Goal: Task Accomplishment & Management: Use online tool/utility

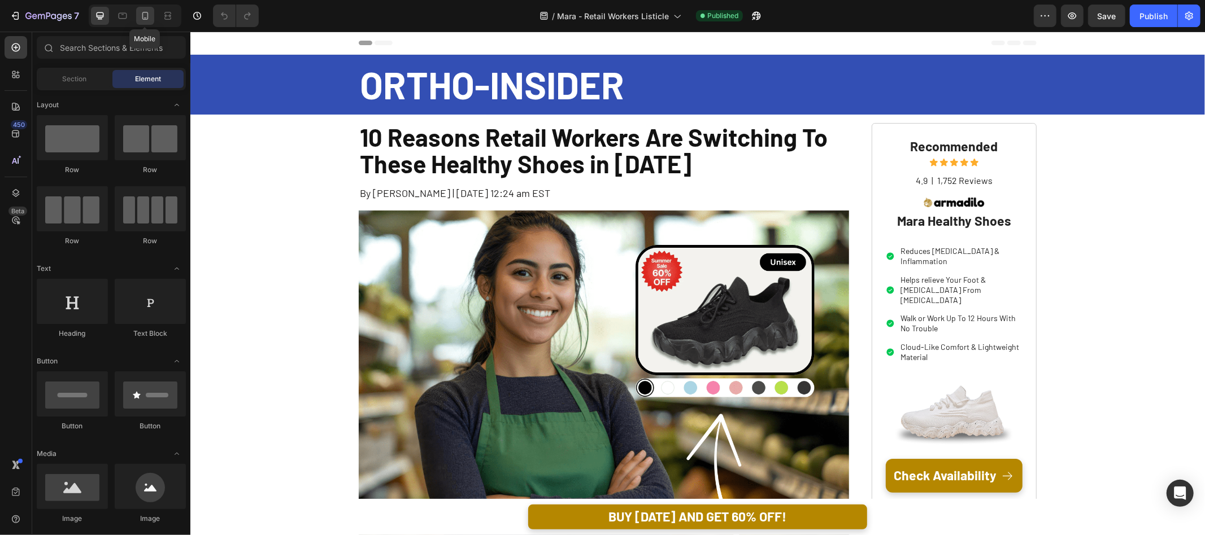
click at [147, 10] on icon at bounding box center [144, 15] width 11 height 11
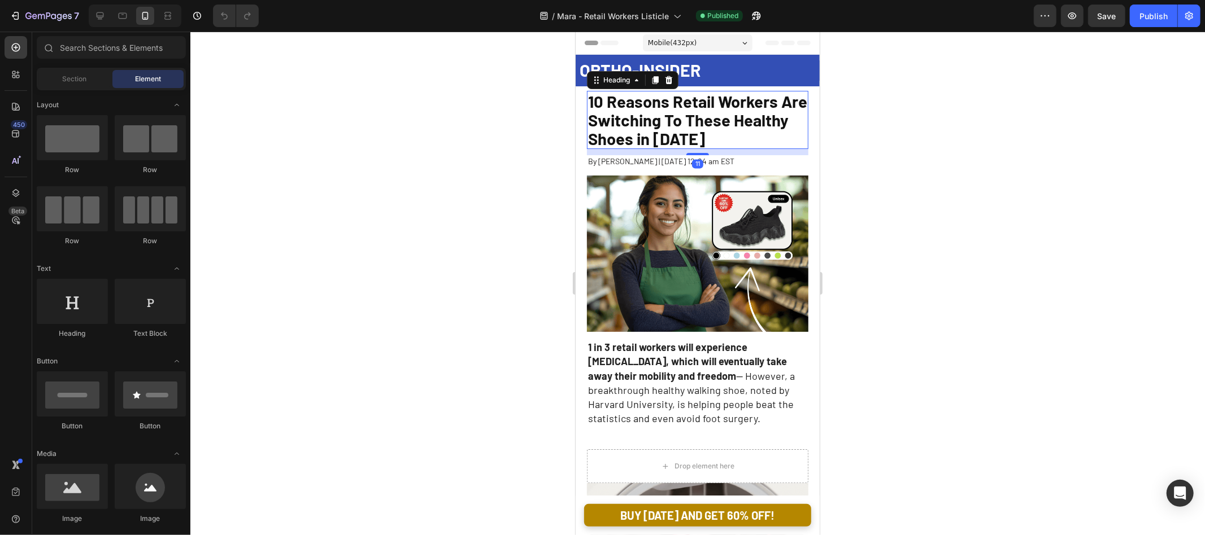
click at [742, 128] on span "10 Reasons Retail Workers Are Switching To These Healthy Shoes in 2025" at bounding box center [696, 119] width 219 height 57
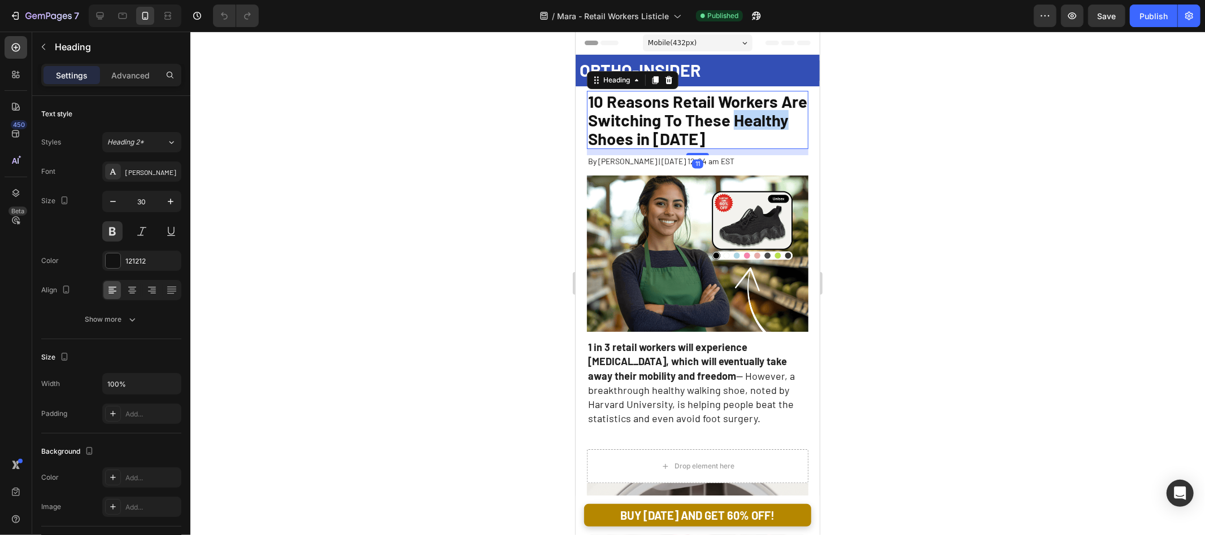
click at [755, 123] on span "10 Reasons Retail Workers Are Switching To These Healthy Shoes in 2025" at bounding box center [696, 119] width 219 height 57
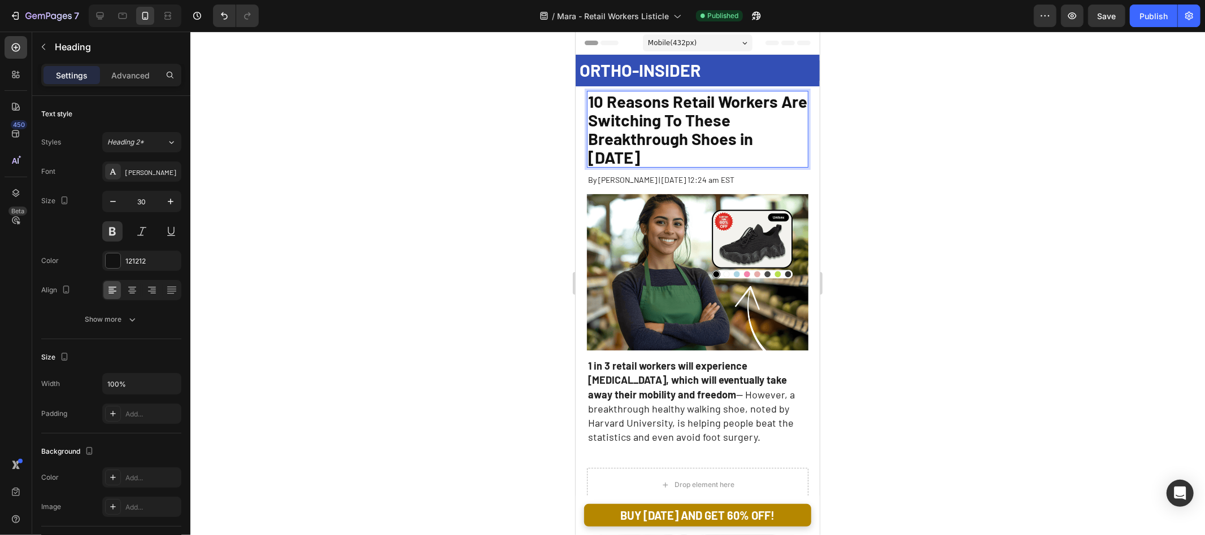
click at [970, 119] on div at bounding box center [697, 284] width 1014 height 504
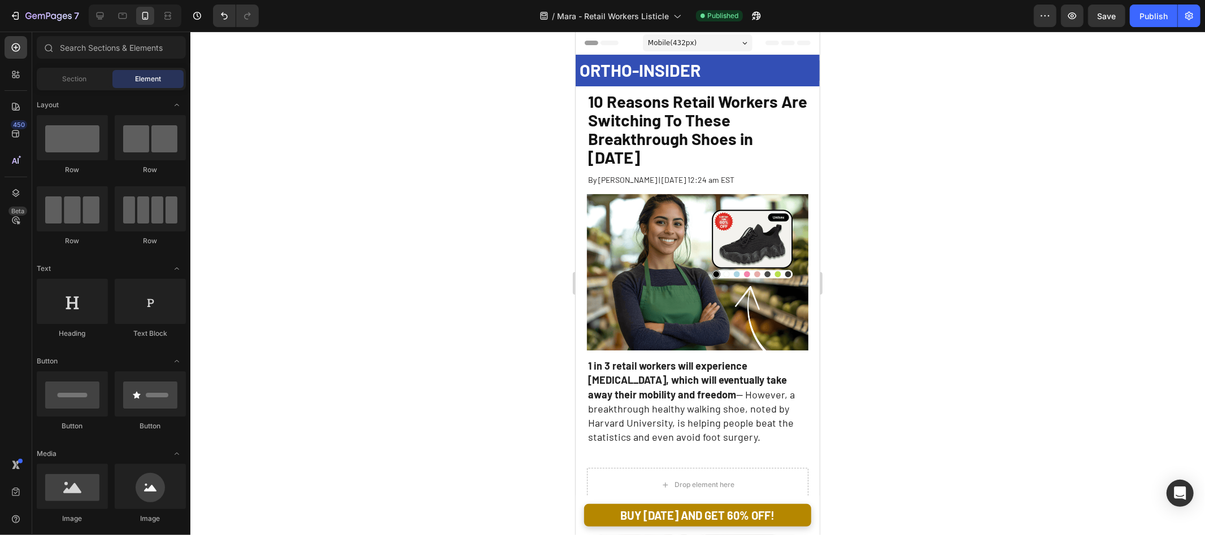
click at [752, 111] on p "⁠⁠⁠⁠⁠⁠⁠ 10 Reasons Retail Workers Are Switching To These Breakthrough Shoes in …" at bounding box center [696, 128] width 219 height 75
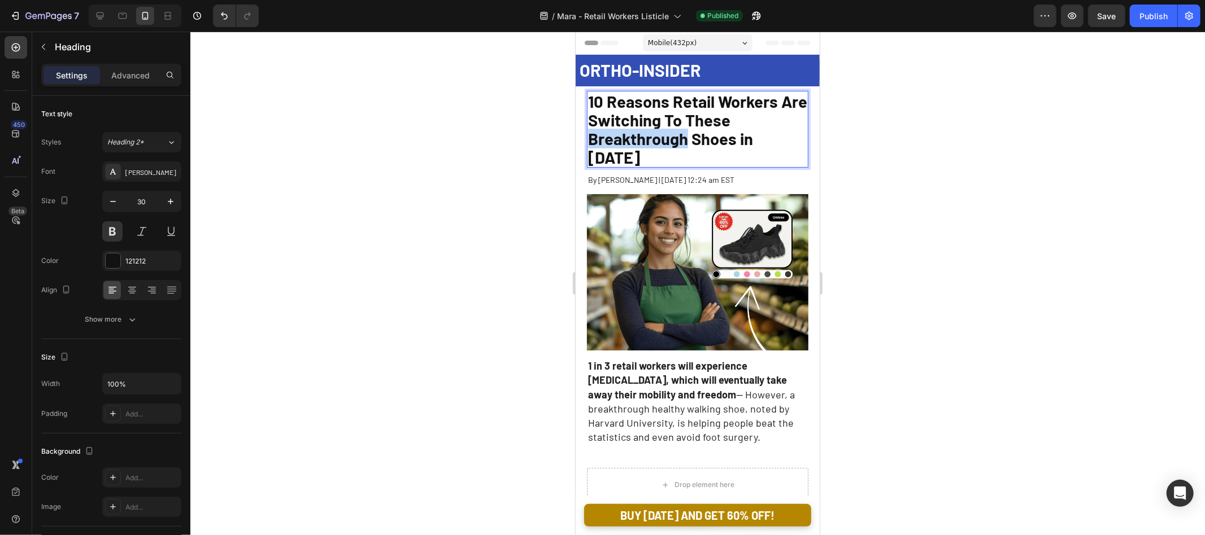
click at [664, 137] on span "10 Reasons Retail Workers Are Switching To These Breakthrough Shoes in 2025" at bounding box center [696, 129] width 219 height 76
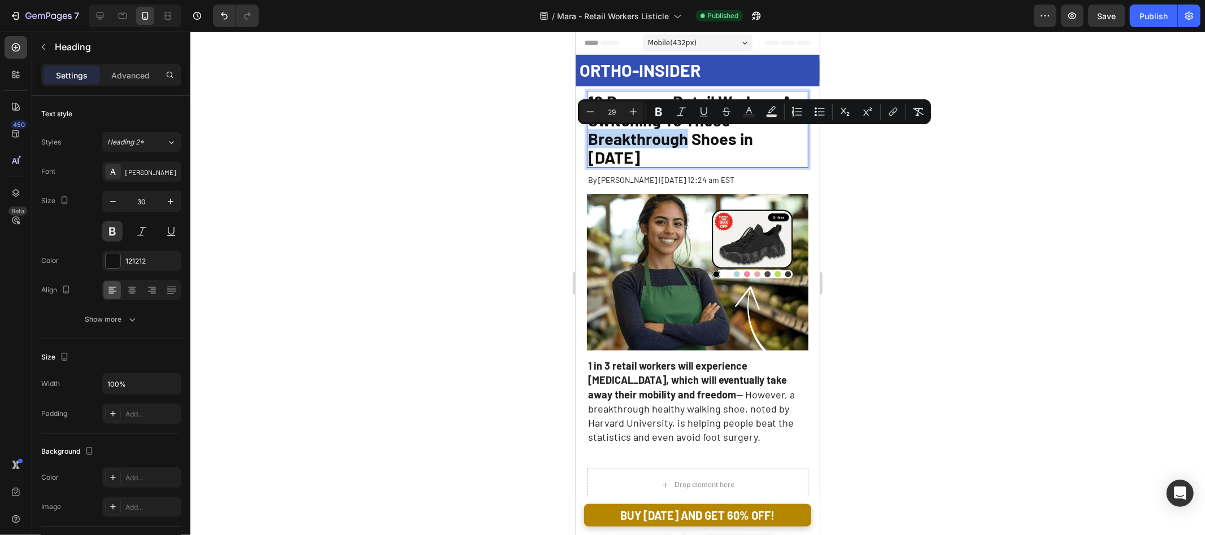
copy span "Breakthrough"
drag, startPoint x: 866, startPoint y: 151, endPoint x: 238, endPoint y: 108, distance: 628.9
click at [866, 151] on div at bounding box center [697, 284] width 1014 height 504
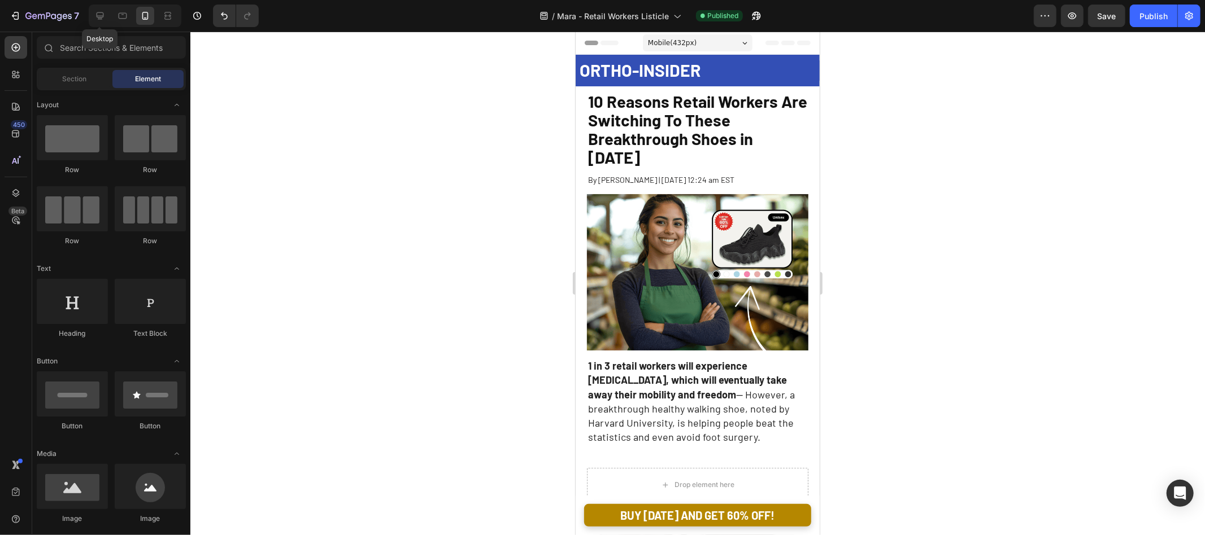
drag, startPoint x: 99, startPoint y: 23, endPoint x: 264, endPoint y: 54, distance: 168.4
click at [99, 23] on div at bounding box center [100, 16] width 18 height 18
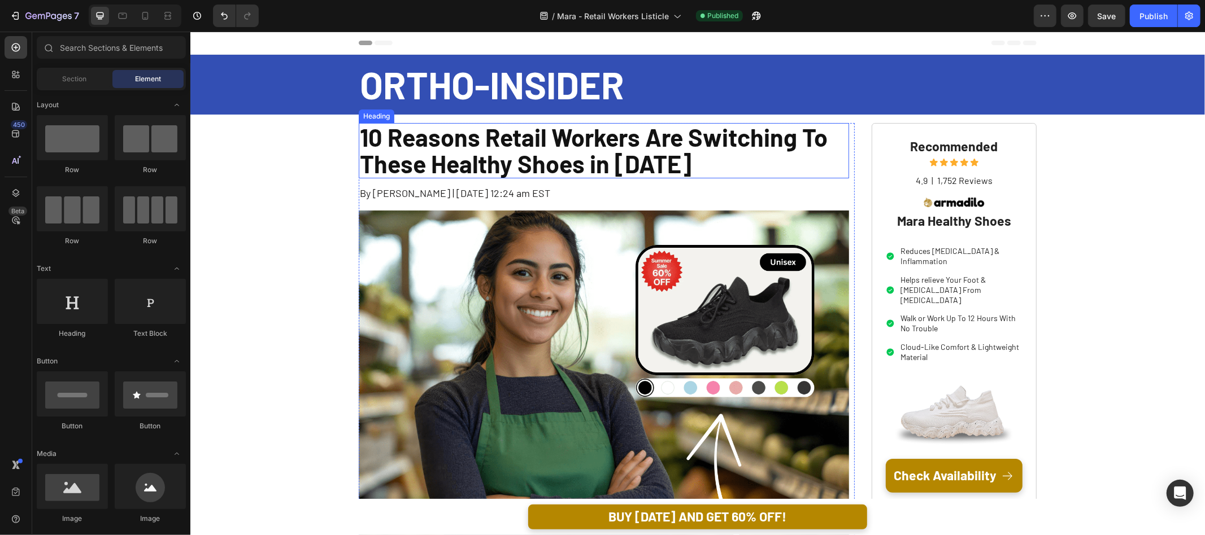
click at [662, 140] on h1 "10 Reasons Retail Workers Are Switching To These Healthy Shoes in 2025" at bounding box center [603, 151] width 490 height 56
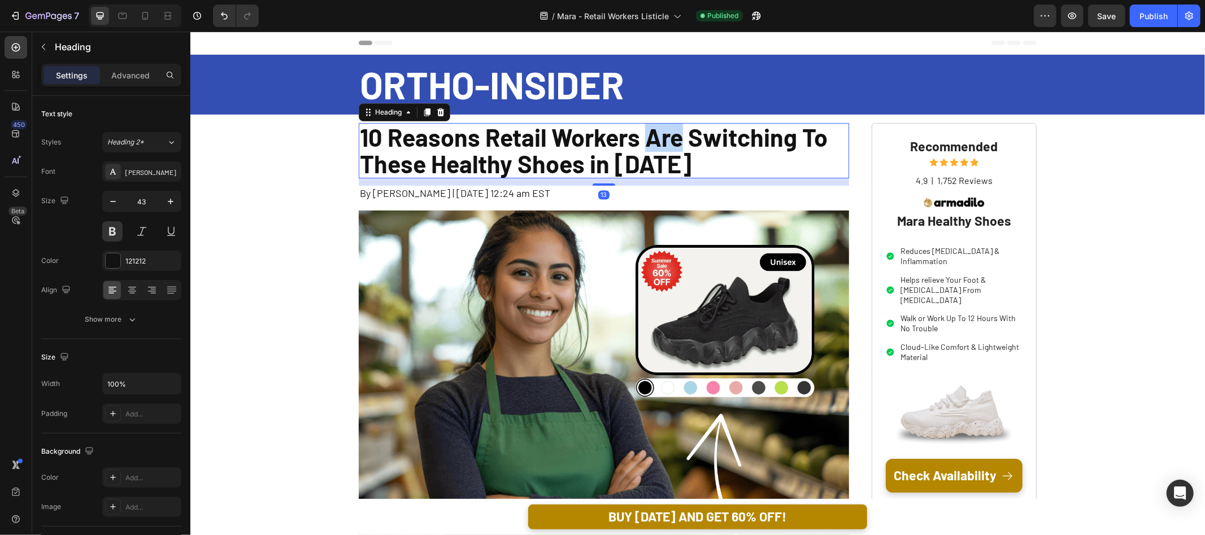
click at [662, 140] on h1 "10 Reasons Retail Workers Are Switching To These Healthy Shoes in 2025" at bounding box center [603, 151] width 490 height 56
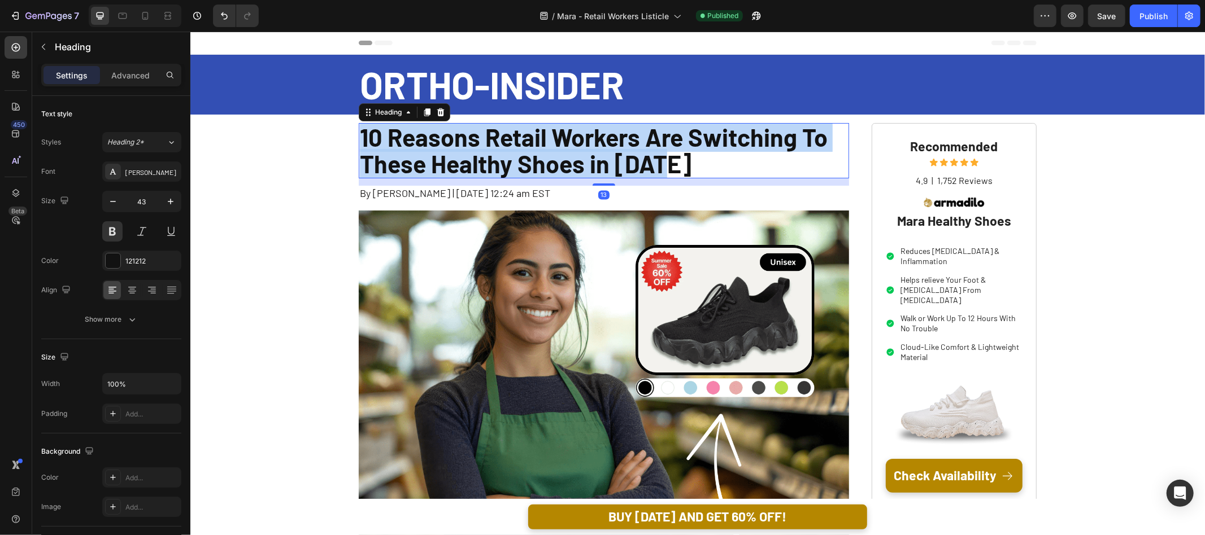
click at [662, 140] on p "10 Reasons Retail Workers Are Switching To These Healthy Shoes in 2025" at bounding box center [603, 151] width 488 height 54
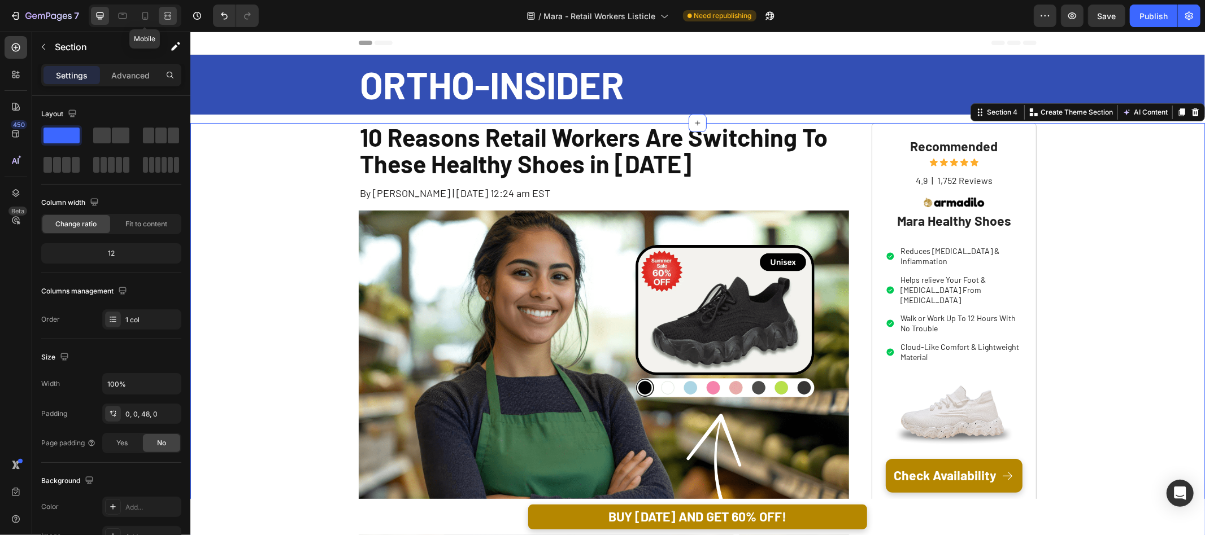
drag, startPoint x: 139, startPoint y: 14, endPoint x: 172, endPoint y: 15, distance: 33.3
click at [139, 14] on icon at bounding box center [144, 15] width 11 height 11
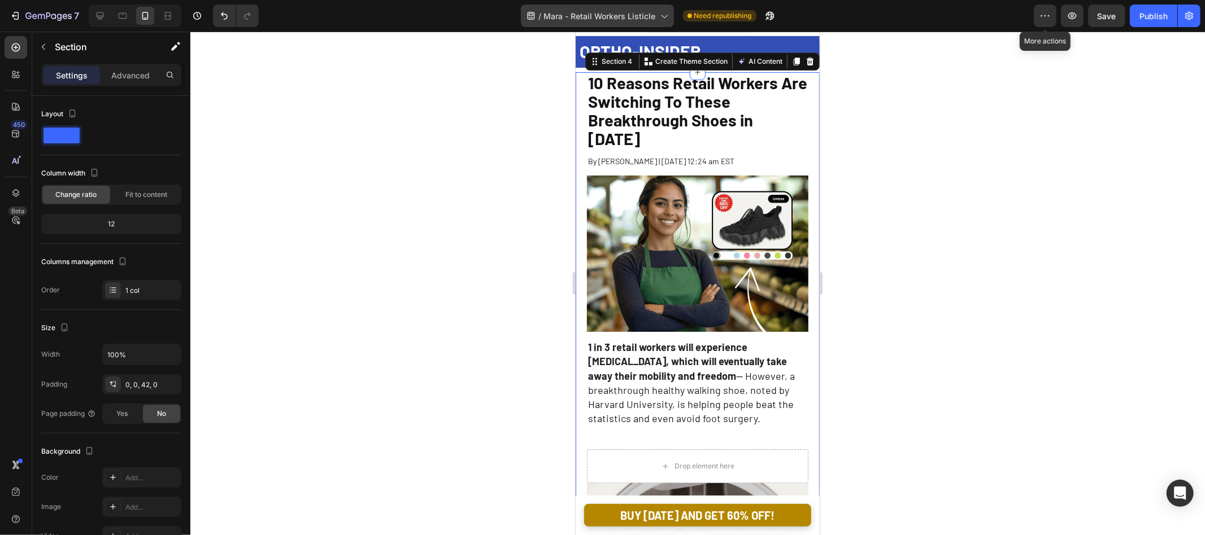
scroll to position [19, 0]
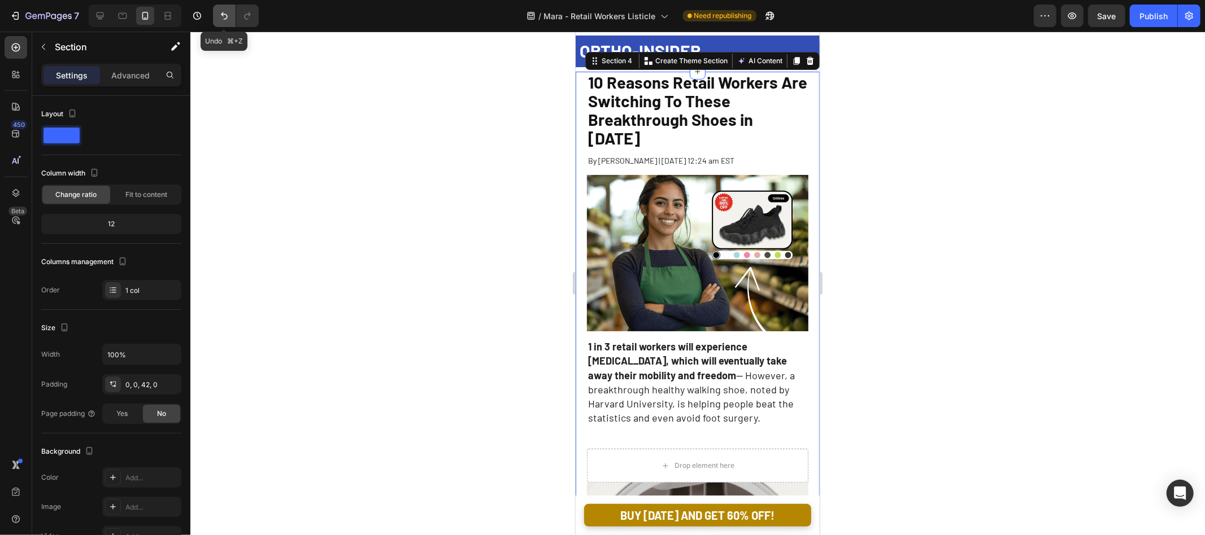
click at [228, 13] on icon "Undo/Redo" at bounding box center [224, 15] width 11 height 11
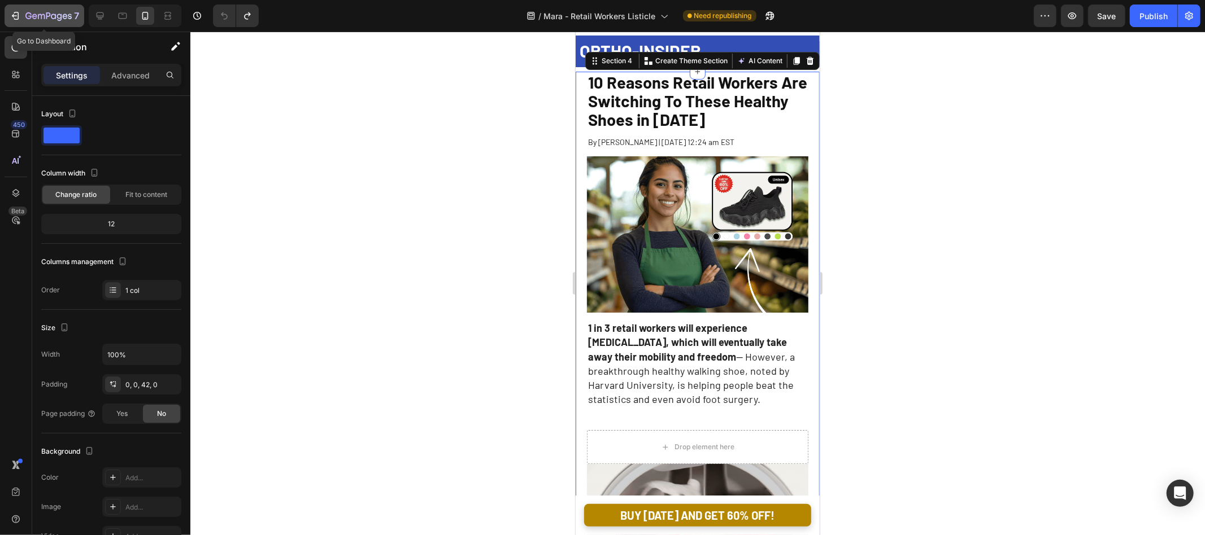
click at [19, 12] on icon "button" at bounding box center [15, 15] width 11 height 11
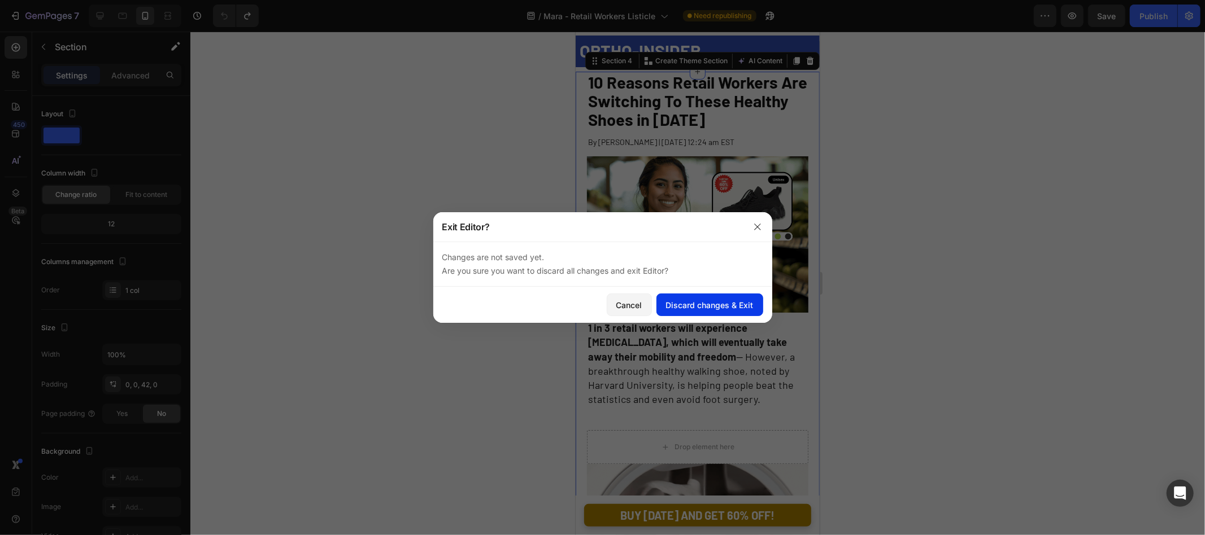
click at [712, 307] on div "Discard changes & Exit" at bounding box center [710, 305] width 88 height 12
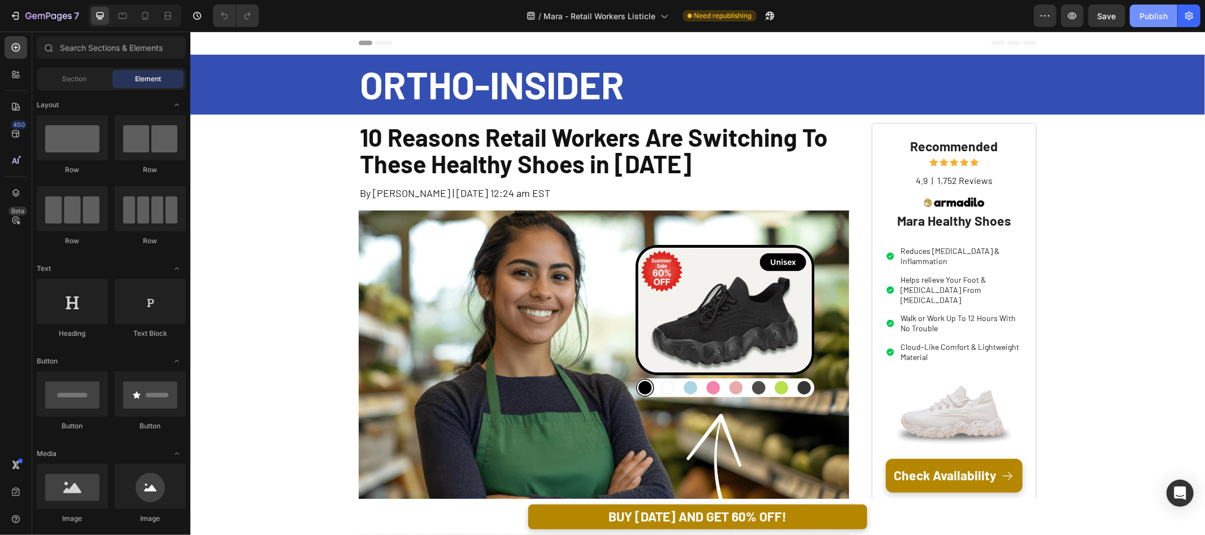
click at [1156, 21] on div "Publish" at bounding box center [1153, 16] width 28 height 12
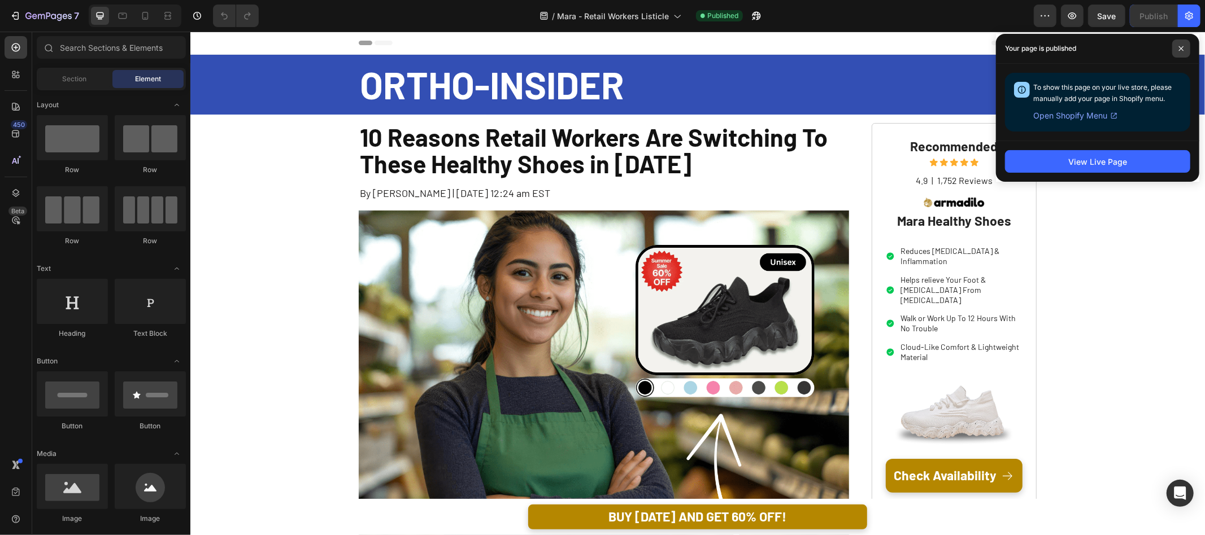
drag, startPoint x: 1175, startPoint y: 50, endPoint x: 691, endPoint y: 98, distance: 485.8
click at [1172, 52] on span at bounding box center [1181, 49] width 18 height 18
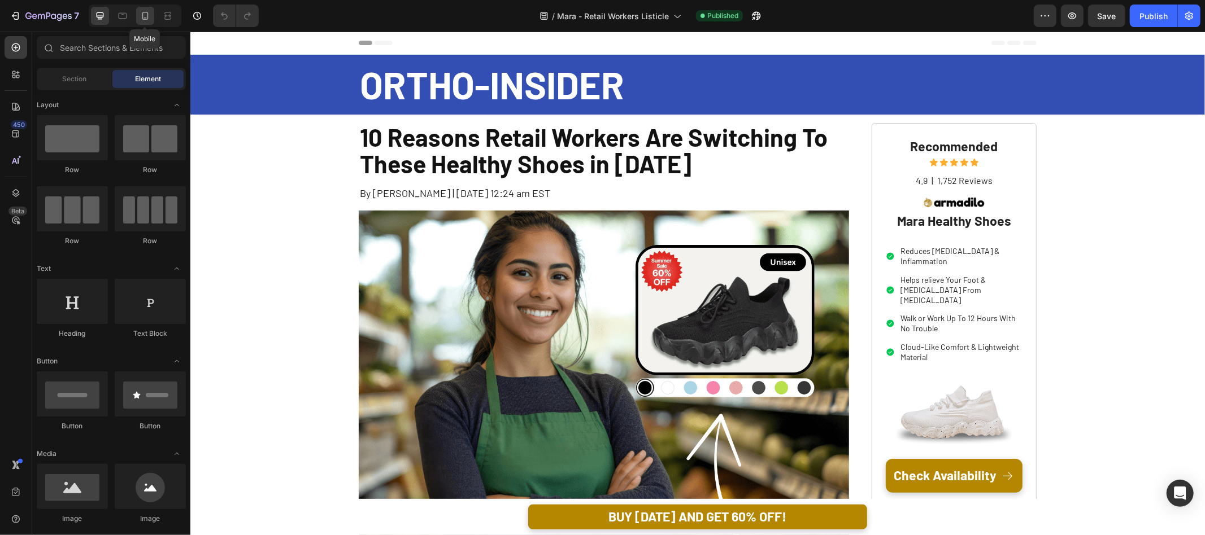
click at [146, 17] on icon at bounding box center [144, 15] width 11 height 11
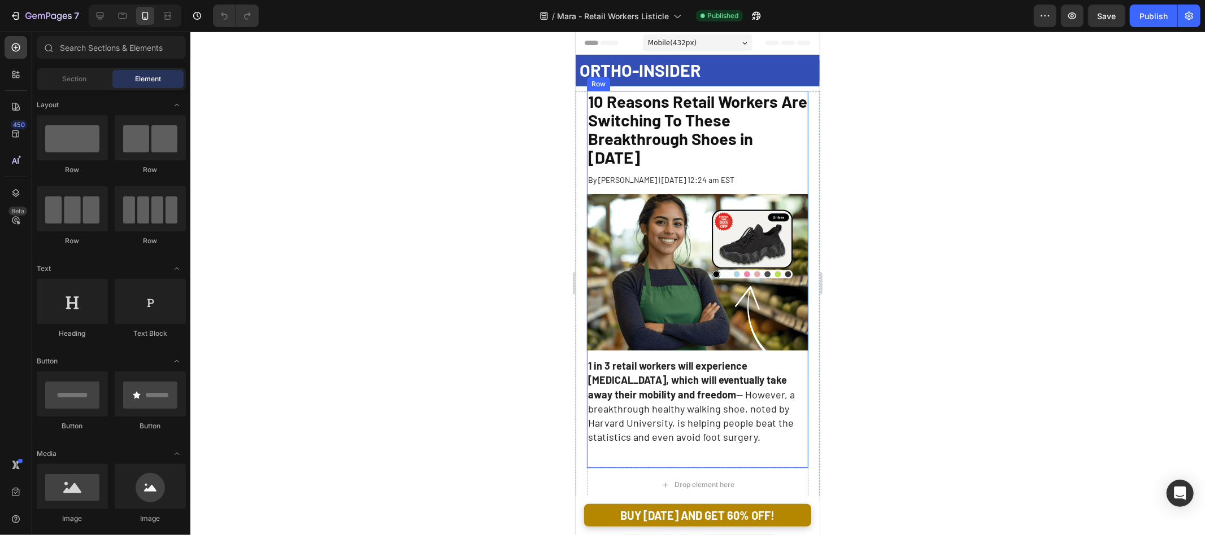
click at [672, 131] on span "10 Reasons Retail Workers Are Switching To These Breakthrough Shoes in 2025" at bounding box center [696, 129] width 219 height 76
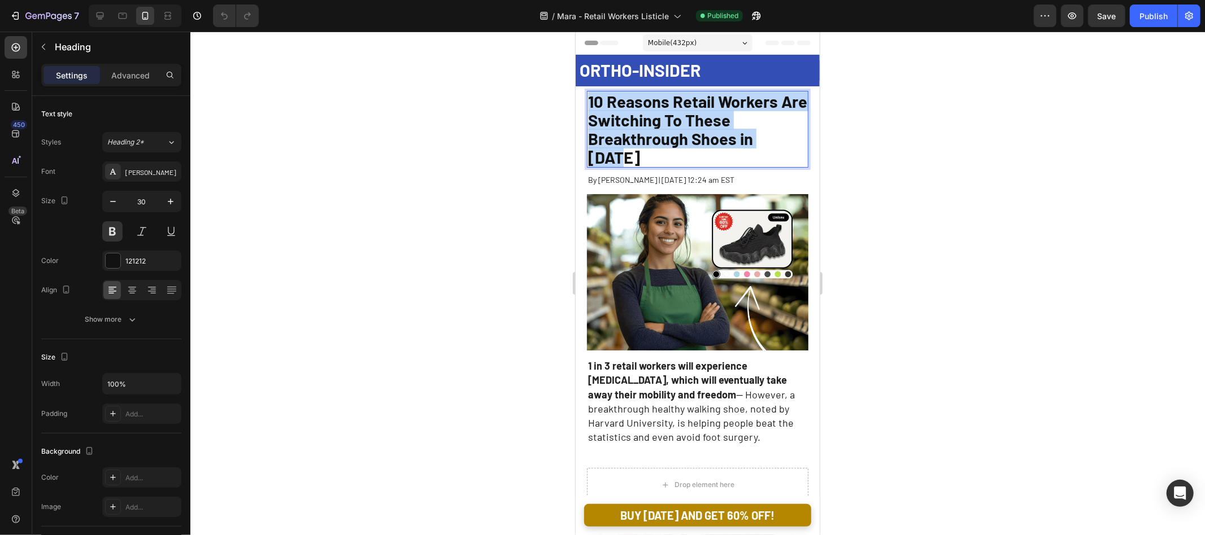
click at [672, 131] on span "10 Reasons Retail Workers Are Switching To These Breakthrough Shoes in 2025" at bounding box center [696, 129] width 219 height 76
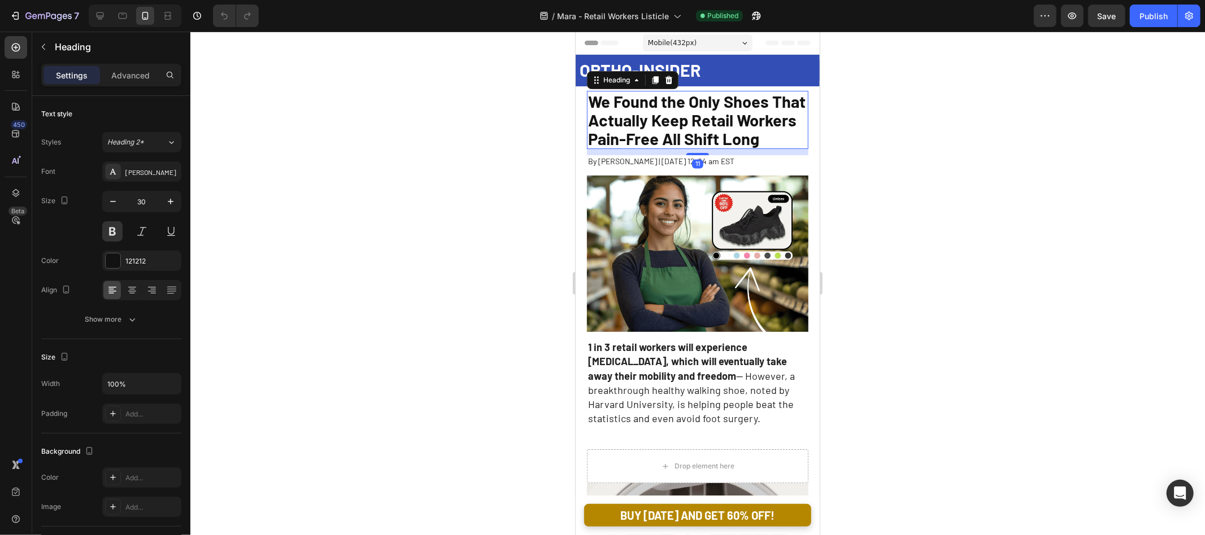
click at [933, 171] on div at bounding box center [697, 284] width 1014 height 504
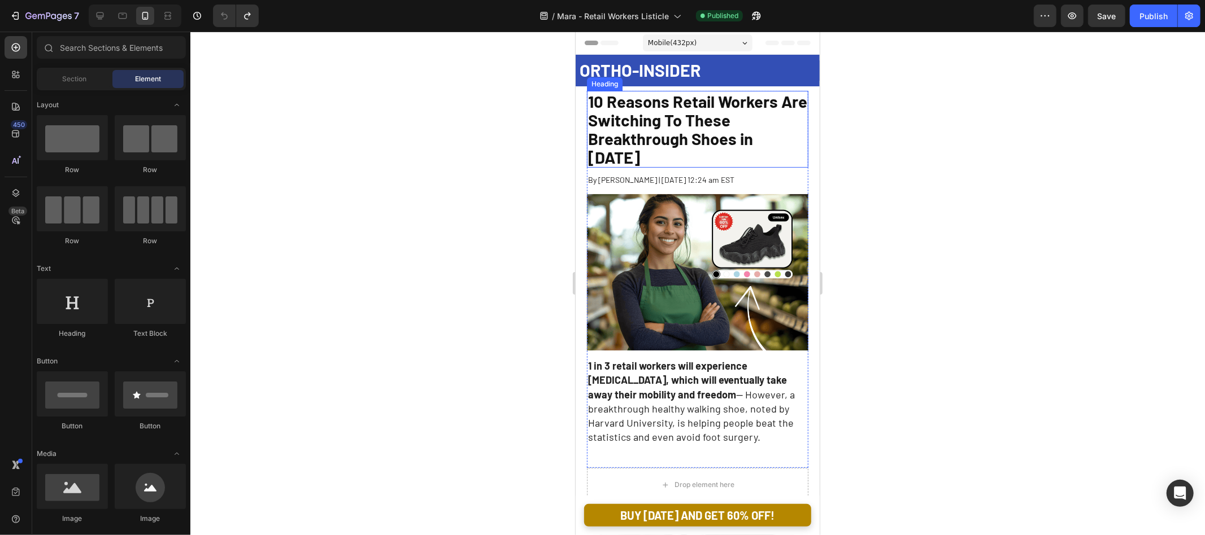
click at [695, 95] on span "10 Reasons Retail Workers Are Switching To These Breakthrough Shoes in 2025" at bounding box center [696, 129] width 219 height 76
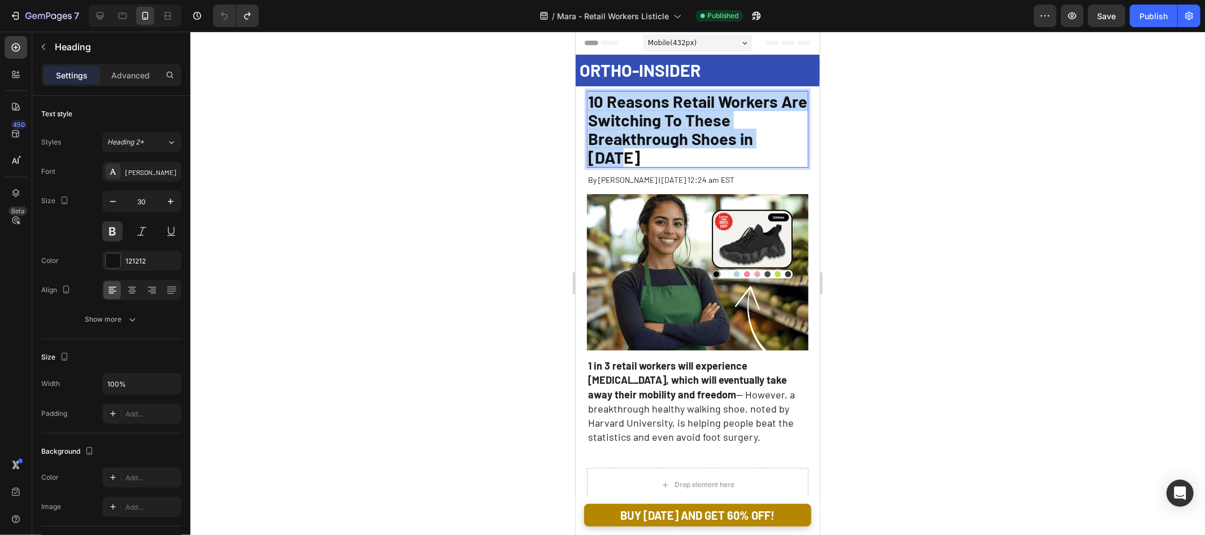
click at [695, 95] on span "10 Reasons Retail Workers Are Switching To These Breakthrough Shoes in 2025" at bounding box center [696, 129] width 219 height 76
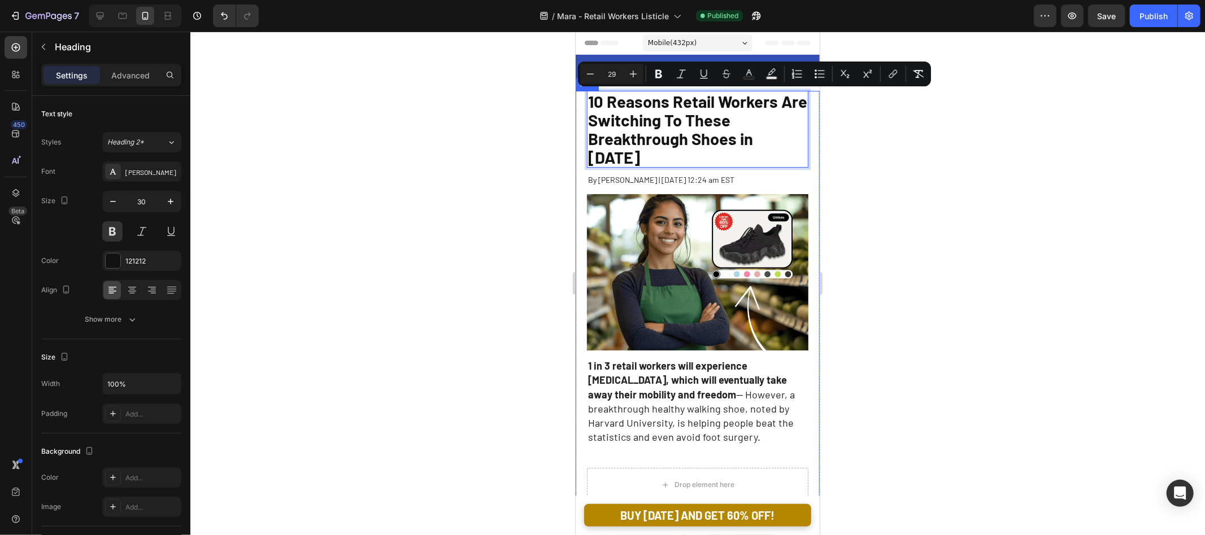
click at [936, 146] on div at bounding box center [697, 284] width 1014 height 504
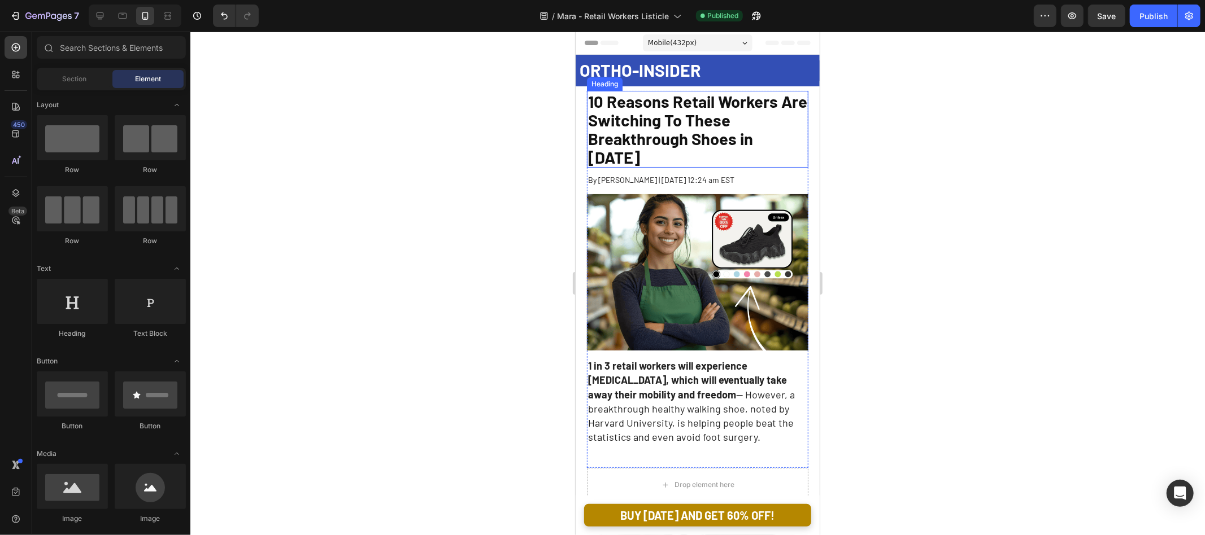
click at [696, 131] on span "10 Reasons Retail Workers Are Switching To These Breakthrough Shoes in 2025" at bounding box center [696, 129] width 219 height 76
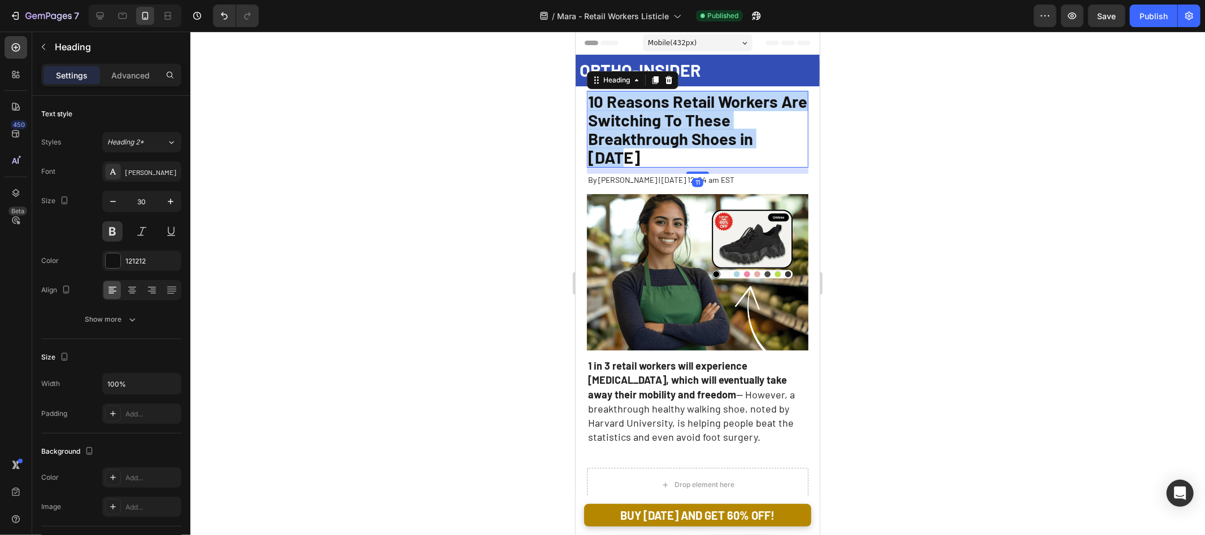
click at [696, 131] on span "10 Reasons Retail Workers Are Switching To These Breakthrough Shoes in 2025" at bounding box center [696, 129] width 219 height 76
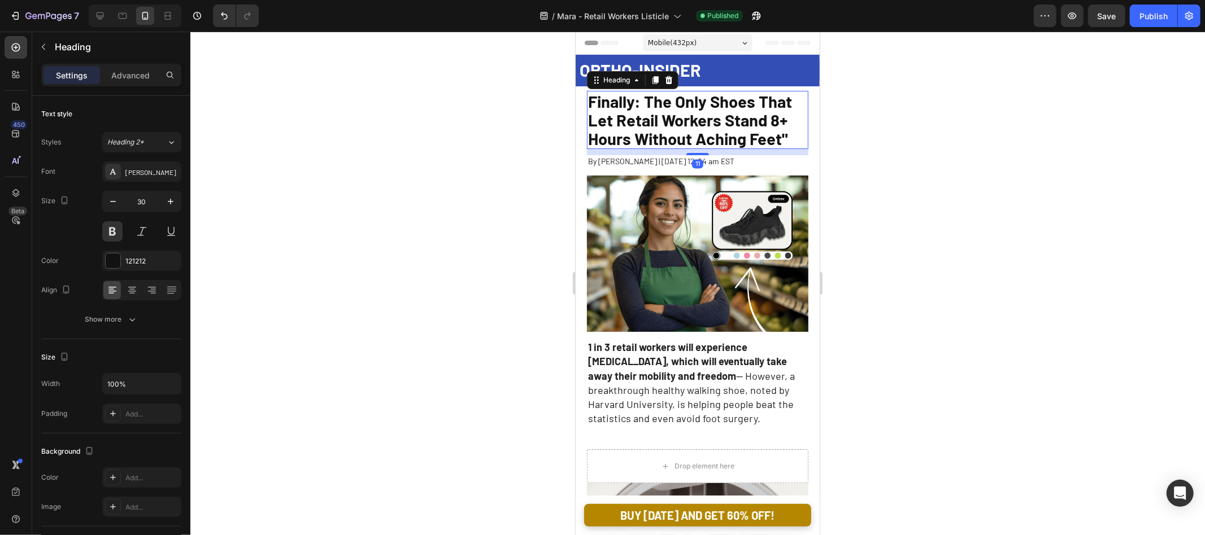
click at [908, 170] on div at bounding box center [697, 284] width 1014 height 504
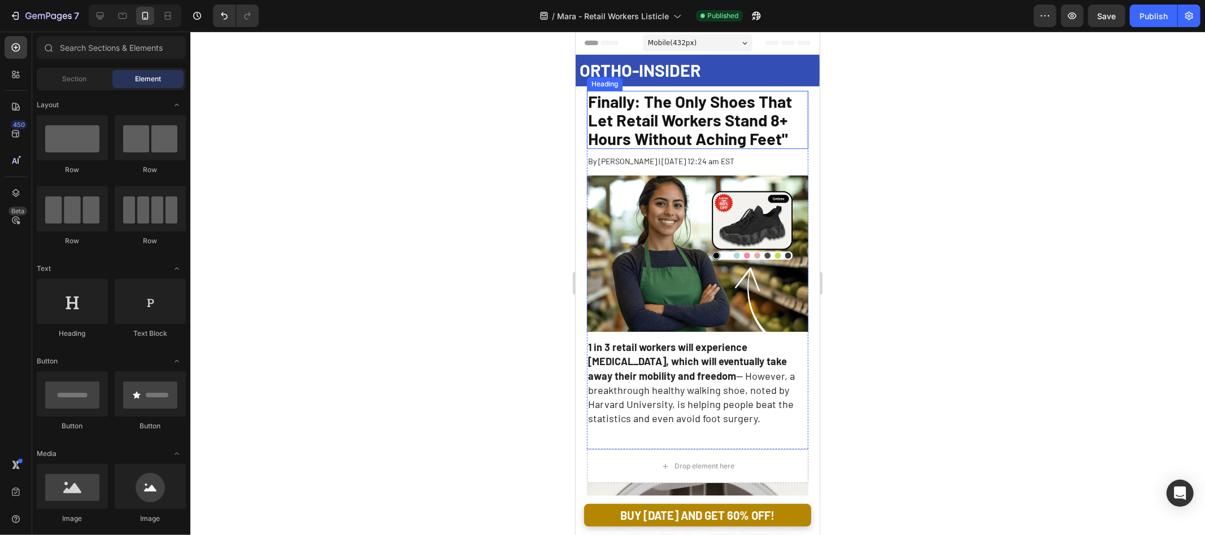
click at [791, 146] on p "⁠⁠⁠⁠⁠⁠⁠ Finally: The Only Shoes That Let Retail Workers Stand 8+ Hours Without …" at bounding box center [696, 119] width 219 height 56
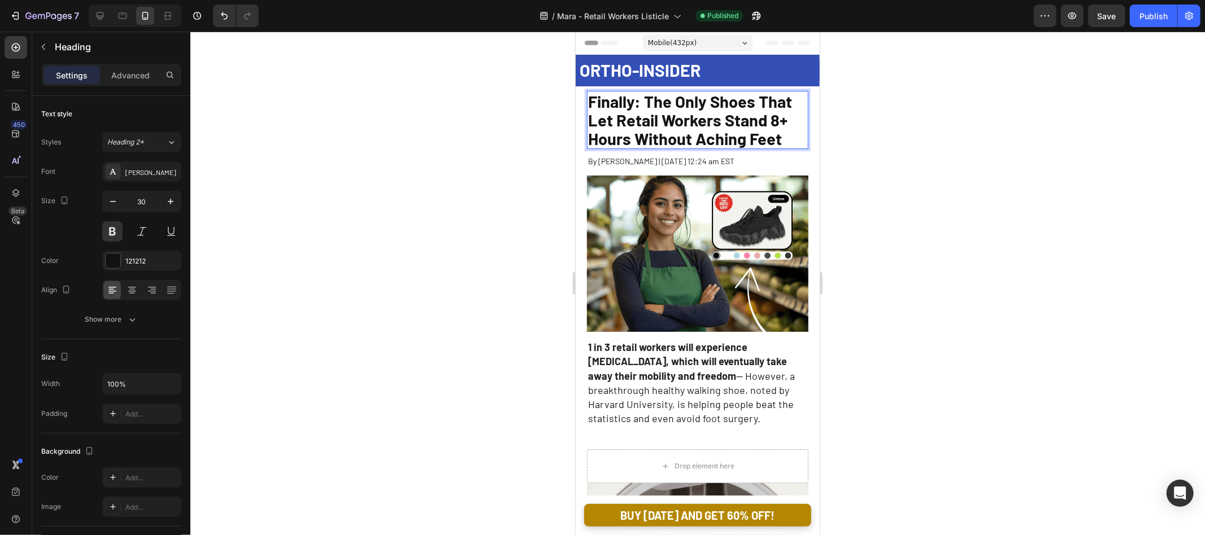
click at [992, 137] on div at bounding box center [697, 284] width 1014 height 504
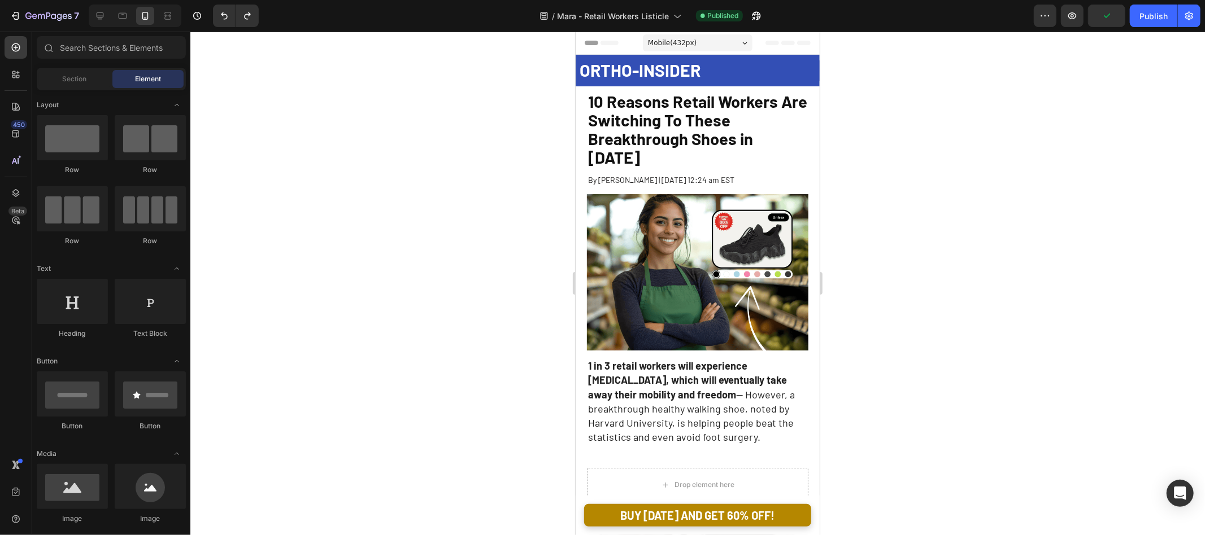
click at [1001, 228] on div at bounding box center [697, 284] width 1014 height 504
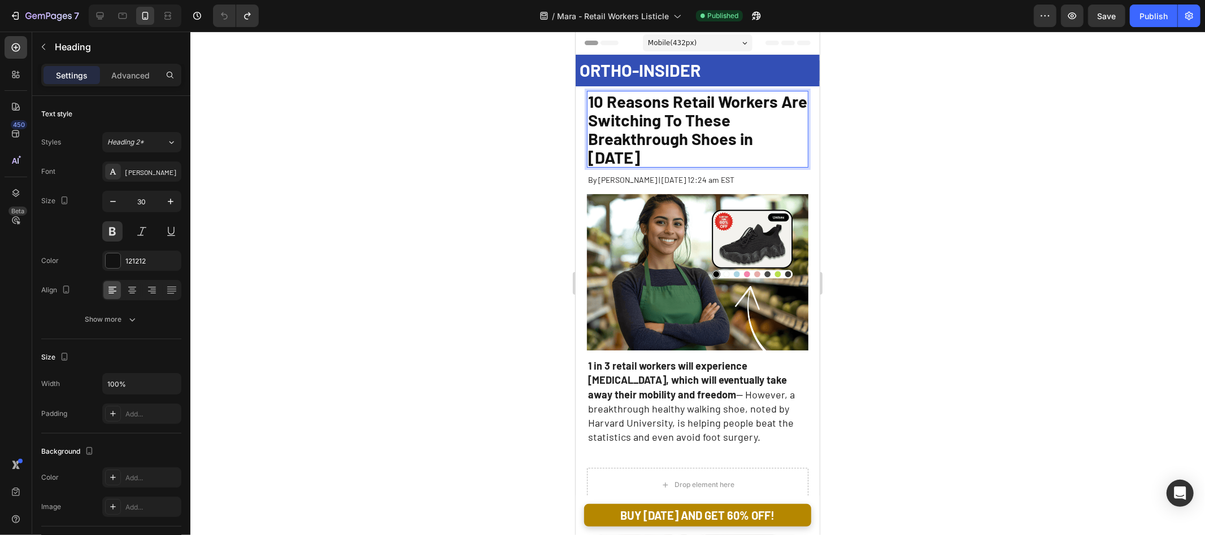
click at [632, 137] on span "10 Reasons Retail Workers Are Switching To These Breakthrough Shoes in 2025" at bounding box center [696, 129] width 219 height 76
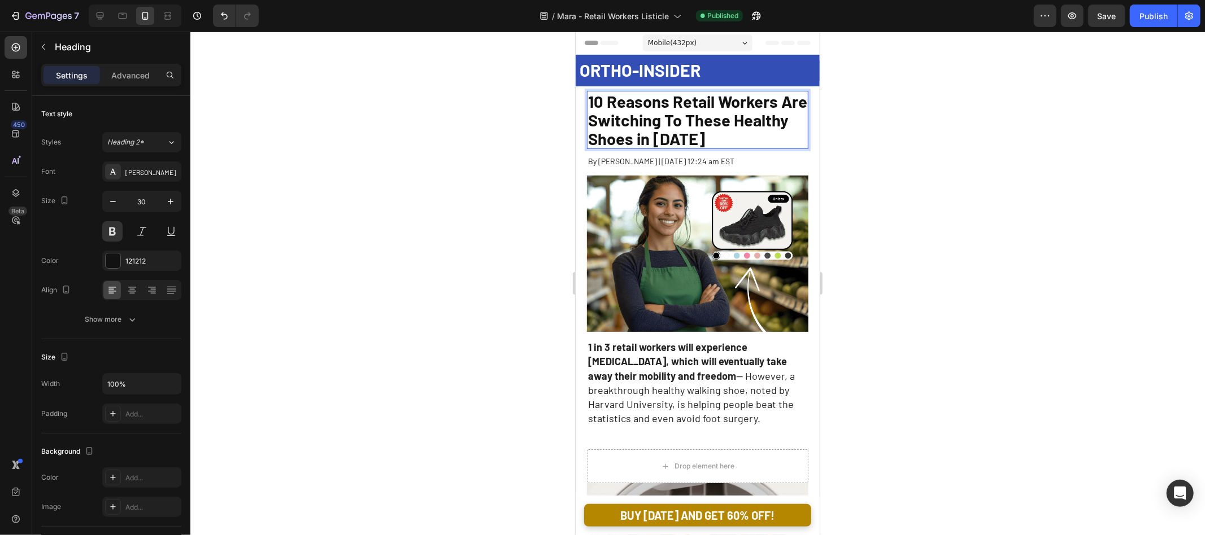
click at [966, 116] on div at bounding box center [697, 284] width 1014 height 504
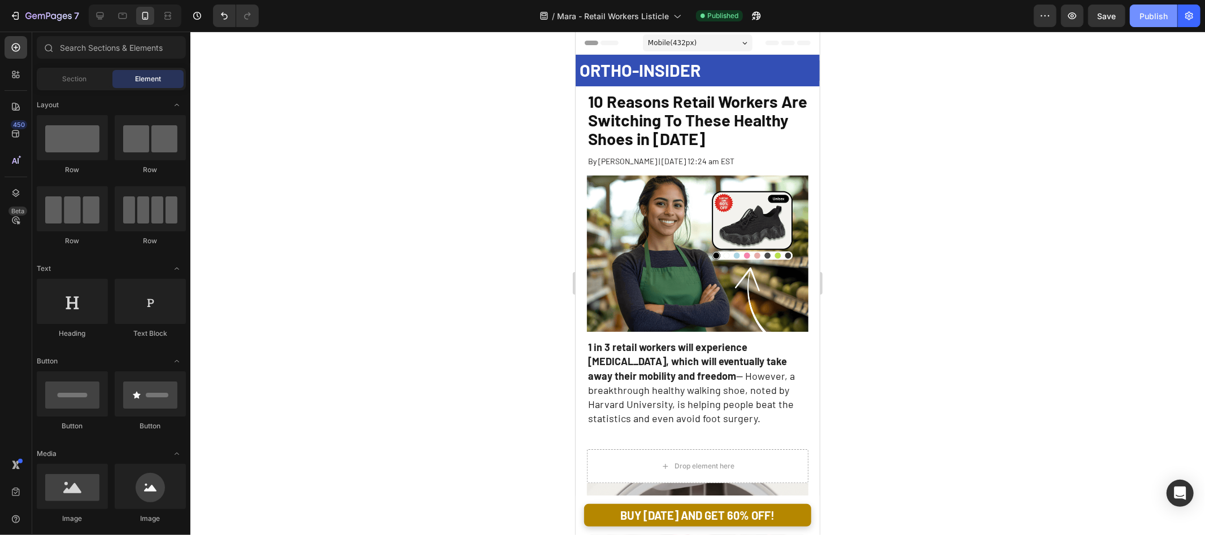
click at [1153, 10] on div "Publish" at bounding box center [1153, 16] width 28 height 12
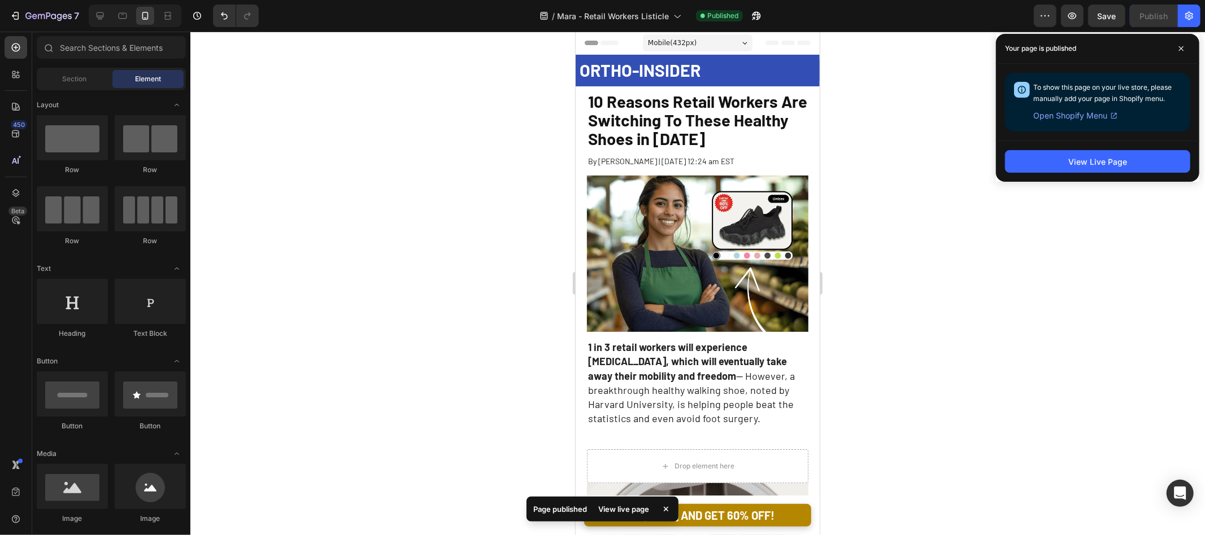
click at [112, 23] on div at bounding box center [135, 16] width 93 height 23
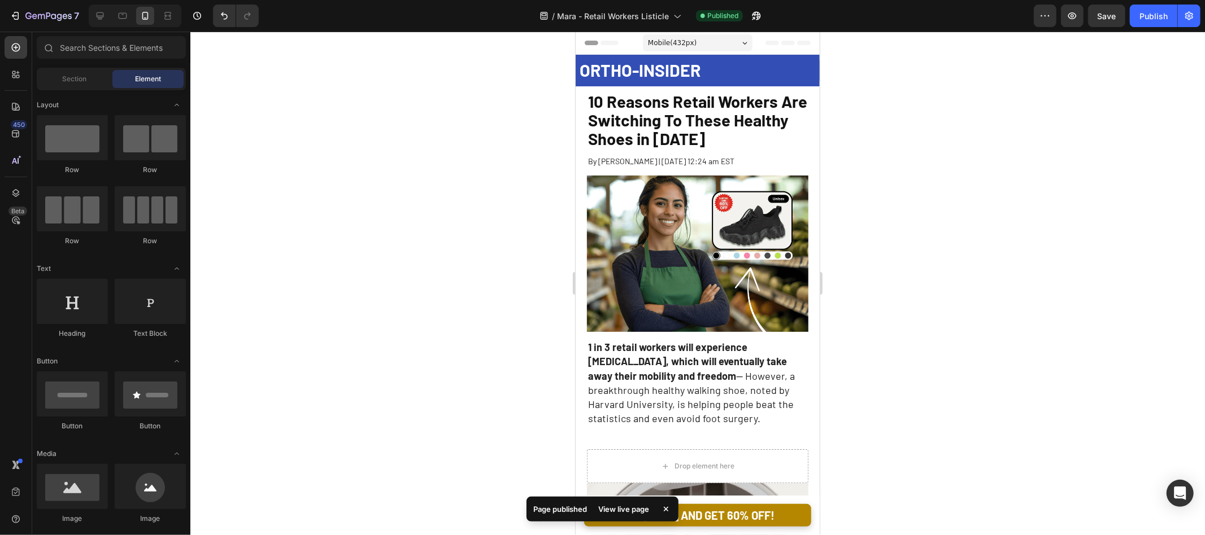
click at [108, 21] on div at bounding box center [135, 16] width 93 height 23
click at [104, 20] on icon at bounding box center [99, 15] width 11 height 11
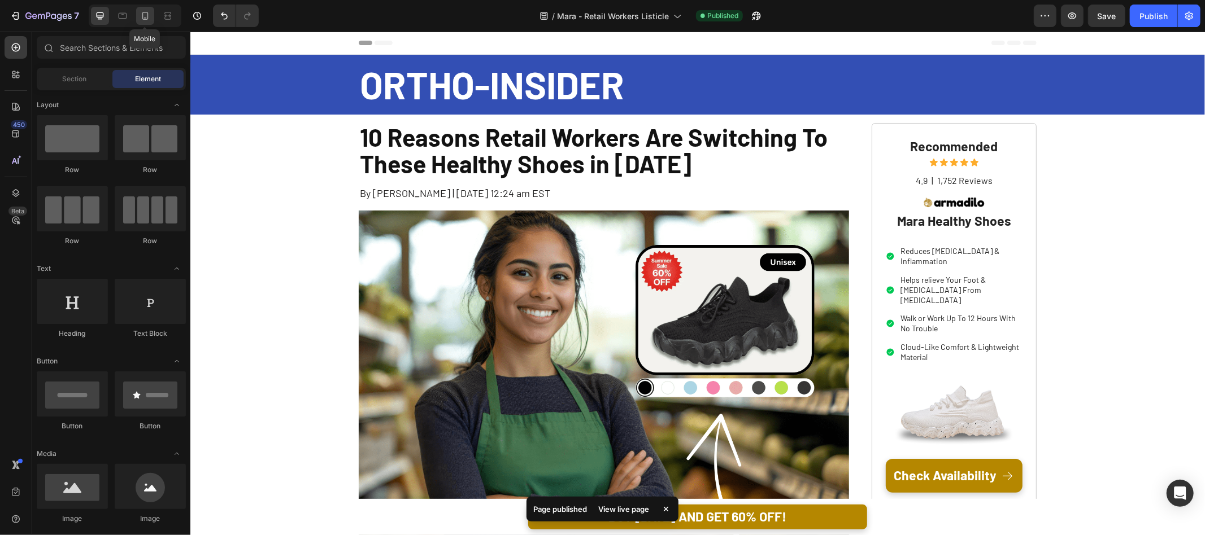
click at [151, 10] on div at bounding box center [145, 16] width 18 height 18
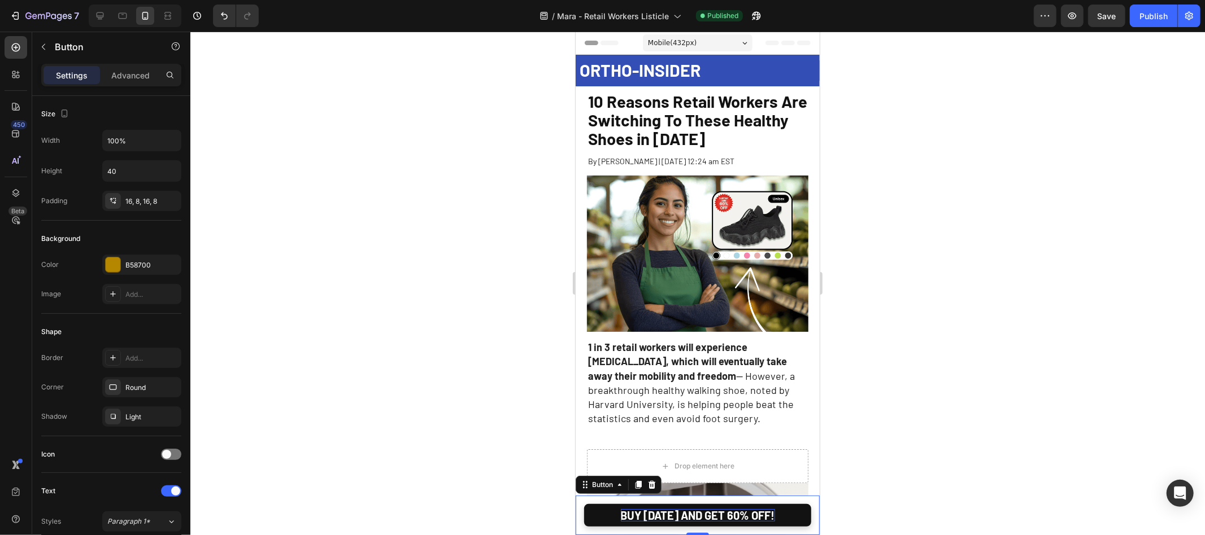
click at [672, 512] on p "BUY TODAY AND GET 60% OFF!" at bounding box center [697, 515] width 154 height 12
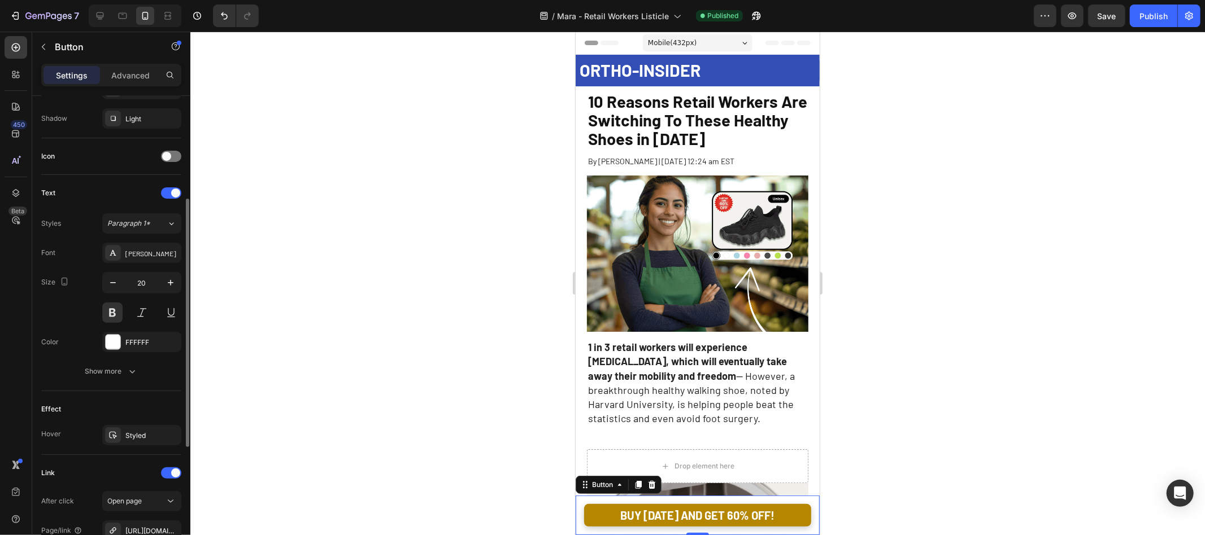
scroll to position [314, 0]
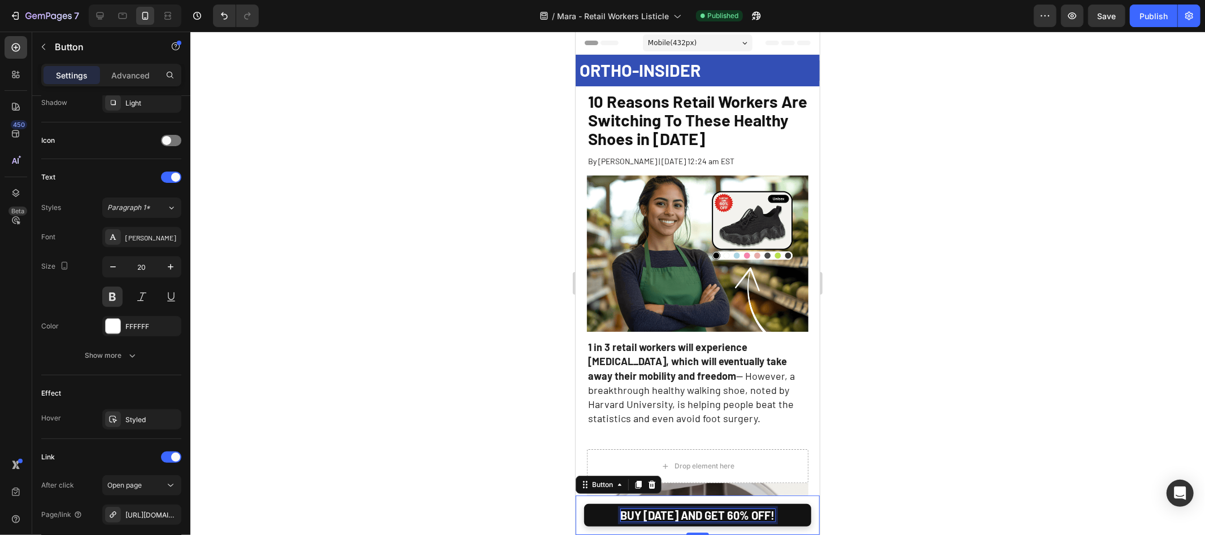
click at [721, 512] on p "BUY TODAY AND GET 60% OFF!" at bounding box center [697, 515] width 154 height 12
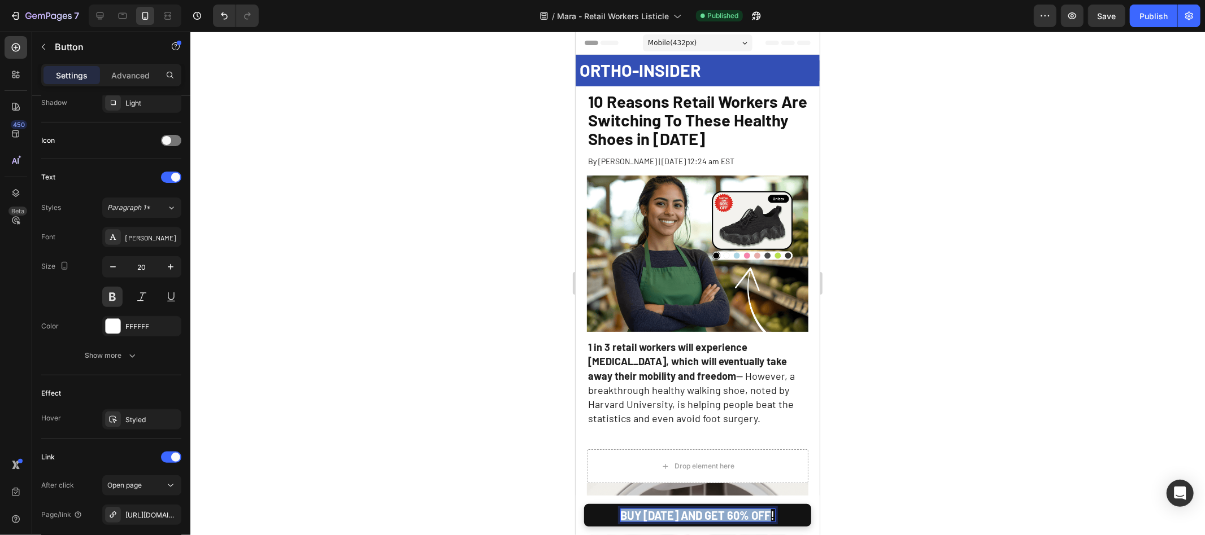
click at [721, 512] on p "BUY TODAY AND GET 60% OFF!" at bounding box center [697, 515] width 154 height 12
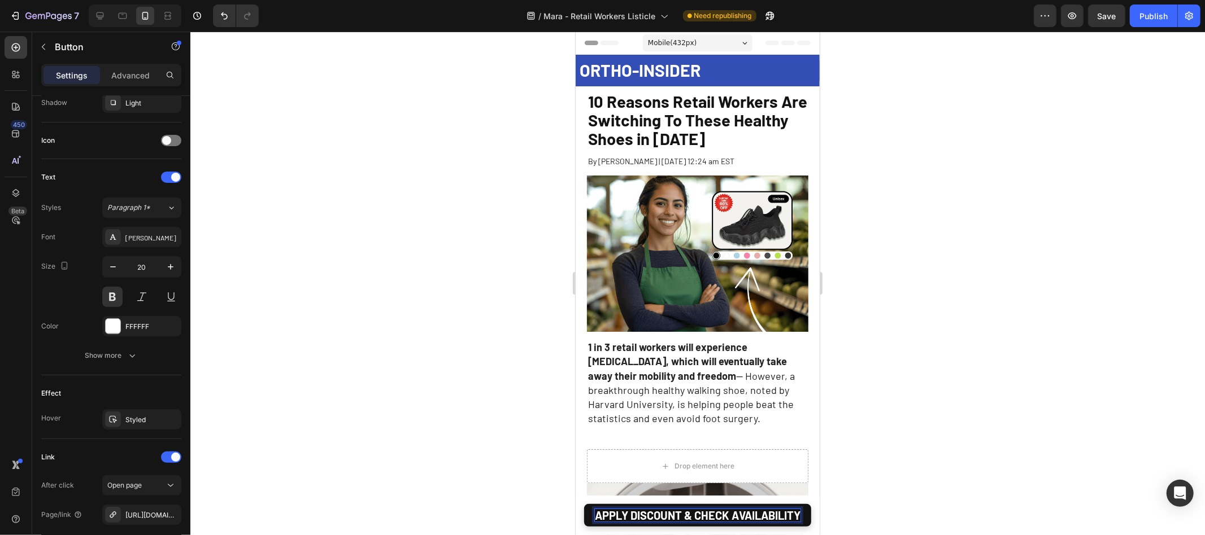
click at [897, 487] on div at bounding box center [697, 284] width 1014 height 504
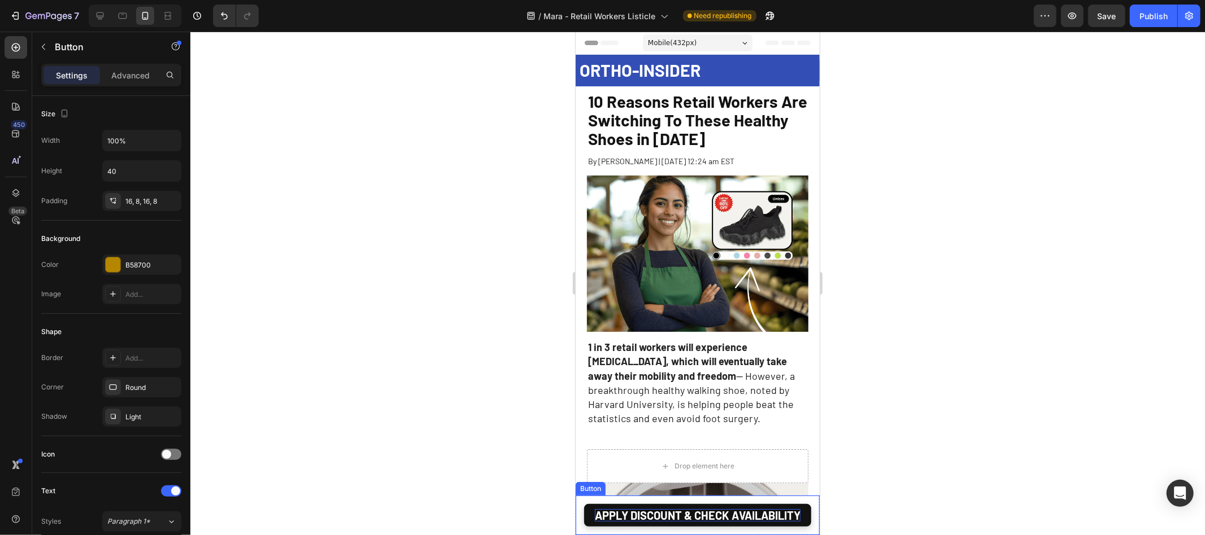
click at [703, 517] on p "APPLY DISCOUNT & CHECK AVAILABILITY" at bounding box center [697, 515] width 206 height 12
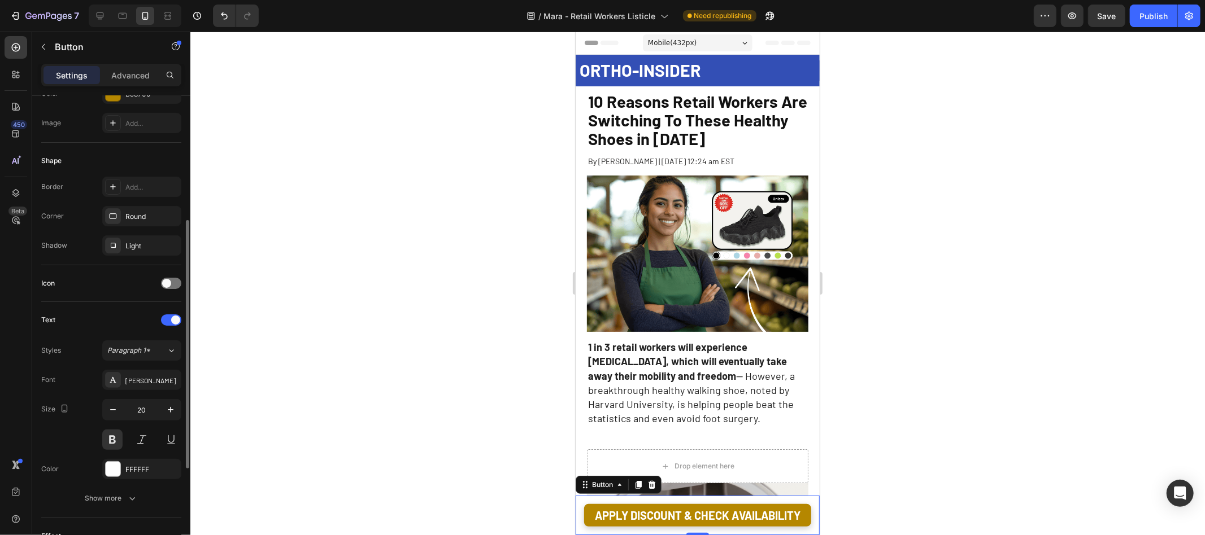
scroll to position [217, 0]
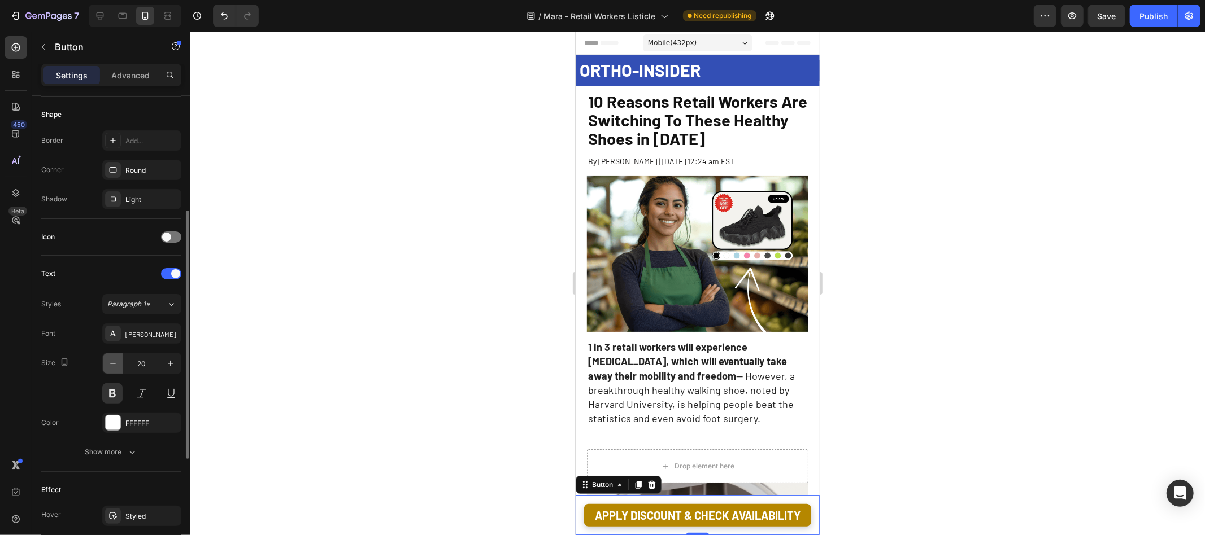
click at [110, 358] on icon "button" at bounding box center [112, 363] width 11 height 11
type input "18"
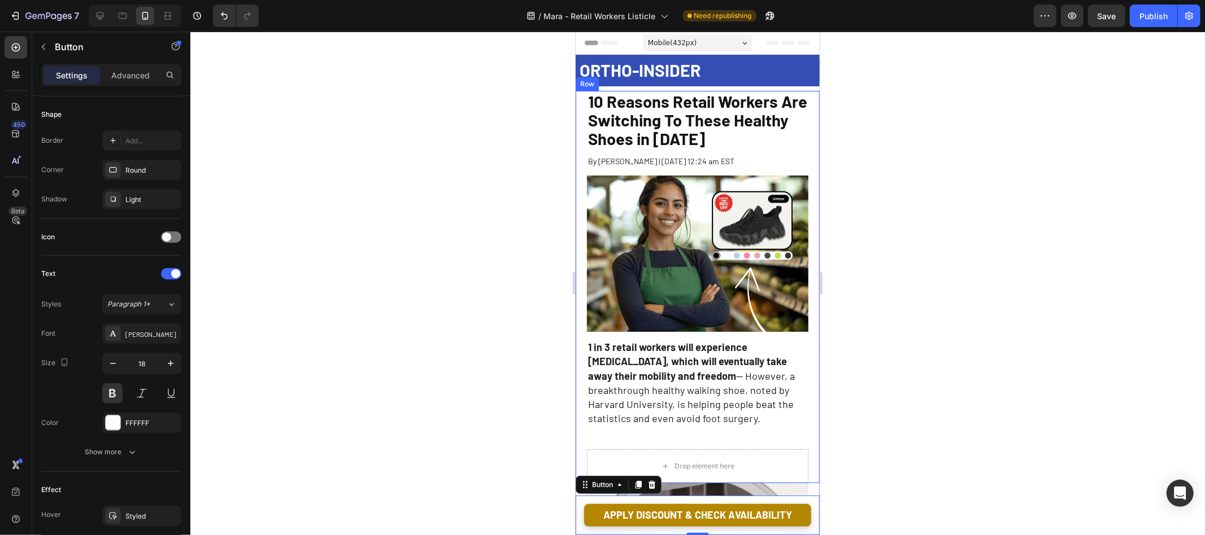
click at [882, 232] on div at bounding box center [697, 284] width 1014 height 504
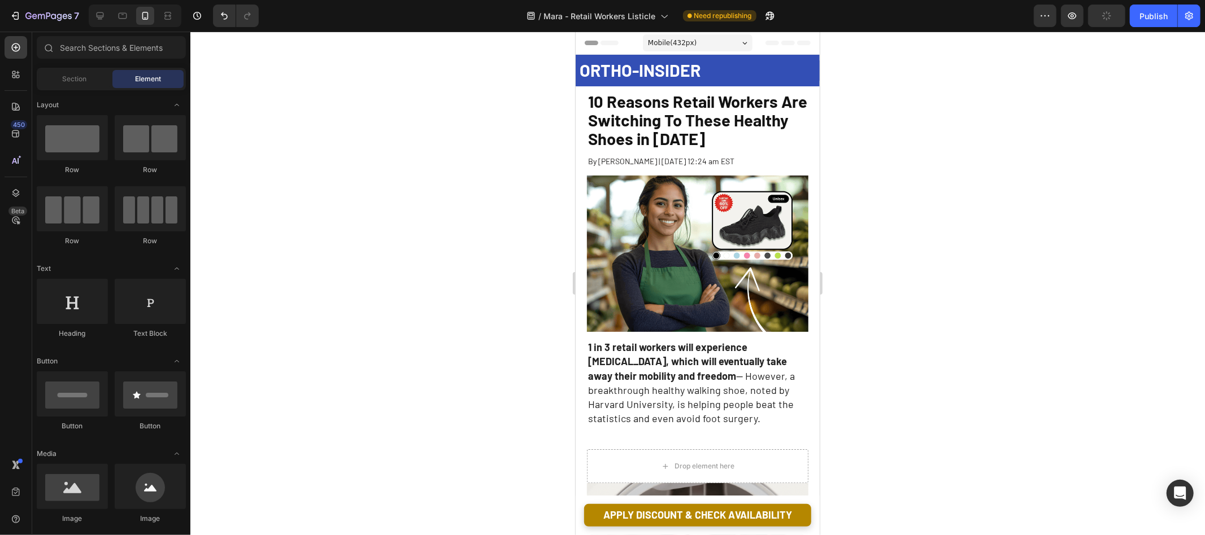
drag, startPoint x: 1152, startPoint y: 15, endPoint x: 1152, endPoint y: 33, distance: 18.1
click at [1152, 15] on div "Publish" at bounding box center [1153, 16] width 28 height 12
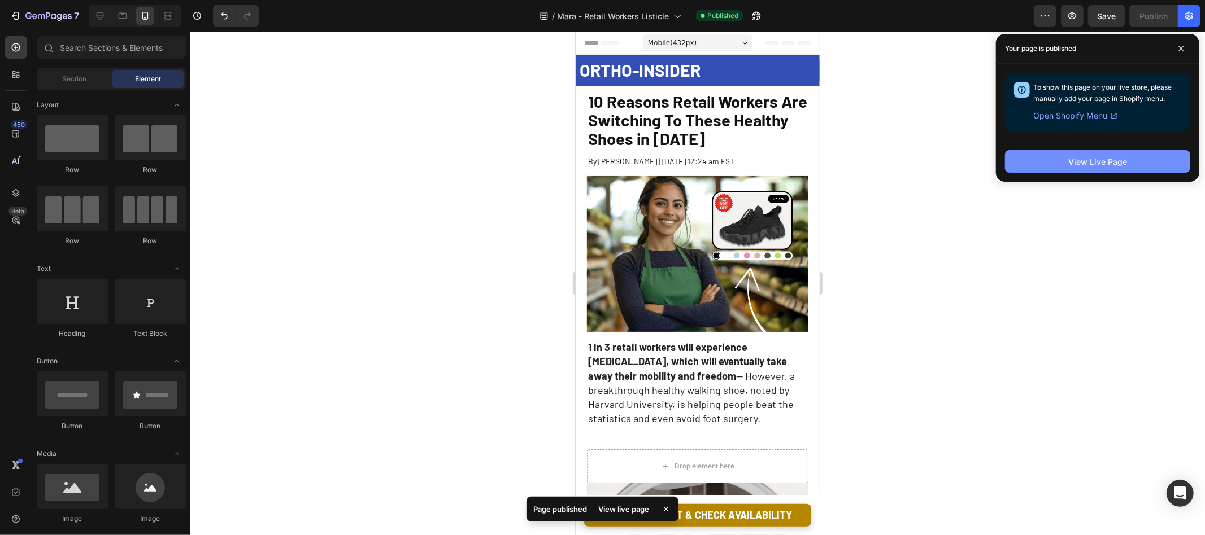
click at [1119, 167] on button "View Live Page" at bounding box center [1097, 161] width 185 height 23
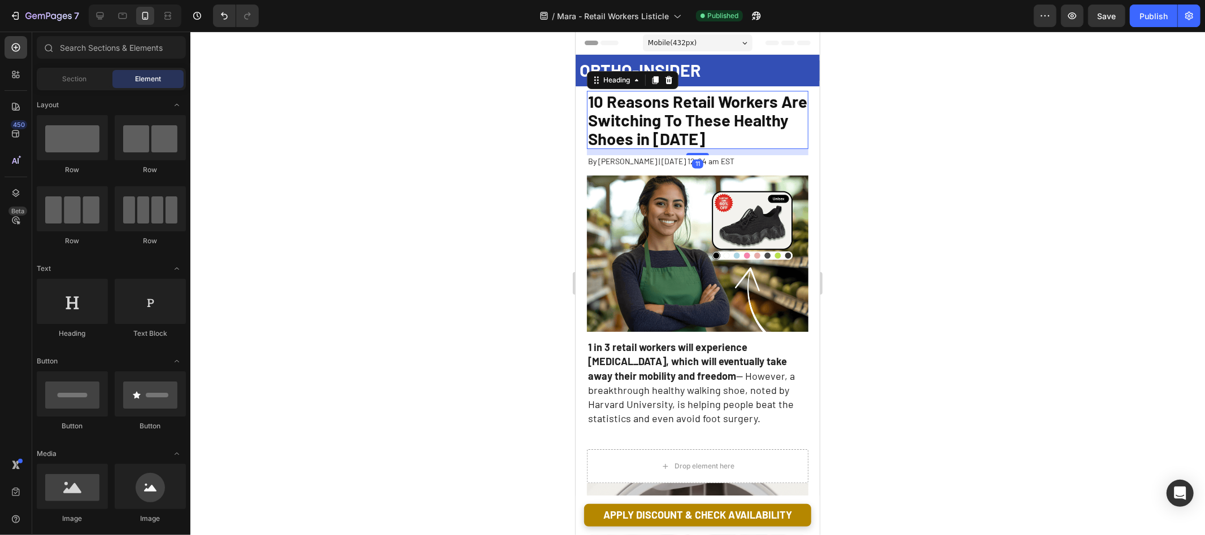
click at [716, 120] on span "10 Reasons Retail Workers Are Switching To These Healthy Shoes in 2025" at bounding box center [696, 119] width 219 height 57
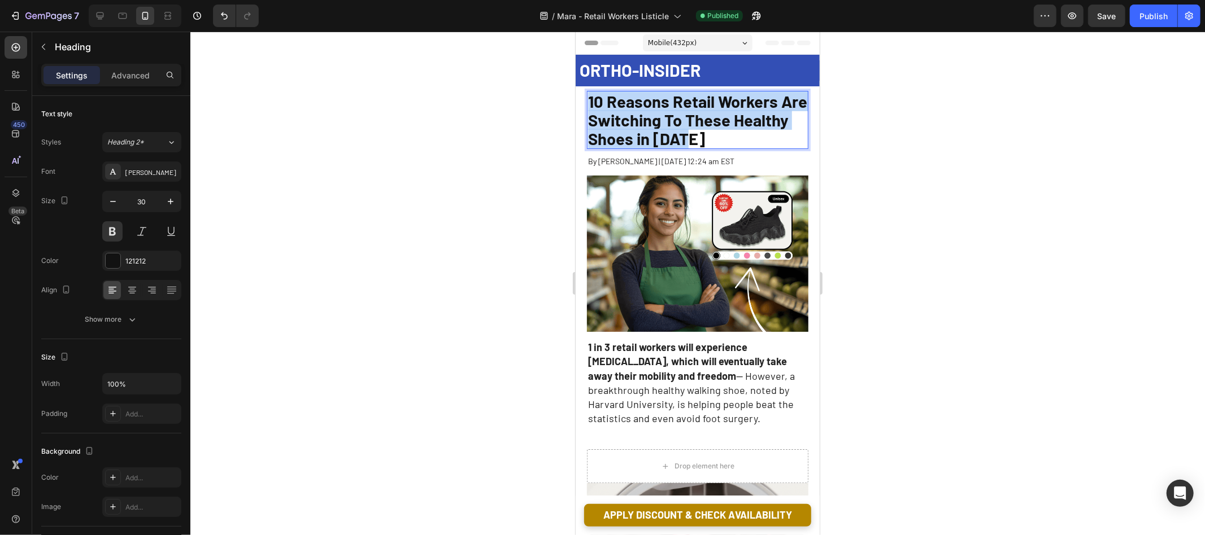
click at [716, 120] on span "10 Reasons Retail Workers Are Switching To These Healthy Shoes in 2025" at bounding box center [696, 119] width 219 height 57
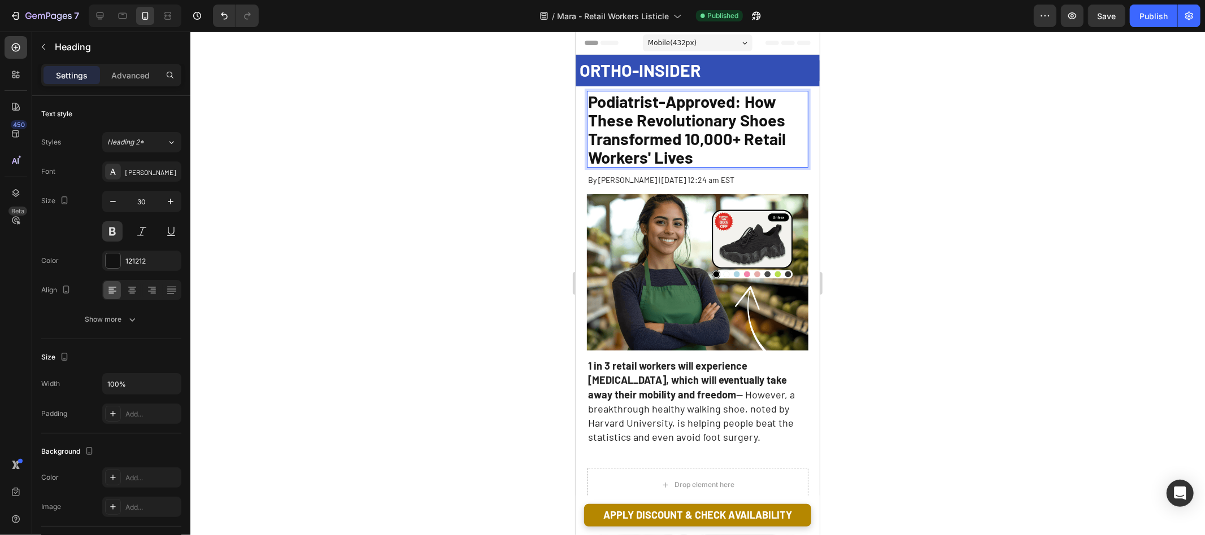
click at [902, 146] on div at bounding box center [697, 284] width 1014 height 504
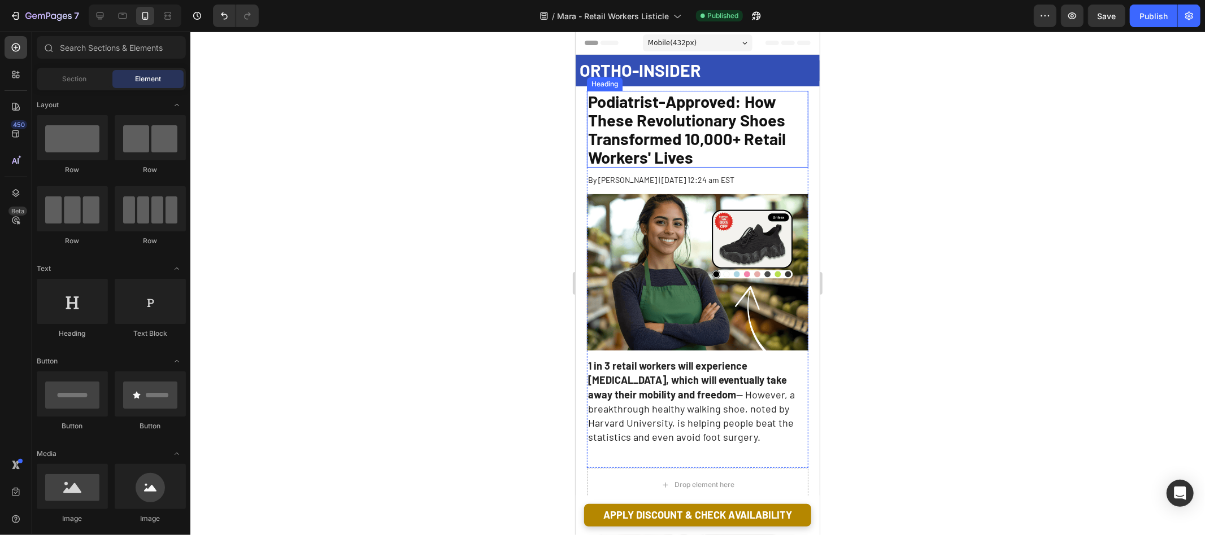
click at [748, 116] on span "Podiatrist-Approved: How These Revolutionary Shoes Transformed 10,000+ Retail W…" at bounding box center [686, 129] width 198 height 76
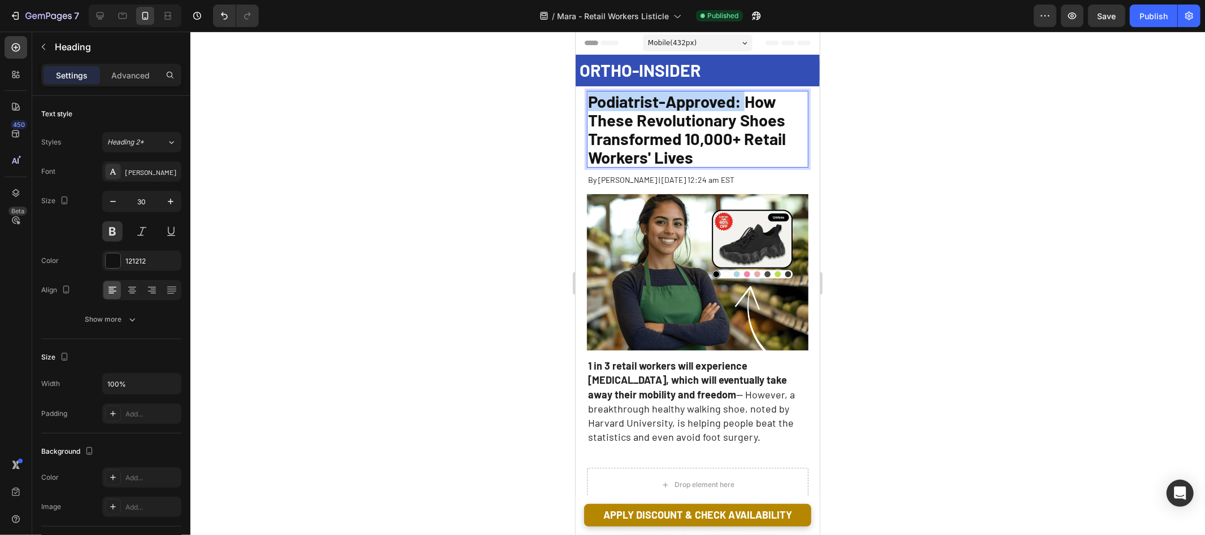
drag, startPoint x: 747, startPoint y: 102, endPoint x: 775, endPoint y: 102, distance: 28.2
click at [587, 104] on span "Podiatrist-Approved: How These Revolutionary Shoes Transformed 10,000+ Retail W…" at bounding box center [686, 129] width 198 height 76
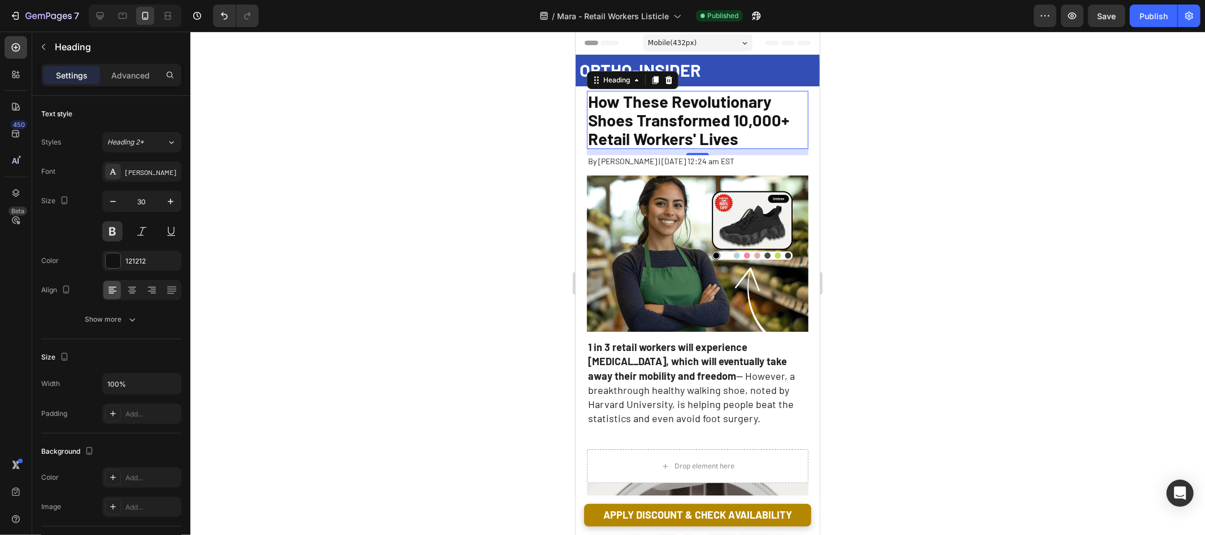
click at [922, 143] on div at bounding box center [697, 284] width 1014 height 504
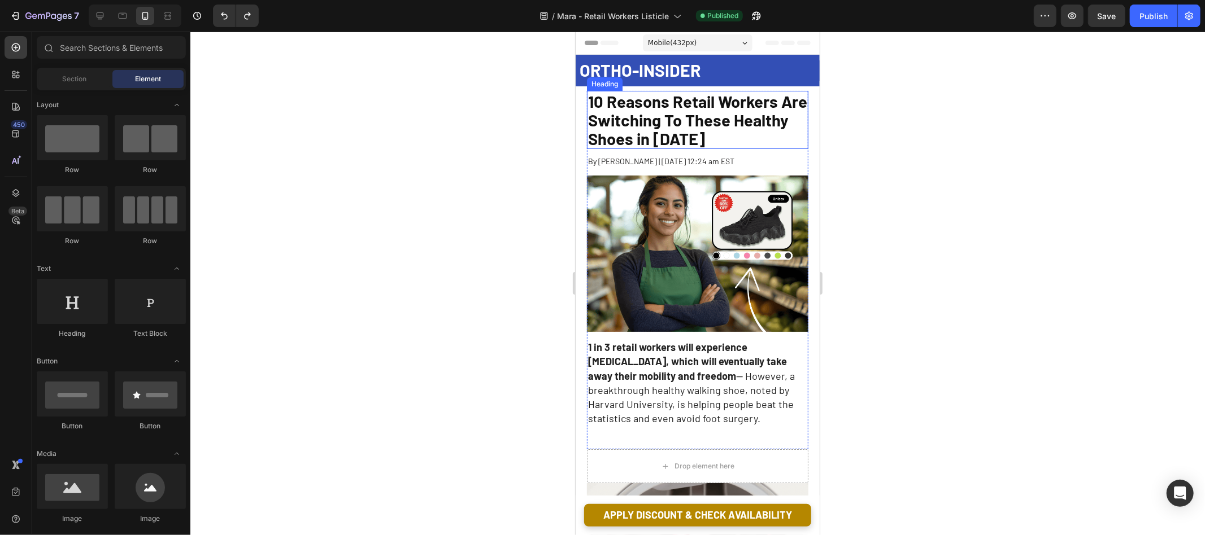
click at [691, 120] on span "10 Reasons Retail Workers Are Switching To These Healthy Shoes in 2025" at bounding box center [696, 119] width 219 height 57
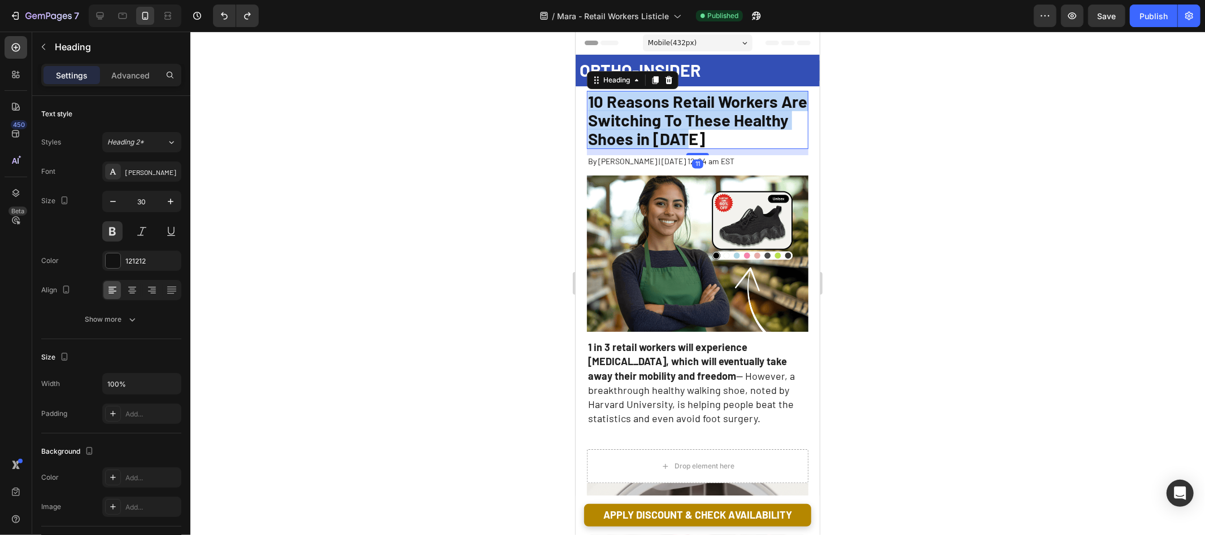
click at [691, 120] on span "10 Reasons Retail Workers Are Switching To These Healthy Shoes in 2025" at bounding box center [696, 119] width 219 height 57
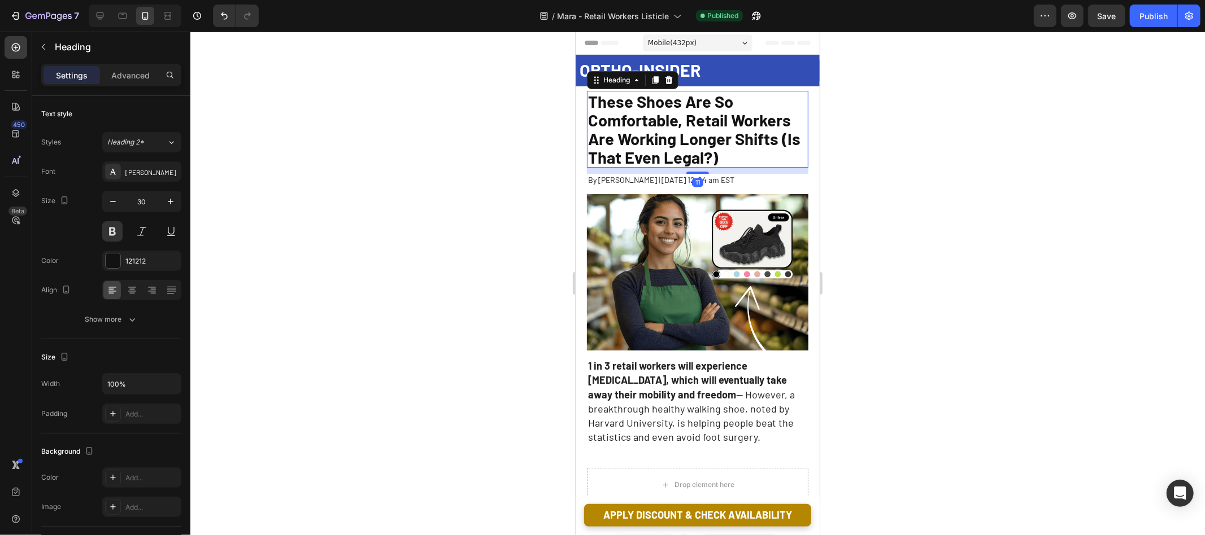
click at [864, 165] on div at bounding box center [697, 284] width 1014 height 504
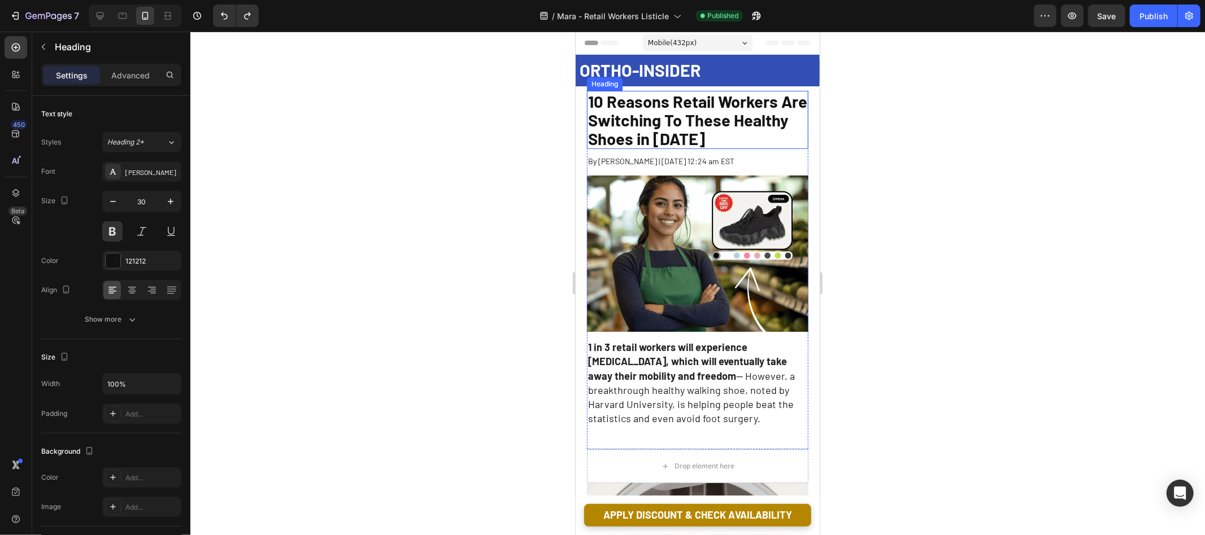
click at [605, 116] on span "10 Reasons Retail Workers Are Switching To These Healthy Shoes in 2025" at bounding box center [696, 119] width 219 height 57
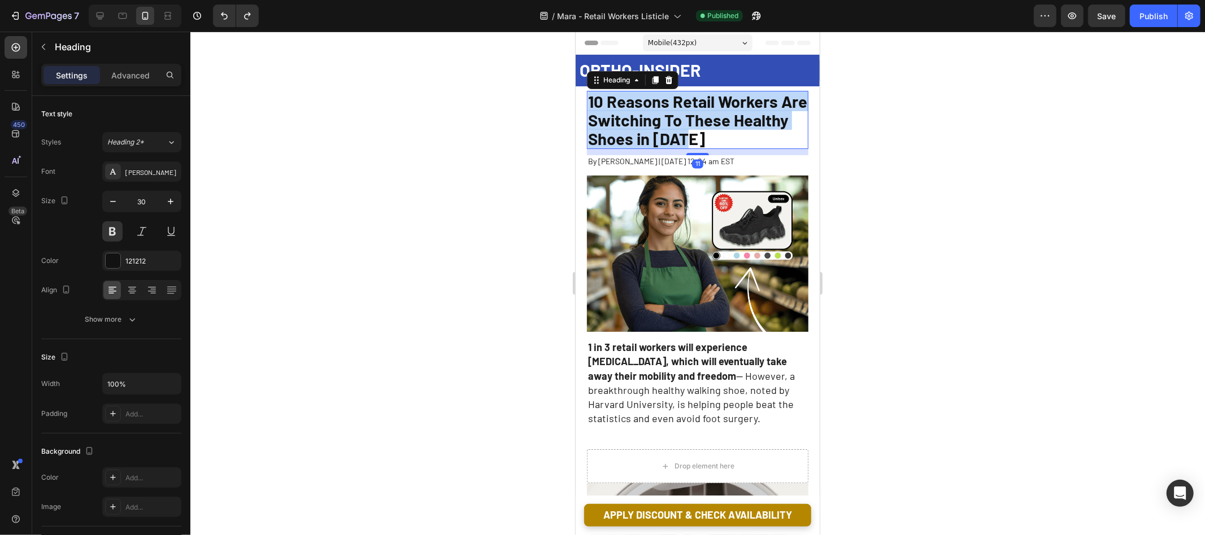
click at [605, 116] on span "10 Reasons Retail Workers Are Switching To These Healthy Shoes in 2025" at bounding box center [696, 119] width 219 height 57
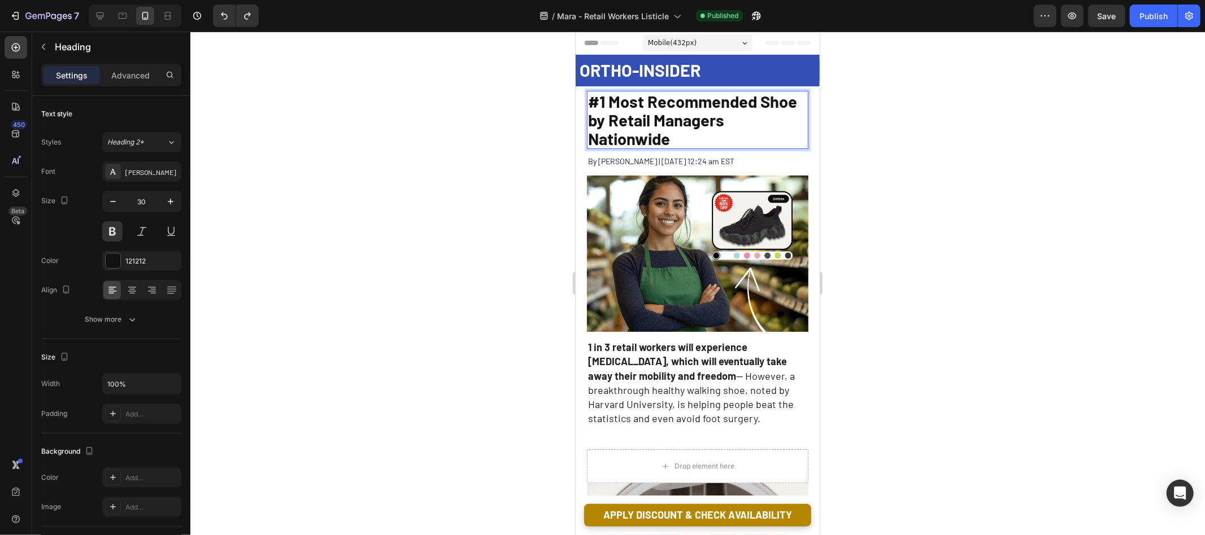
click at [485, 137] on div at bounding box center [697, 284] width 1014 height 504
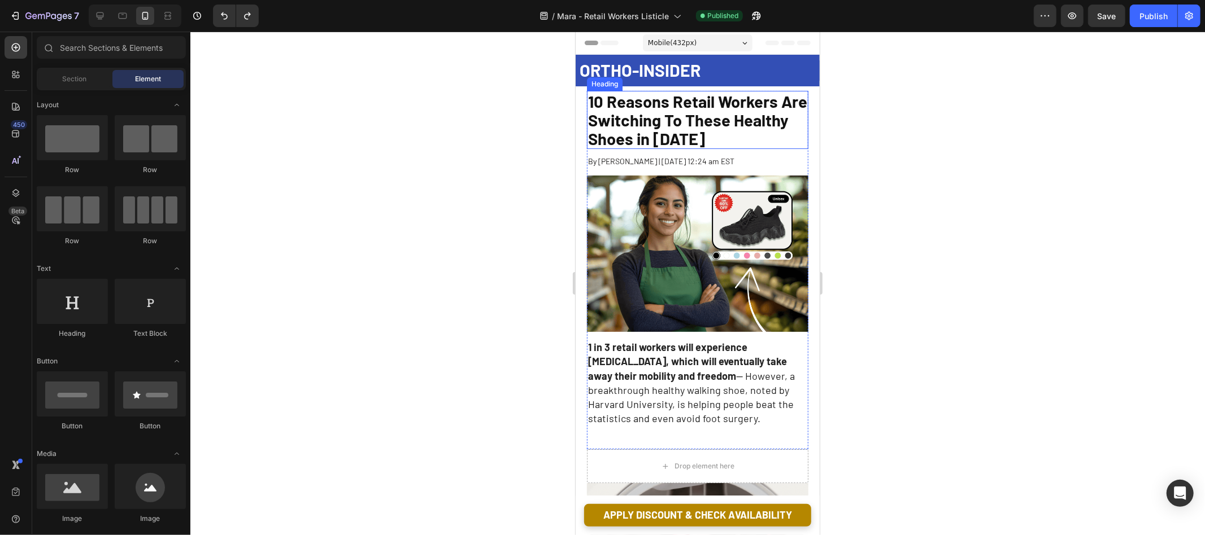
click at [688, 136] on span "10 Reasons Retail Workers Are Switching To These Healthy Shoes in 2025" at bounding box center [696, 119] width 219 height 57
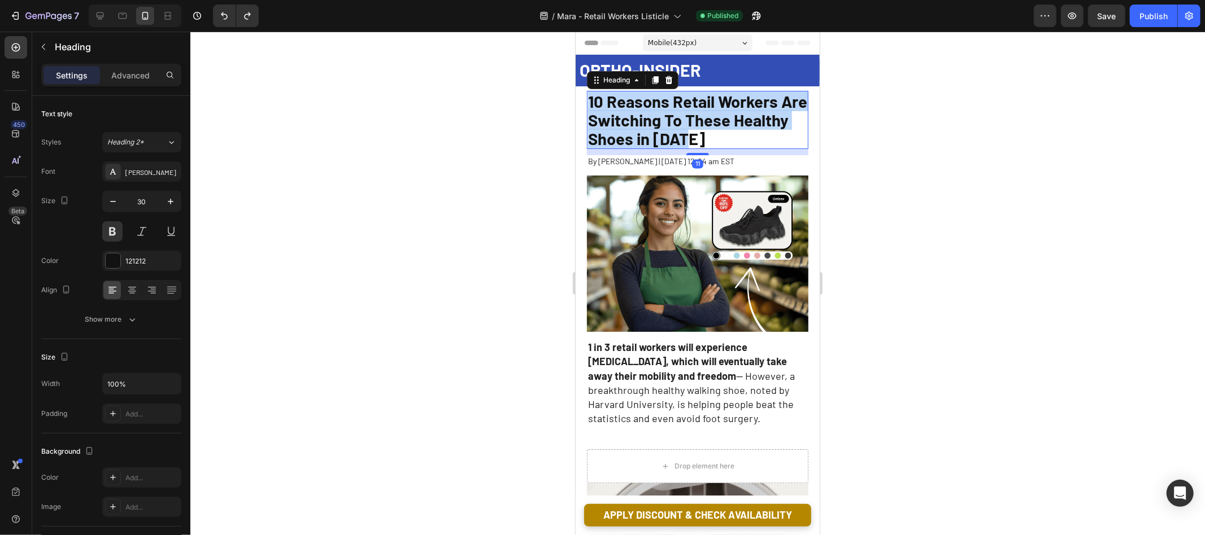
click at [688, 136] on span "10 Reasons Retail Workers Are Switching To These Healthy Shoes in 2025" at bounding box center [696, 119] width 219 height 57
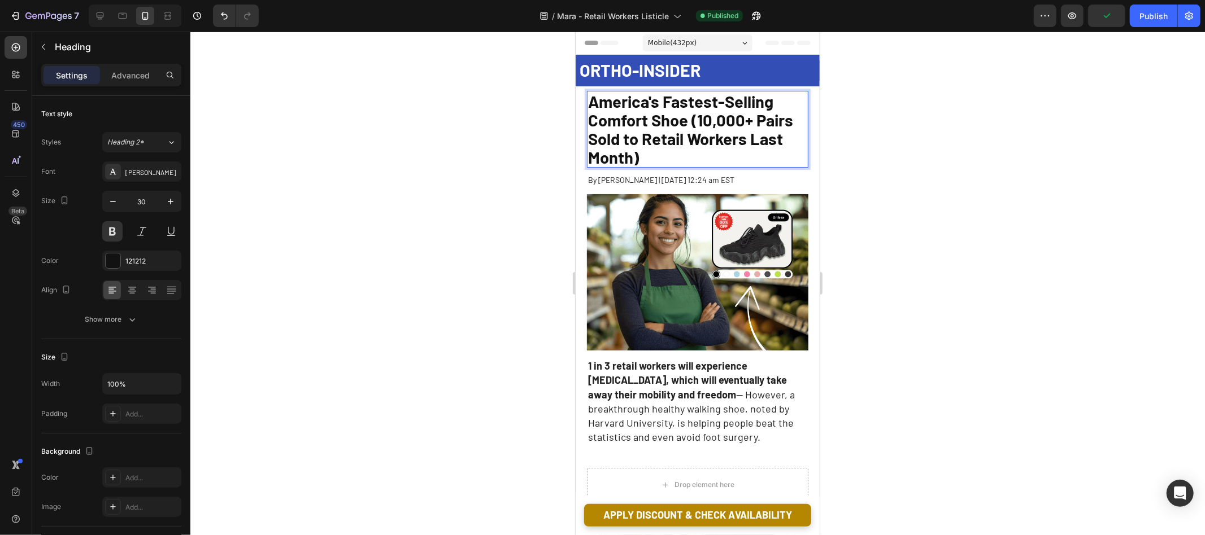
click at [513, 175] on div at bounding box center [697, 284] width 1014 height 504
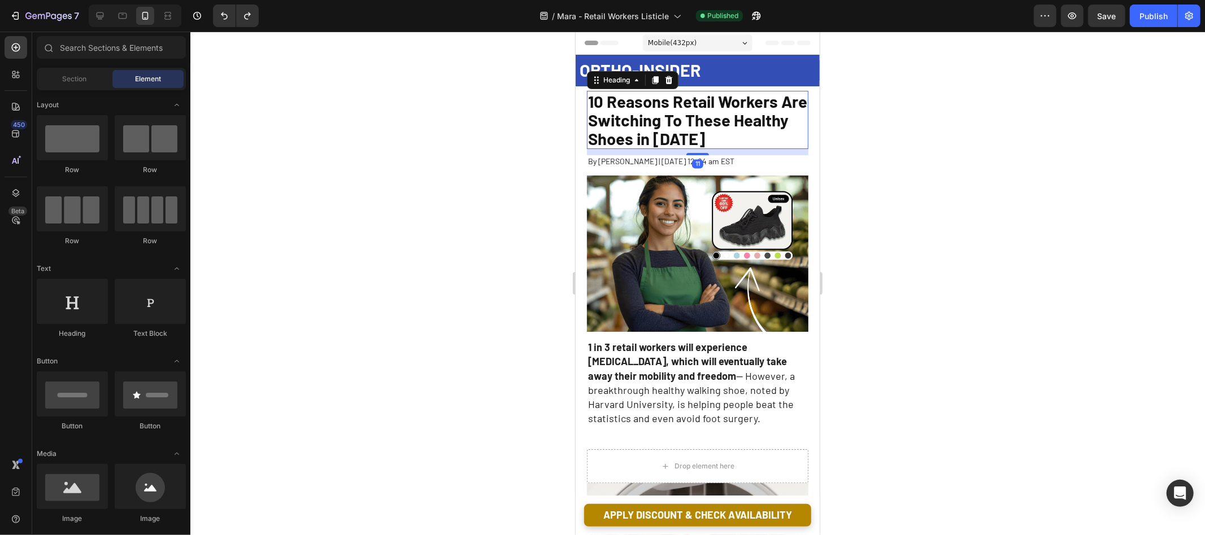
click at [684, 127] on span "10 Reasons Retail Workers Are Switching To These Healthy Shoes in 2025" at bounding box center [696, 119] width 219 height 57
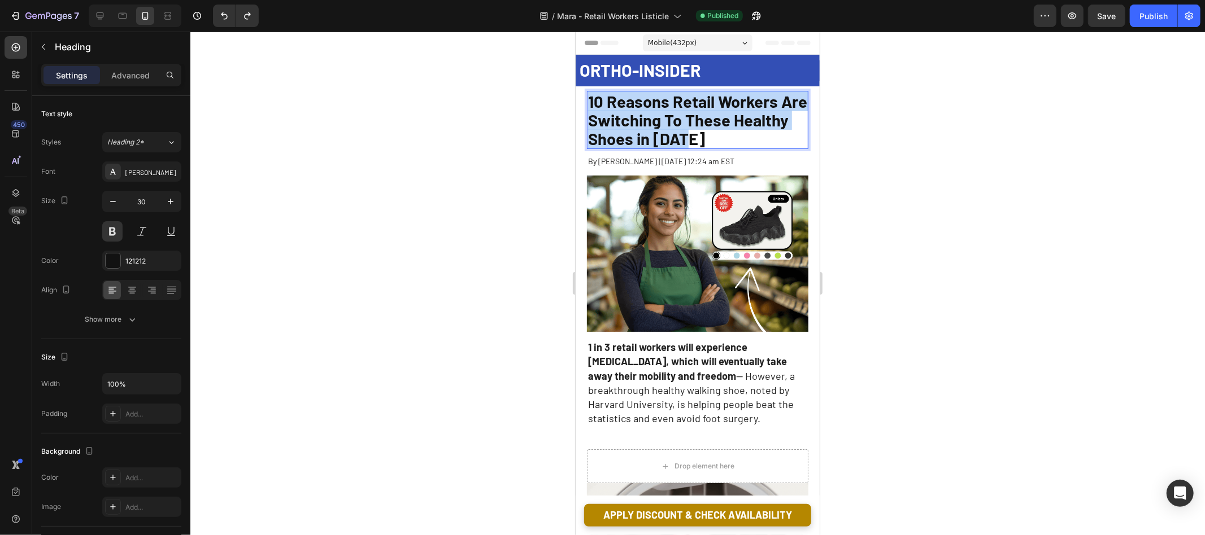
click at [684, 127] on span "10 Reasons Retail Workers Are Switching To These Healthy Shoes in 2025" at bounding box center [696, 119] width 219 height 57
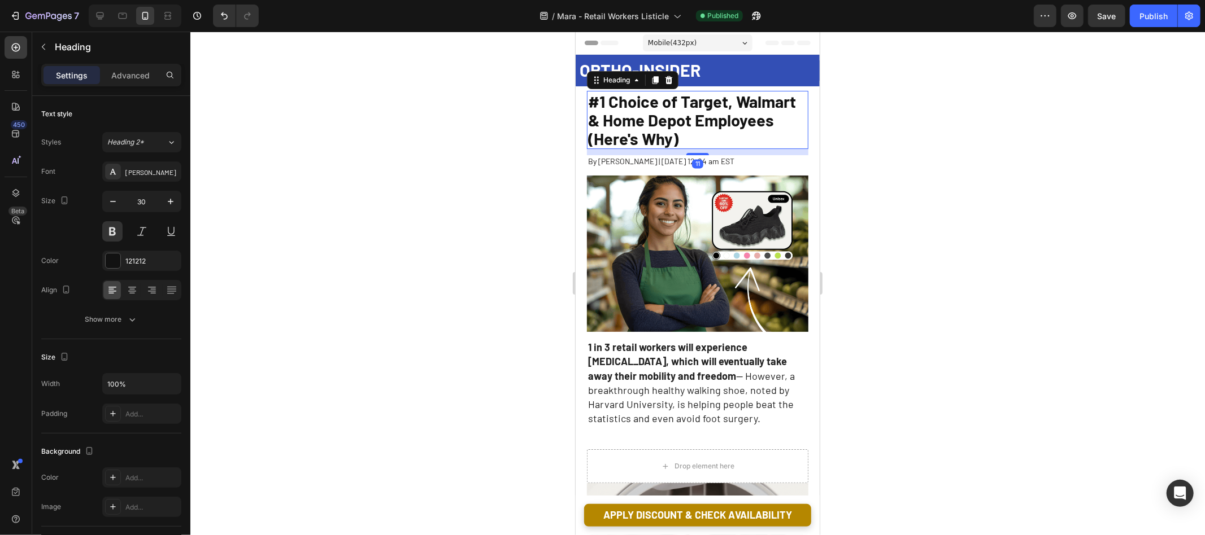
click at [533, 182] on div at bounding box center [697, 284] width 1014 height 504
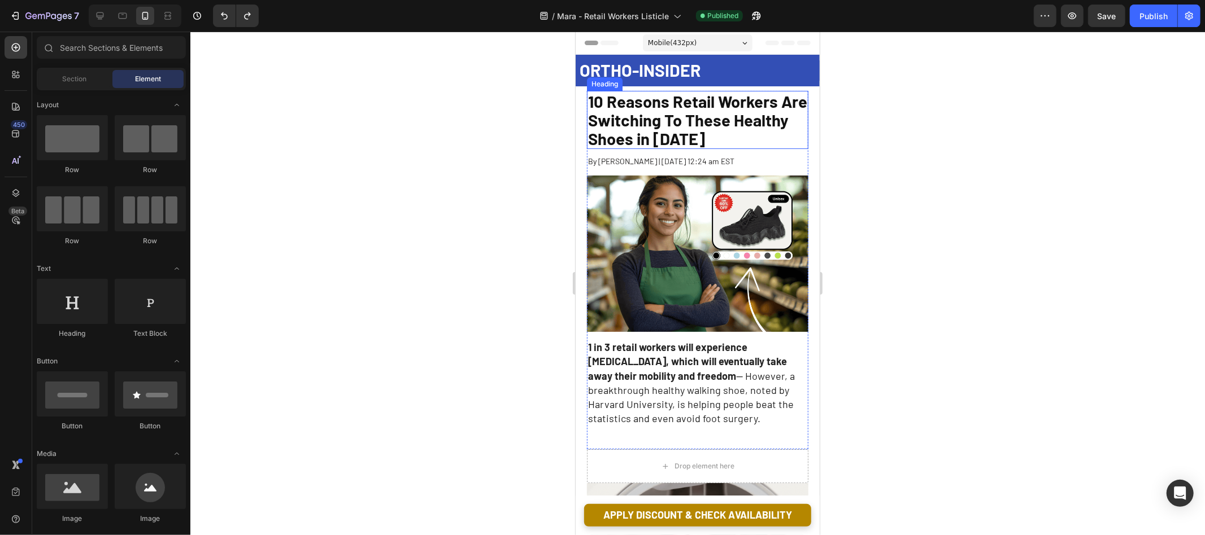
click at [700, 103] on span "10 Reasons Retail Workers Are Switching To These Healthy Shoes in 2025" at bounding box center [696, 119] width 219 height 57
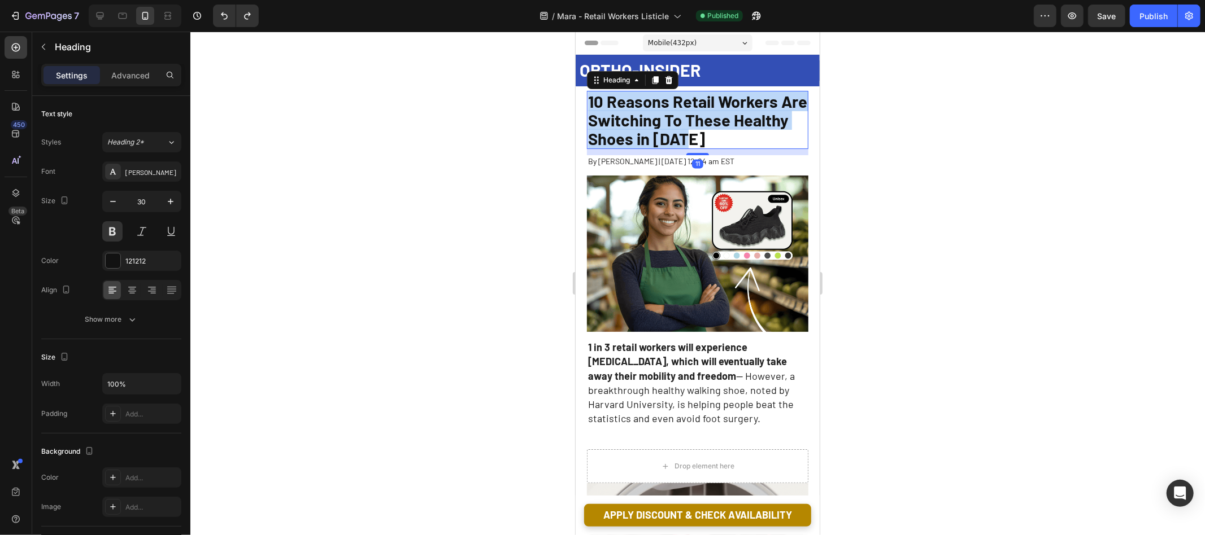
click at [700, 103] on span "10 Reasons Retail Workers Are Switching To These Healthy Shoes in 2025" at bounding box center [696, 119] width 219 height 57
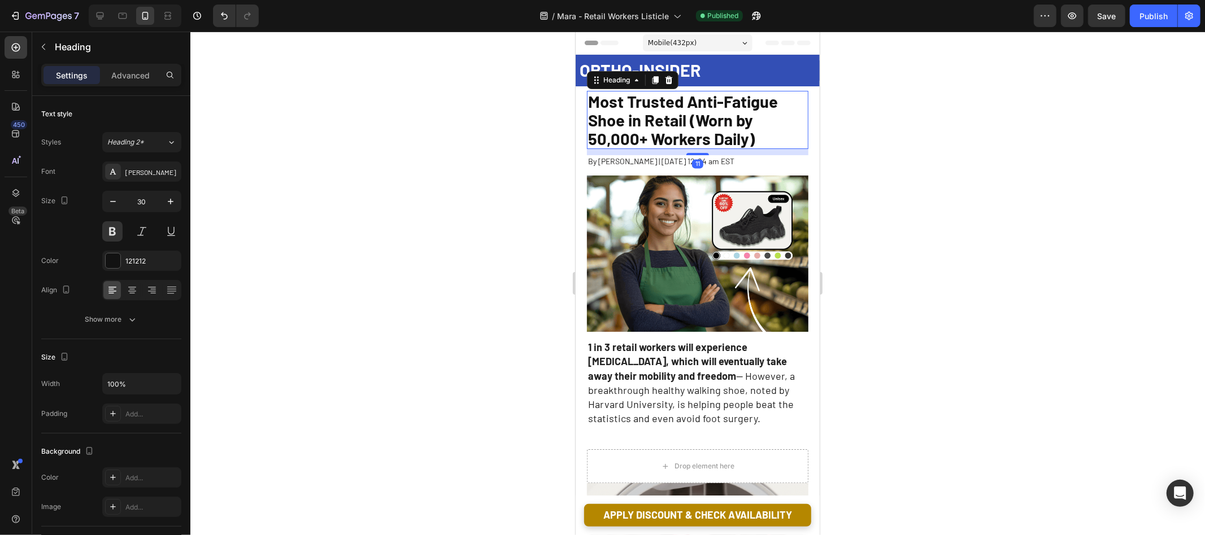
click at [495, 170] on div at bounding box center [697, 284] width 1014 height 504
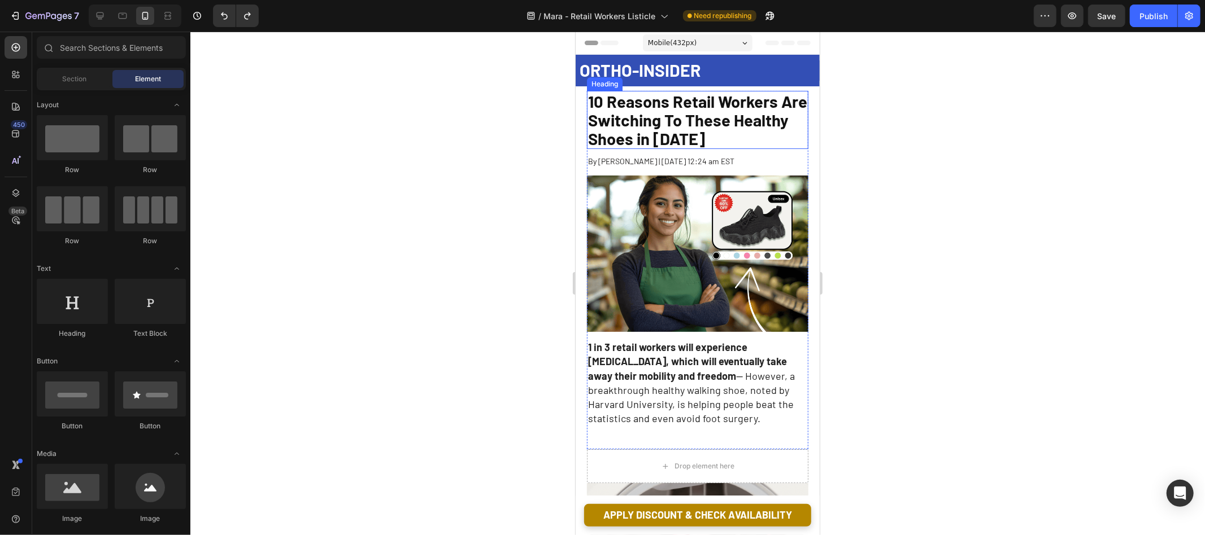
click at [726, 138] on h1 "10 Reasons Retail Workers Are Switching To These Healthy Shoes in 2025" at bounding box center [696, 119] width 221 height 58
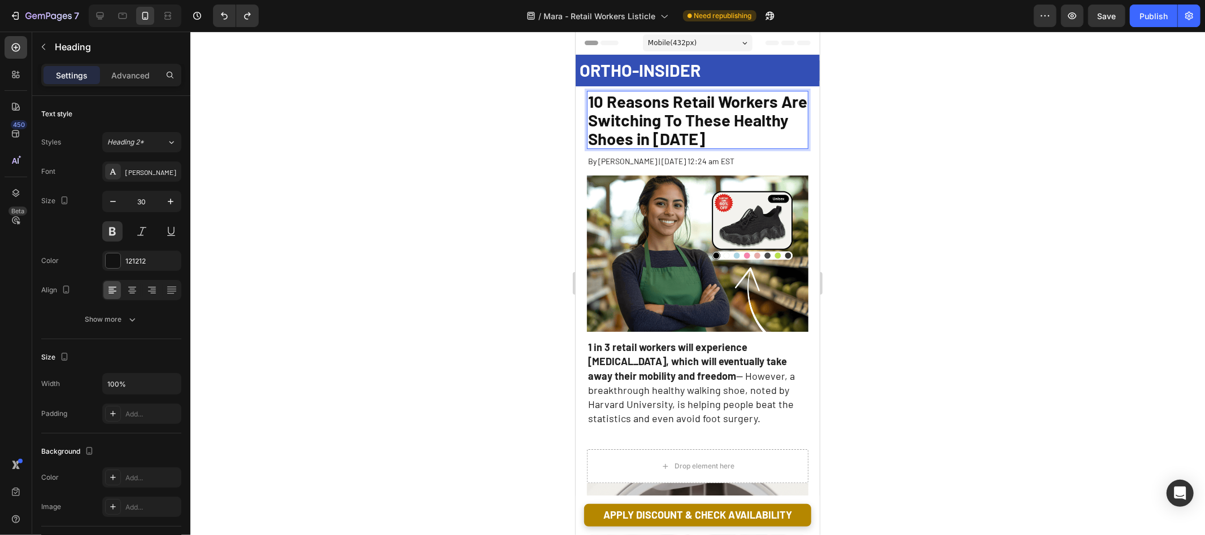
click at [726, 138] on h1 "10 Reasons Retail Workers Are Switching To These Healthy Shoes in 2025" at bounding box center [696, 119] width 221 height 58
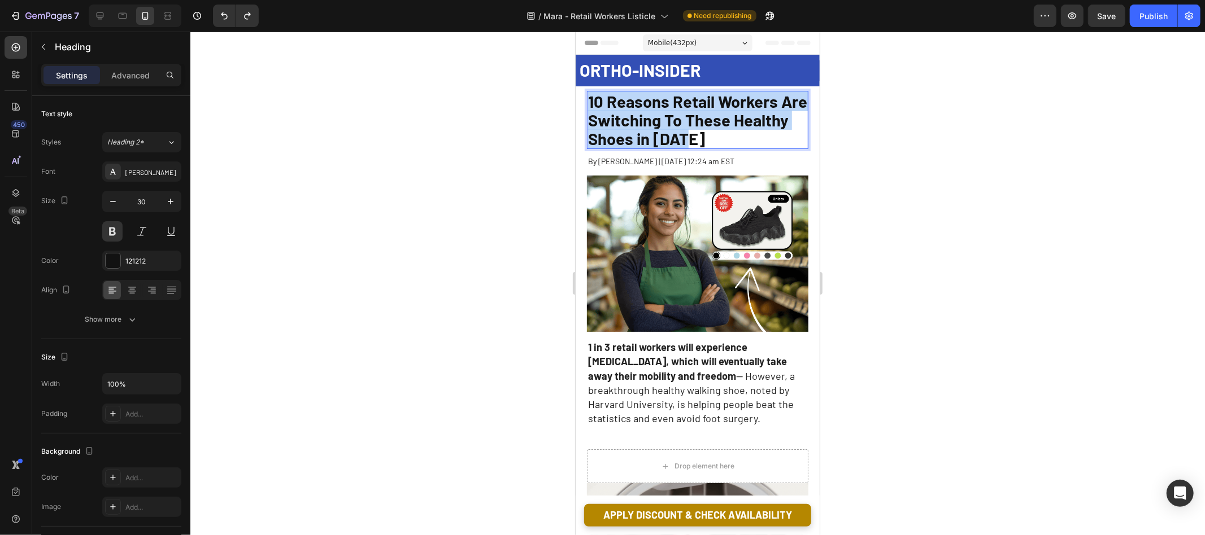
click at [726, 138] on p "10 Reasons Retail Workers Are Switching To These Healthy Shoes in 2025" at bounding box center [696, 119] width 219 height 56
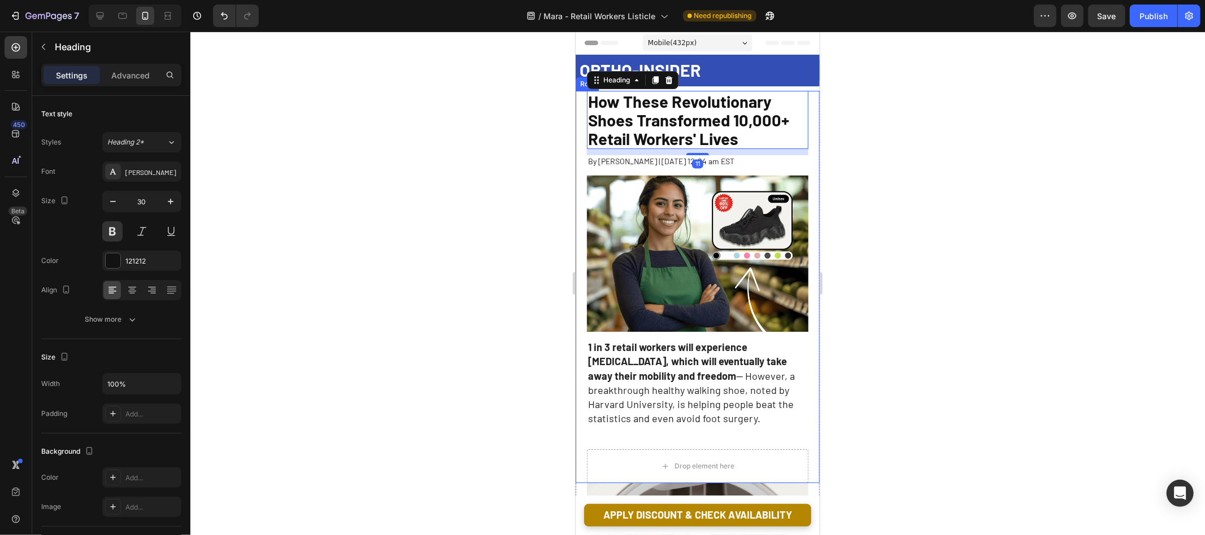
click at [534, 172] on div at bounding box center [697, 284] width 1014 height 504
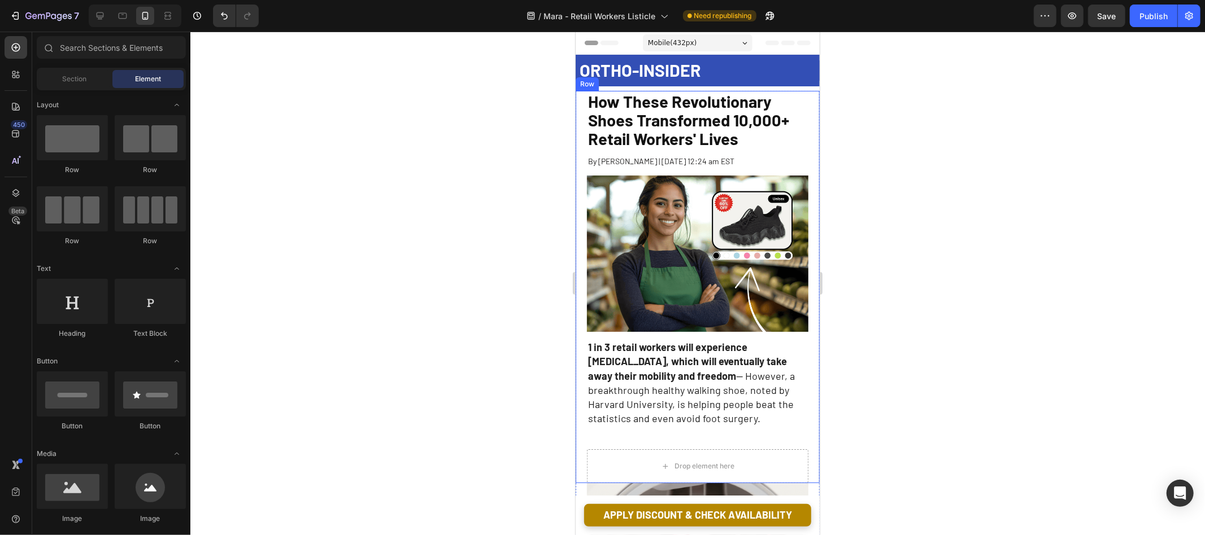
click at [493, 193] on div at bounding box center [697, 284] width 1014 height 504
click at [1030, 98] on div at bounding box center [697, 284] width 1014 height 504
click at [102, 18] on icon at bounding box center [99, 15] width 11 height 11
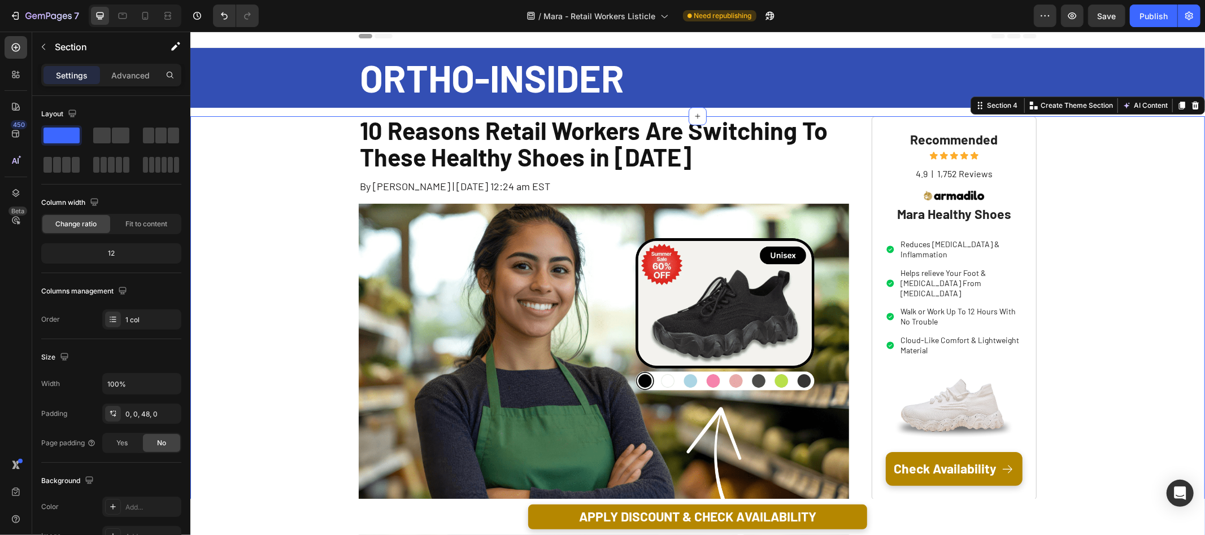
scroll to position [8, 0]
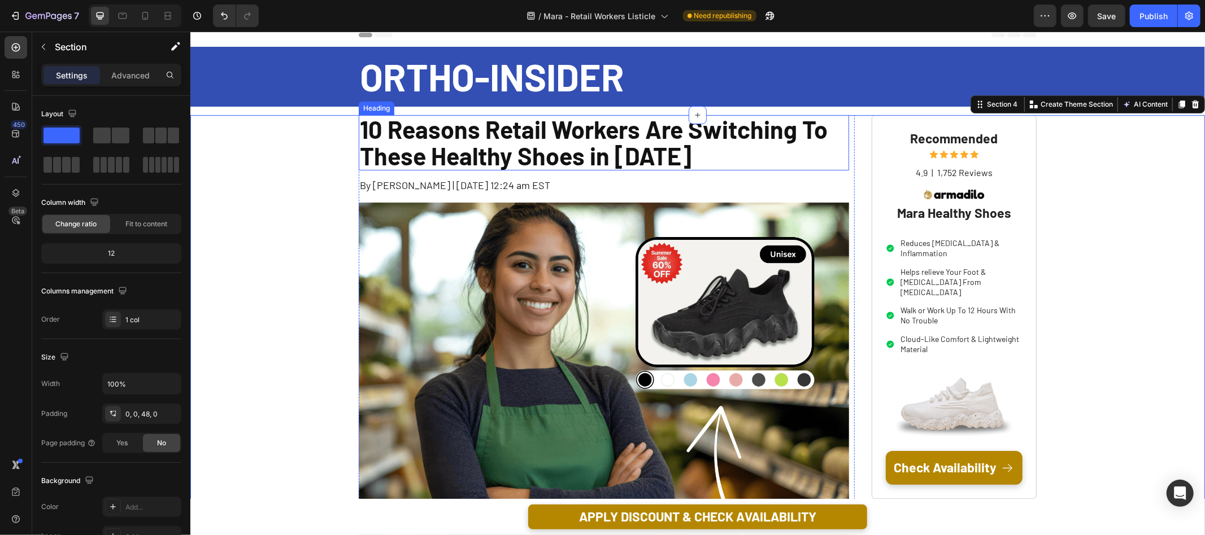
click at [432, 135] on h1 "10 Reasons Retail Workers Are Switching To These Healthy Shoes in 2025" at bounding box center [603, 143] width 490 height 56
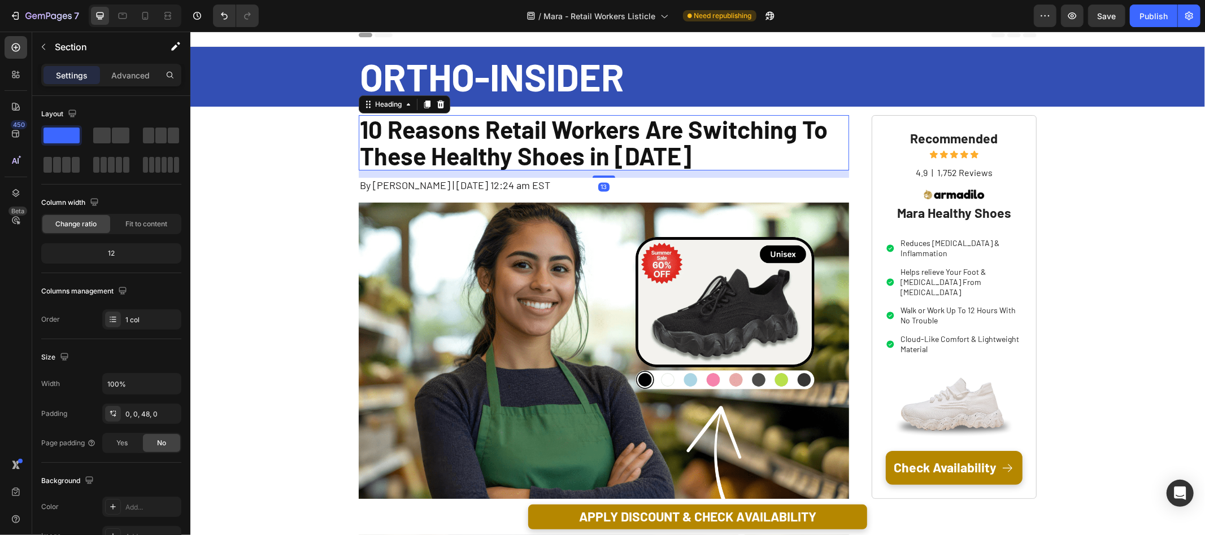
click at [432, 135] on h1 "10 Reasons Retail Workers Are Switching To These Healthy Shoes in 2025" at bounding box center [603, 143] width 490 height 56
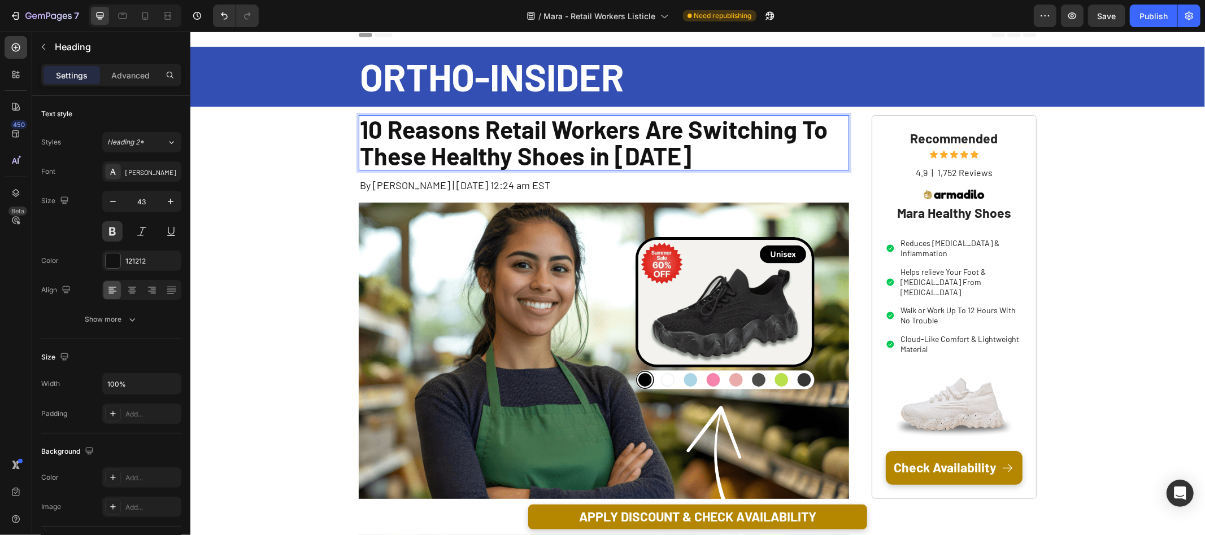
click at [432, 135] on p "10 Reasons Retail Workers Are Switching To These Healthy Shoes in 2025" at bounding box center [603, 143] width 488 height 54
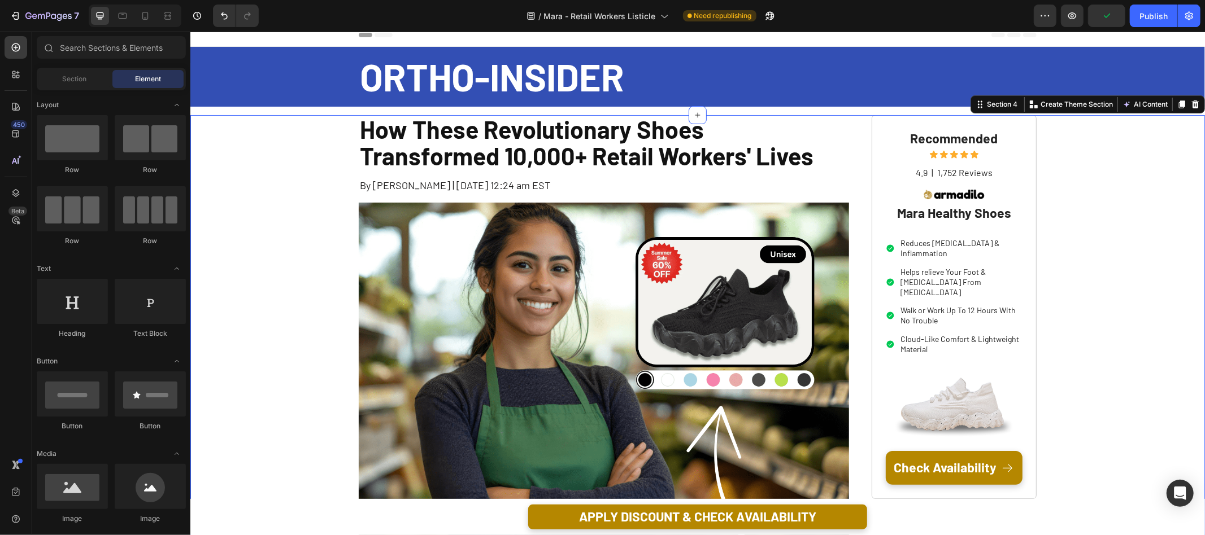
click at [855, 37] on div "Header" at bounding box center [697, 34] width 678 height 23
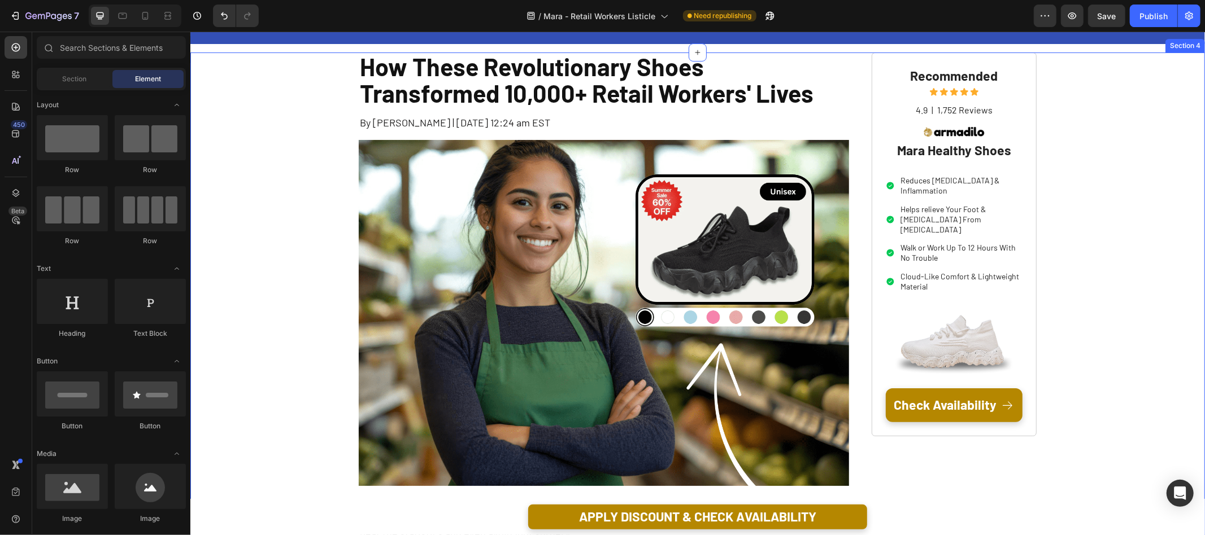
scroll to position [0, 0]
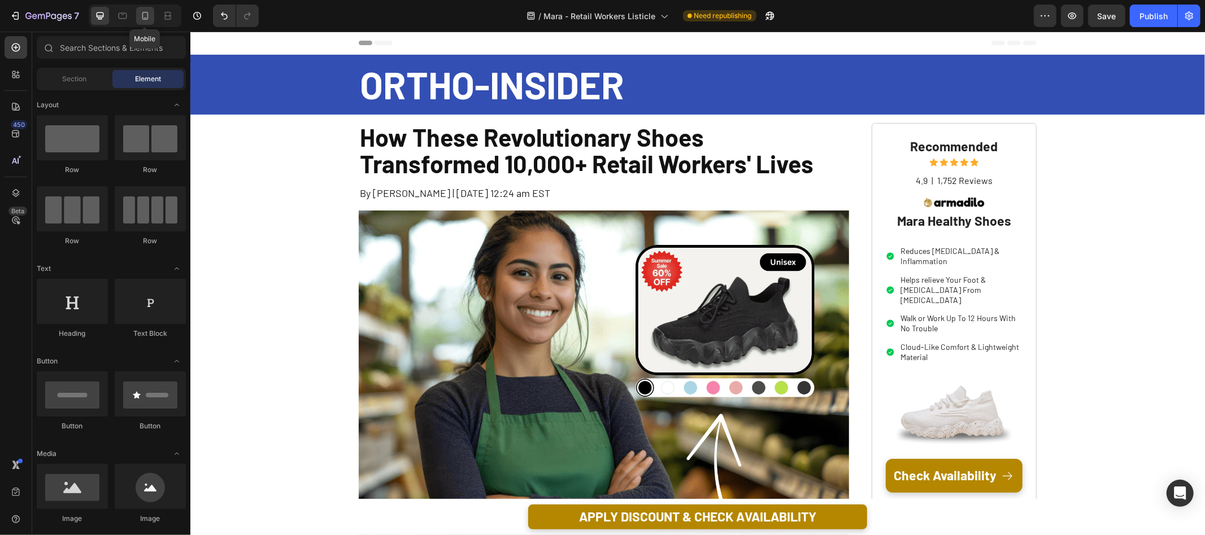
click at [148, 18] on icon at bounding box center [144, 15] width 11 height 11
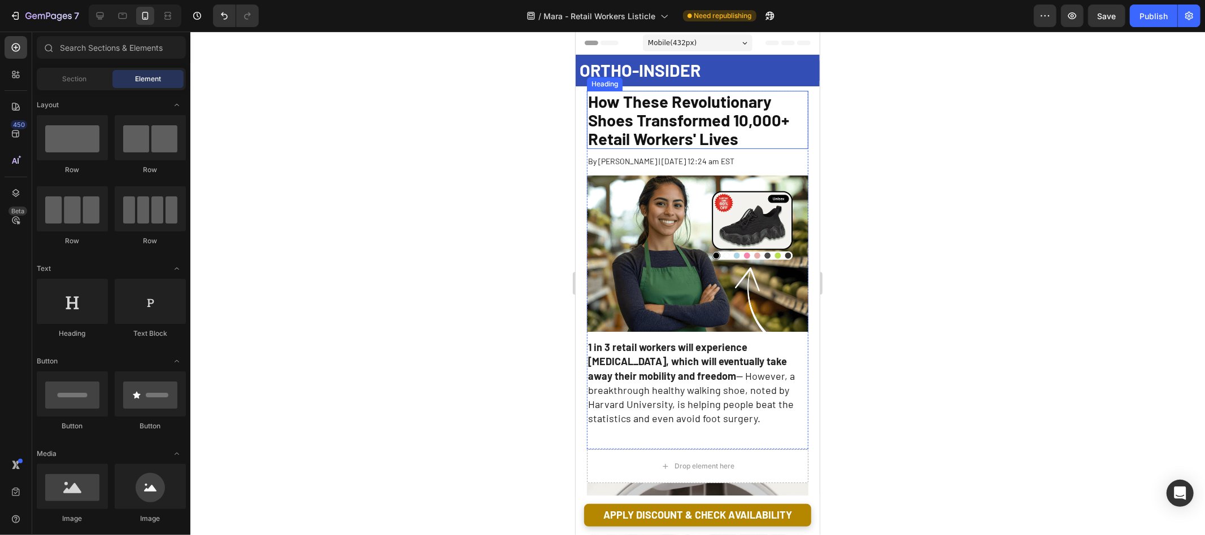
click at [664, 95] on span "How These Revolutionary Shoes Transformed 10,000+ Retail Workers' Lives" at bounding box center [687, 119] width 201 height 57
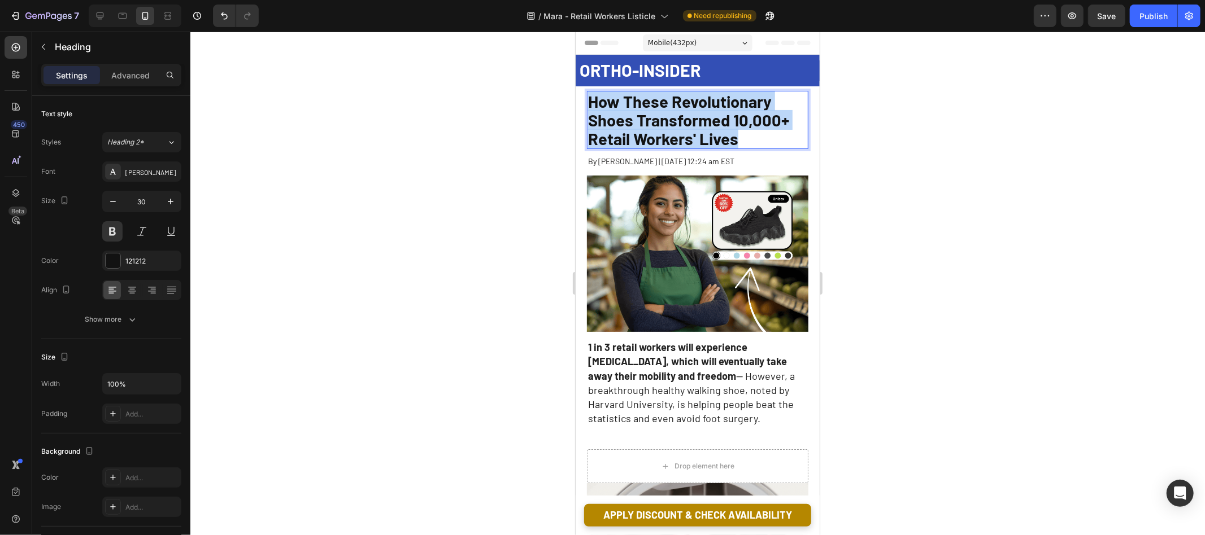
click at [664, 95] on span "How These Revolutionary Shoes Transformed 10,000+ Retail Workers' Lives" at bounding box center [687, 119] width 201 height 57
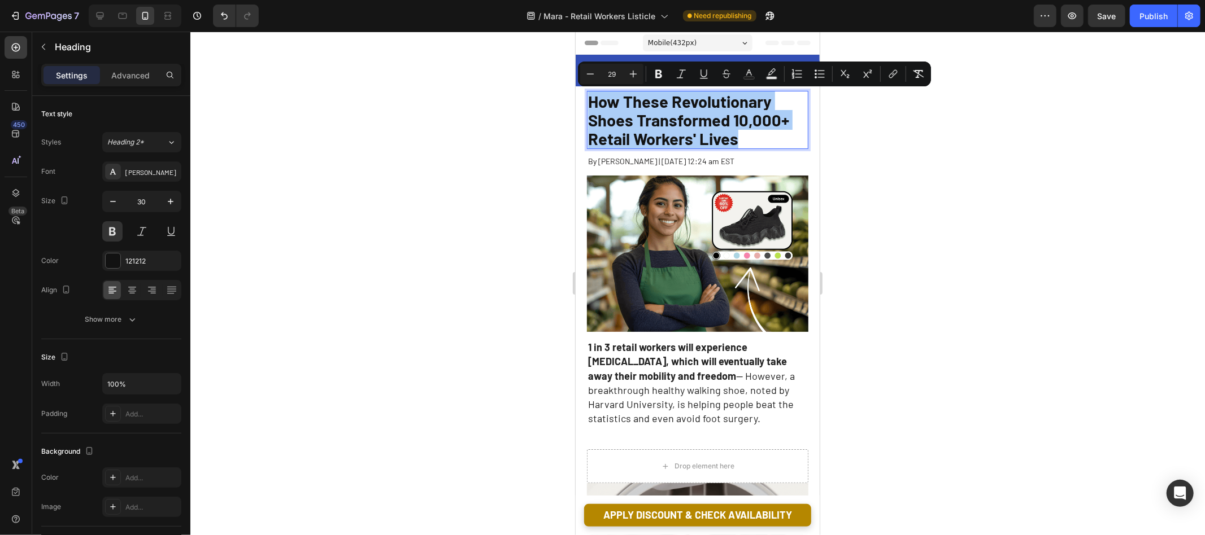
click at [524, 130] on div at bounding box center [697, 284] width 1014 height 504
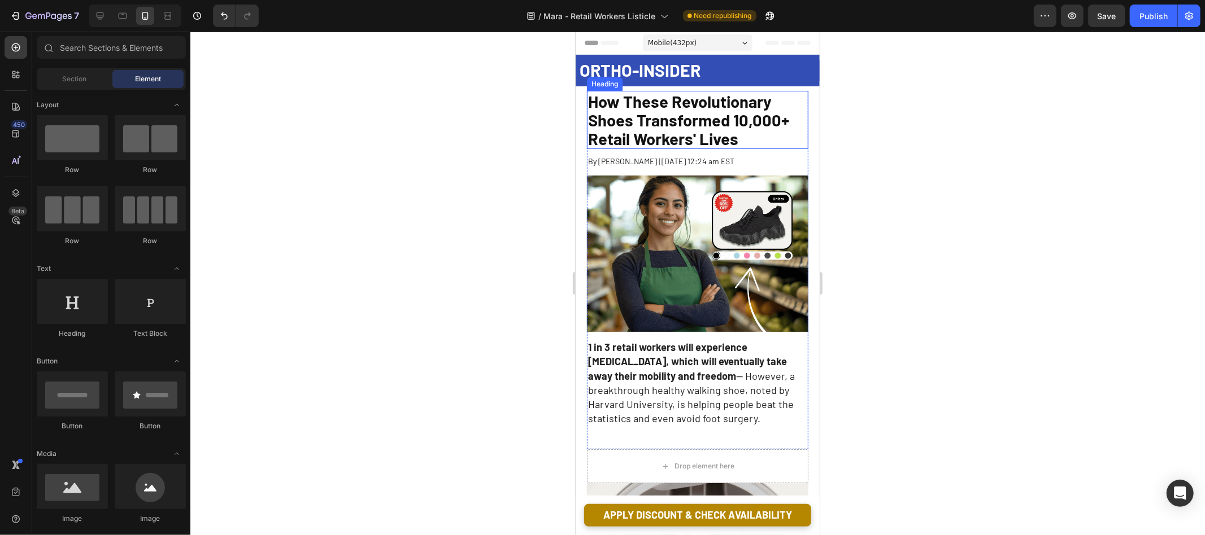
click at [662, 125] on span "How These Revolutionary Shoes Transformed 10,000+ Retail Workers' Lives" at bounding box center [687, 119] width 201 height 57
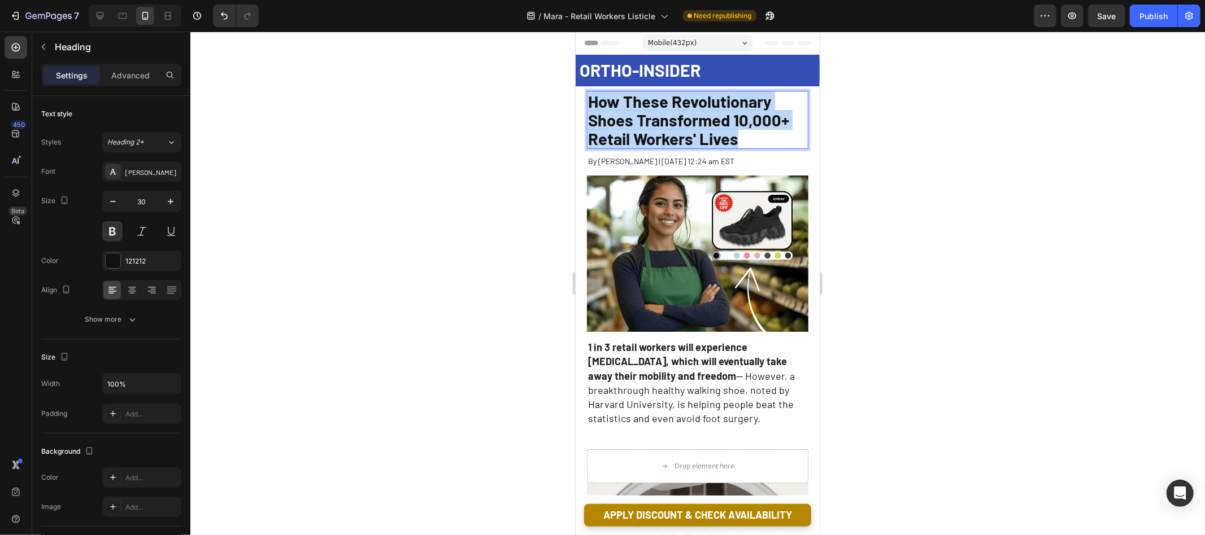
click at [662, 125] on span "How These Revolutionary Shoes Transformed 10,000+ Retail Workers' Lives" at bounding box center [687, 119] width 201 height 57
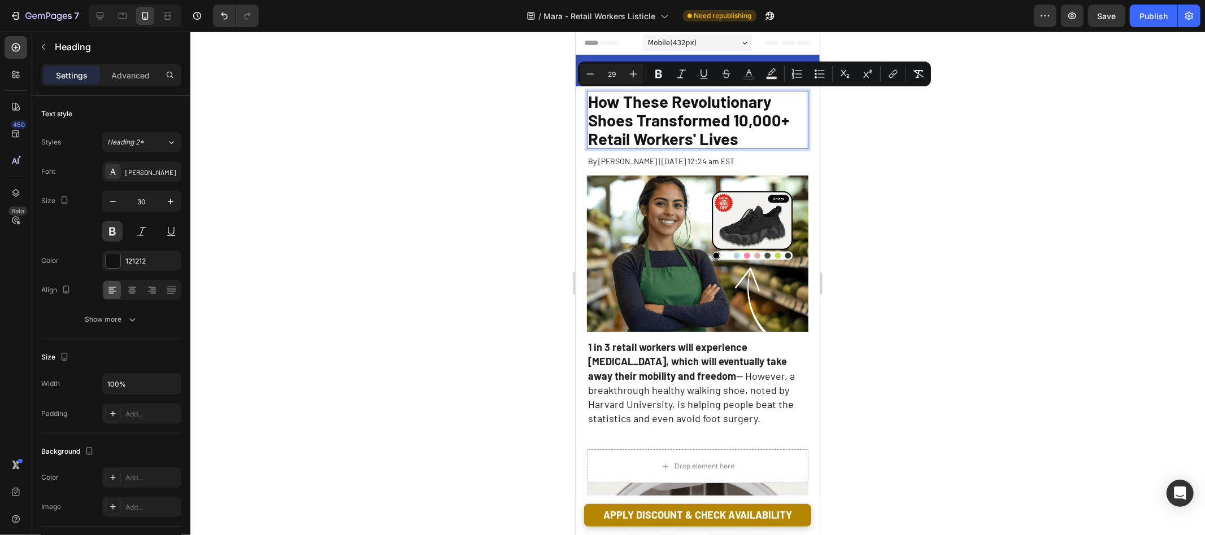
click at [504, 138] on div at bounding box center [697, 284] width 1014 height 504
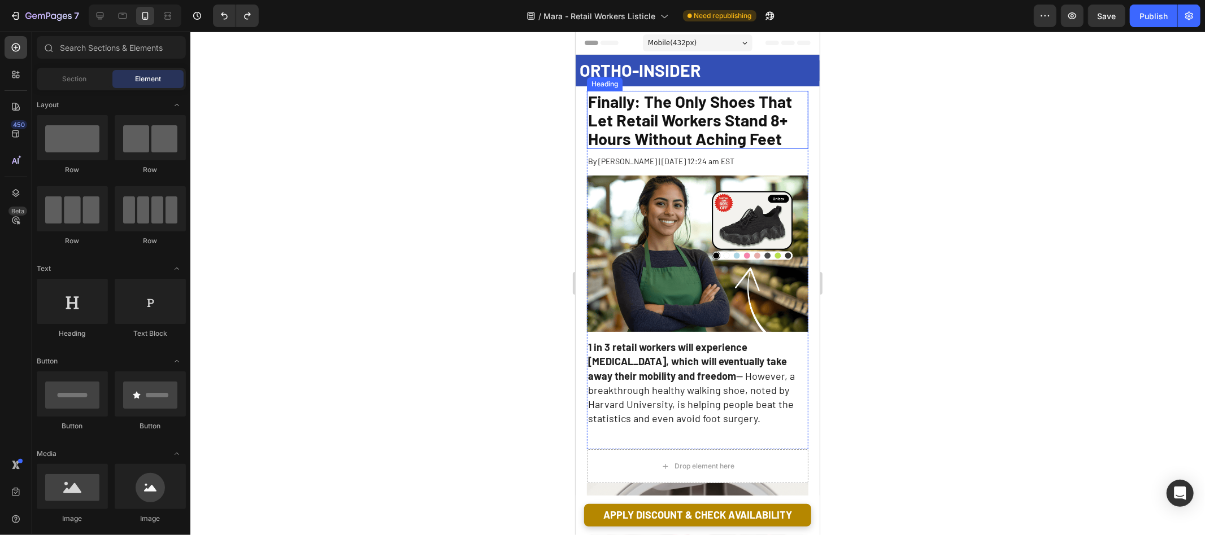
click at [676, 120] on span "Finally: The Only Shoes That Let Retail Workers Stand 8+ Hours Without Aching F…" at bounding box center [689, 119] width 204 height 57
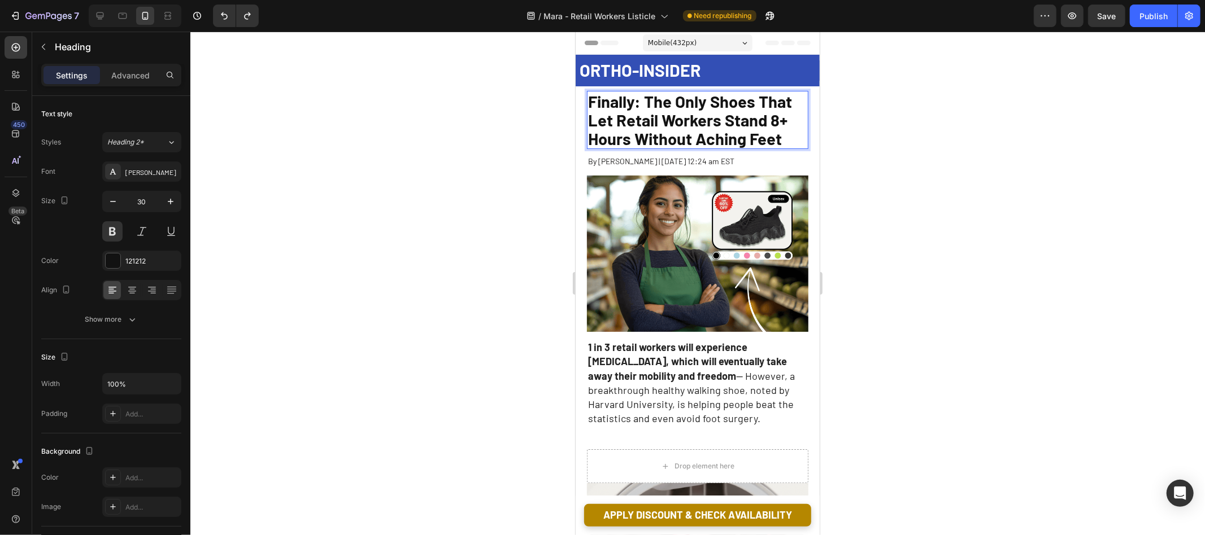
click at [638, 103] on span "Finally: The Only Shoes That Let Retail Workers Stand 8+ Hours Without Aching F…" at bounding box center [689, 119] width 204 height 57
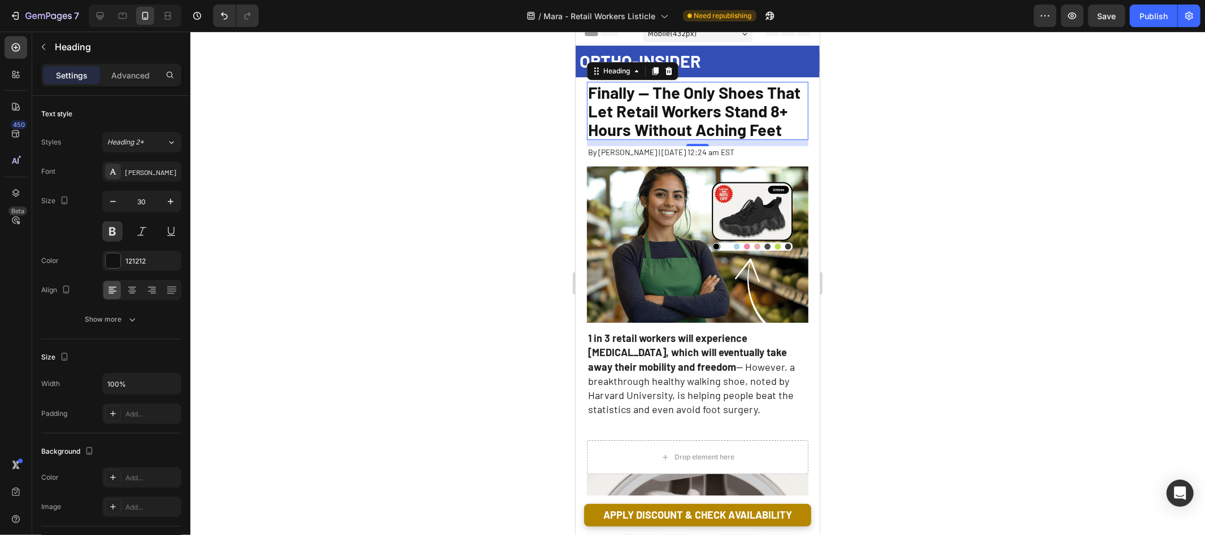
click at [503, 142] on div at bounding box center [697, 284] width 1014 height 504
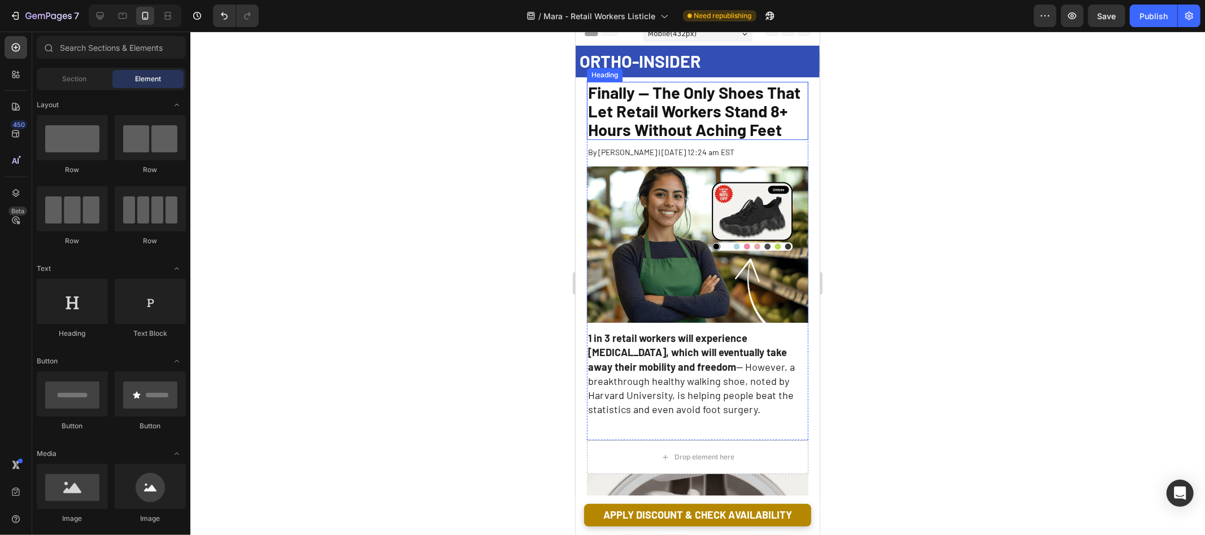
click at [666, 127] on span "Finally -- The Only Shoes That Let Retail Workers Stand 8+ Hours Without Aching…" at bounding box center [693, 110] width 212 height 57
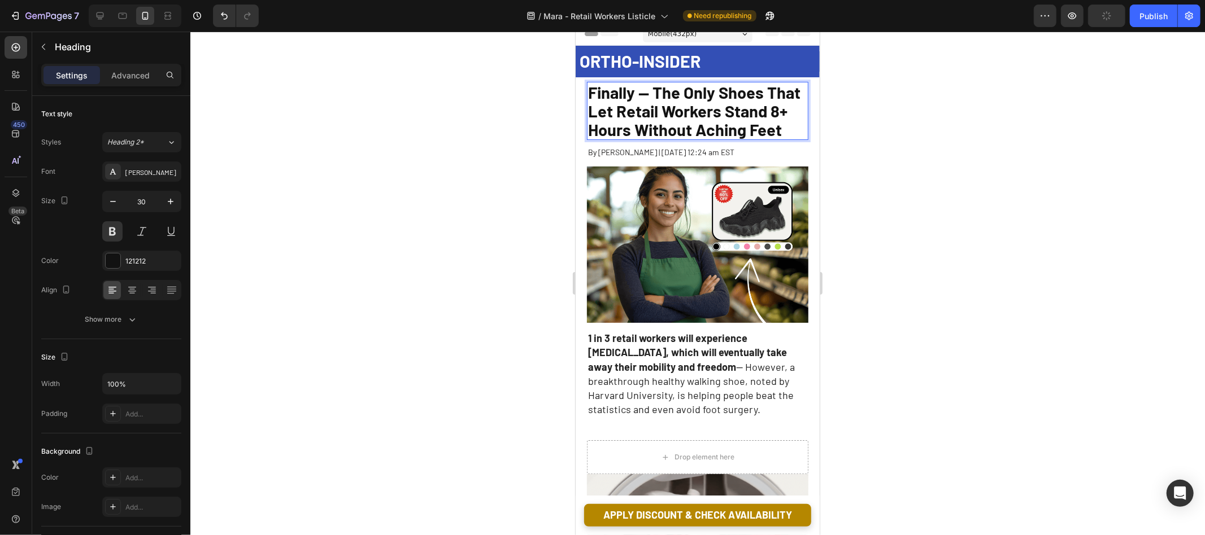
click at [666, 130] on span "Finally -- The Only Shoes That Let Retail Workers Stand 8+ Hours Without Aching…" at bounding box center [693, 110] width 212 height 57
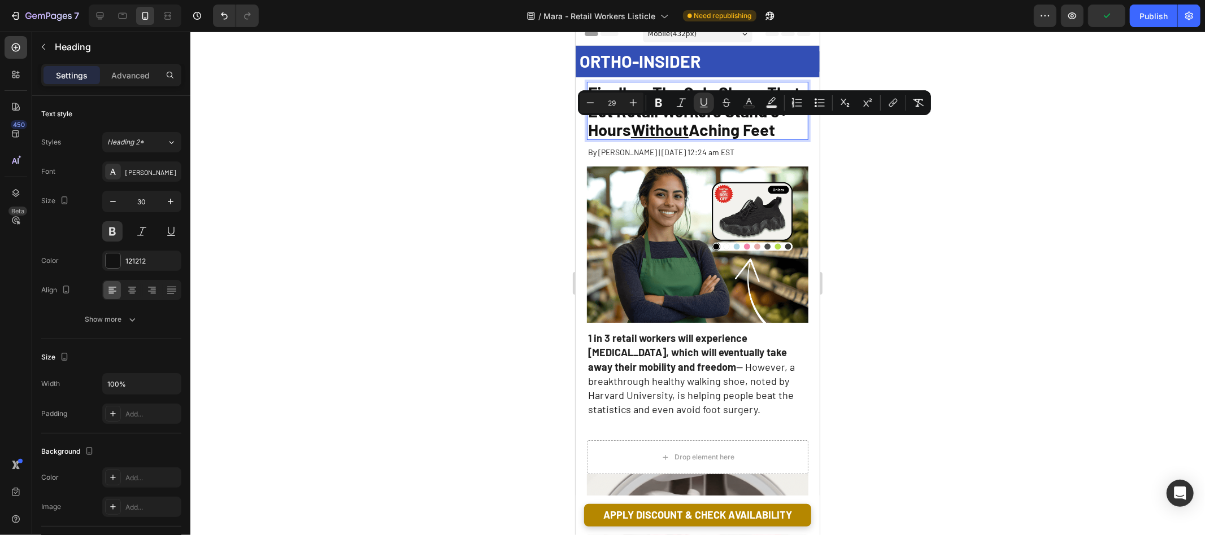
click at [535, 138] on div at bounding box center [697, 284] width 1014 height 504
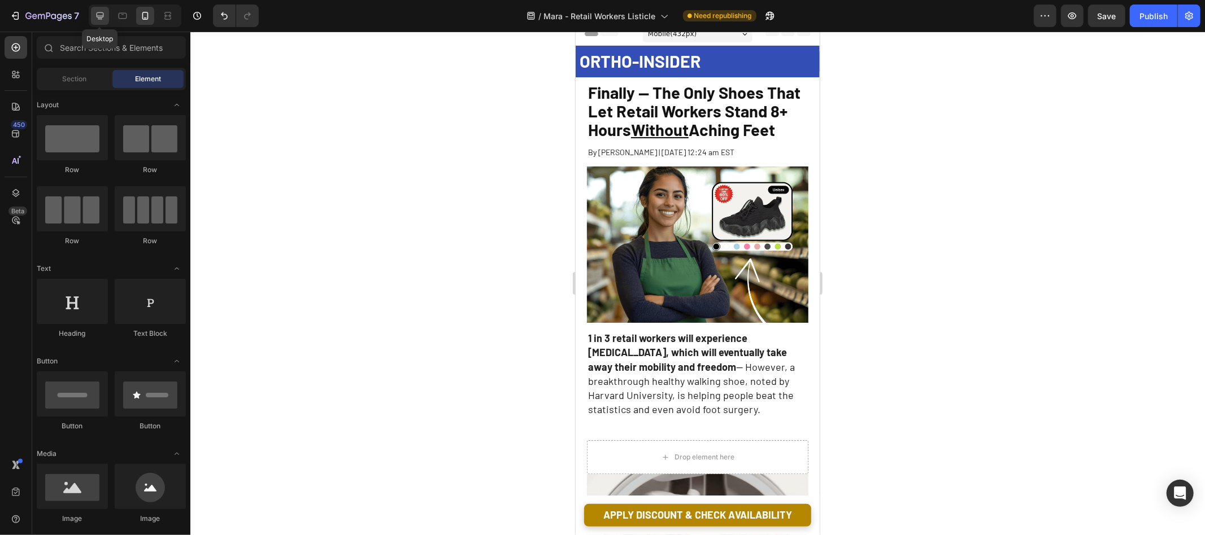
click at [104, 19] on icon at bounding box center [99, 15] width 11 height 11
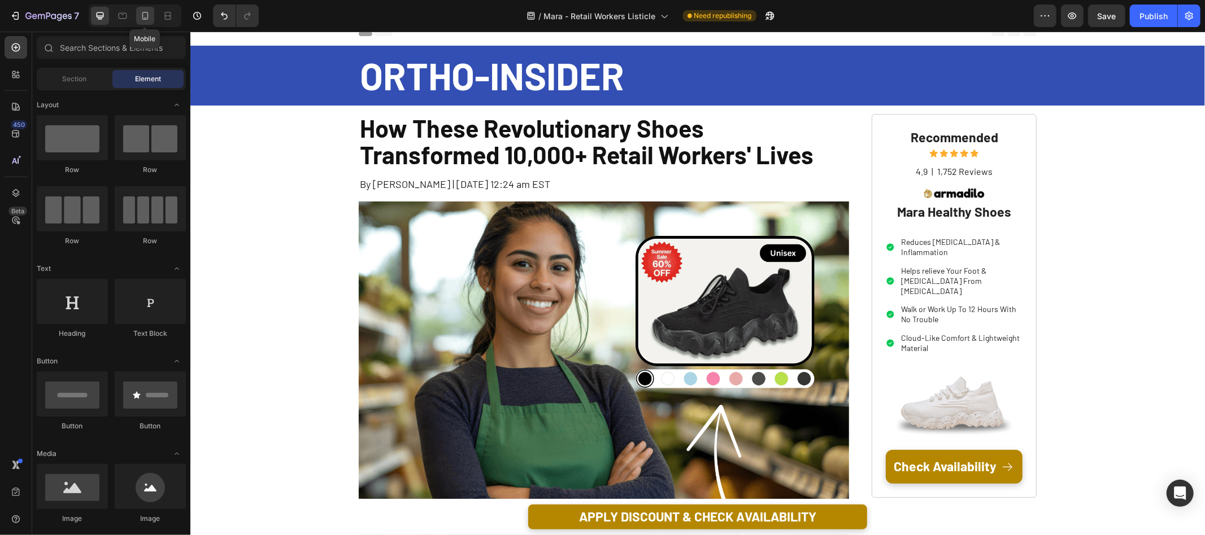
click at [141, 12] on icon at bounding box center [144, 15] width 11 height 11
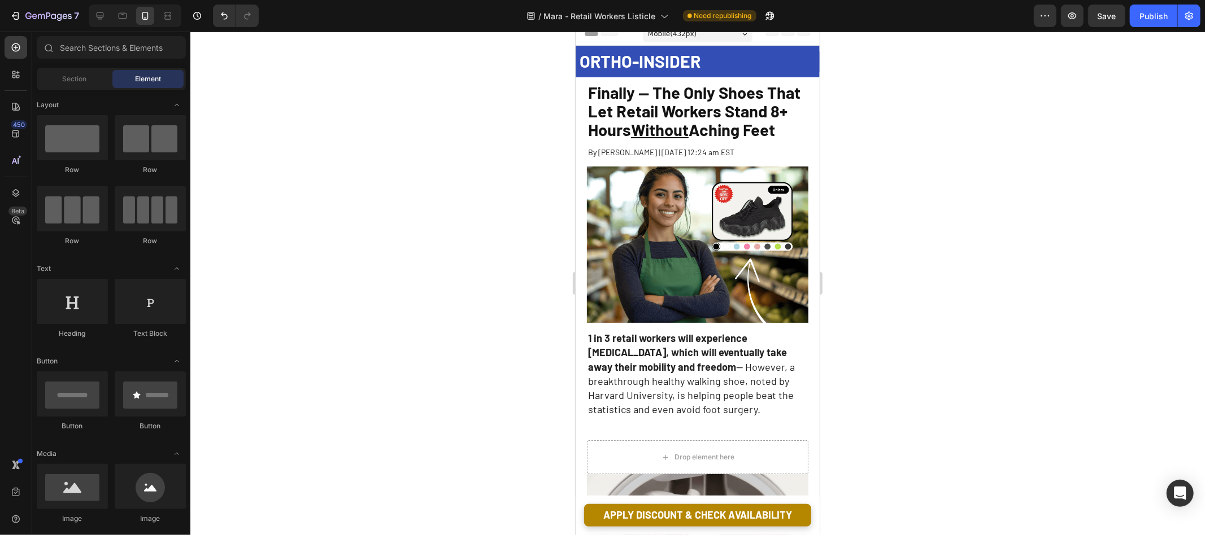
click at [690, 73] on div "ORTHO-INSIDER Text Block" at bounding box center [698, 62] width 241 height 29
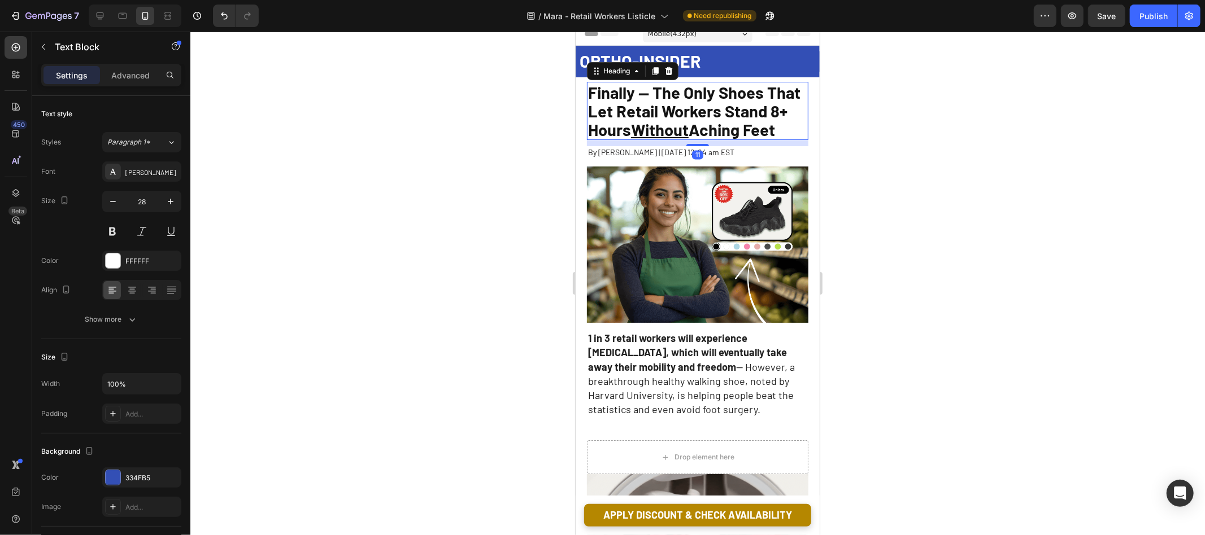
click at [700, 98] on span "Finally -- The Only Shoes That Let Retail Workers Stand 8+ Hours Without Aching…" at bounding box center [693, 110] width 212 height 57
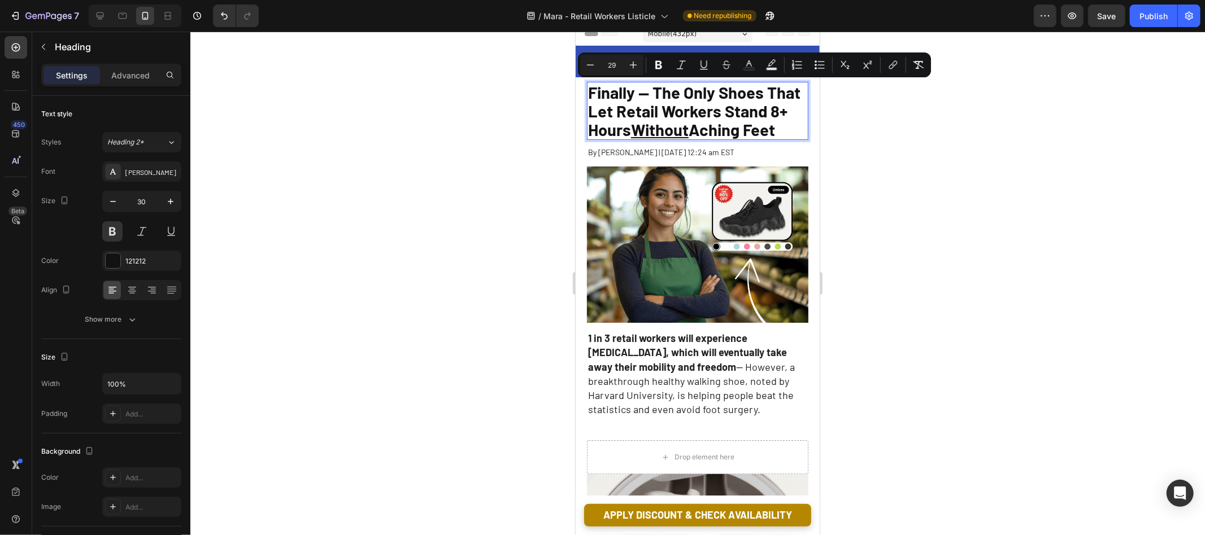
copy span "Finally -- The Only Shoes That Let Retail Workers Stand 8+ Hours Without Aching…"
drag, startPoint x: 97, startPoint y: 16, endPoint x: 134, endPoint y: 19, distance: 37.9
click at [97, 16] on icon at bounding box center [100, 15] width 7 height 7
type input "38"
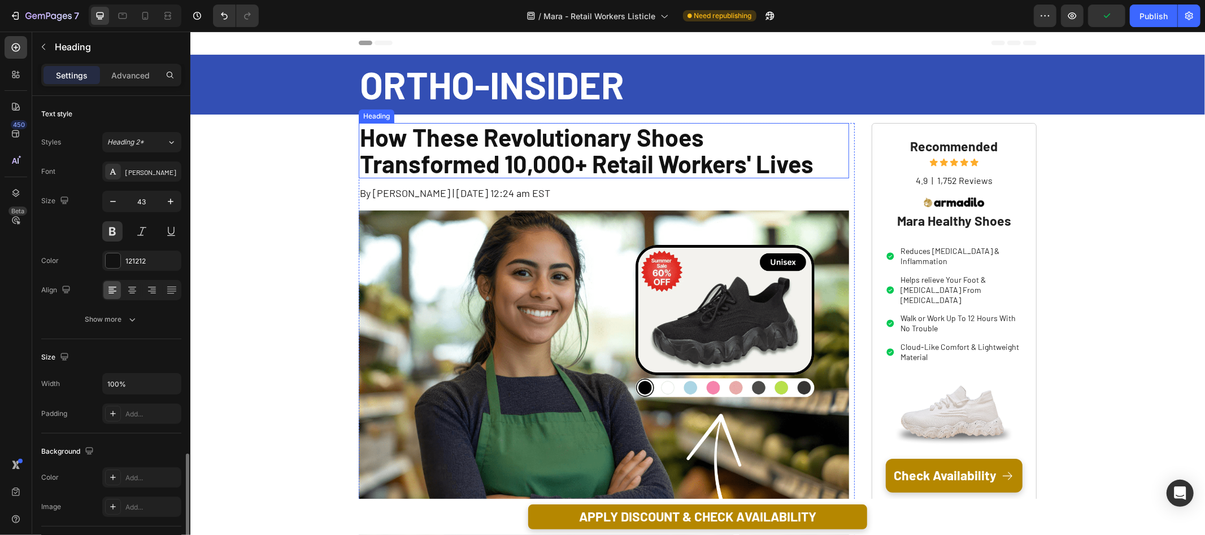
click at [600, 139] on h1 "How These Revolutionary Shoes Transformed 10,000+ Retail Workers' Lives" at bounding box center [603, 151] width 490 height 56
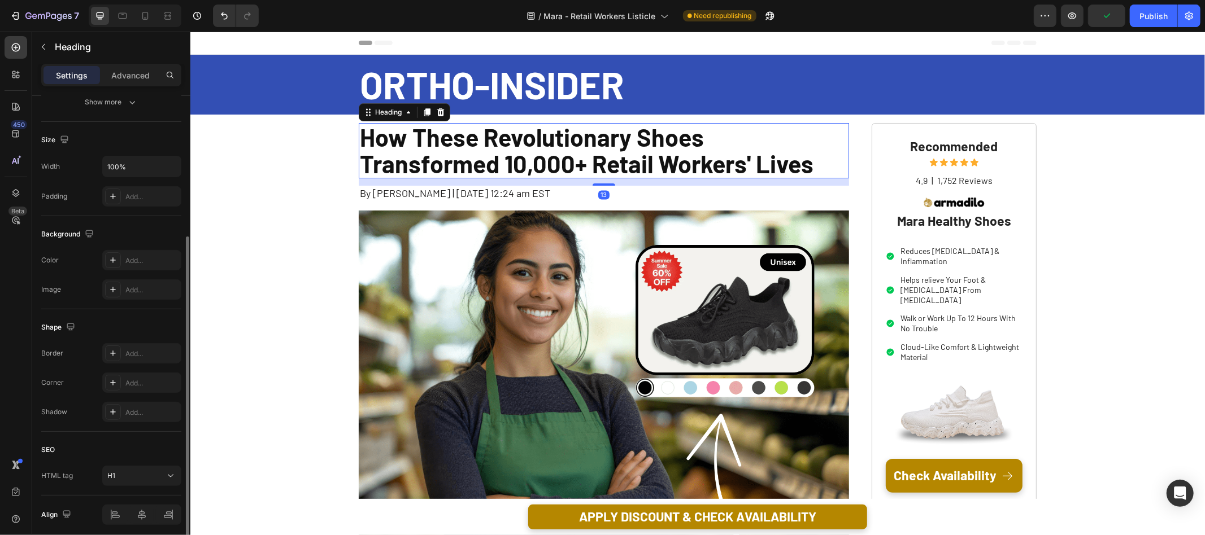
click at [600, 139] on h1 "How These Revolutionary Shoes Transformed 10,000+ Retail Workers' Lives" at bounding box center [603, 151] width 490 height 56
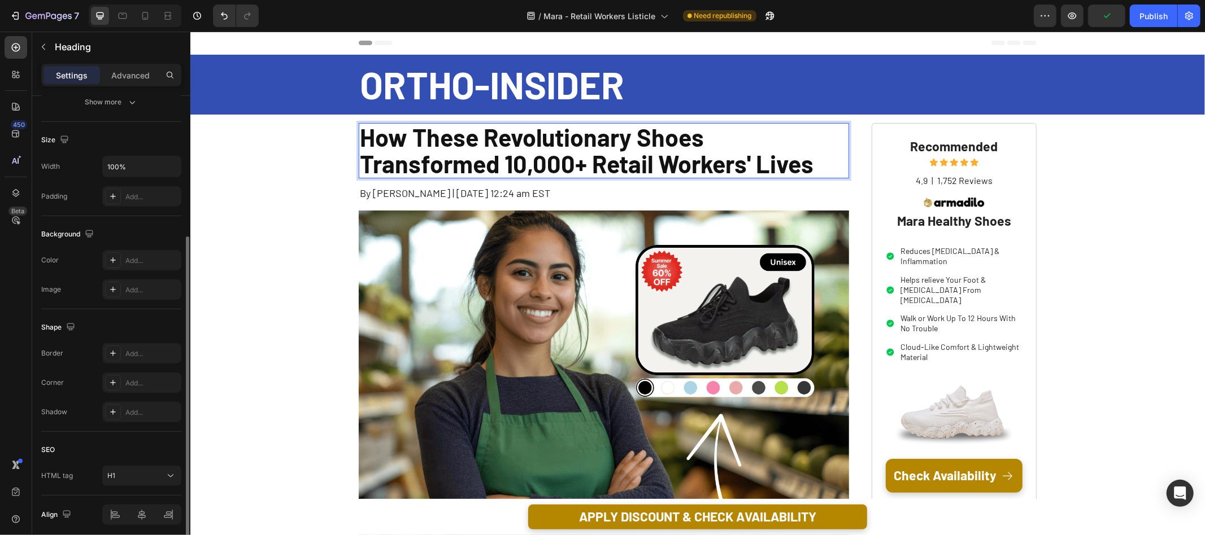
click at [600, 139] on p "How These Revolutionary Shoes Transformed 10,000+ Retail Workers' Lives" at bounding box center [603, 151] width 488 height 54
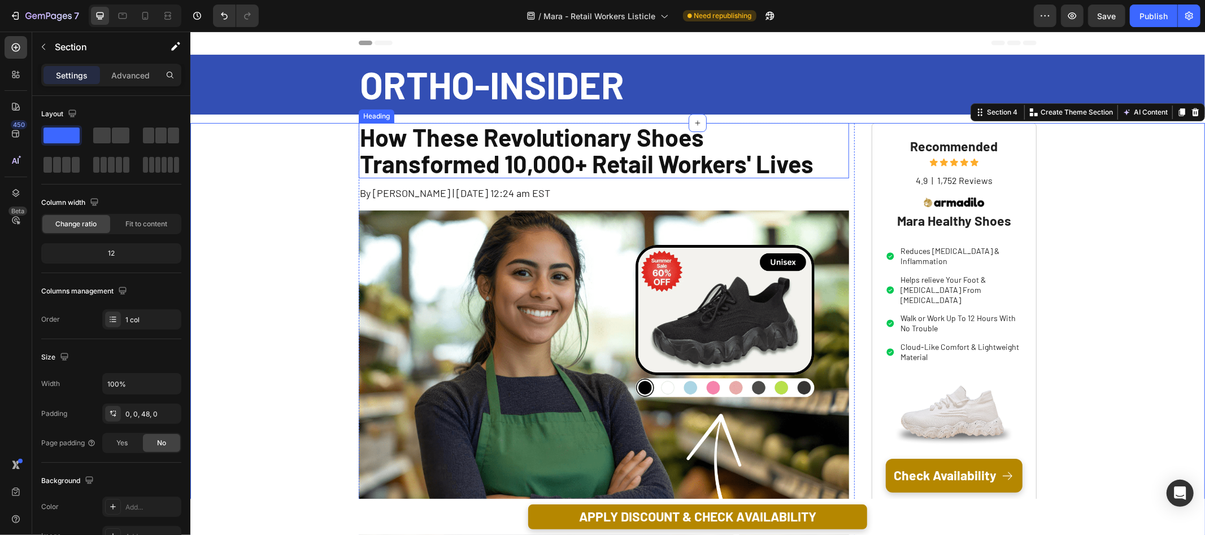
click at [616, 159] on p "How These Revolutionary Shoes Transformed 10,000+ Retail Workers' Lives" at bounding box center [603, 151] width 488 height 54
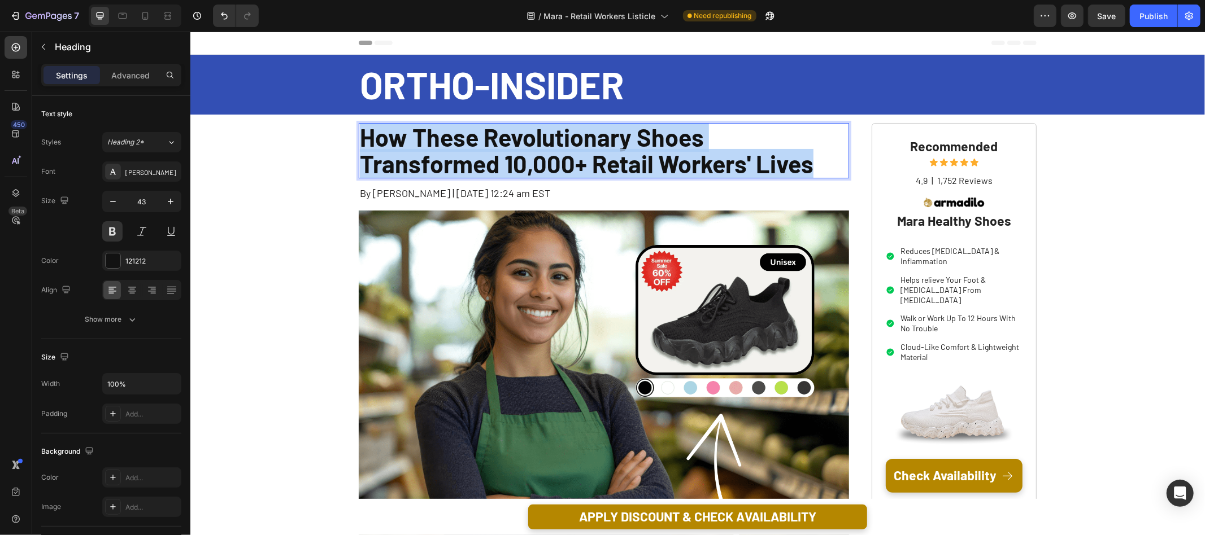
click at [616, 159] on p "How These Revolutionary Shoes Transformed 10,000+ Retail Workers' Lives" at bounding box center [603, 151] width 488 height 54
copy p "How These Revolutionary Shoes Transformed 10,000+ Retail Workers' Lives"
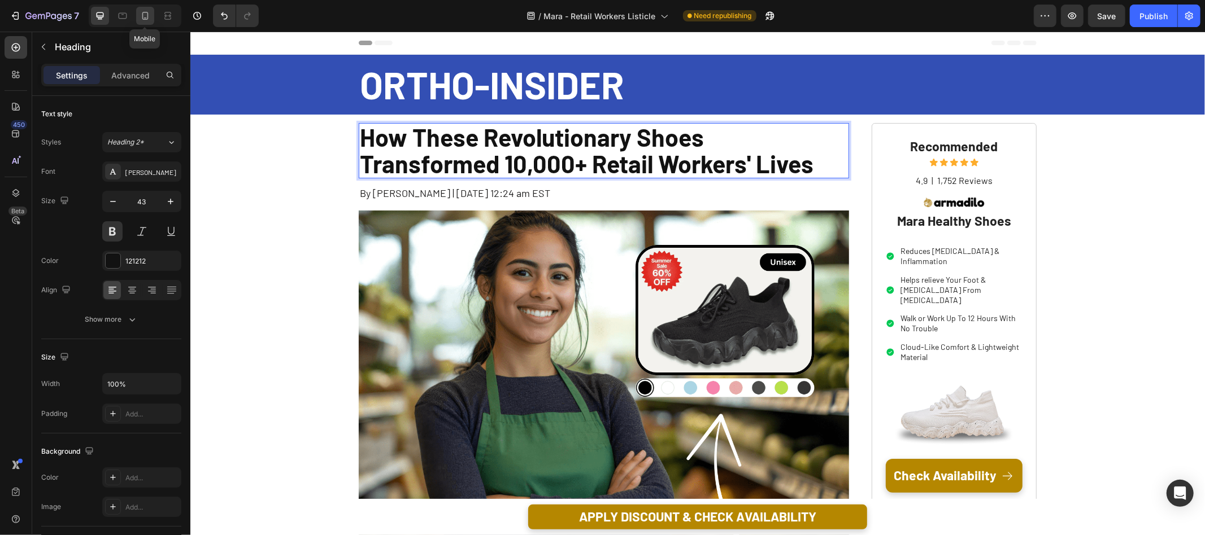
click at [149, 17] on icon at bounding box center [144, 15] width 11 height 11
type input "27"
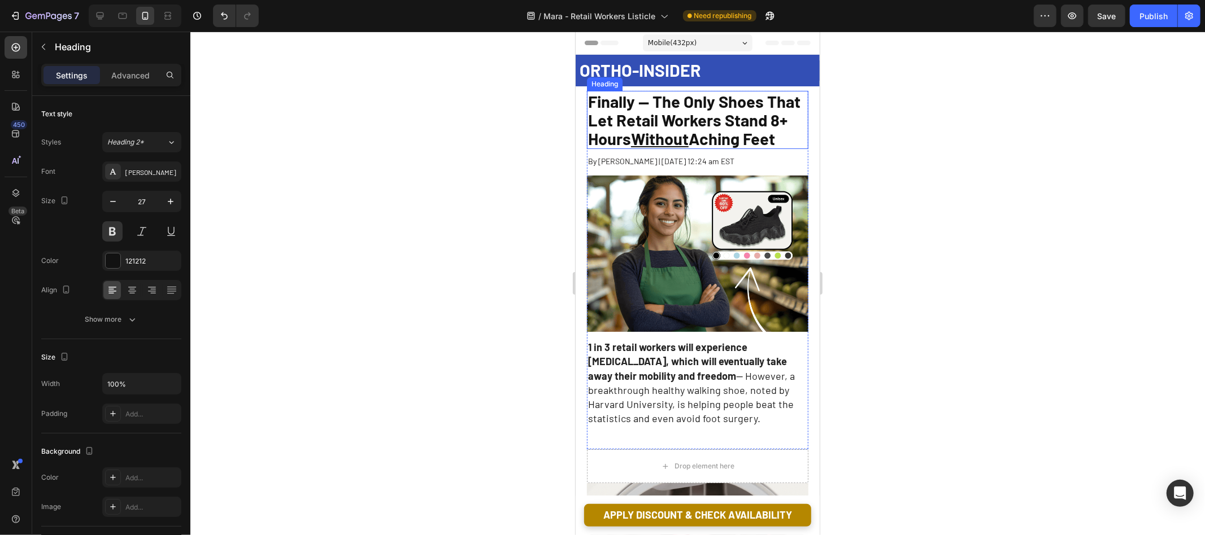
click at [647, 117] on span "Finally -- The Only Shoes That Let Retail Workers Stand 8+ Hours Without Aching…" at bounding box center [693, 119] width 212 height 57
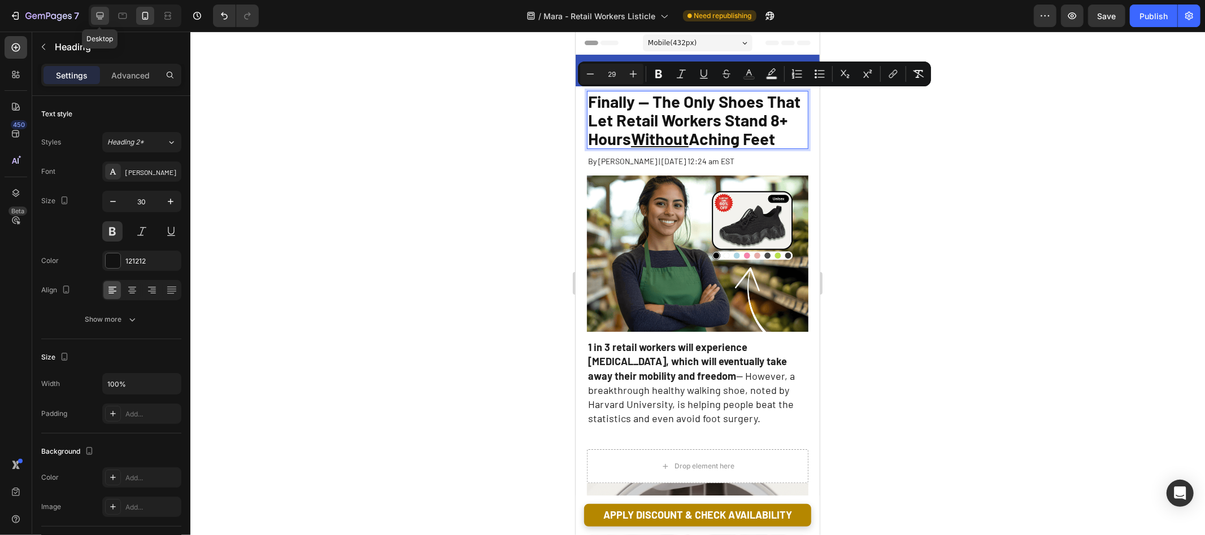
click at [103, 10] on icon at bounding box center [99, 15] width 11 height 11
type input "38"
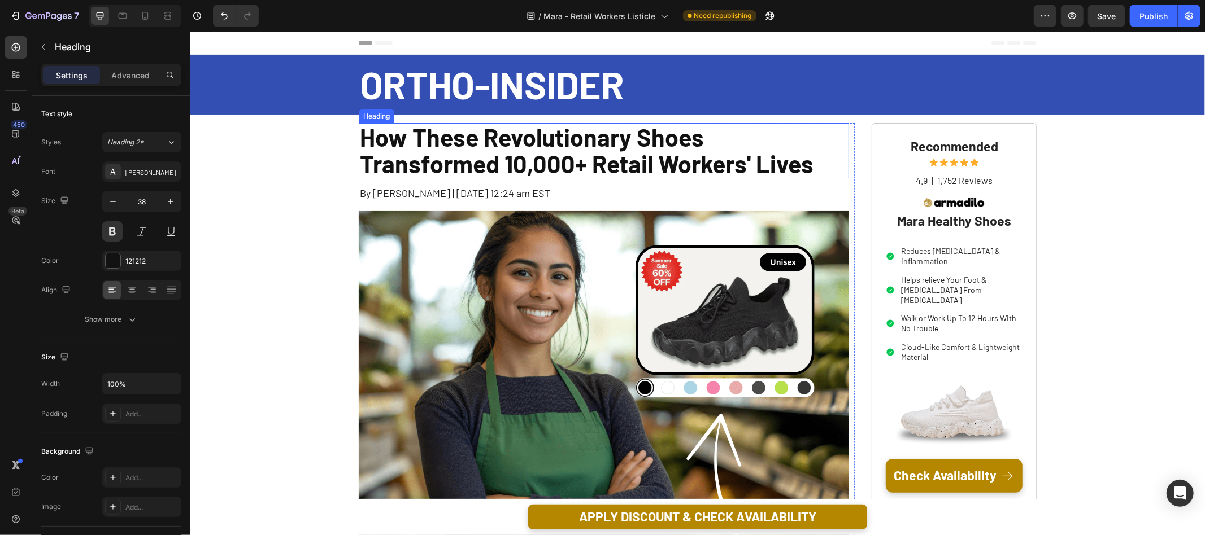
click at [503, 151] on p "How These Revolutionary Shoes Transformed 10,000+ Retail Workers' Lives" at bounding box center [603, 151] width 488 height 54
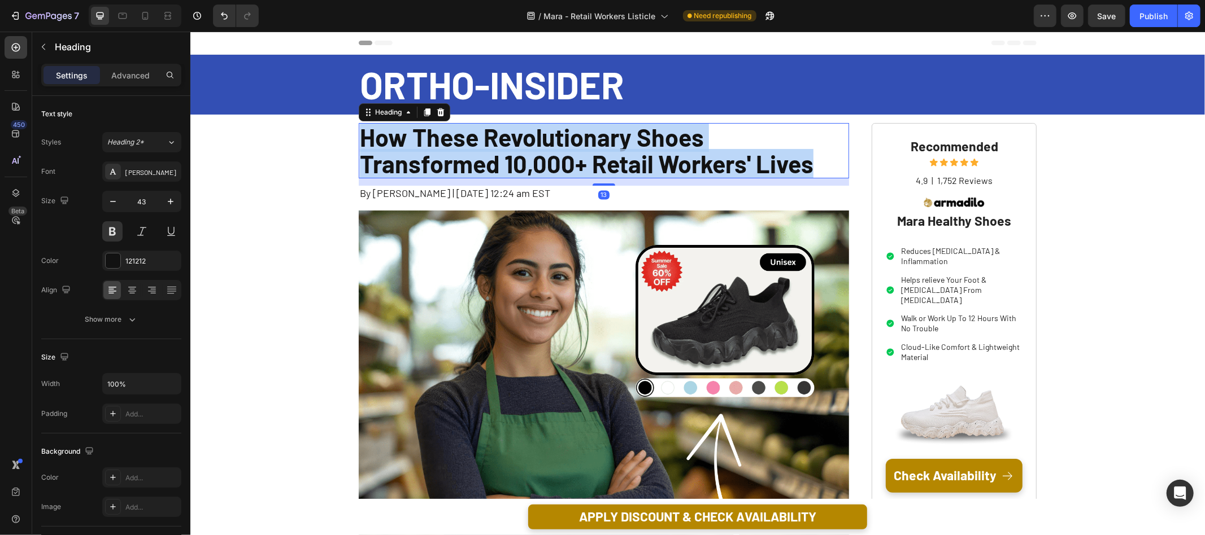
click at [503, 151] on p "How These Revolutionary Shoes Transformed 10,000+ Retail Workers' Lives" at bounding box center [603, 151] width 488 height 54
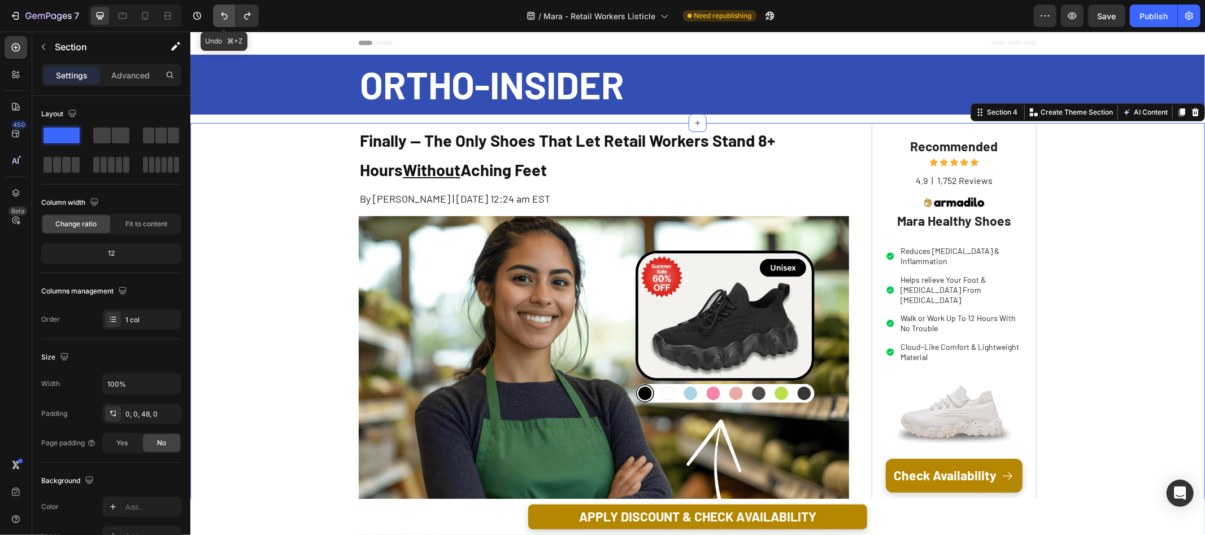
click at [222, 16] on icon "Undo/Redo" at bounding box center [224, 15] width 11 height 11
click at [245, 16] on icon "Undo/Redo" at bounding box center [247, 15] width 6 height 7
click at [225, 20] on icon "Undo/Redo" at bounding box center [224, 15] width 11 height 11
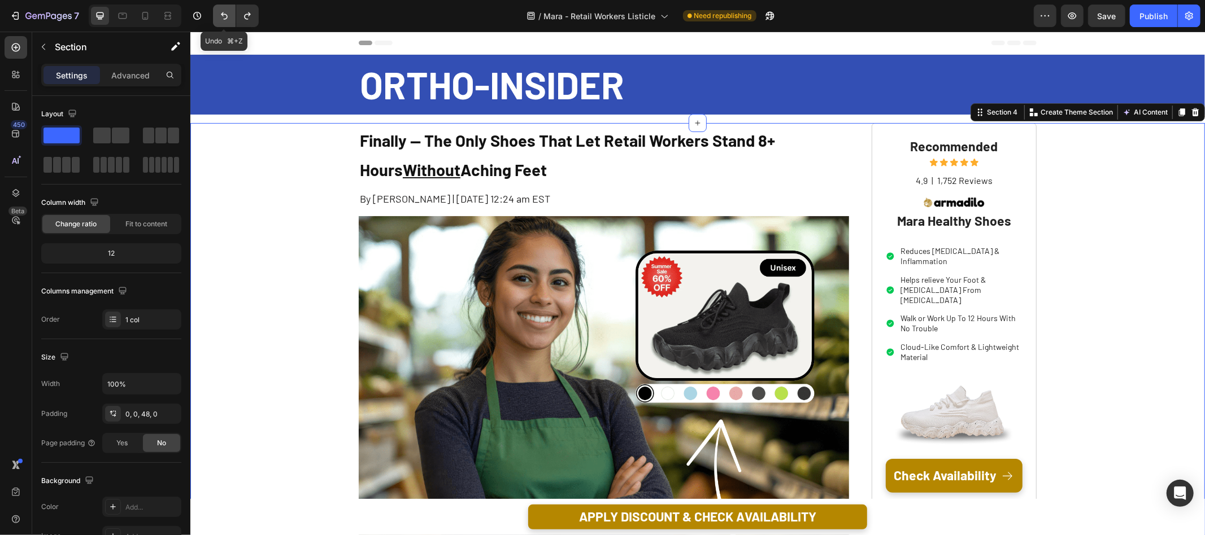
click at [225, 20] on icon "Undo/Redo" at bounding box center [224, 15] width 11 height 11
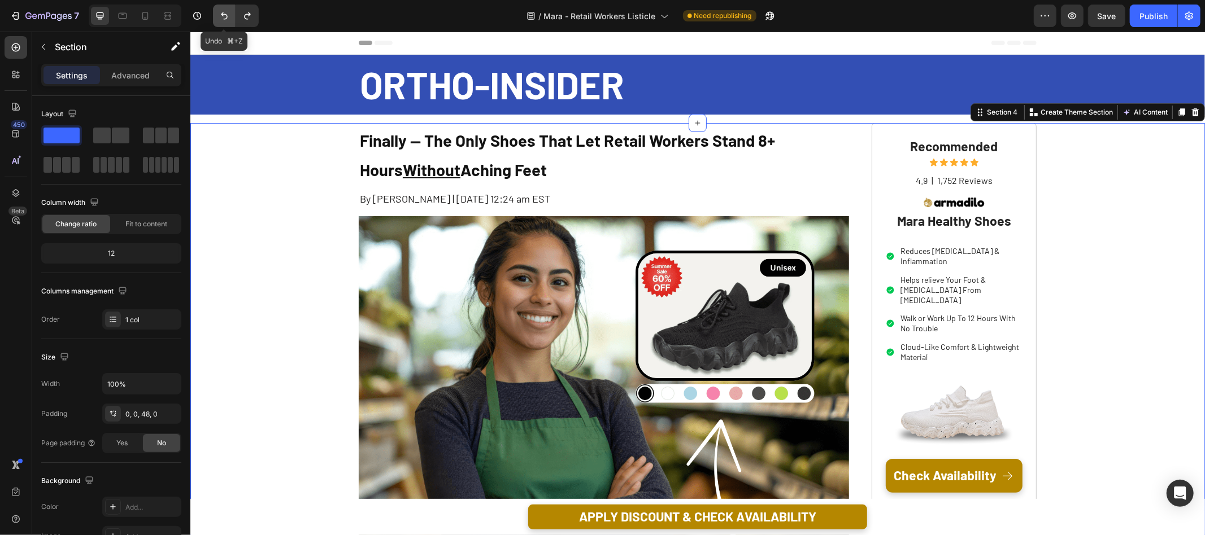
click at [225, 20] on icon "Undo/Redo" at bounding box center [224, 15] width 11 height 11
click at [249, 18] on icon "Undo/Redo" at bounding box center [247, 15] width 11 height 11
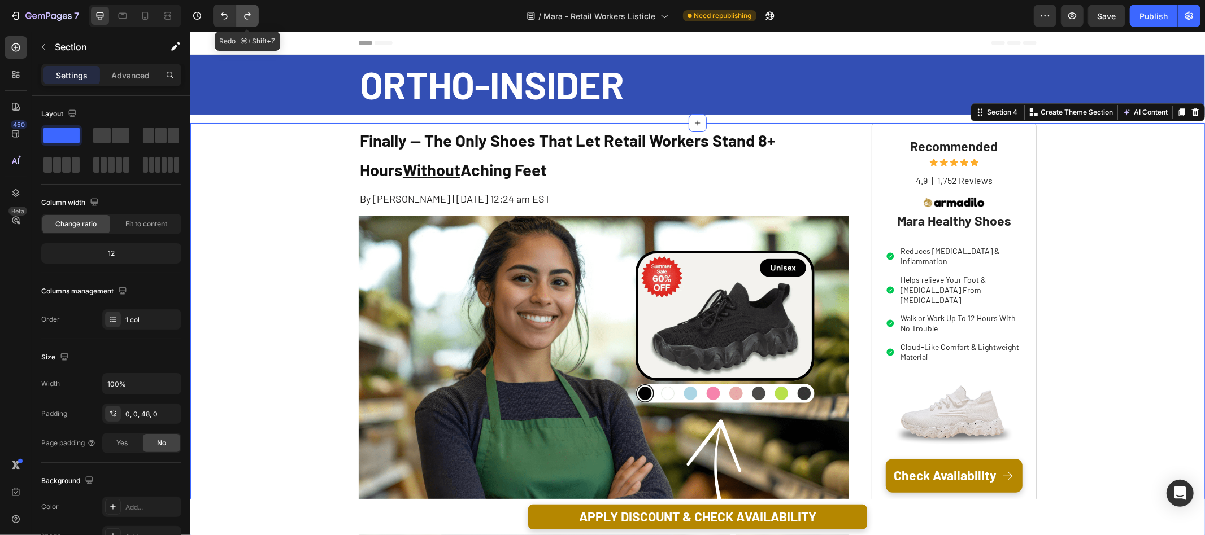
click at [249, 18] on icon "Undo/Redo" at bounding box center [247, 15] width 11 height 11
click at [36, 11] on div "7" at bounding box center [52, 16] width 54 height 14
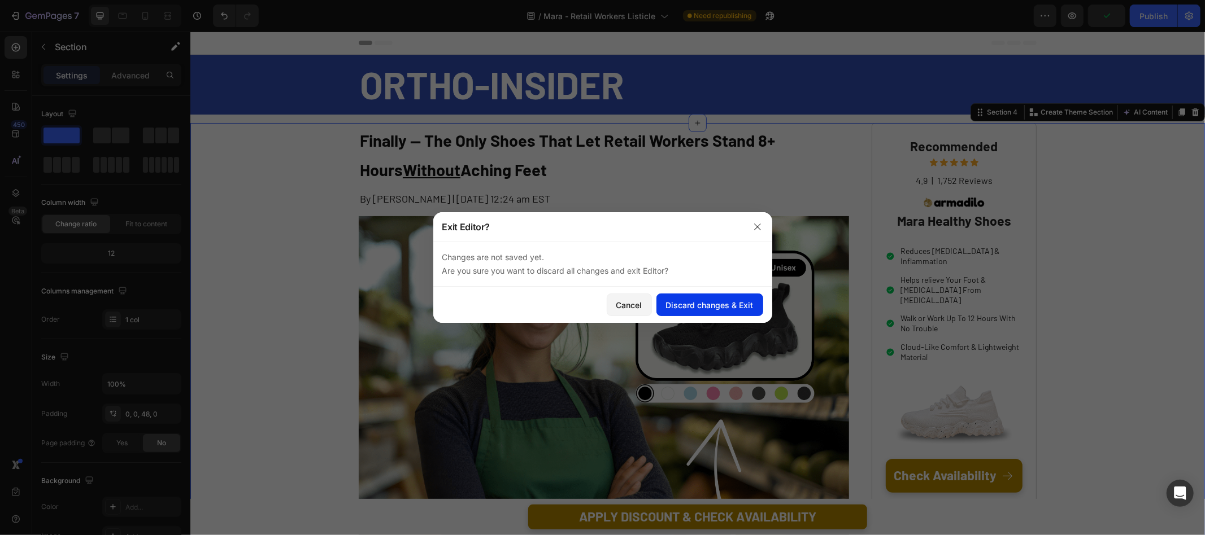
click at [705, 301] on div "Discard changes & Exit" at bounding box center [710, 305] width 88 height 12
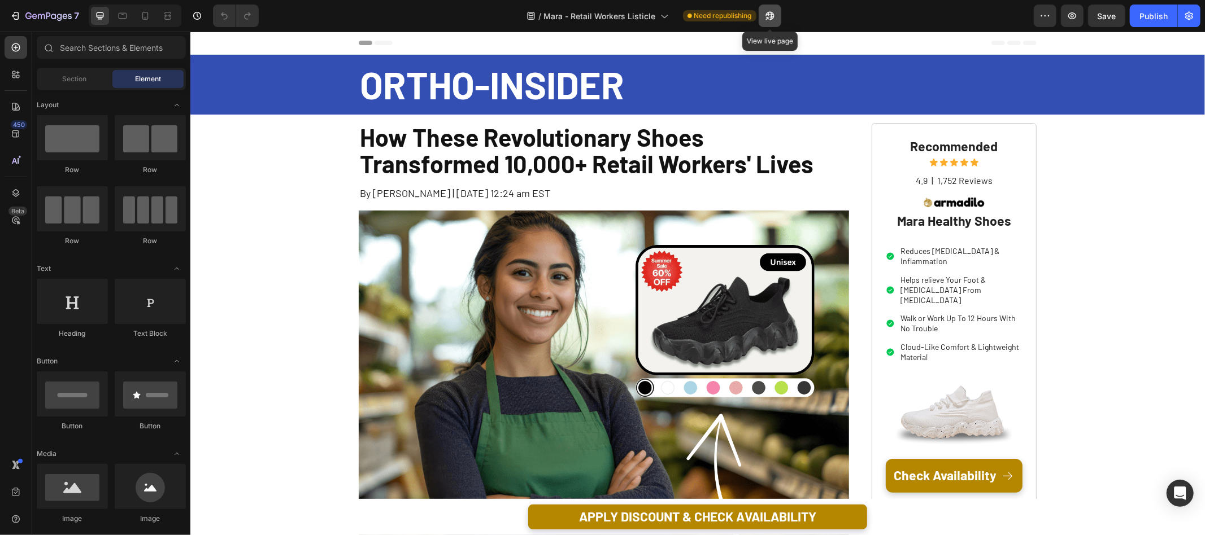
click at [773, 13] on icon "button" at bounding box center [769, 15] width 11 height 11
click at [522, 145] on h1 "How These Revolutionary Shoes Transformed 10,000+ Retail Workers' Lives" at bounding box center [603, 151] width 490 height 56
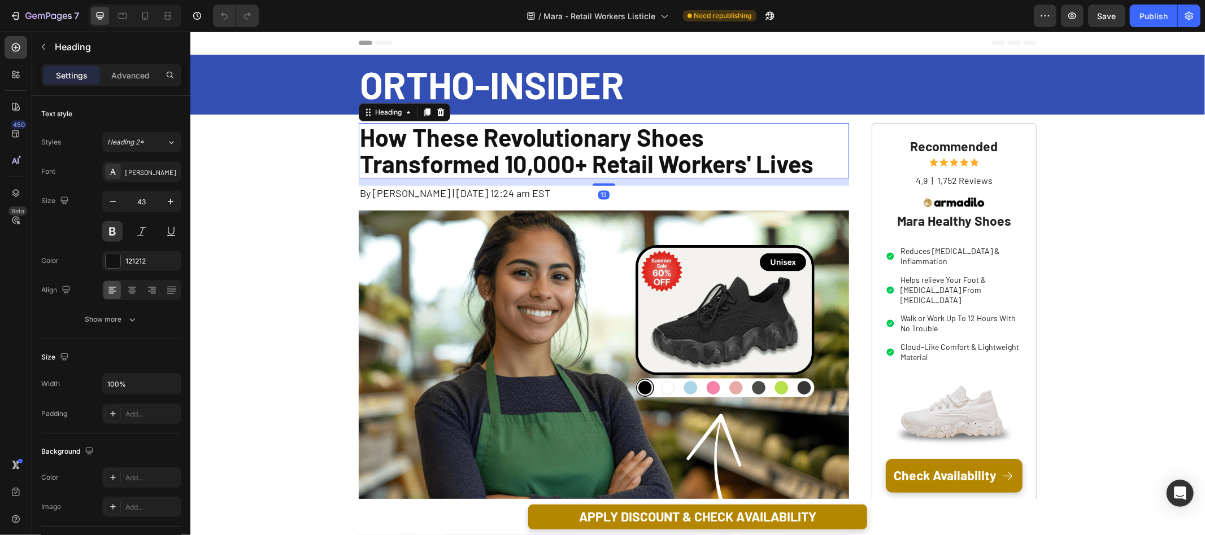
click at [522, 145] on h1 "How These Revolutionary Shoes Transformed 10,000+ Retail Workers' Lives" at bounding box center [603, 151] width 490 height 56
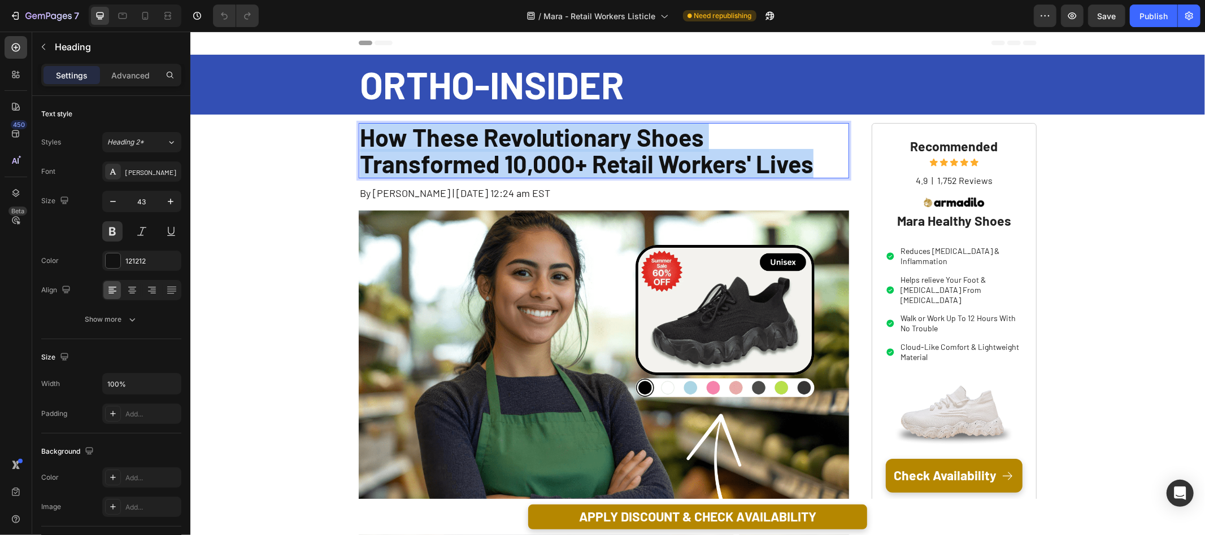
click at [522, 145] on p "How These Revolutionary Shoes Transformed 10,000+ Retail Workers' Lives" at bounding box center [603, 151] width 488 height 54
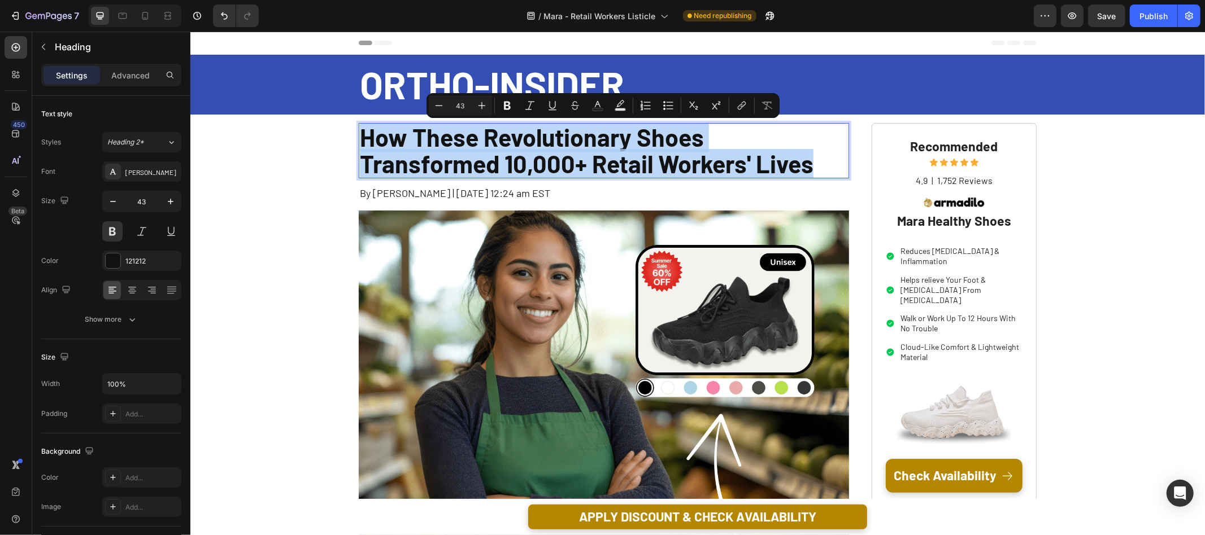
click at [679, 158] on p "How These Revolutionary Shoes Transformed 10,000+ Retail Workers' Lives" at bounding box center [603, 151] width 488 height 54
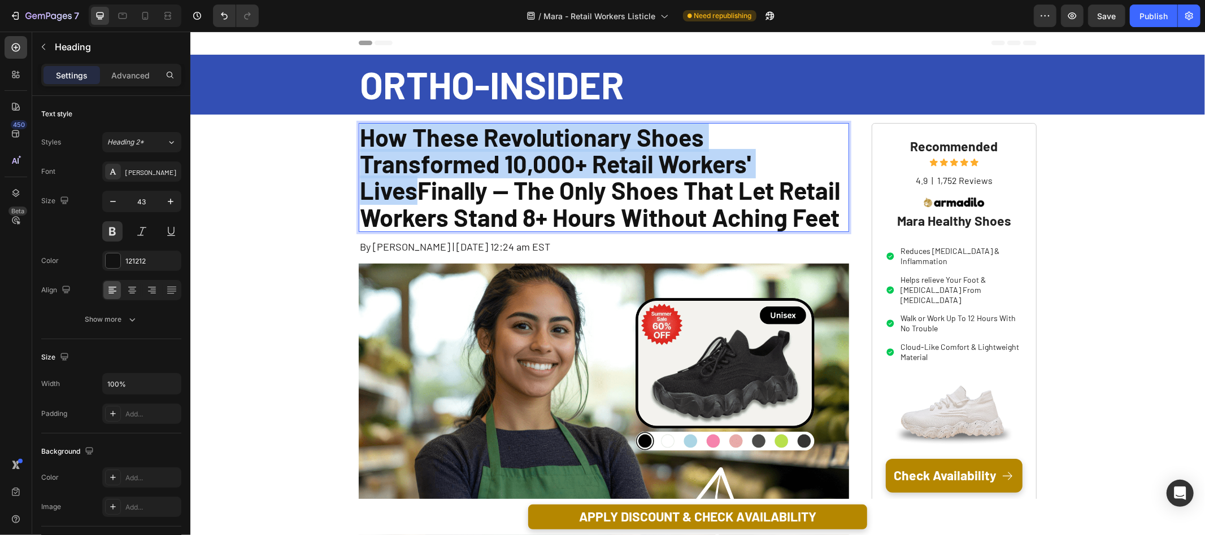
drag, startPoint x: 669, startPoint y: 162, endPoint x: 363, endPoint y: 141, distance: 306.8
click at [363, 141] on p "How These Revolutionary Shoes Transformed 10,000+ Retail Workers' LivesFinally …" at bounding box center [603, 177] width 488 height 107
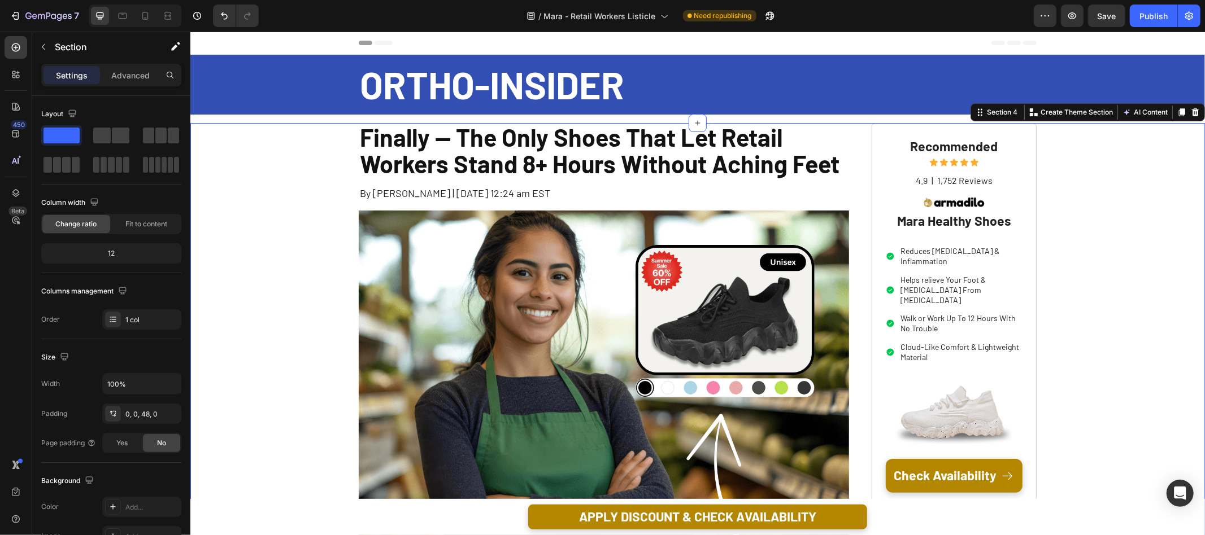
click at [849, 27] on div "7 Version history / Mara - Retail Workers Listicle Need republishing Preview Sa…" at bounding box center [602, 16] width 1205 height 32
click at [644, 179] on div "Finally -- The Only Shoes That Let Retail Workers Stand 8+ Hours Without Aching…" at bounding box center [603, 374] width 490 height 503
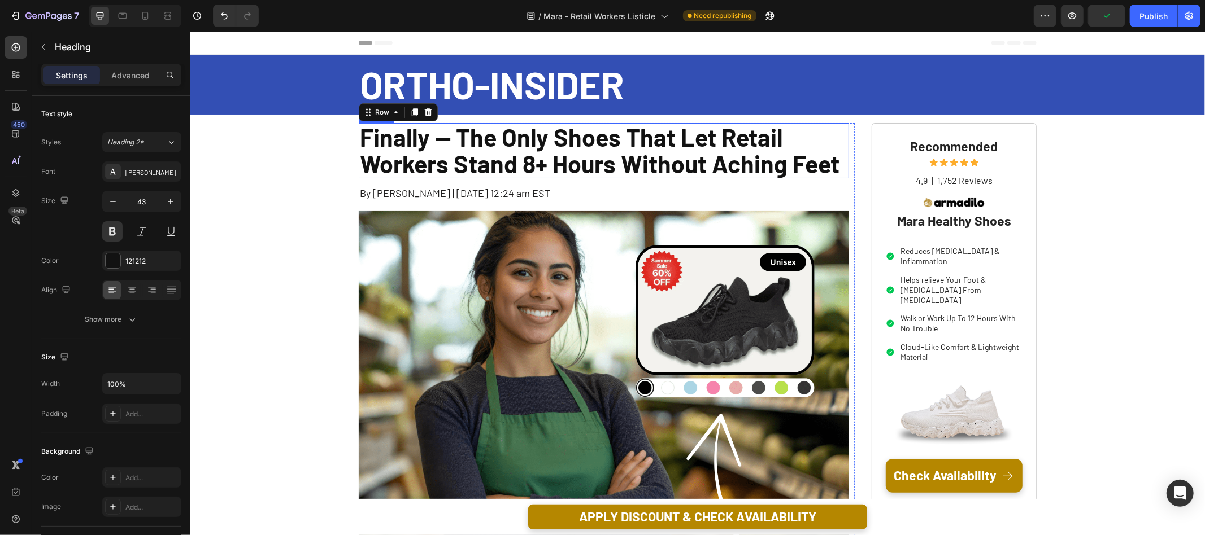
click at [652, 167] on p "Finally -- The Only Shoes That Let Retail Workers Stand 8+ Hours Without Aching…" at bounding box center [603, 151] width 488 height 54
drag, startPoint x: 705, startPoint y: 166, endPoint x: 623, endPoint y: 166, distance: 81.9
click at [623, 166] on p "Finally -- The Only Shoes That Let Retail Workers Stand 8+ Hours Without Aching…" at bounding box center [603, 151] width 488 height 54
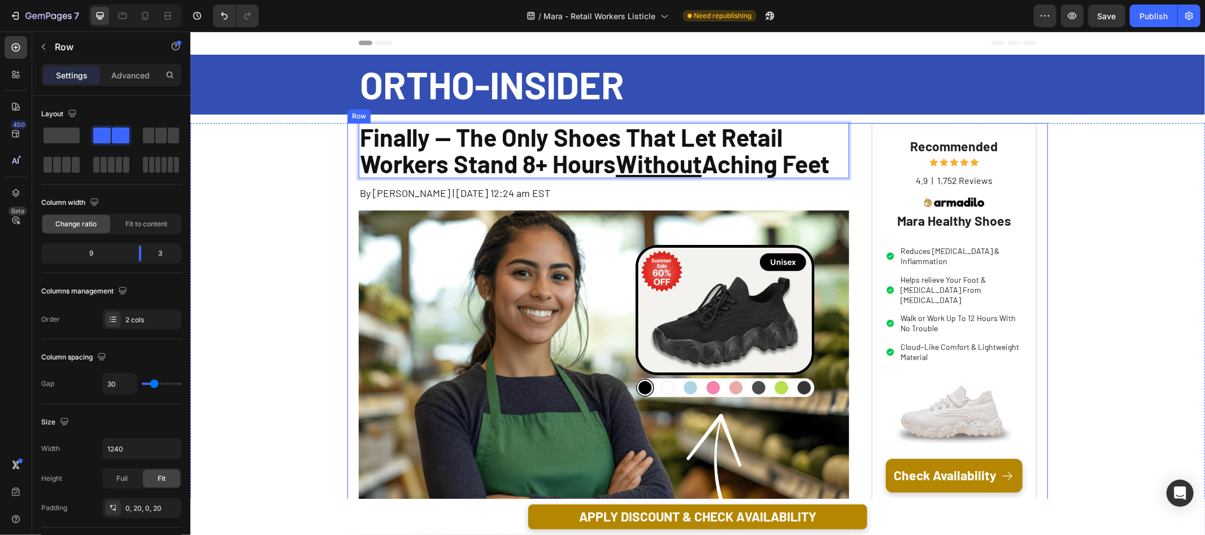
click at [348, 177] on div "Finally -- The Only Shoes That Let Retail Workers Stand 8+ Hours Without Aching…" at bounding box center [697, 374] width 700 height 503
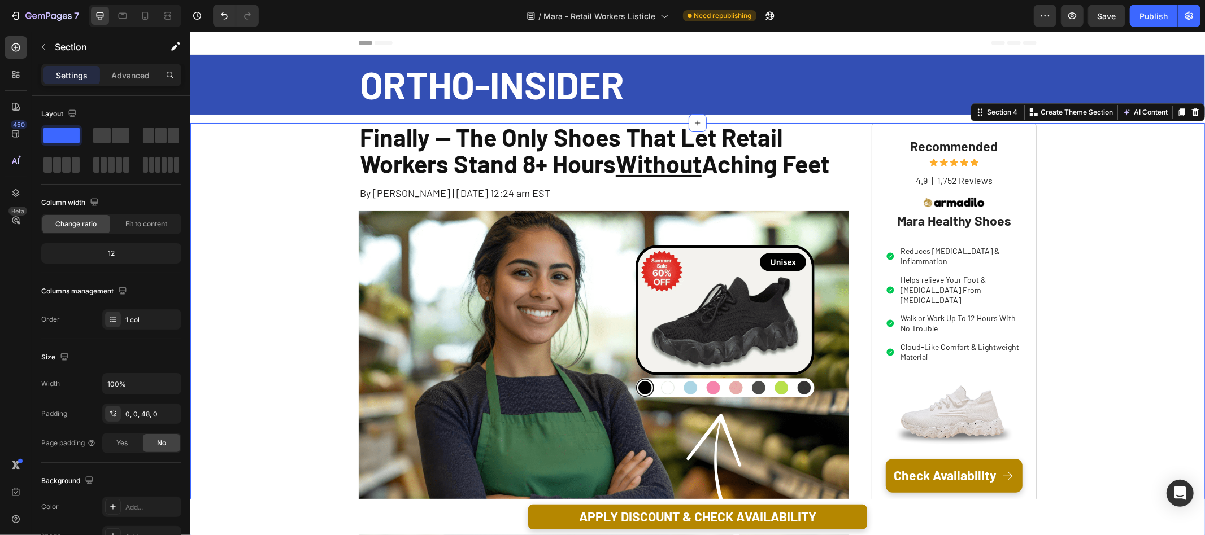
click at [808, 28] on div "7 Version history / Mara - Retail Workers Listicle Need republishing Preview Sa…" at bounding box center [602, 16] width 1205 height 32
click at [149, 21] on icon at bounding box center [144, 15] width 11 height 11
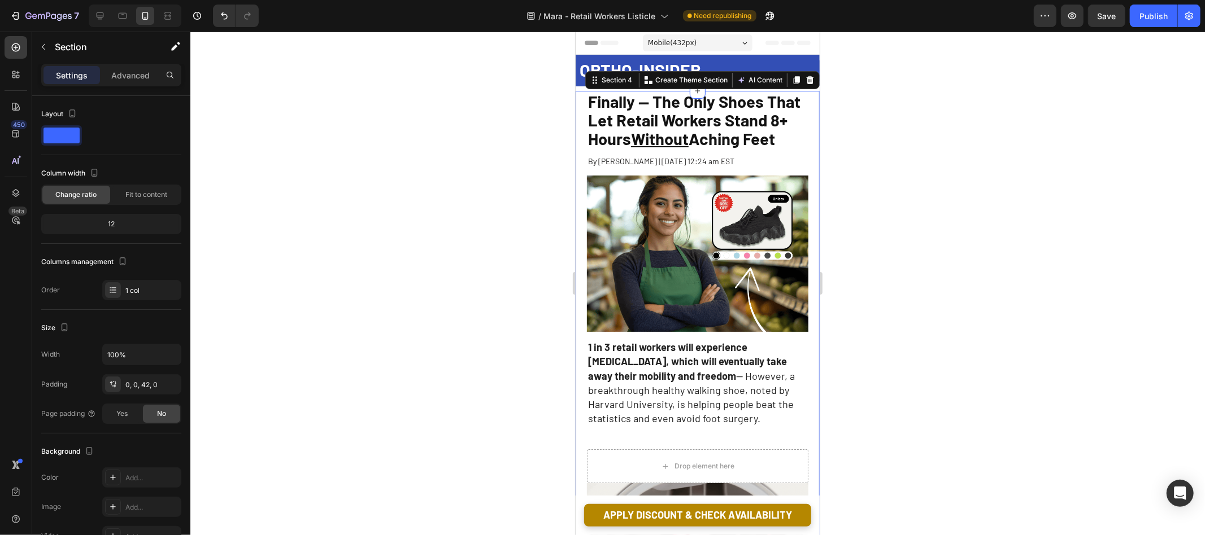
click at [983, 133] on div at bounding box center [697, 284] width 1014 height 504
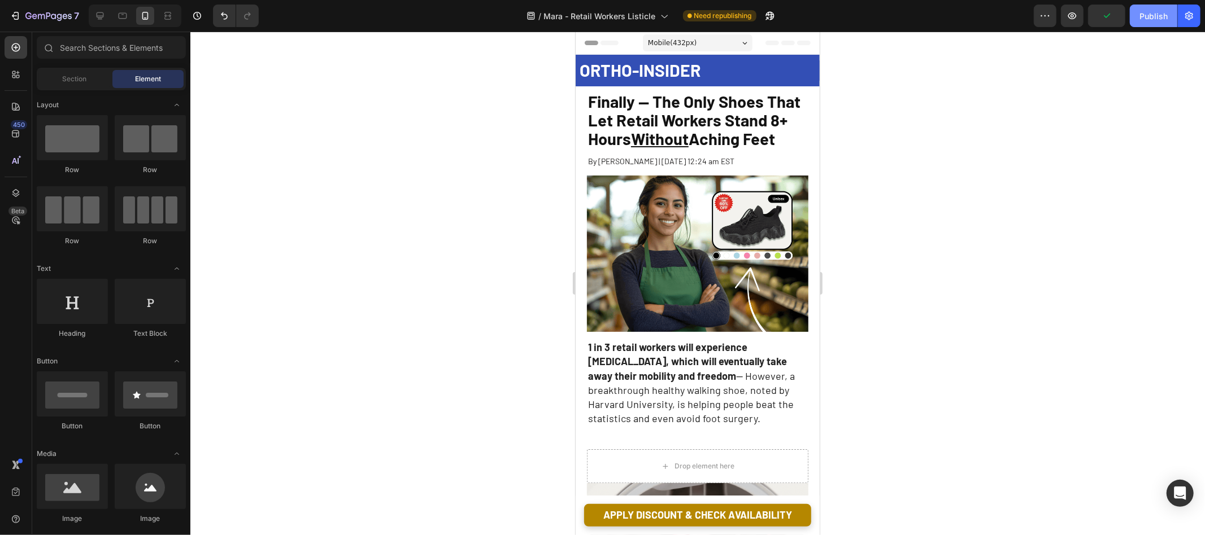
click at [1135, 21] on button "Publish" at bounding box center [1153, 16] width 47 height 23
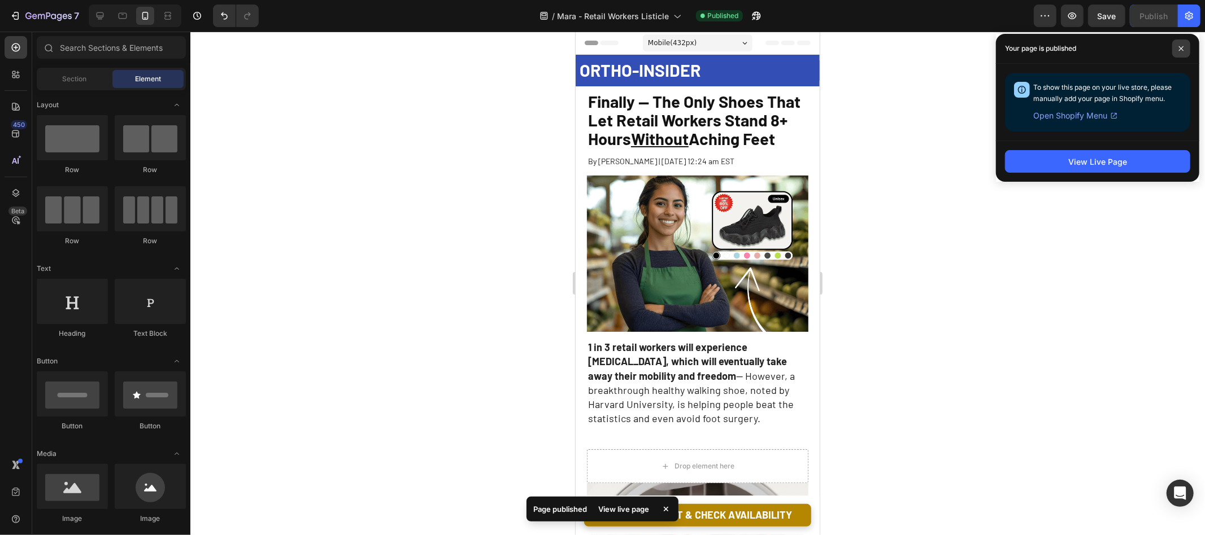
click at [1178, 46] on icon at bounding box center [1181, 49] width 6 height 6
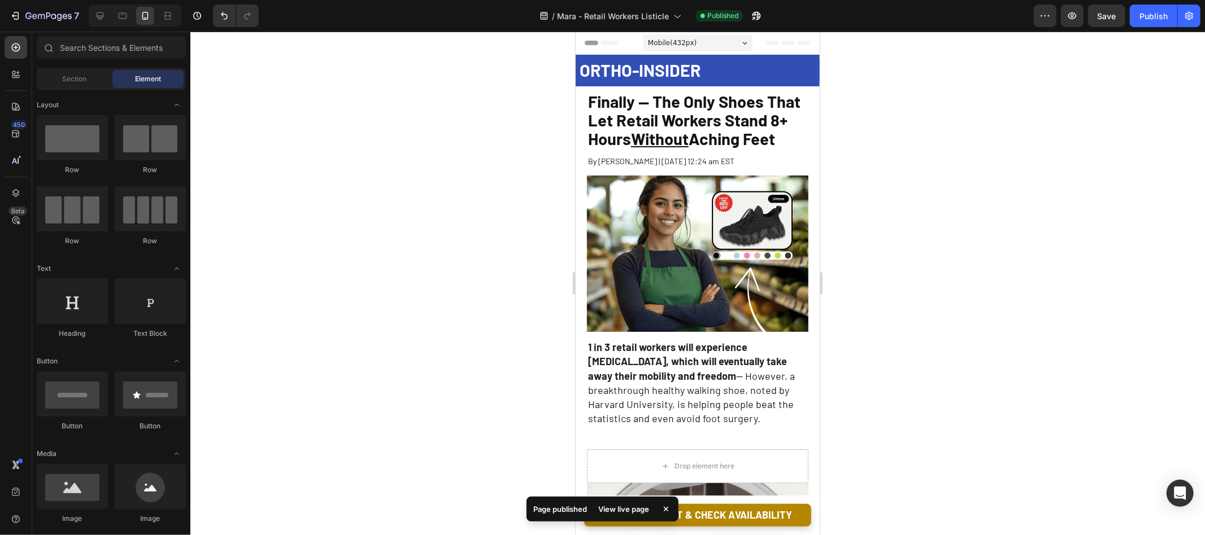
click at [945, 181] on div at bounding box center [697, 284] width 1014 height 504
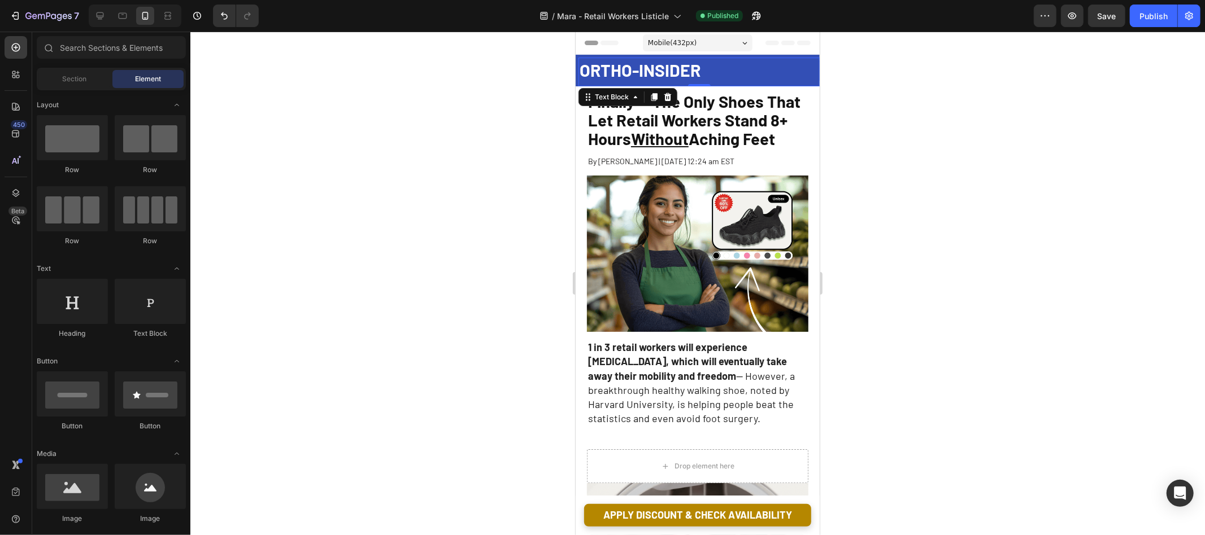
click at [647, 58] on div "ORTHO-INSIDER Text Block 0" at bounding box center [698, 71] width 241 height 29
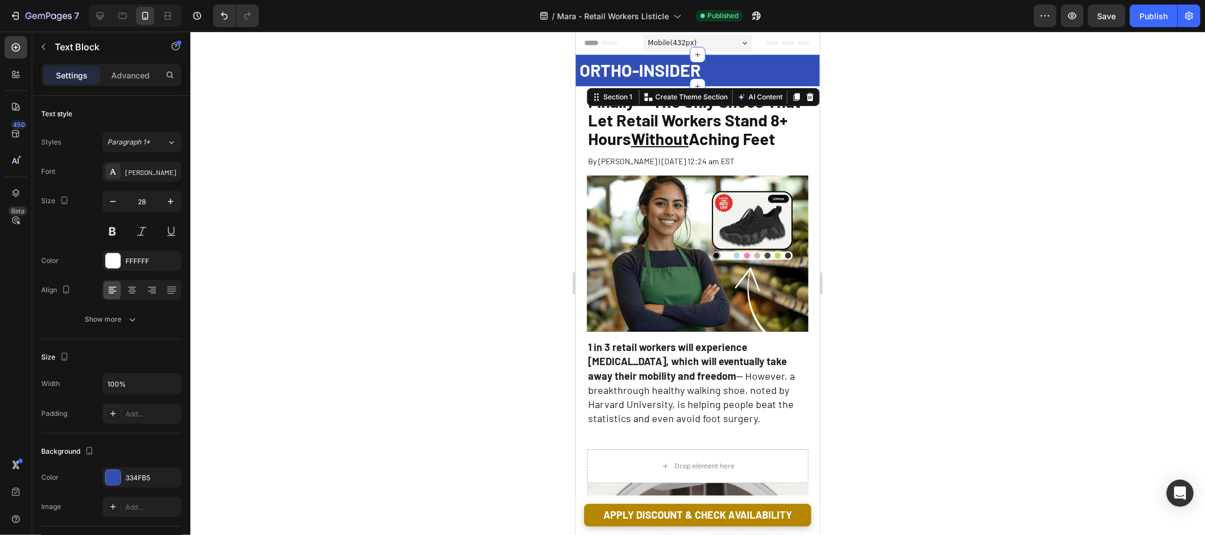
click at [639, 55] on div "ORTHO-INSIDER Text Block" at bounding box center [697, 70] width 244 height 32
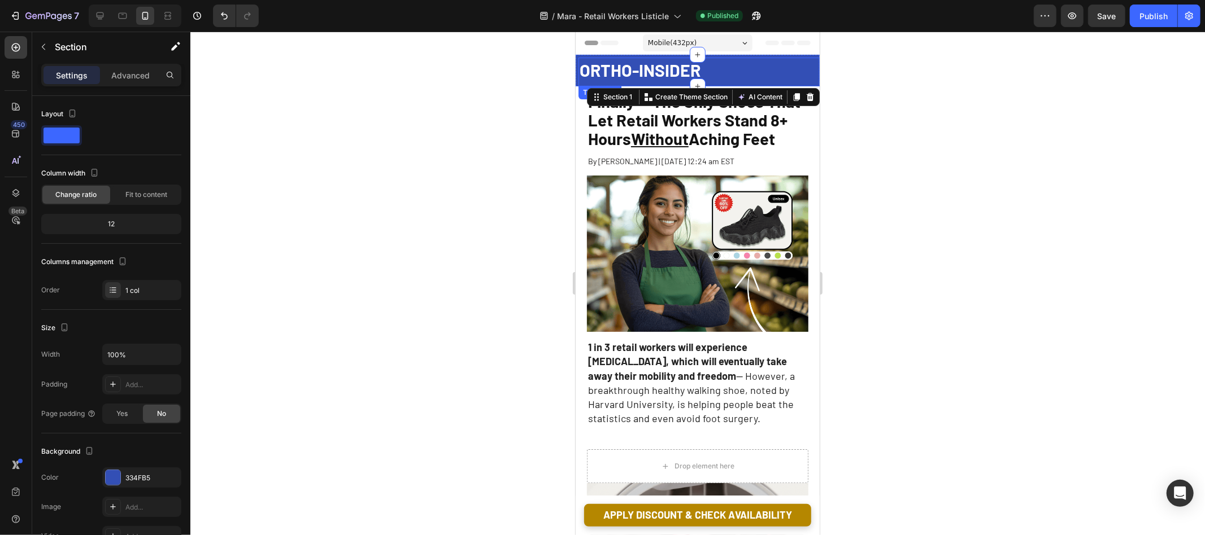
click at [648, 64] on span "ORTHO-INSIDER" at bounding box center [639, 69] width 121 height 20
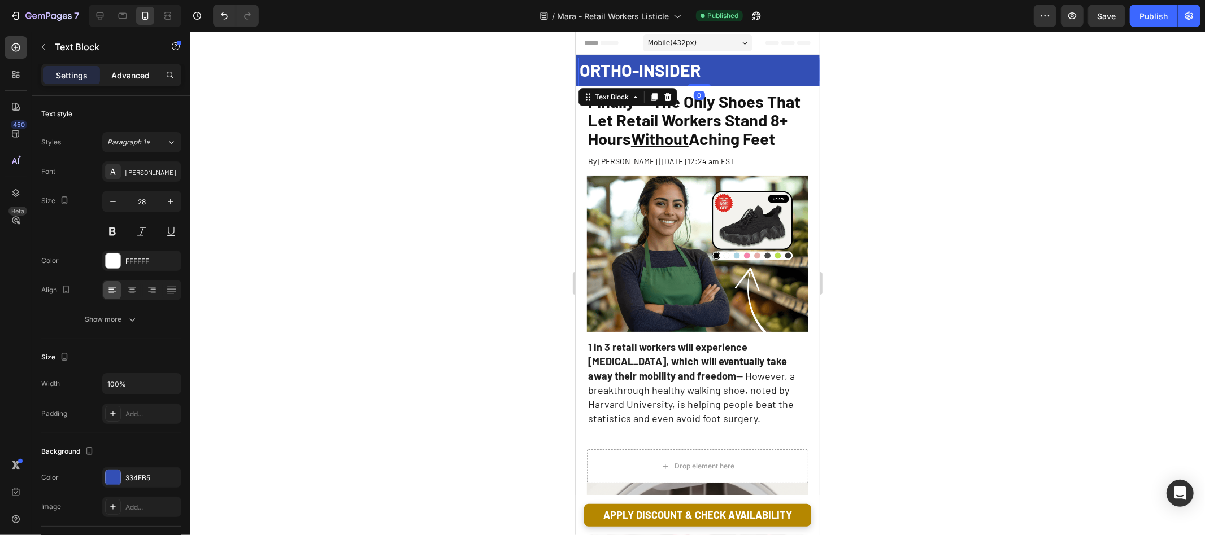
click at [115, 71] on p "Advanced" at bounding box center [130, 75] width 38 height 12
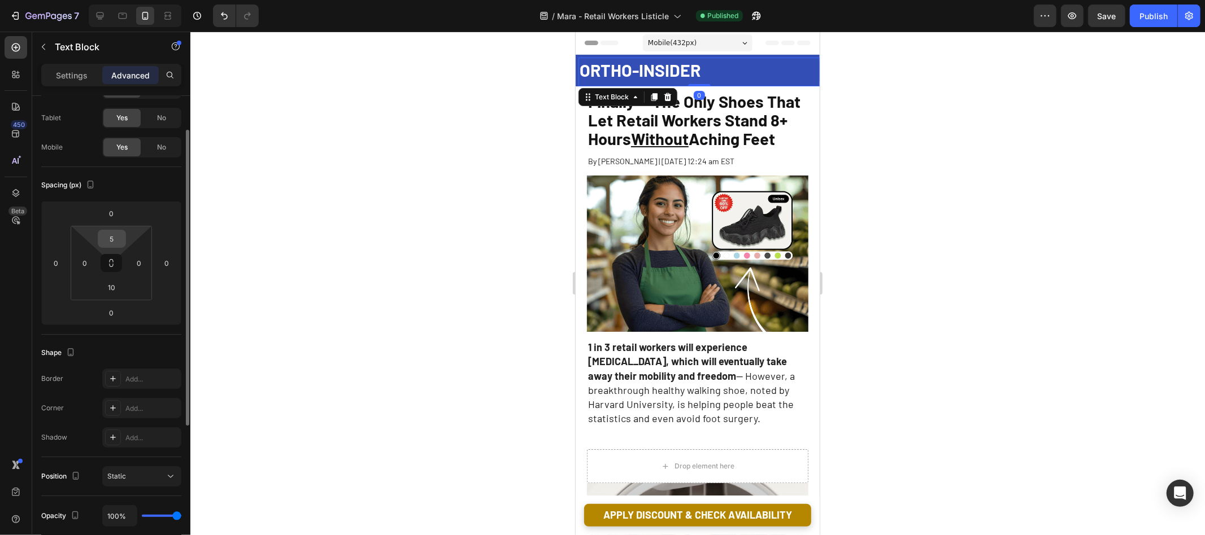
scroll to position [54, 0]
click at [83, 257] on input "0" at bounding box center [84, 260] width 17 height 17
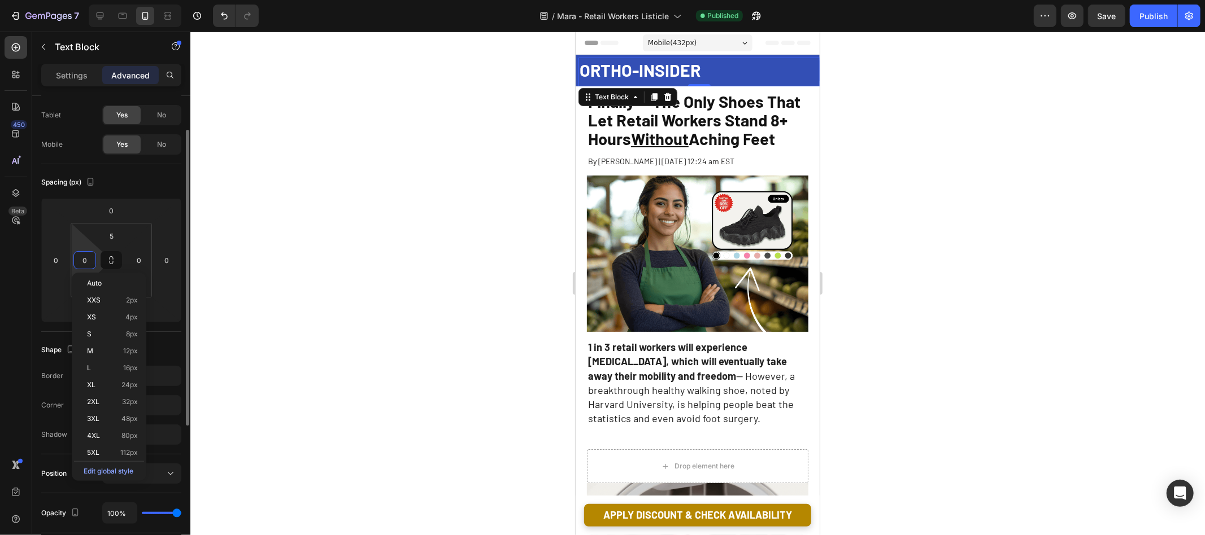
click at [83, 257] on input "0" at bounding box center [84, 260] width 17 height 17
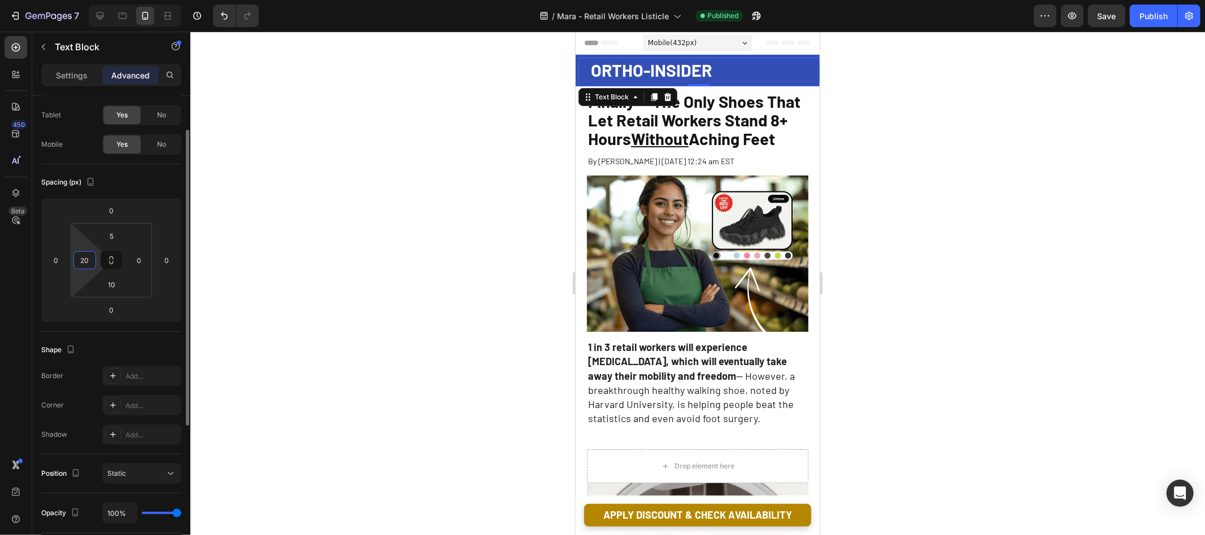
click at [83, 257] on input "20" at bounding box center [84, 260] width 17 height 17
type input "0"
click at [57, 256] on input "0" at bounding box center [55, 260] width 17 height 17
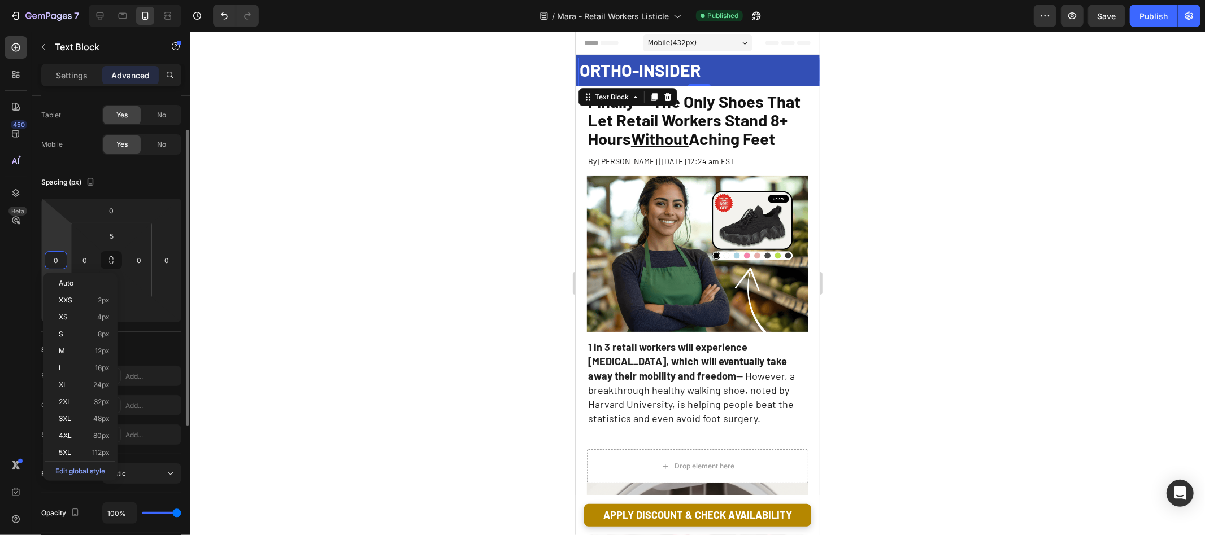
click at [57, 256] on input "0" at bounding box center [55, 260] width 17 height 17
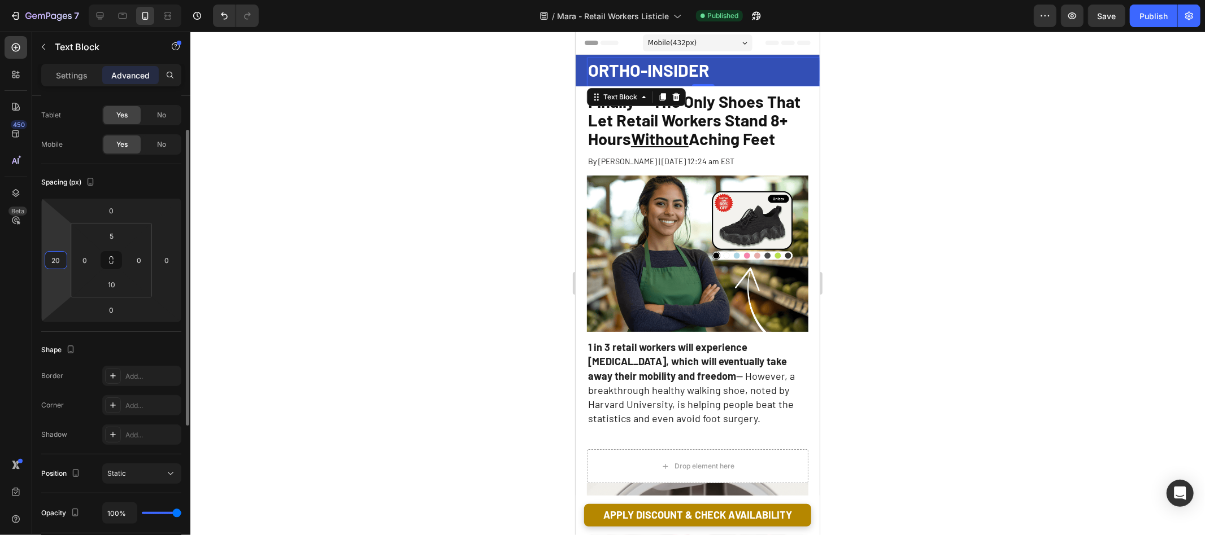
click at [57, 259] on input "20" at bounding box center [55, 260] width 17 height 17
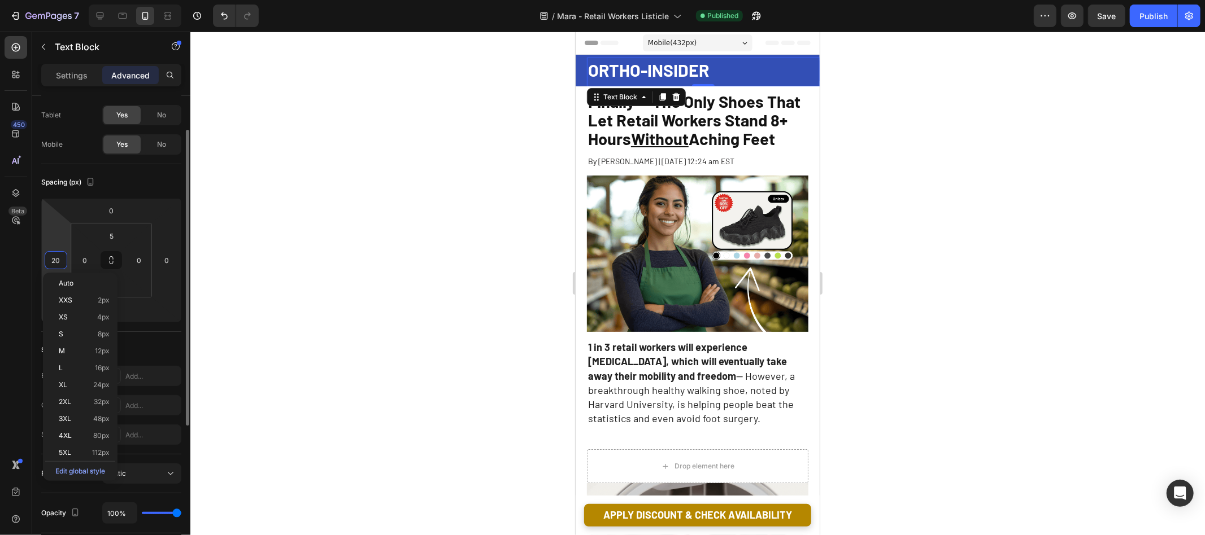
type input "0"
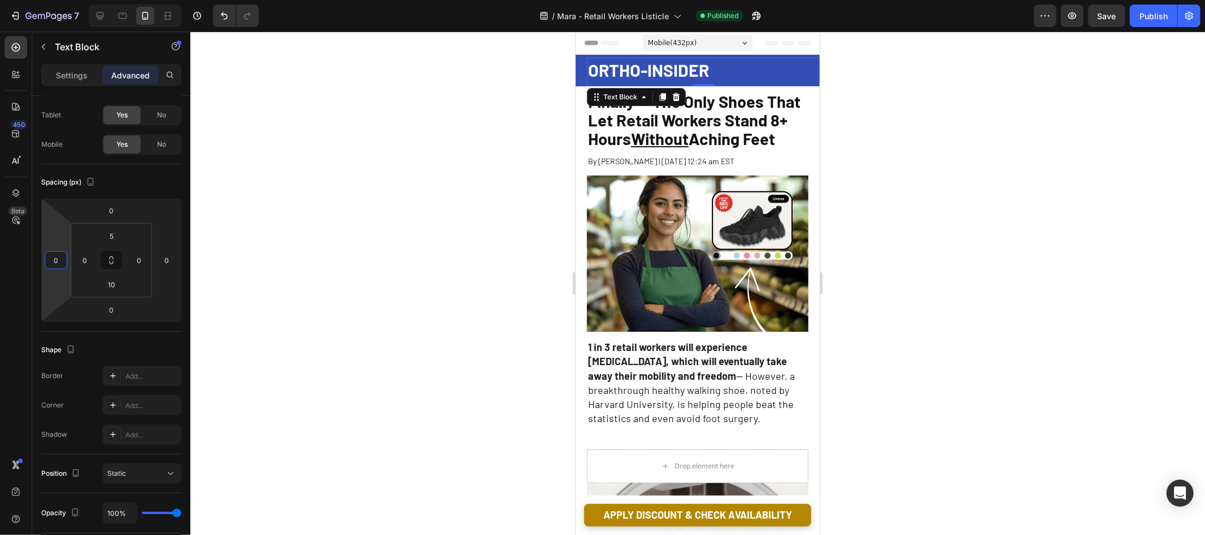
click at [297, 221] on div at bounding box center [697, 284] width 1014 height 504
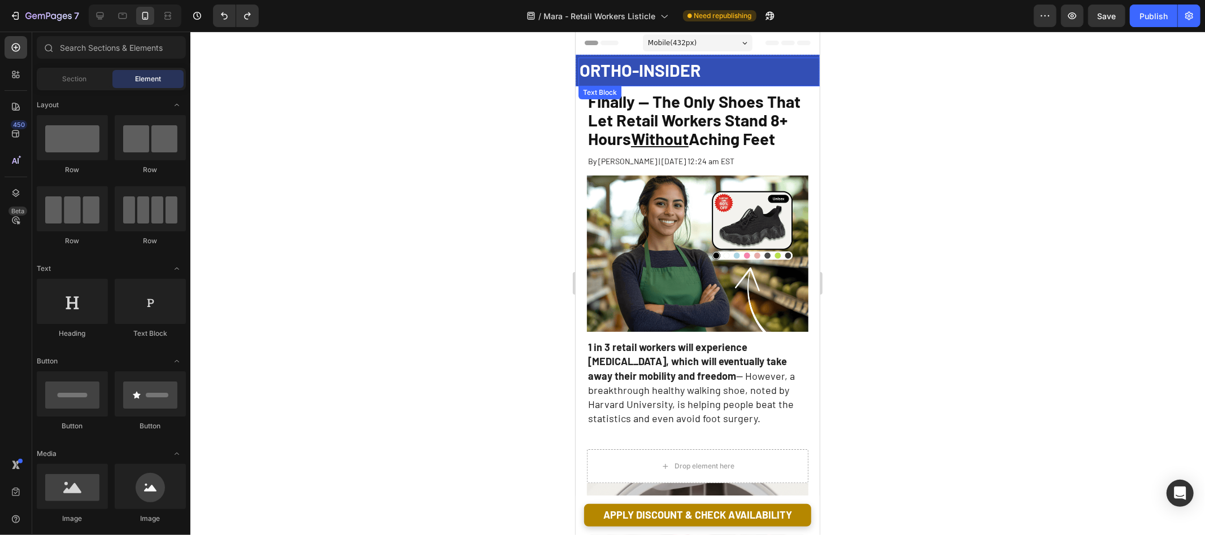
click at [678, 61] on span "ORTHO-INSIDER" at bounding box center [639, 69] width 121 height 20
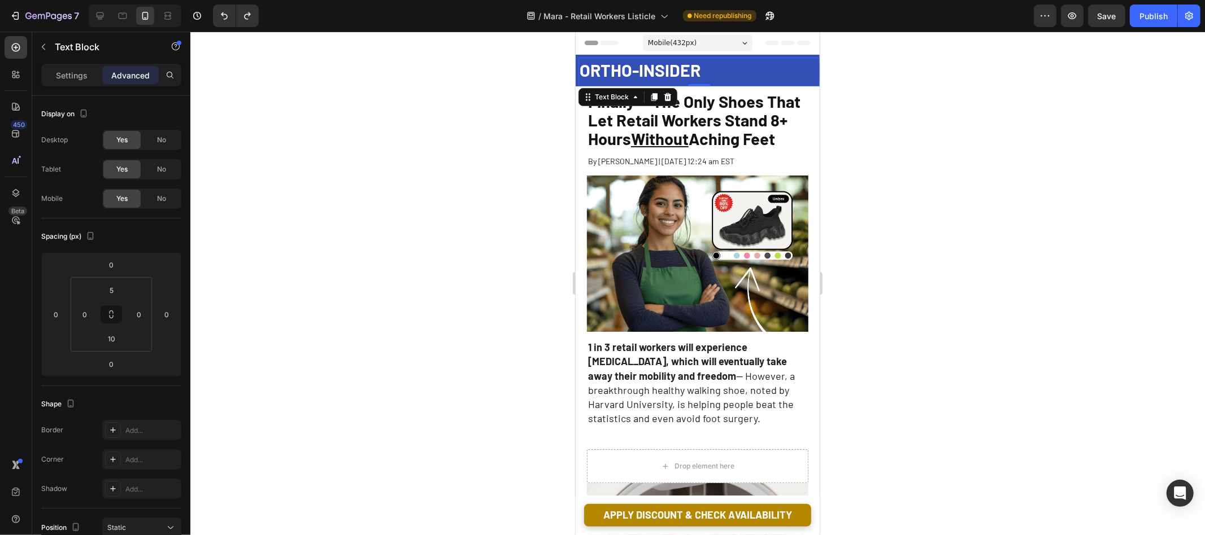
click at [674, 37] on span "Mobile ( 432 px)" at bounding box center [671, 42] width 49 height 11
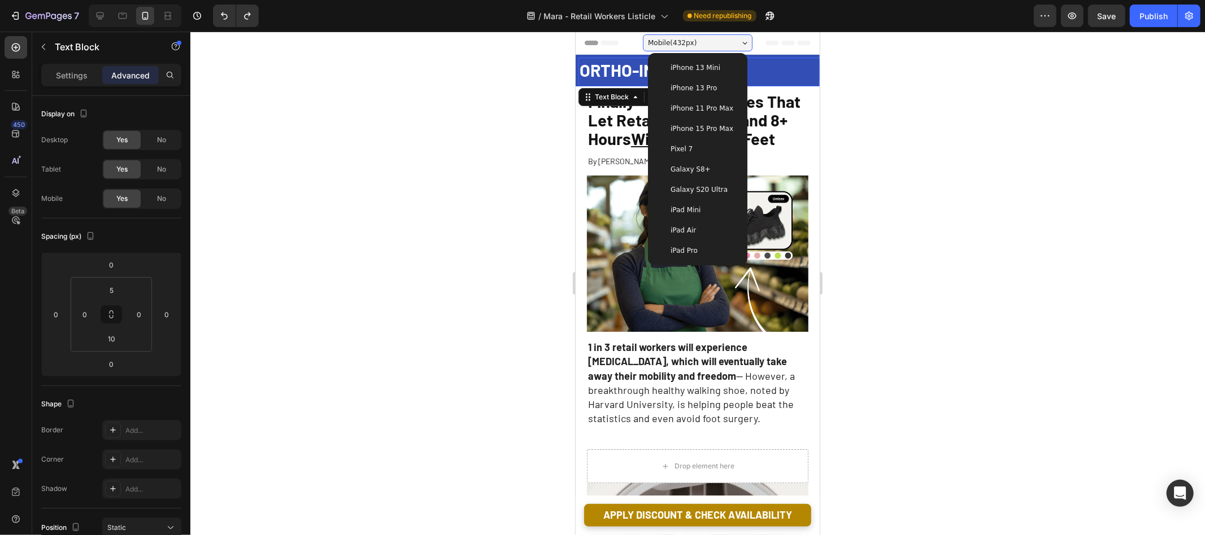
click at [674, 37] on span "Mobile ( 432 px)" at bounding box center [671, 42] width 49 height 11
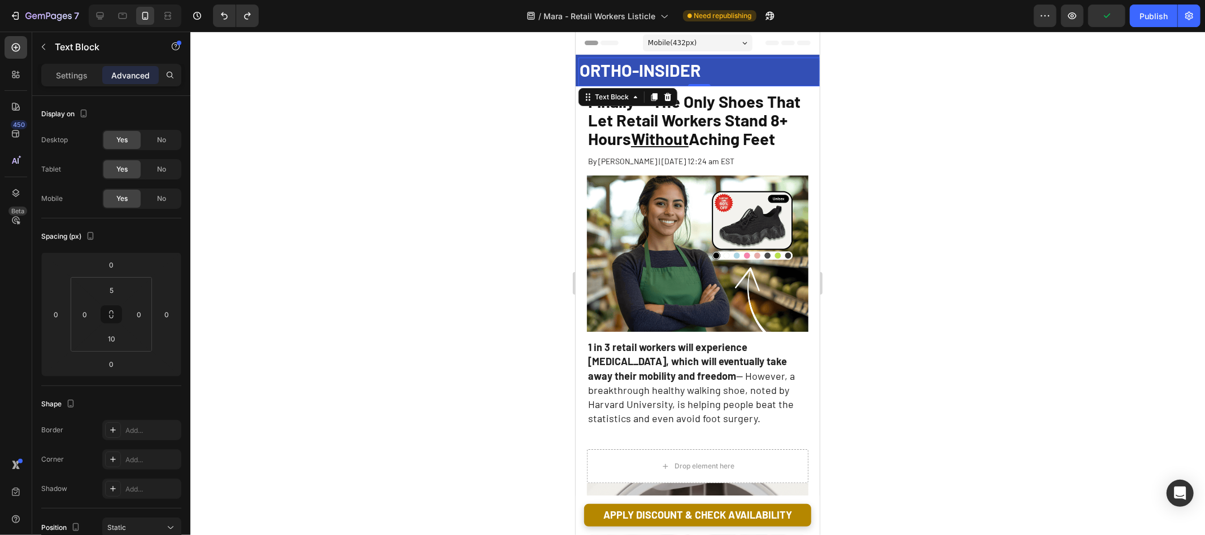
click at [696, 37] on span "Mobile ( 432 px)" at bounding box center [671, 42] width 49 height 11
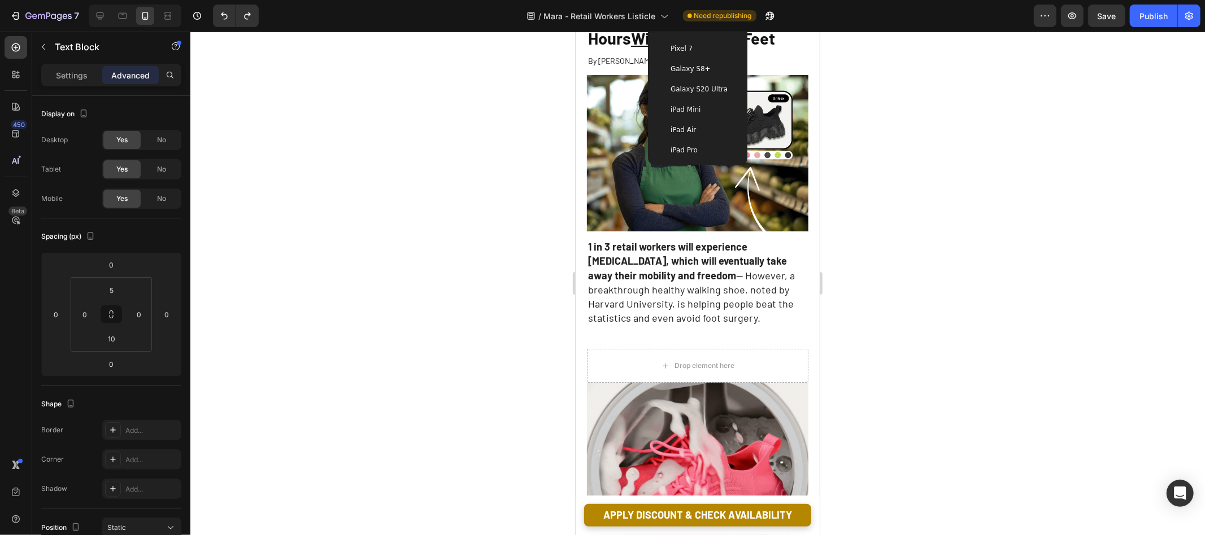
scroll to position [0, 0]
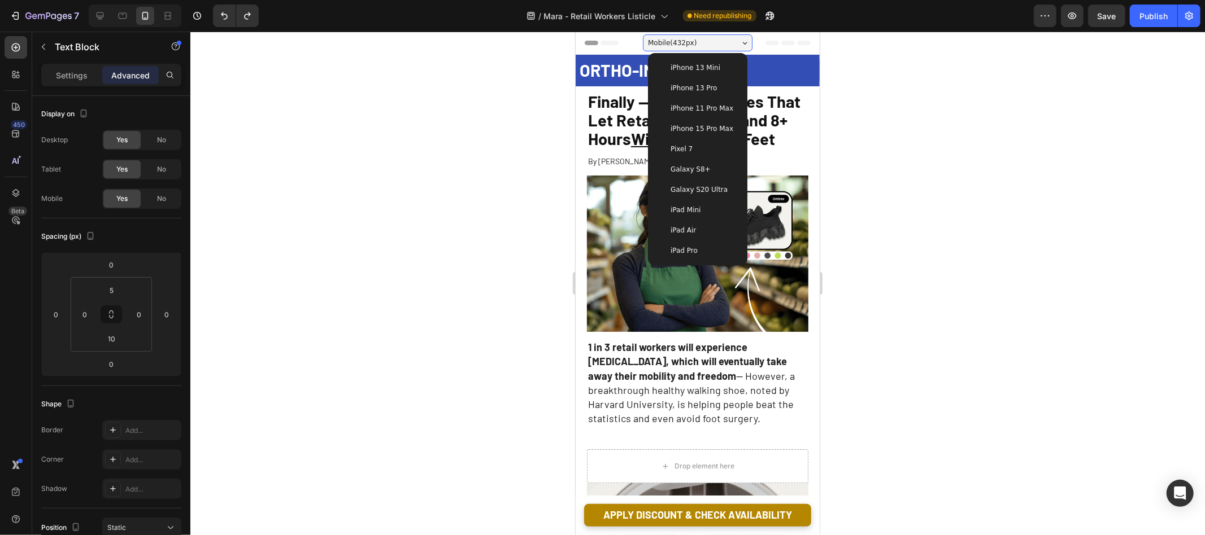
click at [479, 151] on div at bounding box center [697, 284] width 1014 height 504
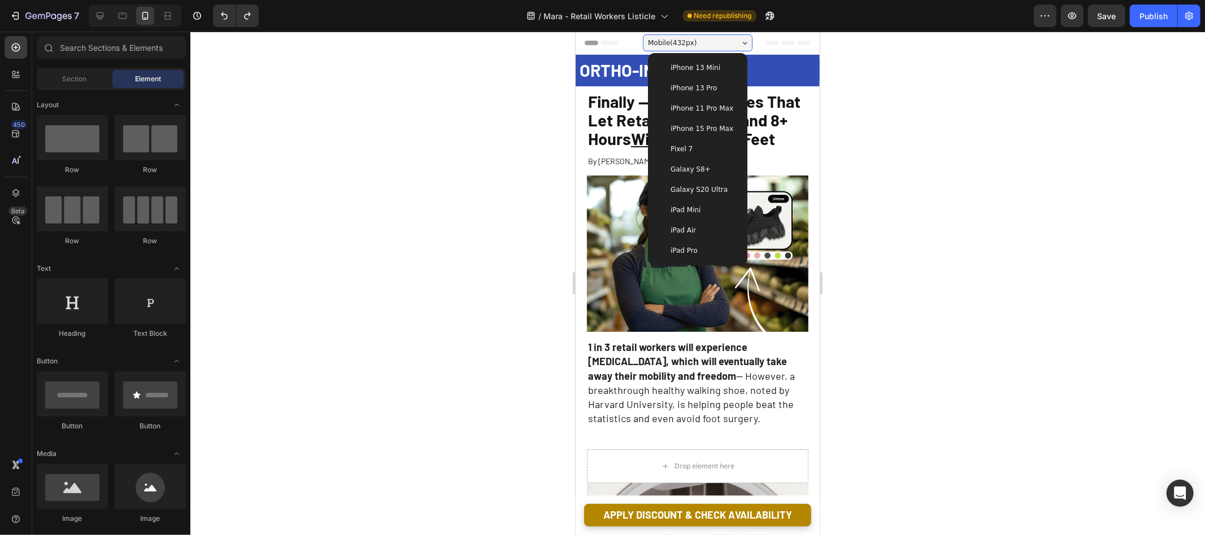
click at [538, 121] on div at bounding box center [697, 284] width 1014 height 504
drag, startPoint x: 949, startPoint y: 70, endPoint x: 939, endPoint y: 70, distance: 10.7
click at [949, 70] on div at bounding box center [697, 284] width 1014 height 504
click at [721, 45] on div "Mobile ( 432 px)" at bounding box center [697, 42] width 110 height 17
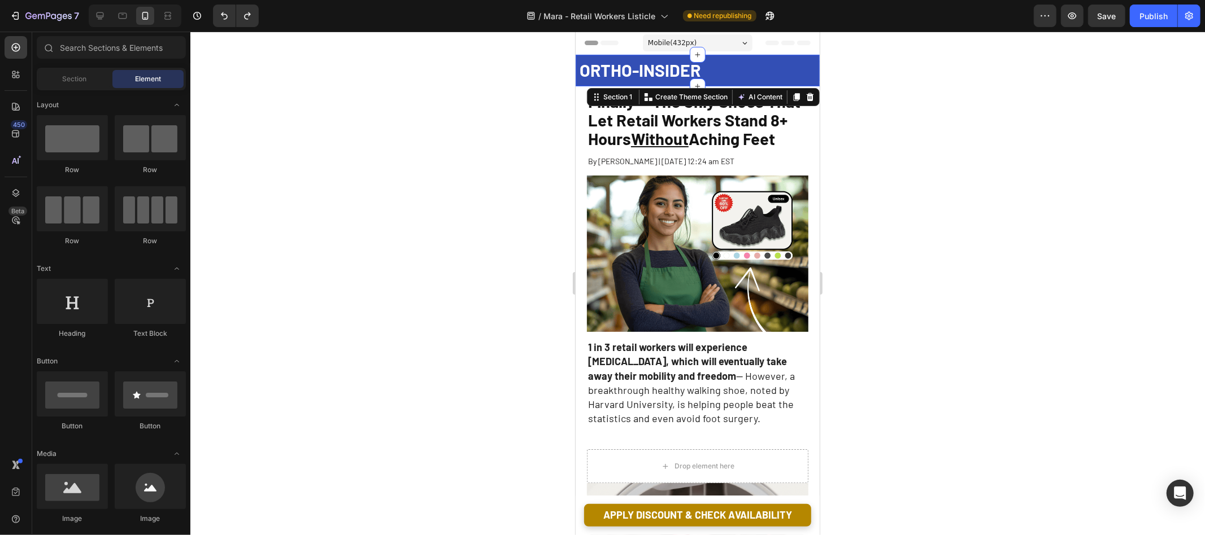
click at [743, 54] on div "ORTHO-INSIDER Text Block" at bounding box center [697, 70] width 244 height 32
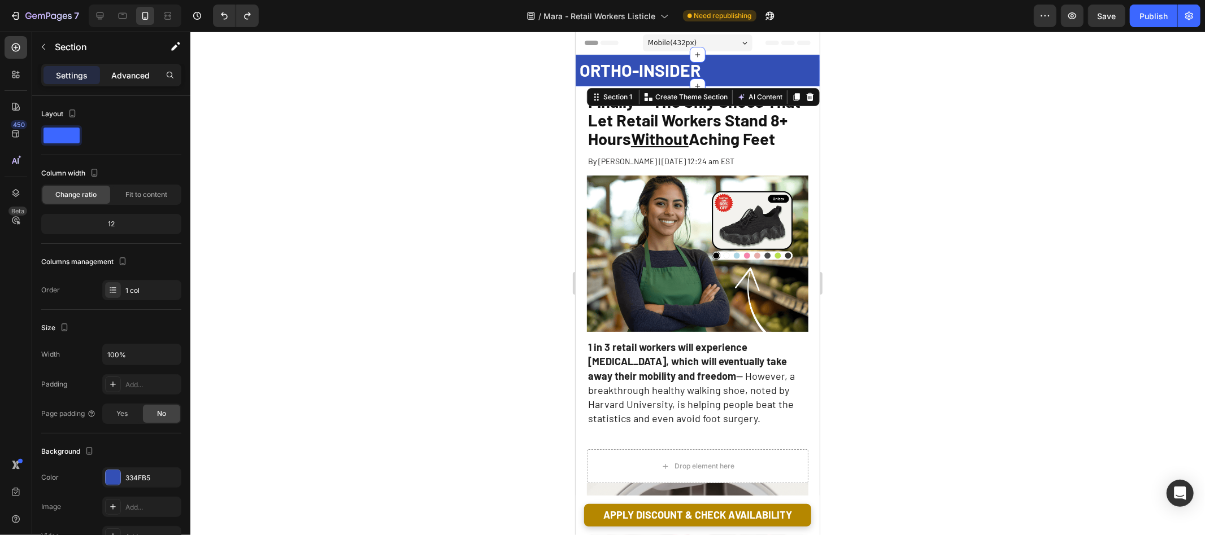
click at [119, 72] on p "Advanced" at bounding box center [130, 75] width 38 height 12
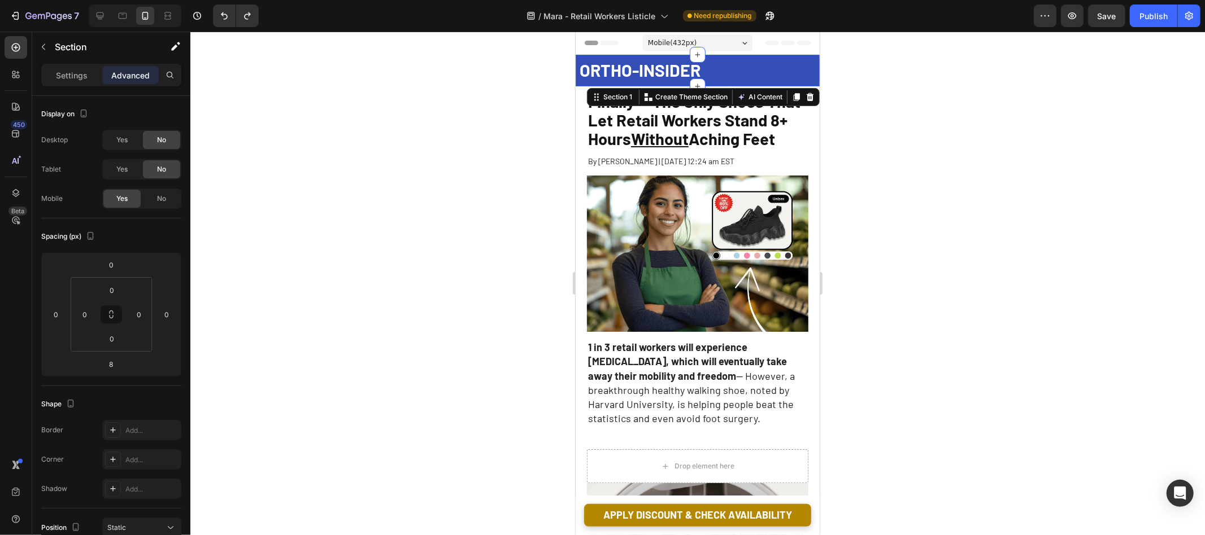
click at [499, 103] on div at bounding box center [697, 284] width 1014 height 504
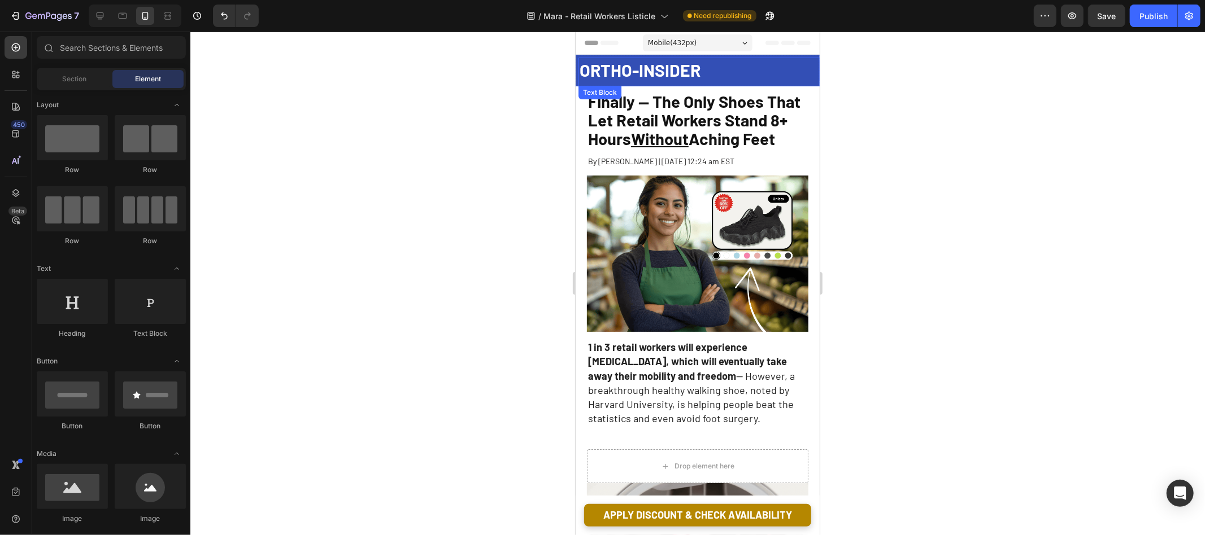
click at [691, 73] on span "ORTHO-INSIDER" at bounding box center [639, 69] width 121 height 20
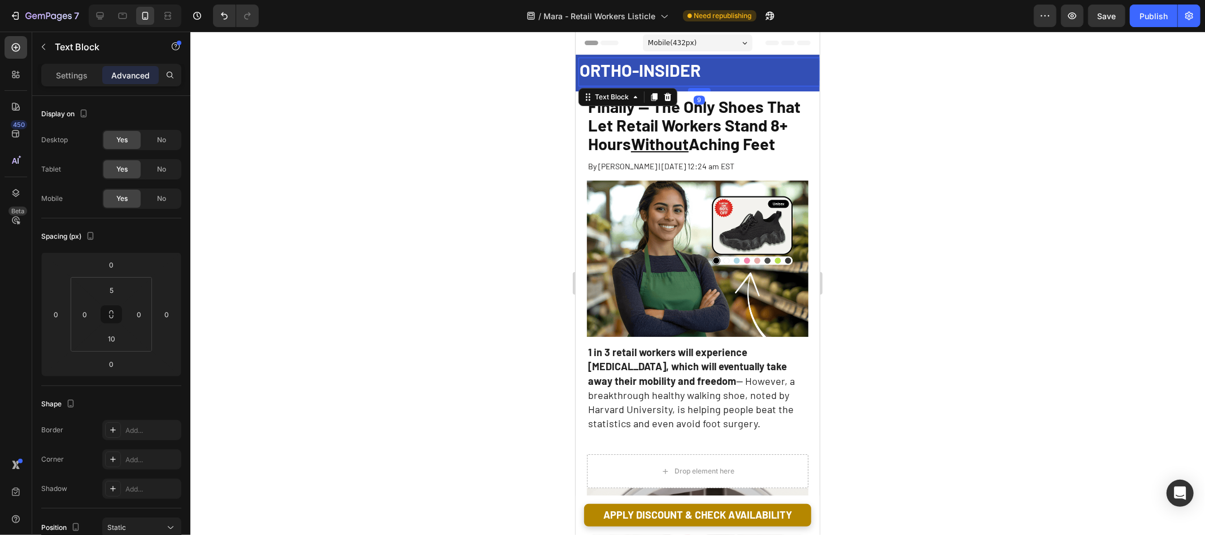
click at [698, 89] on div at bounding box center [698, 89] width 23 height 3
type input "9"
click at [361, 106] on div at bounding box center [697, 284] width 1014 height 504
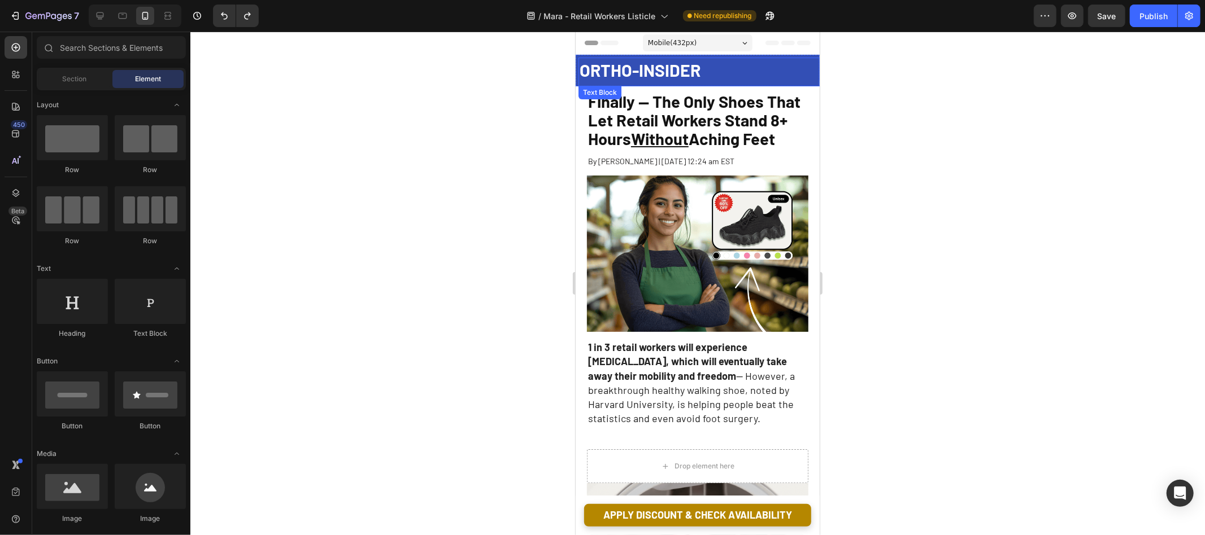
click at [630, 76] on span "ORTHO-INSIDER" at bounding box center [639, 69] width 121 height 20
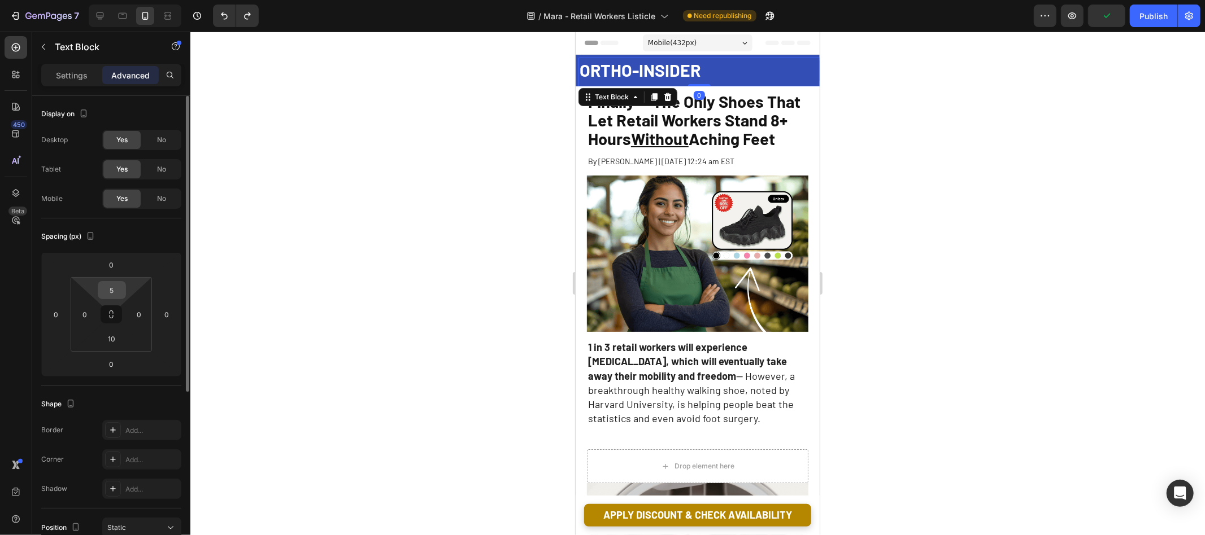
click at [112, 289] on input "5" at bounding box center [112, 290] width 23 height 17
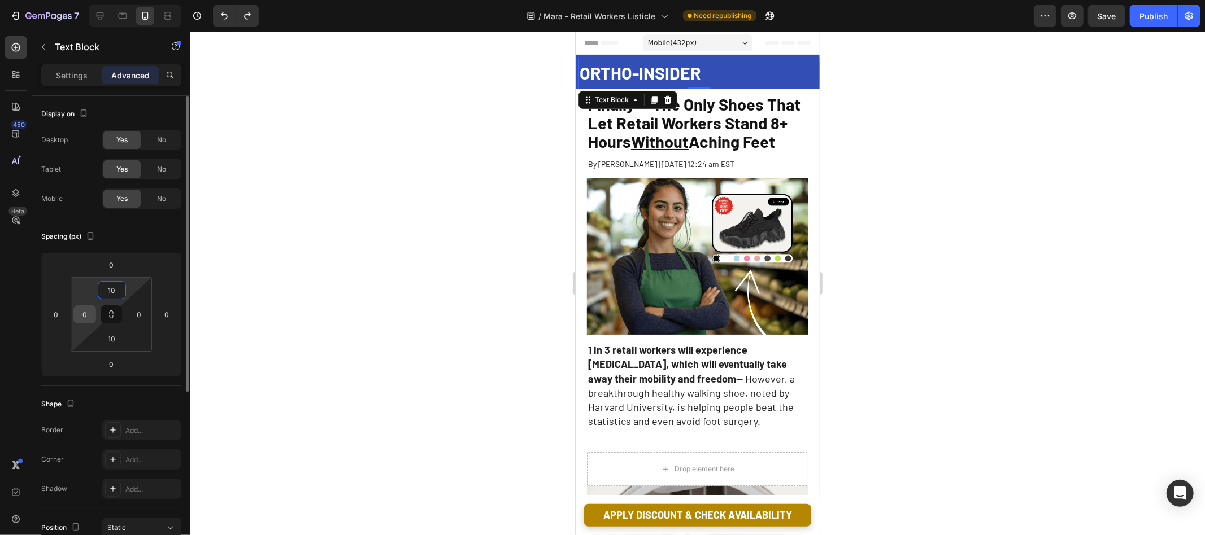
type input "10"
click at [80, 311] on input "0" at bounding box center [84, 314] width 17 height 17
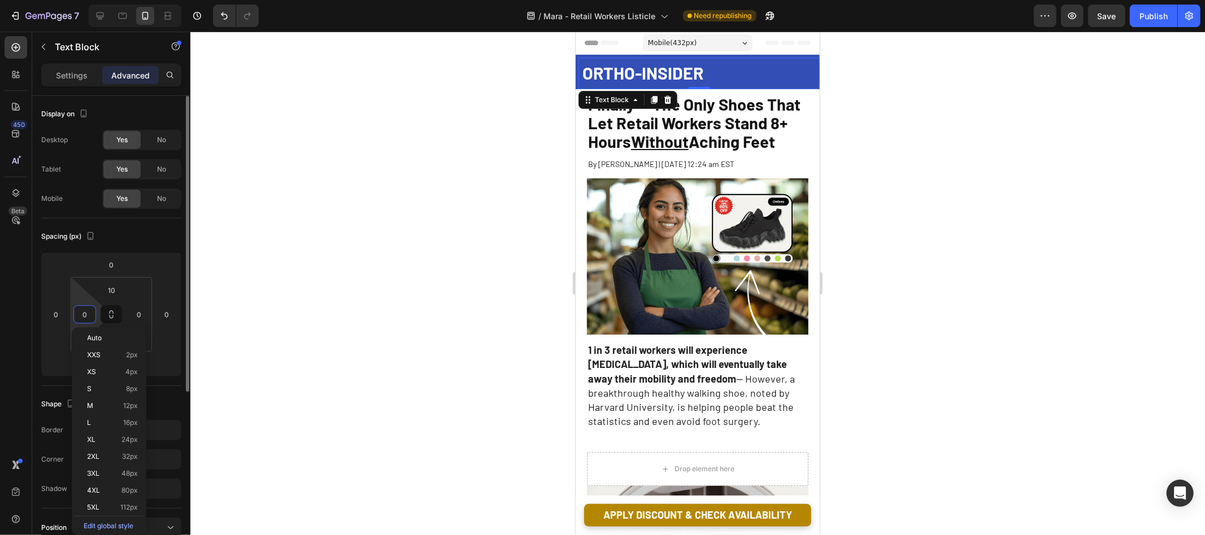
type input "5"
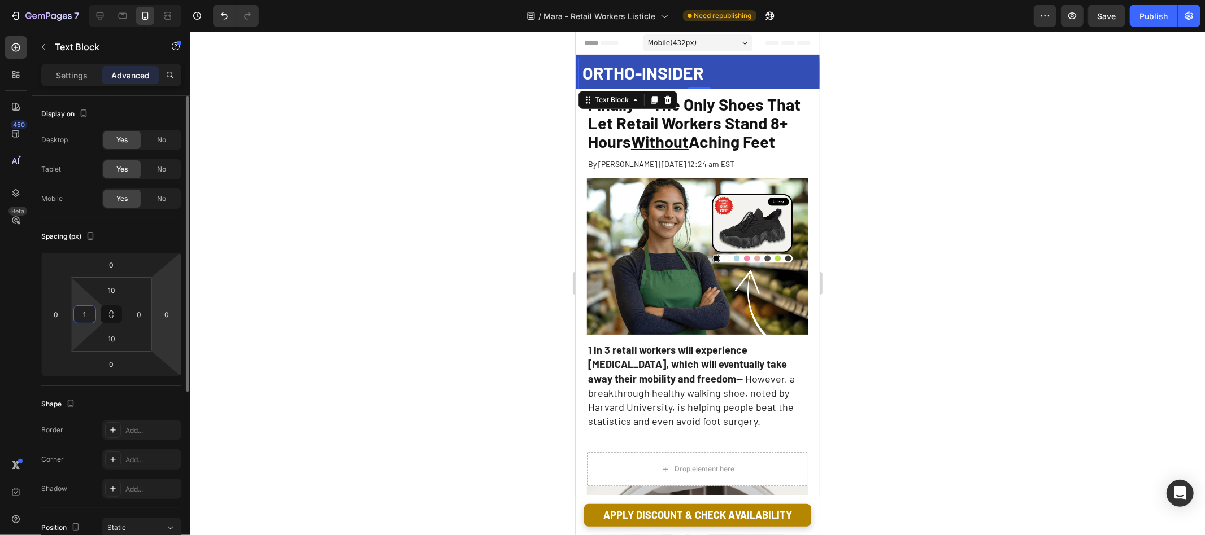
type input "10"
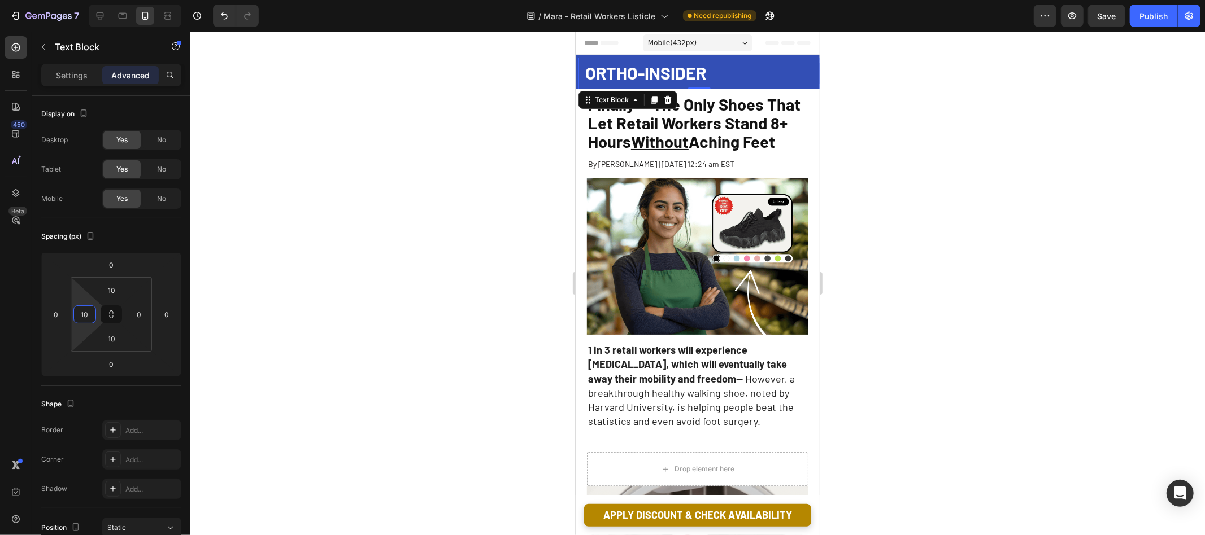
click at [341, 186] on div at bounding box center [697, 284] width 1014 height 504
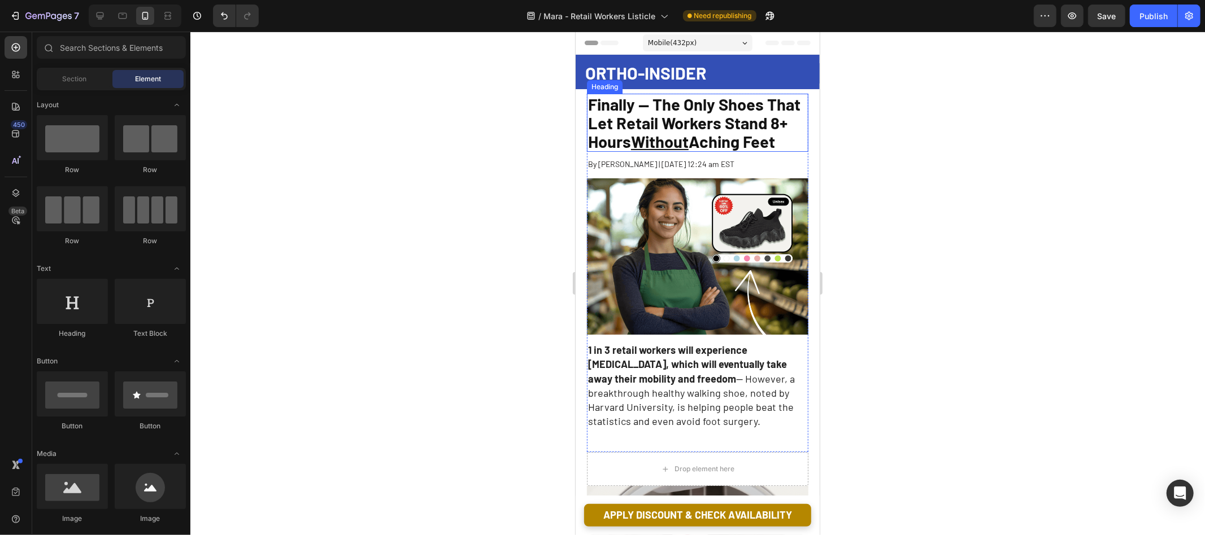
click at [611, 80] on div "Heading" at bounding box center [604, 87] width 36 height 14
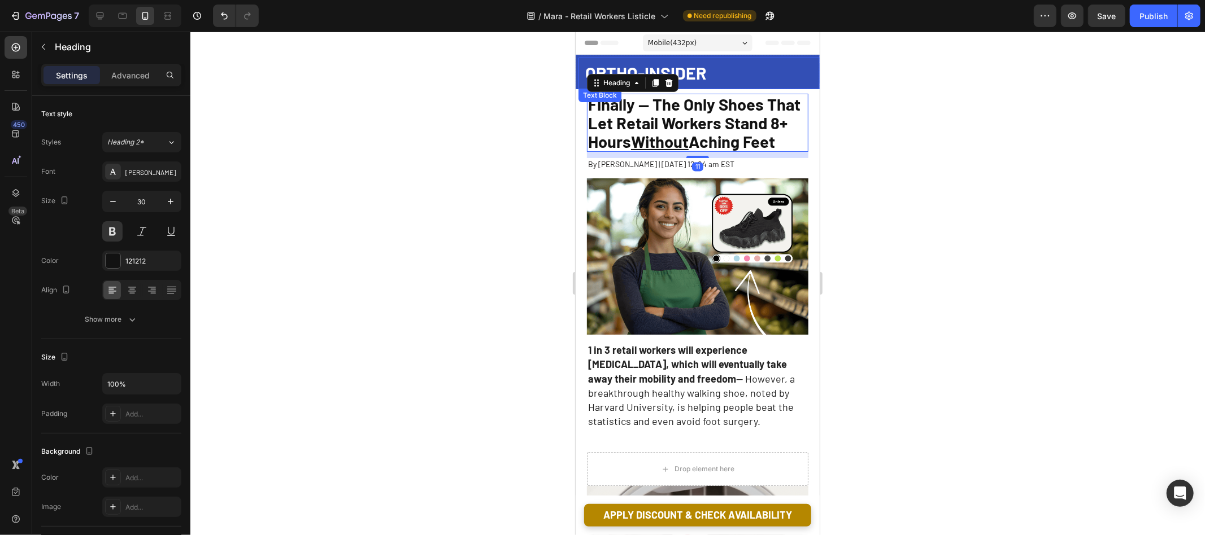
click at [701, 66] on span "ORTHO-INSIDER" at bounding box center [645, 72] width 121 height 20
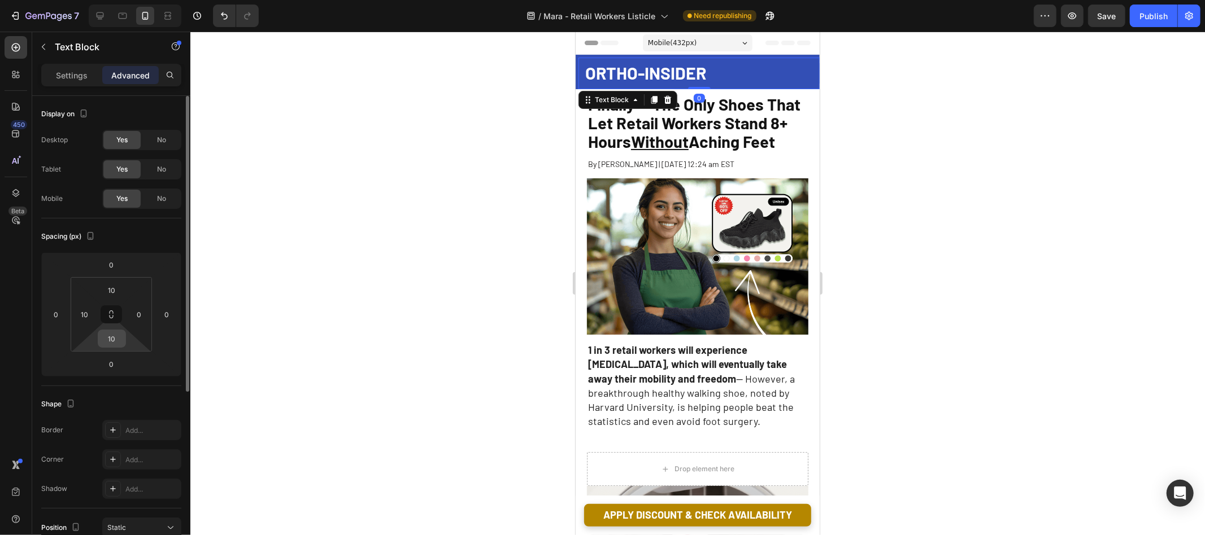
click at [119, 338] on input "10" at bounding box center [112, 338] width 23 height 17
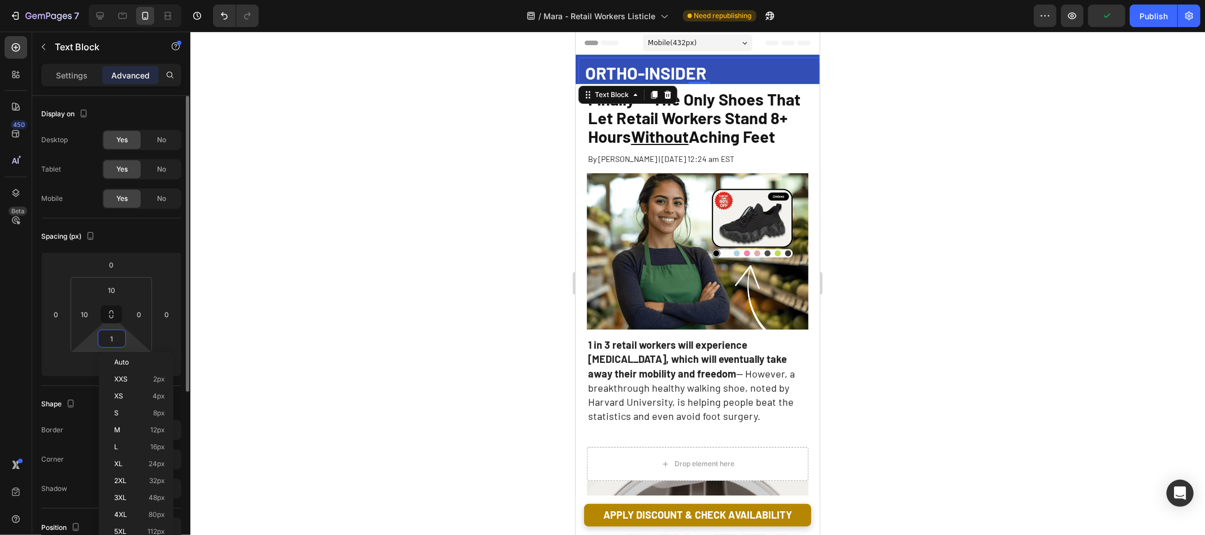
type input "15"
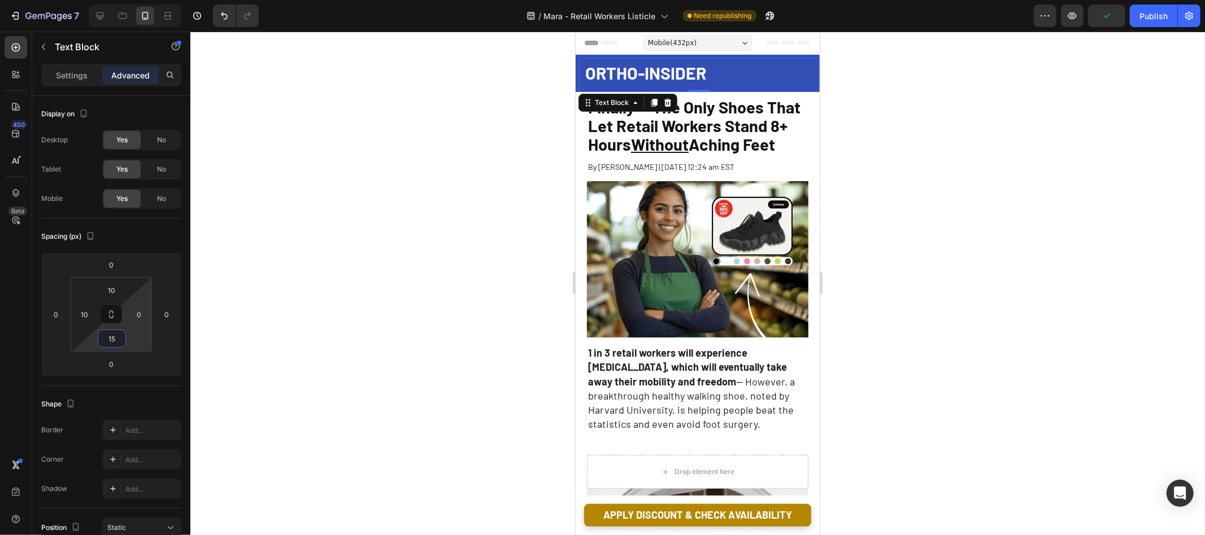
click at [225, 273] on div at bounding box center [697, 284] width 1014 height 504
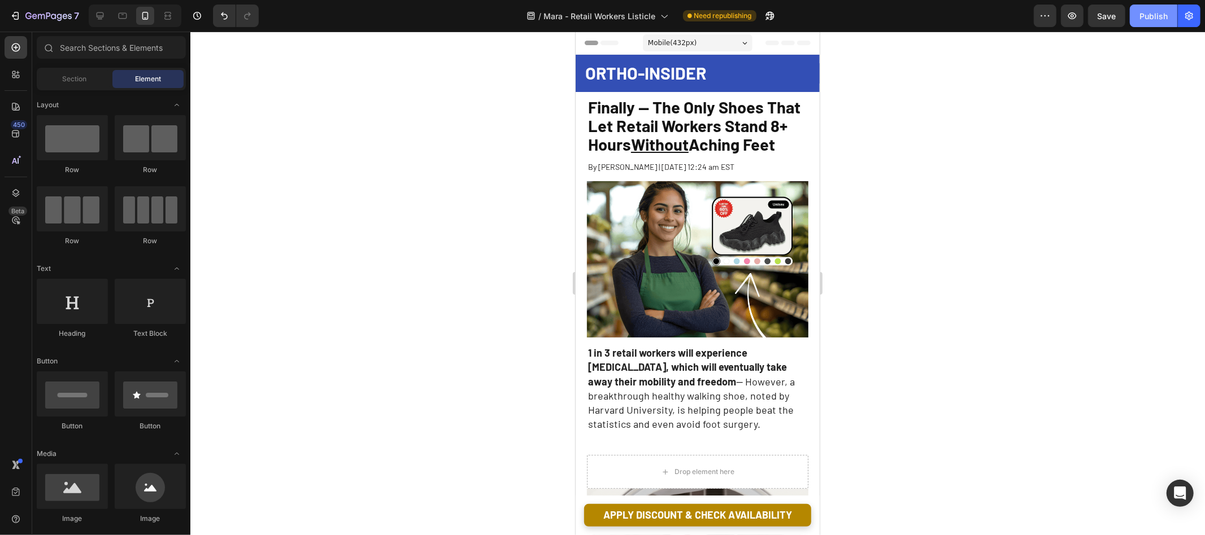
click at [1138, 17] on button "Publish" at bounding box center [1153, 16] width 47 height 23
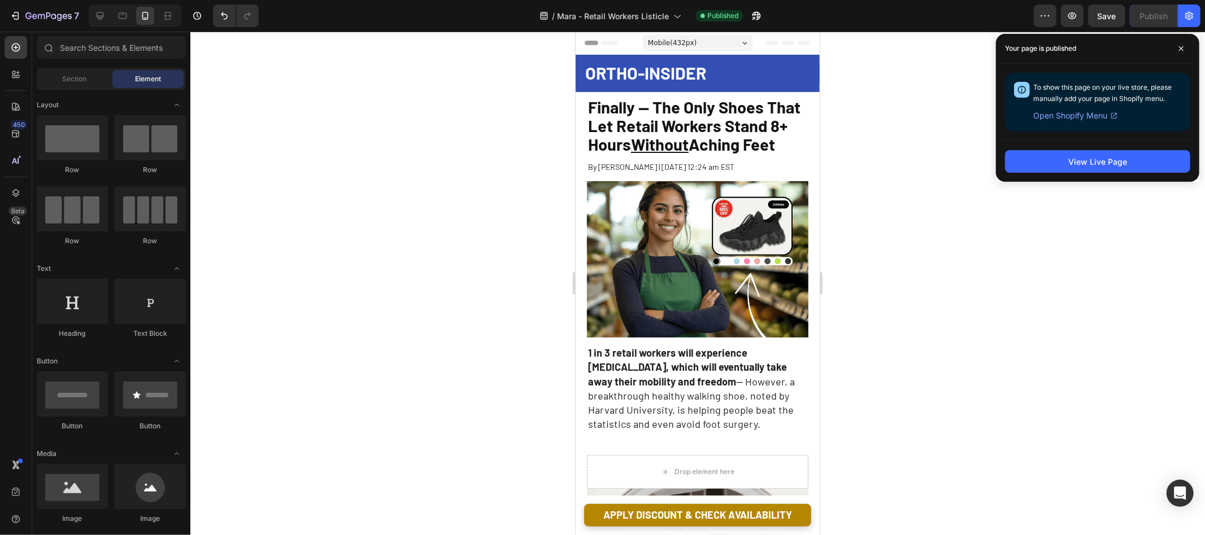
click at [912, 123] on div at bounding box center [697, 284] width 1014 height 504
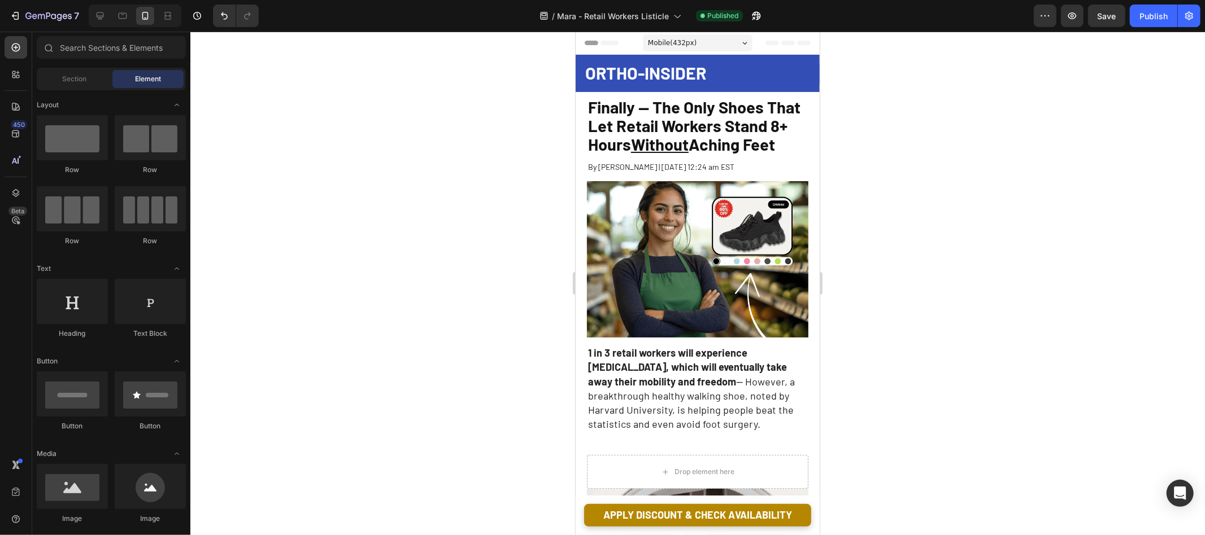
click at [976, 147] on div at bounding box center [697, 284] width 1014 height 504
drag, startPoint x: 953, startPoint y: 291, endPoint x: 829, endPoint y: 185, distance: 164.2
click at [952, 290] on div at bounding box center [697, 284] width 1014 height 504
click at [677, 123] on span "Finally -- The Only Shoes That Let Retail Workers Stand 8+ Hours Without Aching…" at bounding box center [693, 125] width 212 height 57
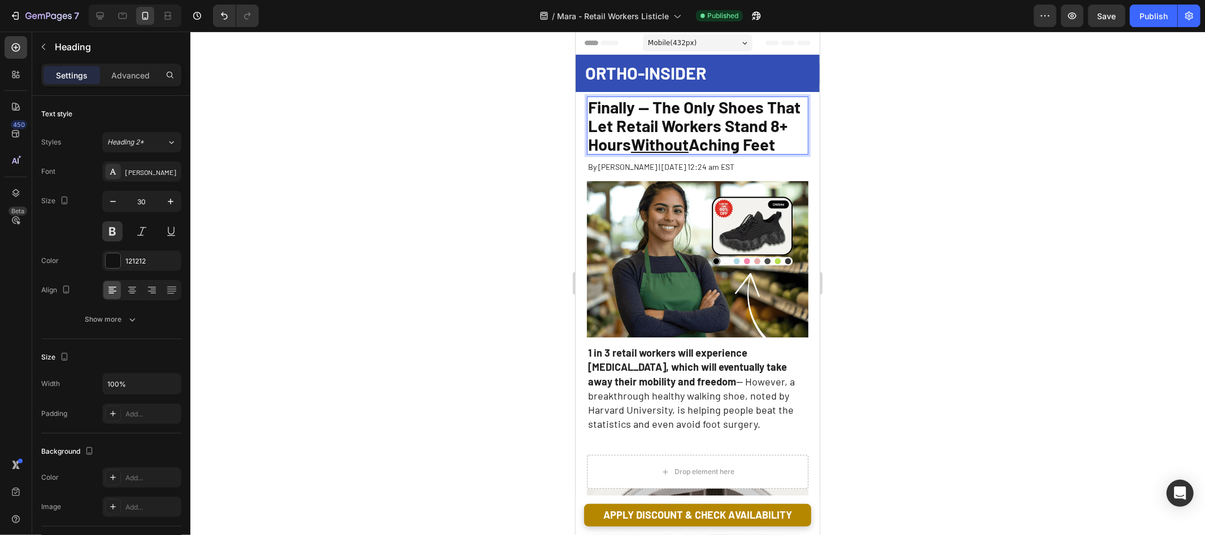
click at [677, 123] on span "Finally -- The Only Shoes That Let Retail Workers Stand 8+ Hours Without Aching…" at bounding box center [693, 125] width 212 height 57
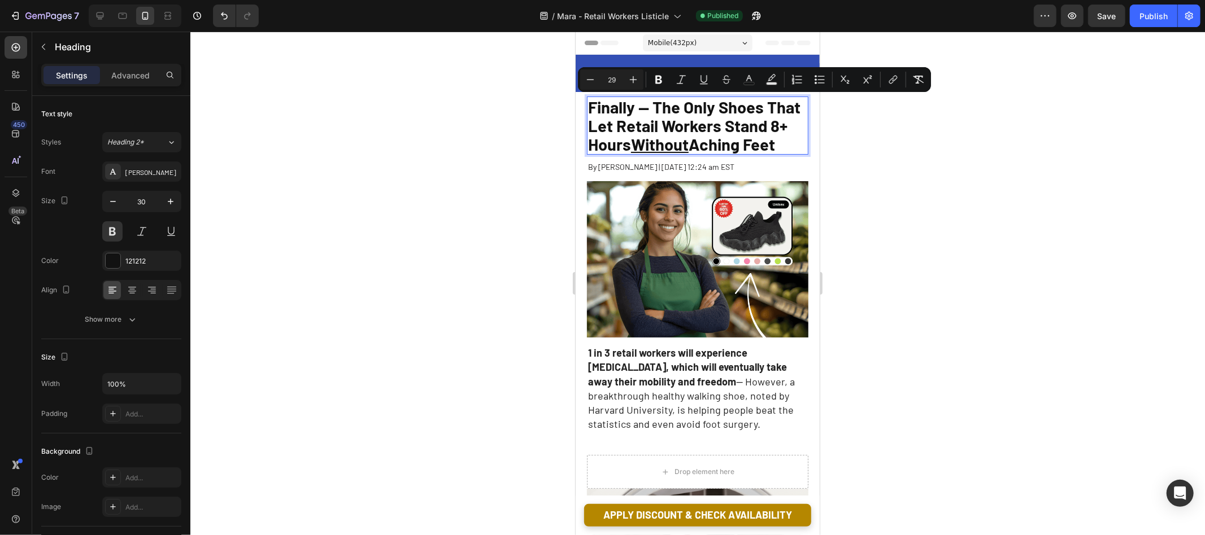
click at [779, 142] on span "Finally -- The Only Shoes That Let Retail Workers Stand 8+ Hours Without Aching…" at bounding box center [693, 125] width 212 height 57
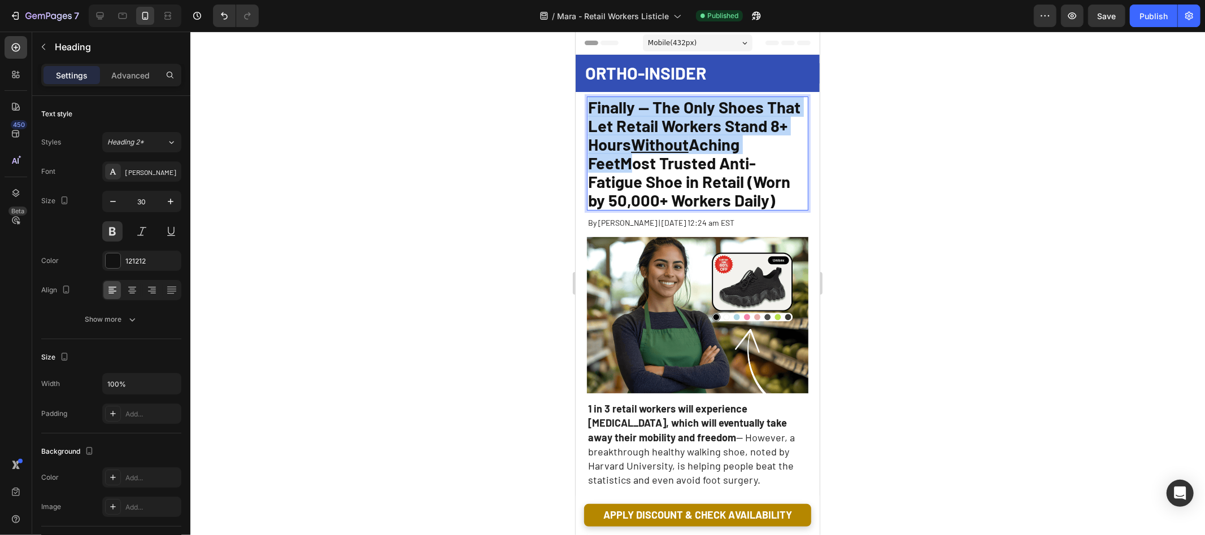
drag, startPoint x: 619, startPoint y: 162, endPoint x: 592, endPoint y: 105, distance: 62.9
click at [589, 104] on span "Finally -- The Only Shoes That Let Retail Workers Stand 8+ Hours Without Aching…" at bounding box center [693, 153] width 212 height 113
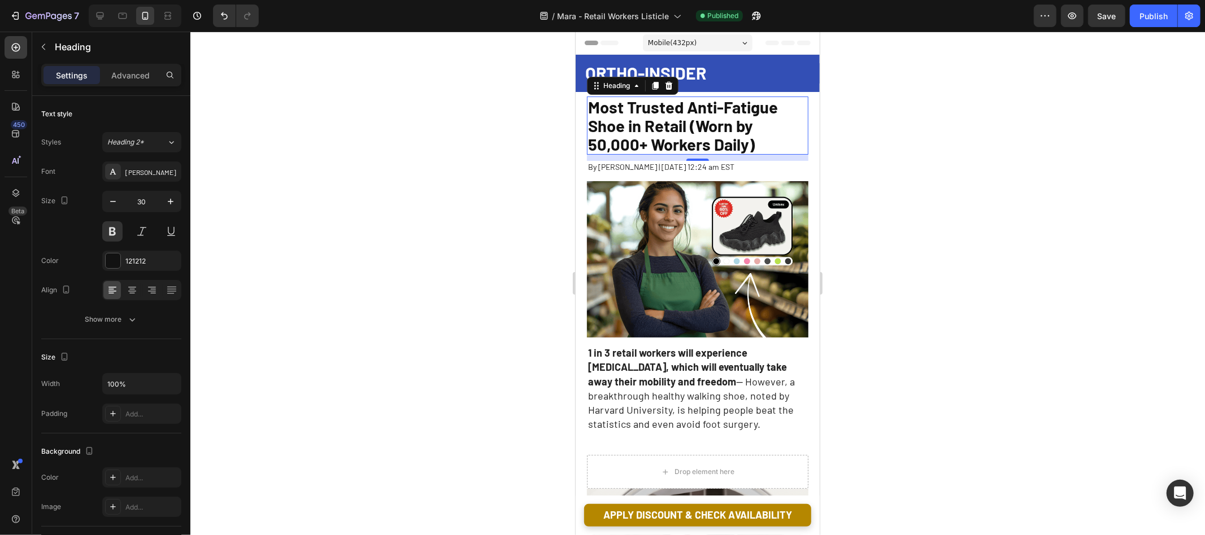
click at [979, 191] on div at bounding box center [697, 284] width 1014 height 504
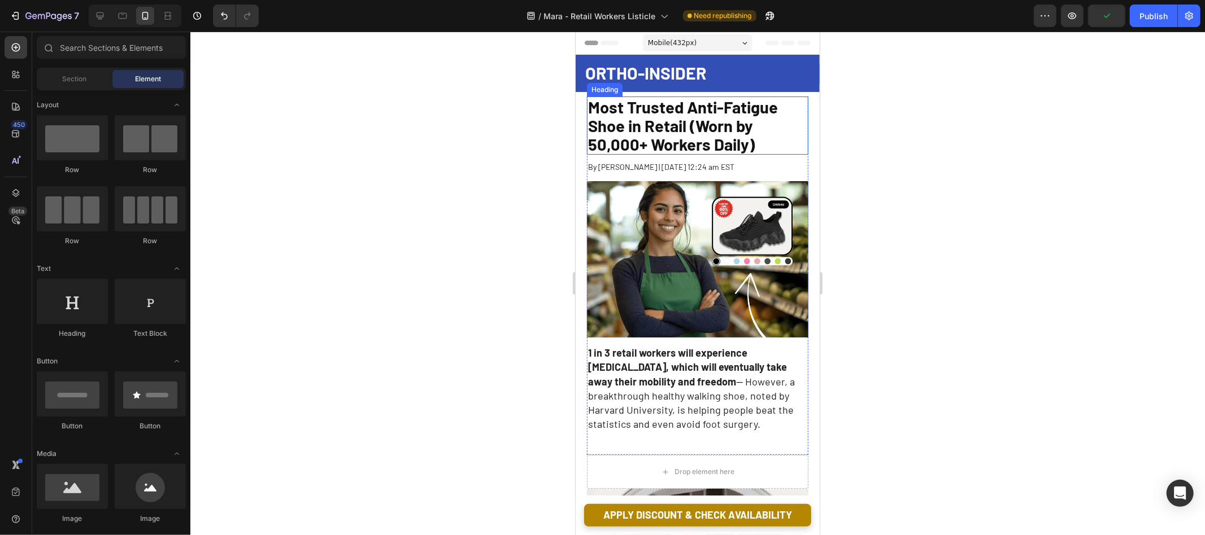
click at [697, 136] on span "Most Trusted Anti-Fatigue Shoe in Retail (Worn by 50,000+ Workers Daily)" at bounding box center [682, 125] width 190 height 57
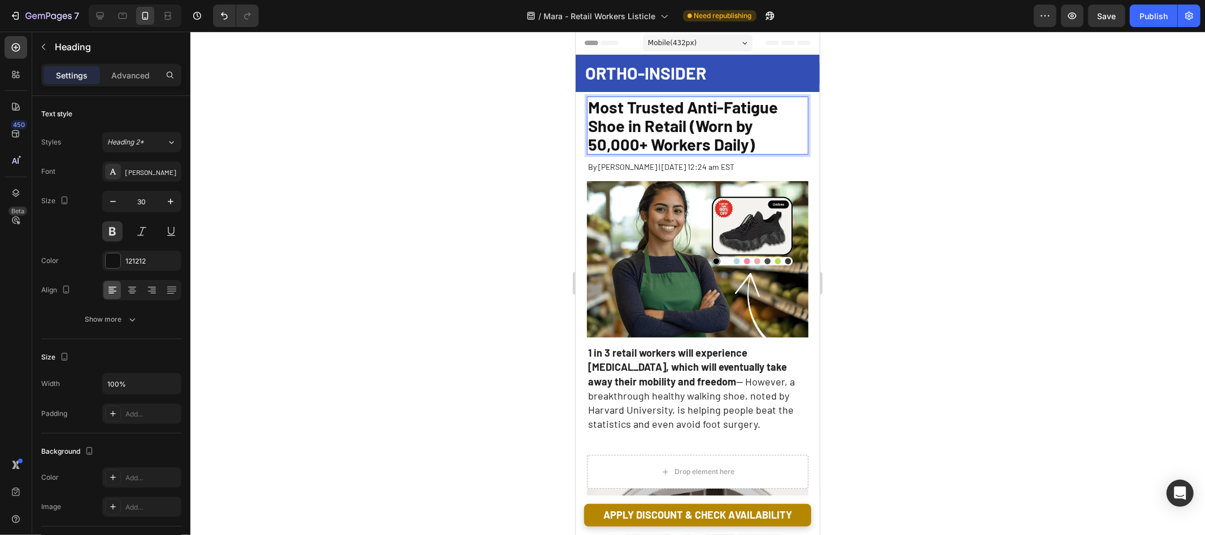
click at [695, 127] on span "Most Trusted Anti-Fatigue Shoe in Retail (Worn by 50,000+ Workers Daily)" at bounding box center [682, 125] width 190 height 57
click at [770, 145] on p "Most Trusted Anti-Fatigue Shoe in Retail -- Worn by 50,000+ Workers Daily)" at bounding box center [696, 125] width 219 height 56
click at [924, 134] on div at bounding box center [697, 284] width 1014 height 504
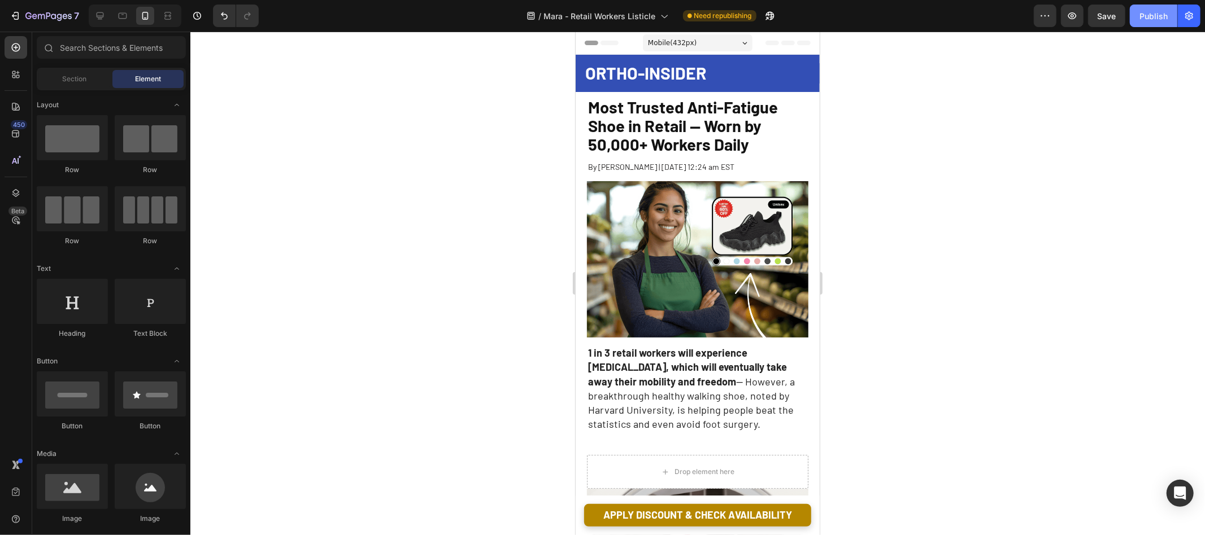
click at [1156, 17] on div "Publish" at bounding box center [1153, 16] width 28 height 12
click at [224, 16] on icon "Undo/Redo" at bounding box center [224, 15] width 11 height 11
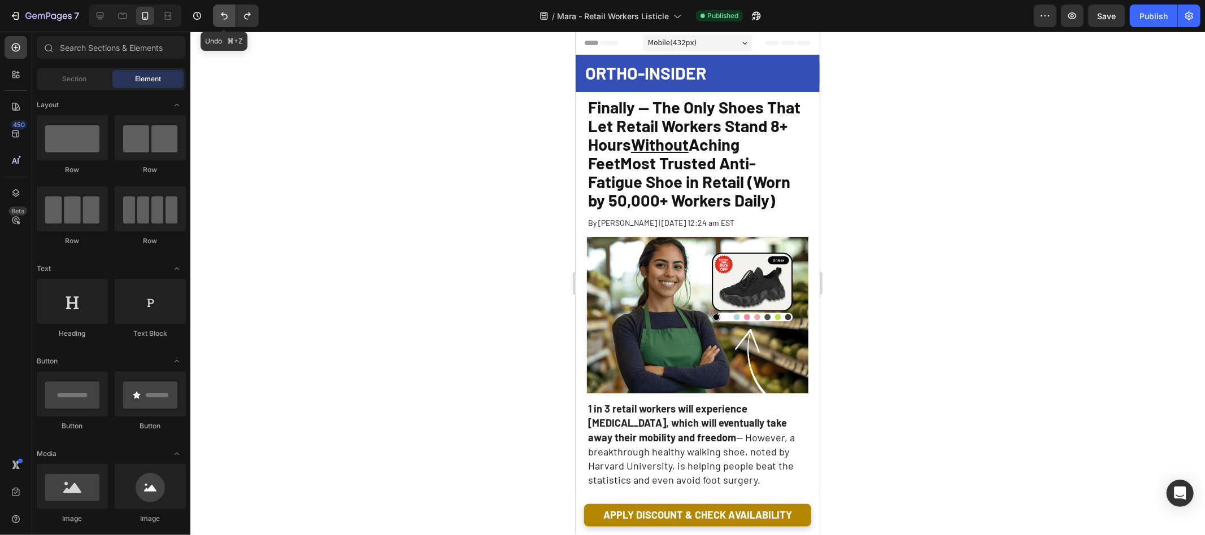
click at [224, 16] on icon "Undo/Redo" at bounding box center [224, 15] width 11 height 11
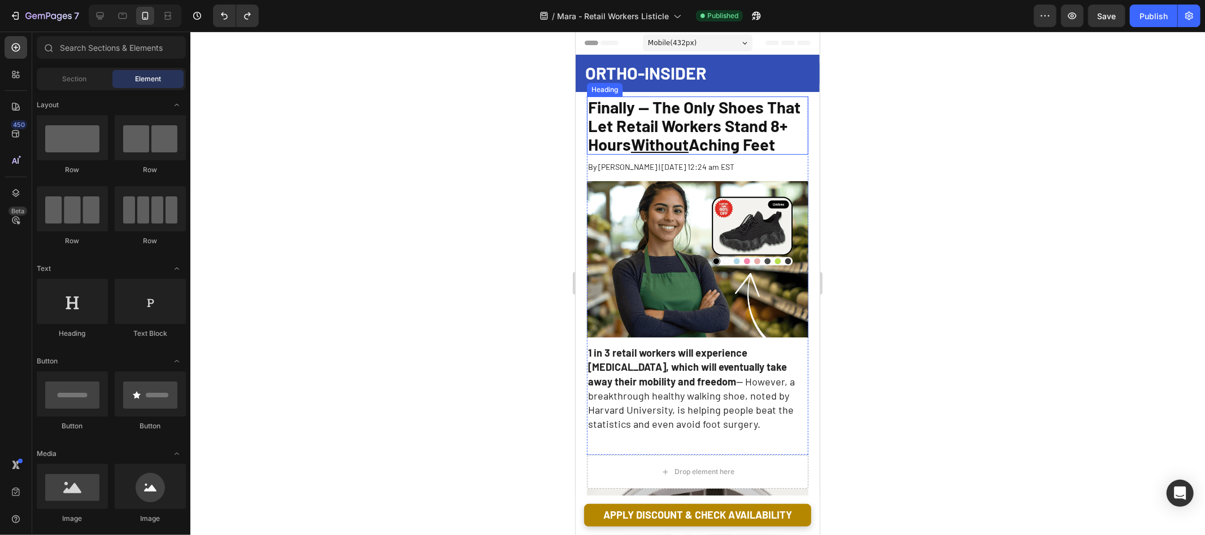
click at [722, 140] on span "Finally -- The Only Shoes That Let Retail Workers Stand 8+ Hours Without Aching…" at bounding box center [693, 125] width 212 height 57
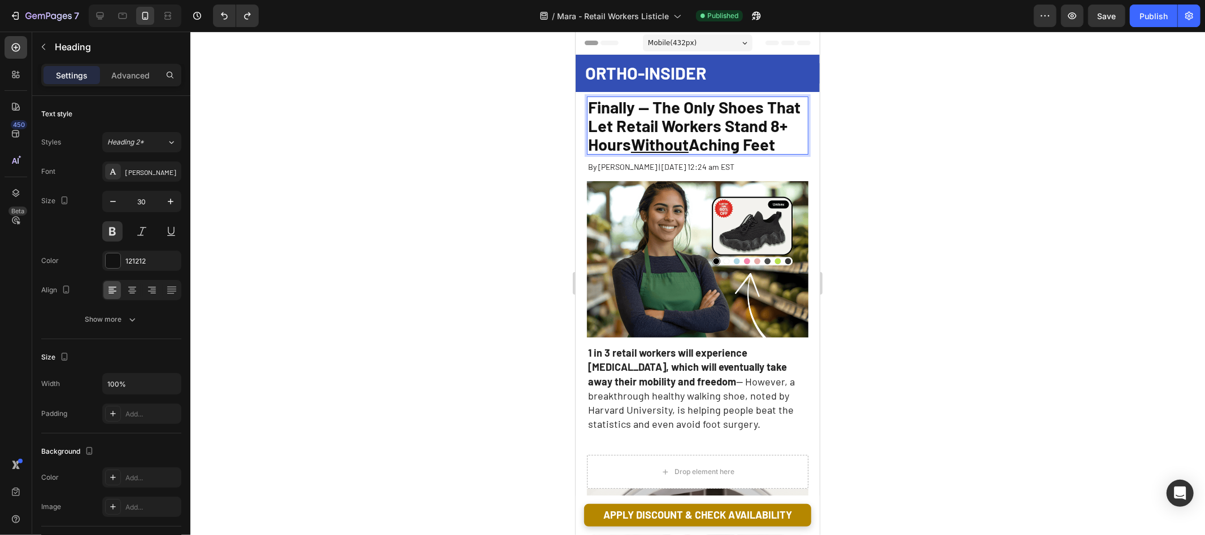
click at [722, 140] on span "Finally -- The Only Shoes That Let Retail Workers Stand 8+ Hours Without Aching…" at bounding box center [693, 125] width 212 height 57
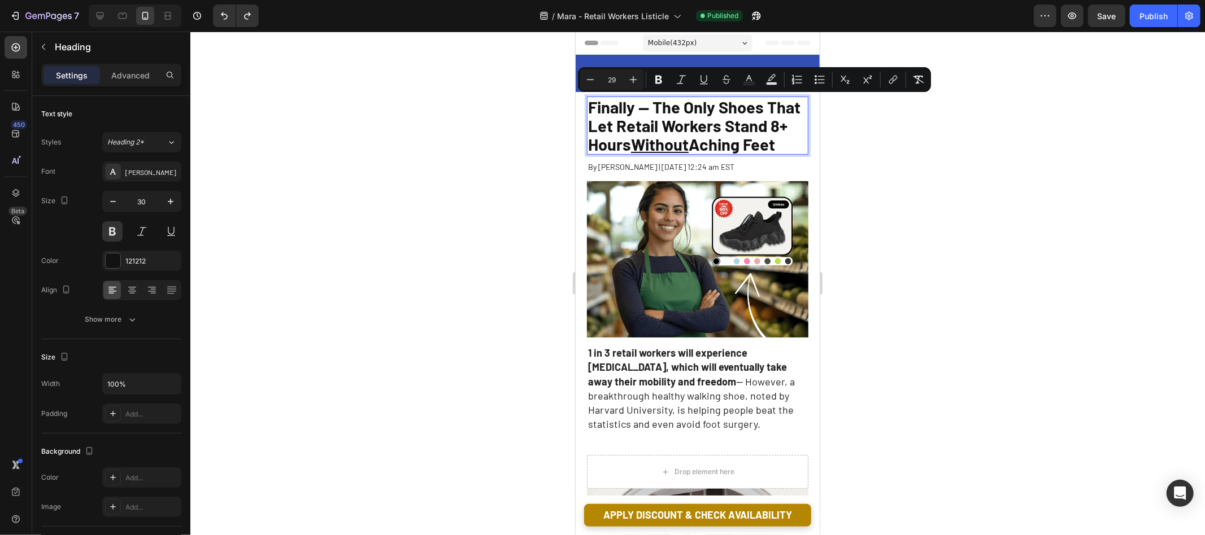
click at [941, 138] on div at bounding box center [697, 284] width 1014 height 504
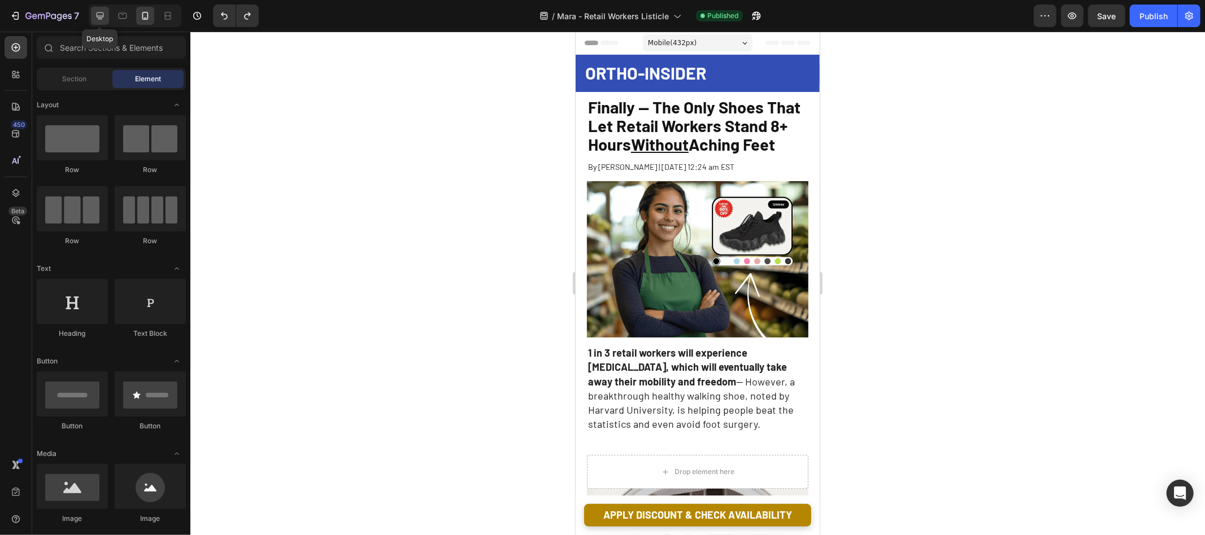
click at [101, 15] on icon at bounding box center [100, 15] width 7 height 7
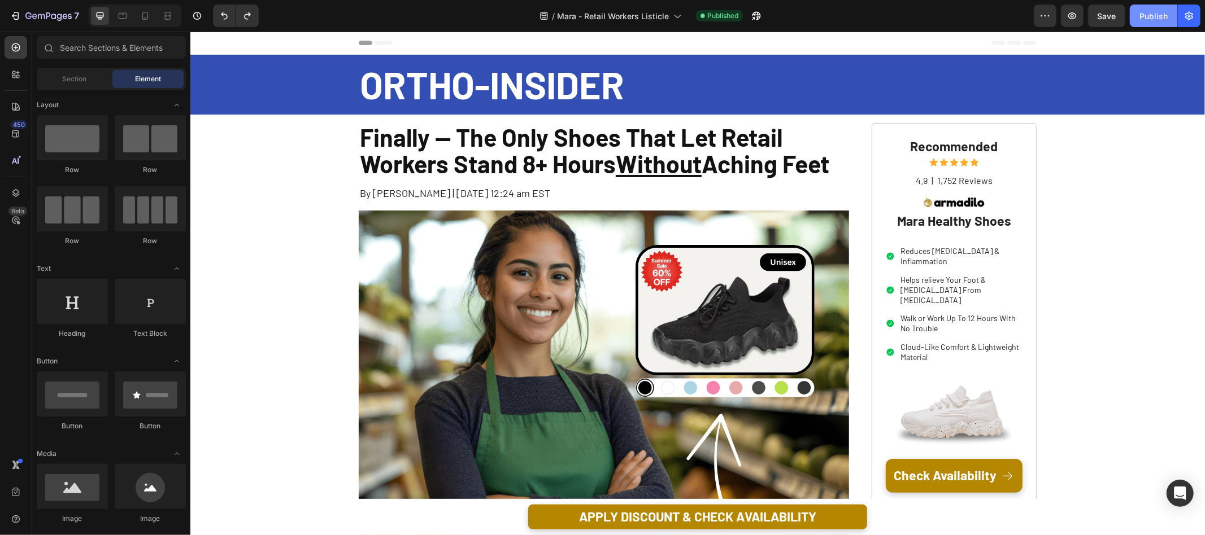
click at [1158, 8] on button "Publish" at bounding box center [1153, 16] width 47 height 23
click at [114, 19] on div at bounding box center [123, 16] width 18 height 18
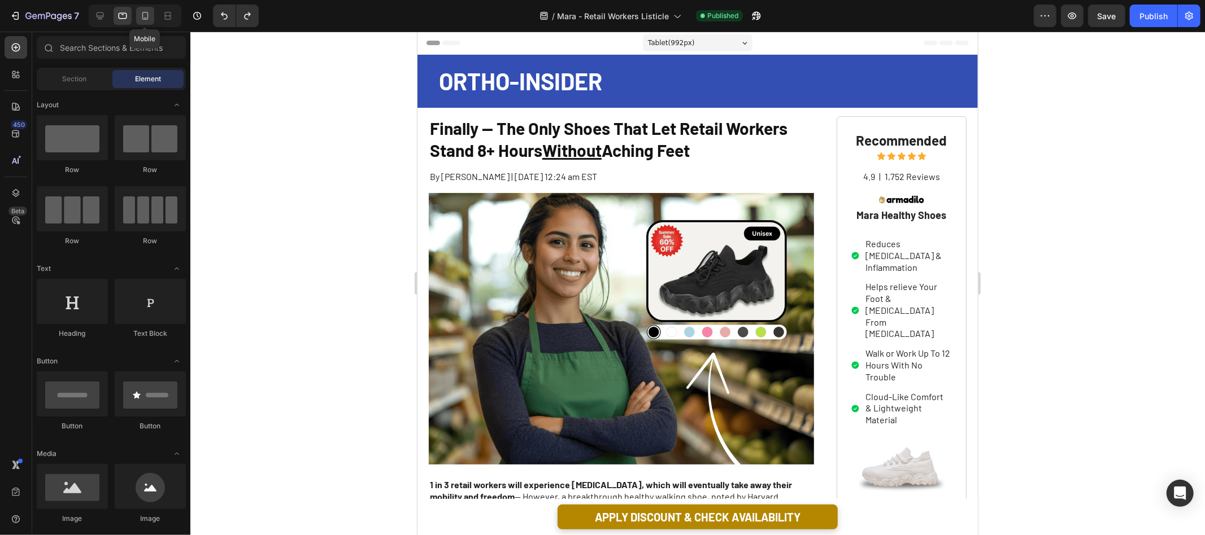
click at [145, 16] on icon at bounding box center [144, 15] width 11 height 11
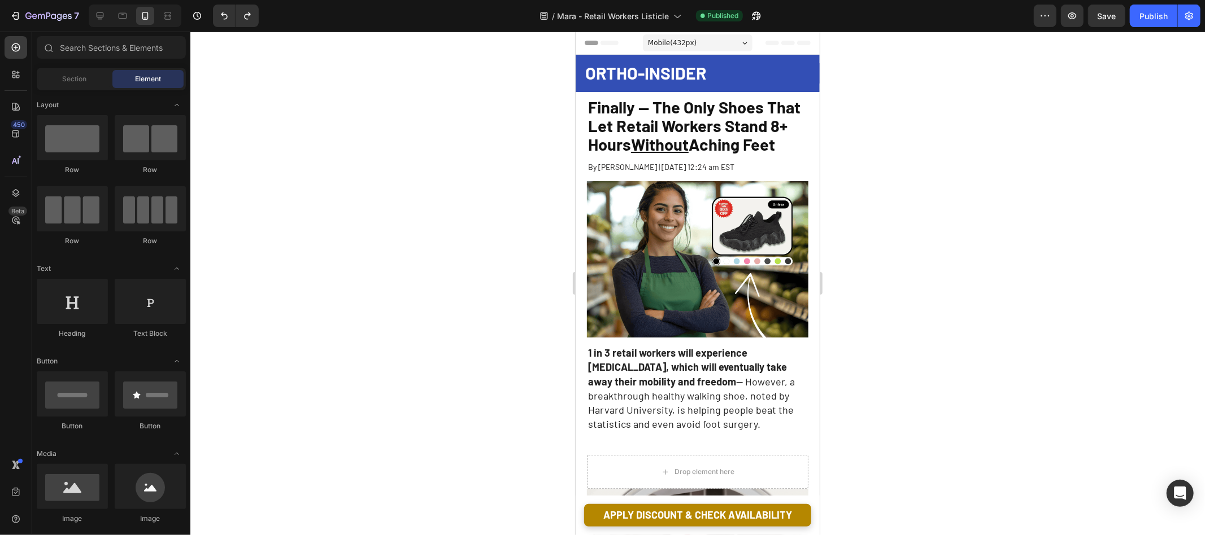
click at [915, 253] on div at bounding box center [697, 284] width 1014 height 504
click at [686, 127] on span "Finally -- The Only Shoes That Let Retail Workers Stand 8+ Hours Without Aching…" at bounding box center [693, 125] width 212 height 57
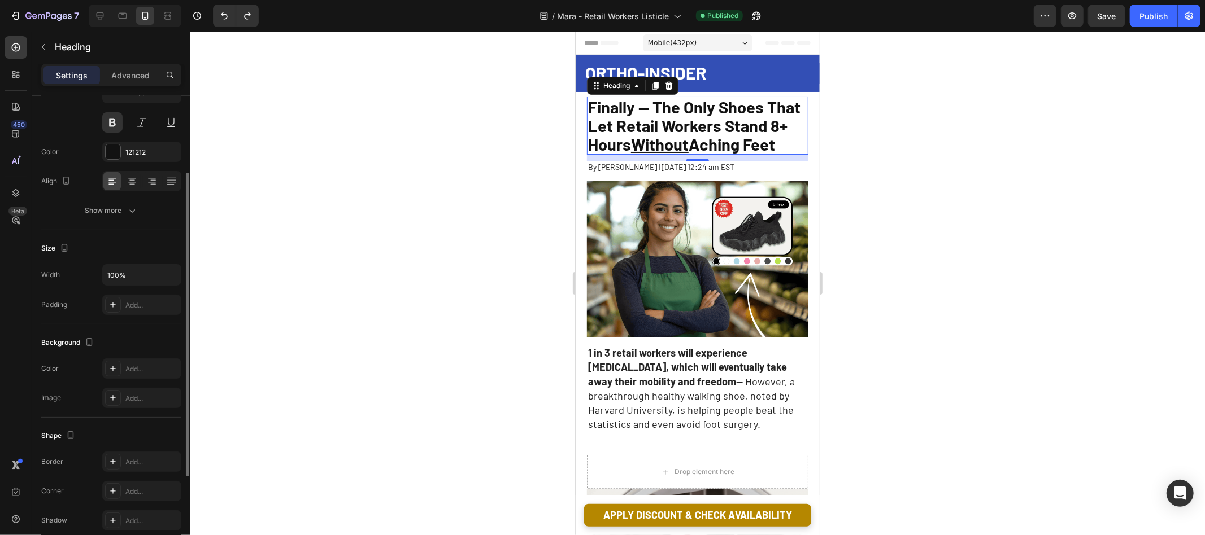
scroll to position [113, 0]
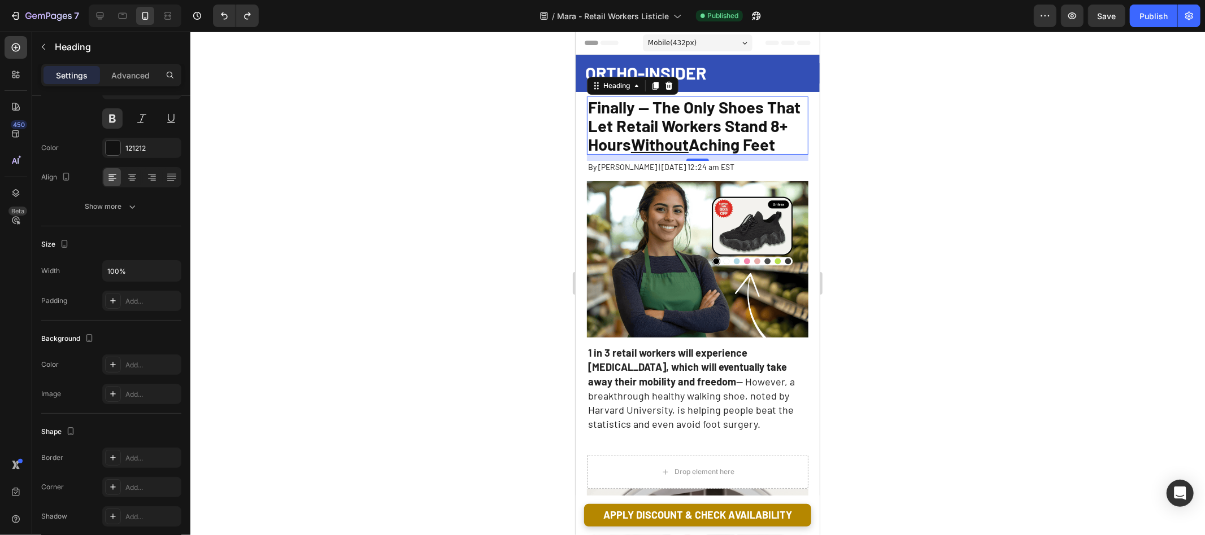
click at [874, 88] on div at bounding box center [697, 284] width 1014 height 504
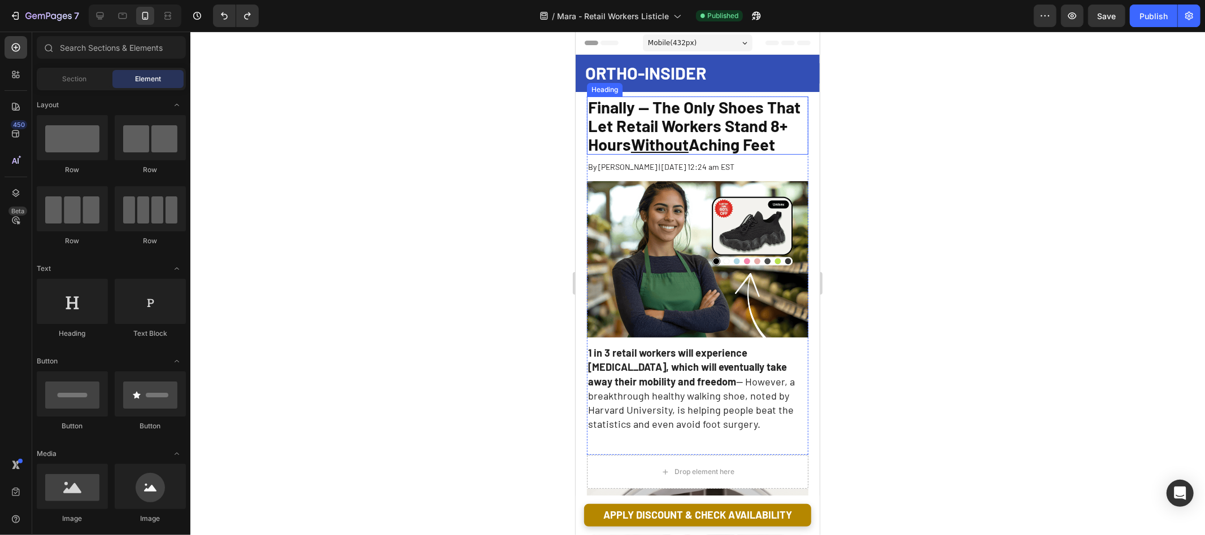
click at [755, 117] on span "Finally -- The Only Shoes That Let Retail Workers Stand 8+ Hours Without Aching…" at bounding box center [693, 125] width 212 height 57
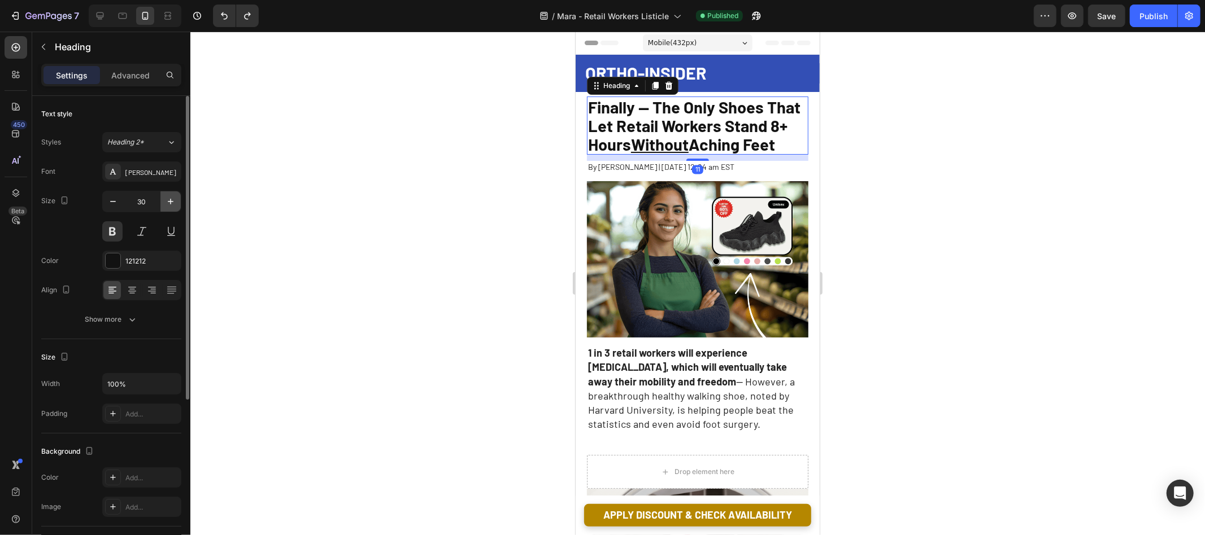
click at [168, 199] on icon "button" at bounding box center [170, 201] width 11 height 11
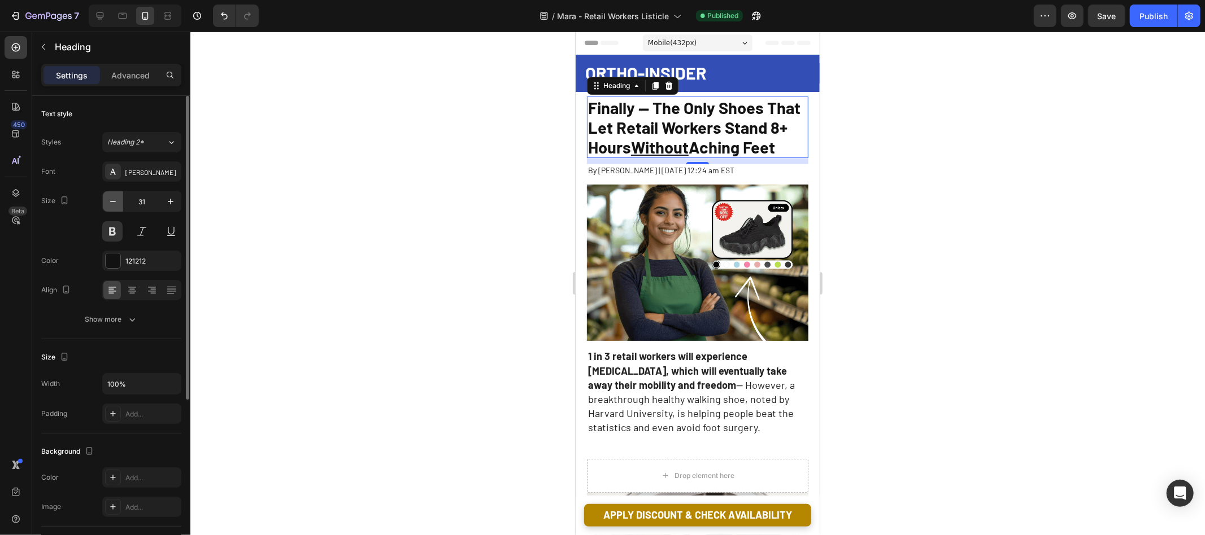
click at [114, 203] on icon "button" at bounding box center [112, 201] width 11 height 11
type input "30"
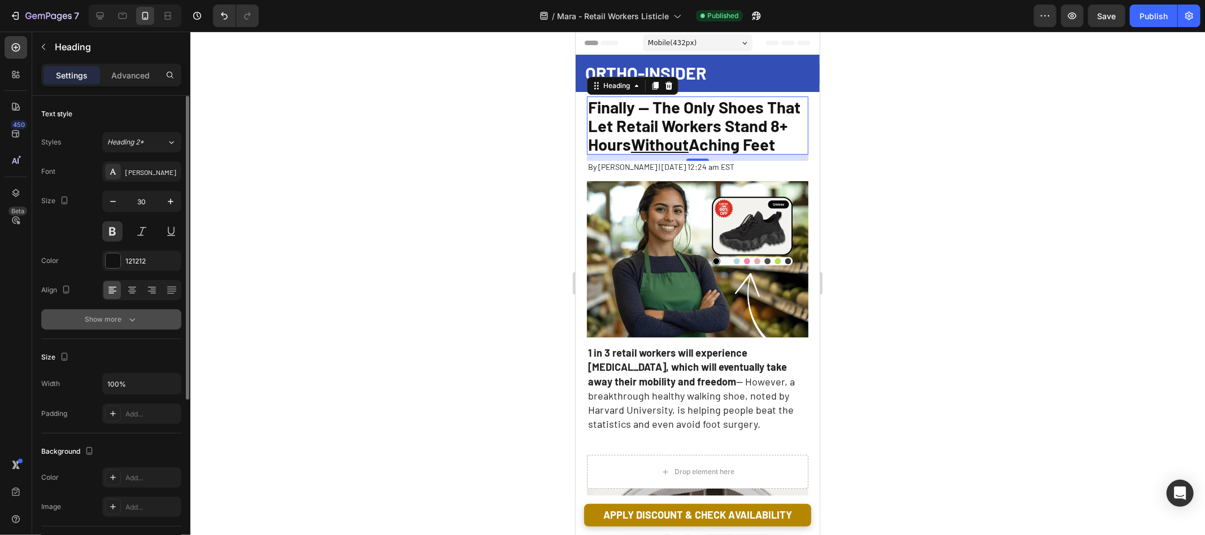
click at [111, 319] on div "Show more" at bounding box center [111, 319] width 53 height 11
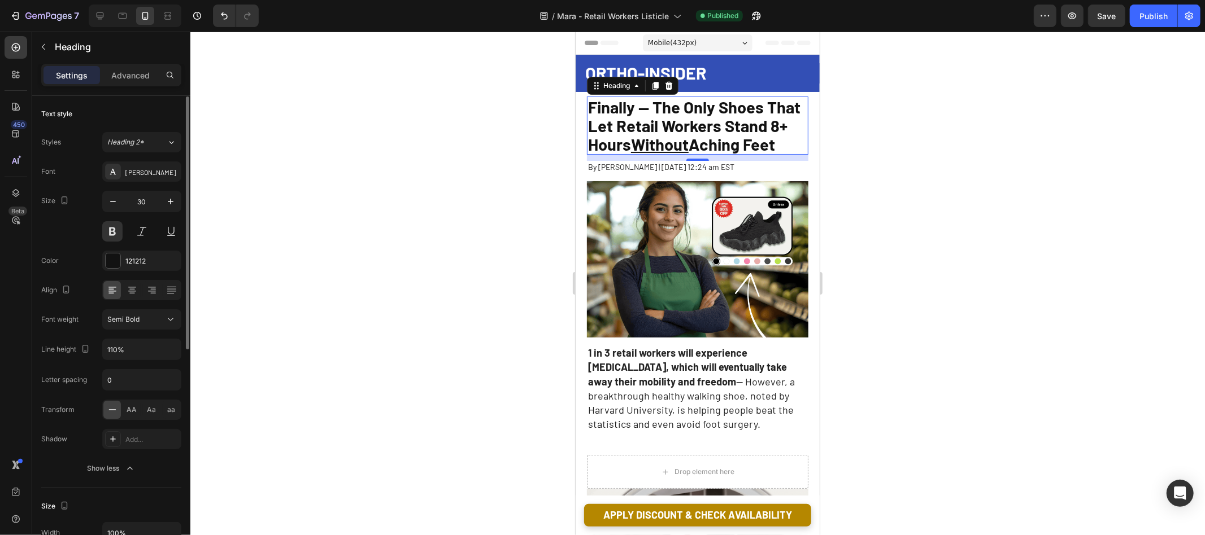
scroll to position [69, 0]
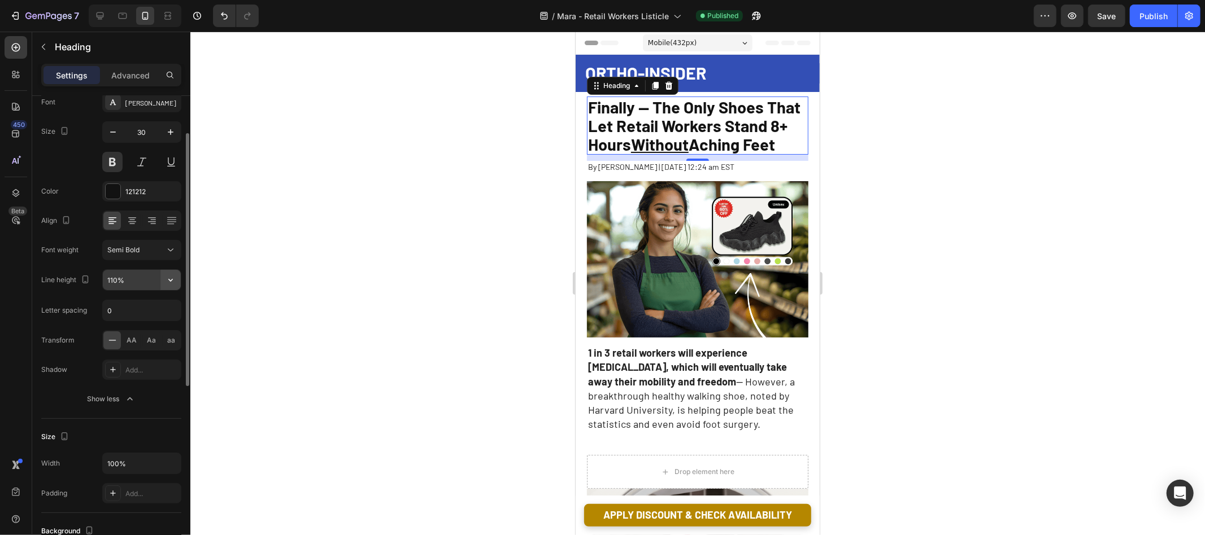
click at [161, 281] on button "button" at bounding box center [170, 280] width 20 height 20
click at [51, 275] on div "Line height" at bounding box center [66, 280] width 51 height 15
click at [112, 277] on input "110%" at bounding box center [142, 280] width 78 height 20
click at [172, 278] on icon "button" at bounding box center [170, 279] width 11 height 11
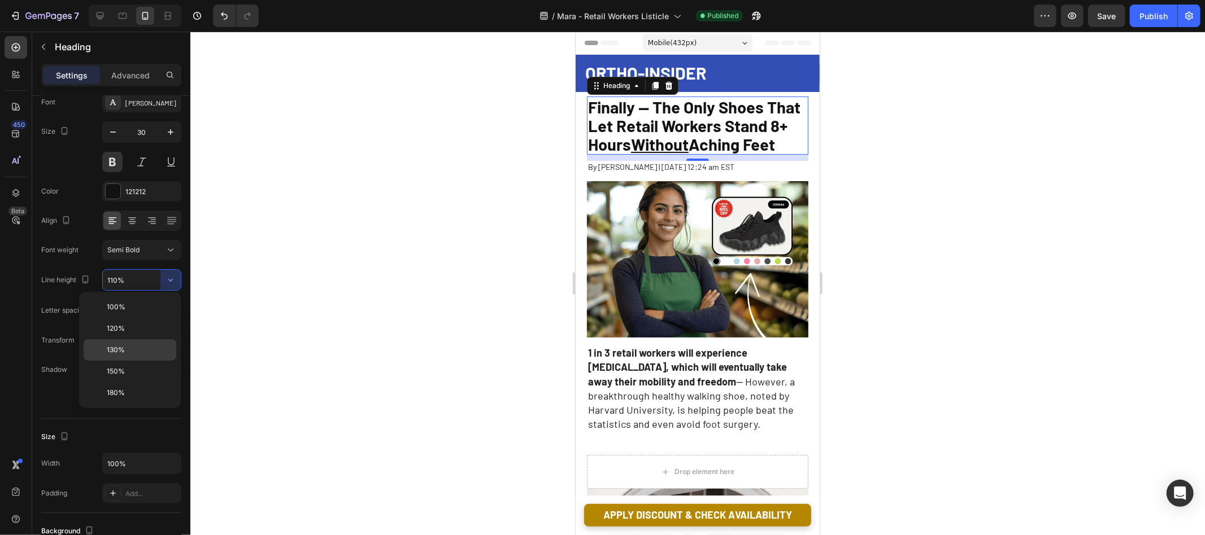
click at [137, 345] on p "130%" at bounding box center [139, 350] width 64 height 10
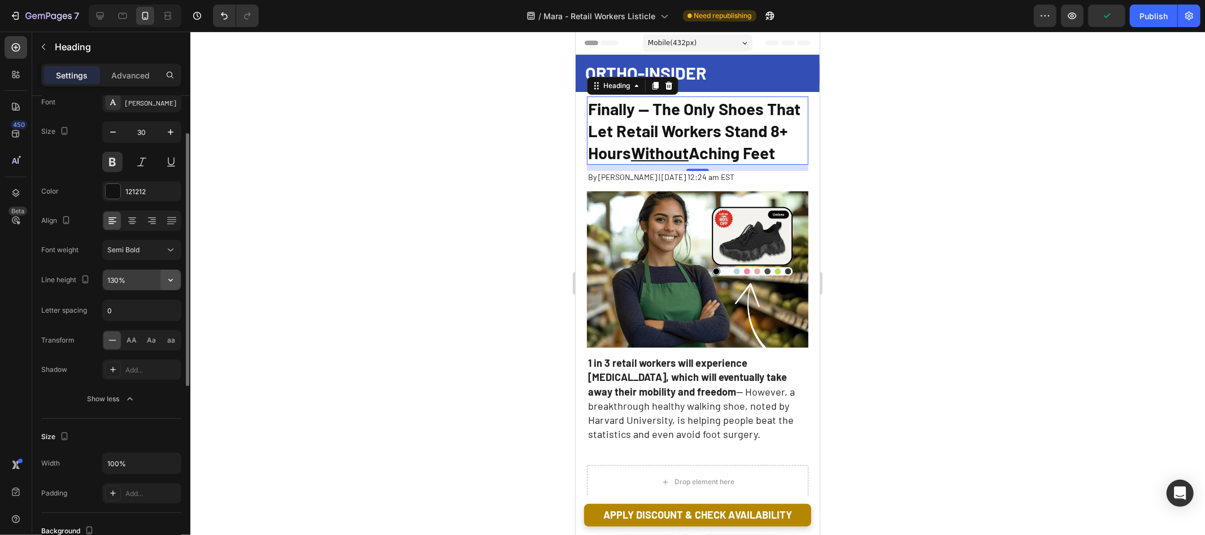
click at [173, 280] on icon "button" at bounding box center [170, 279] width 11 height 11
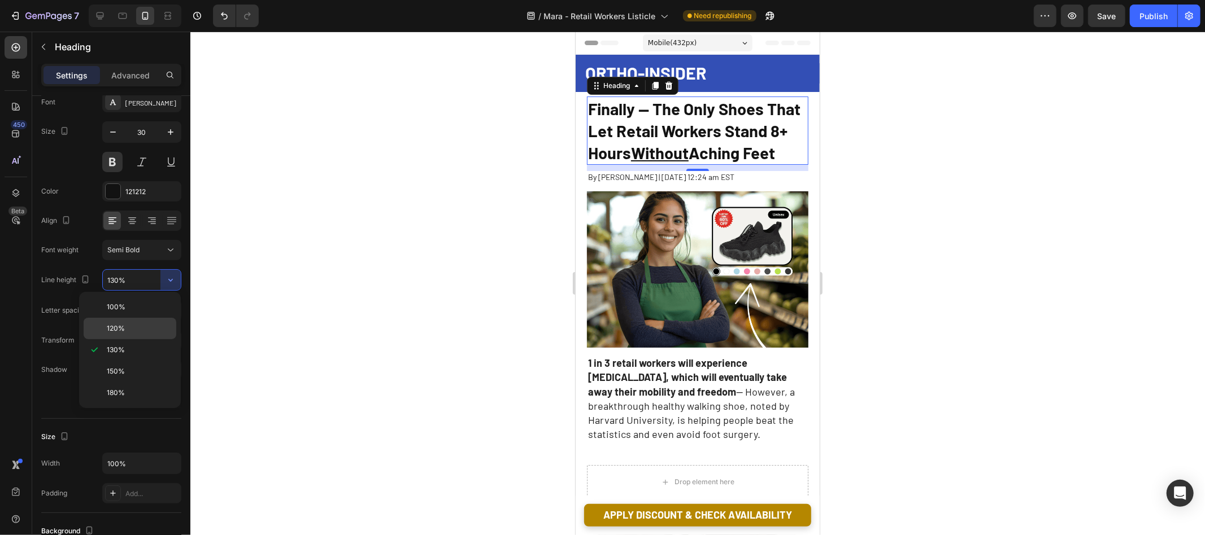
click at [145, 321] on div "120%" at bounding box center [130, 328] width 93 height 21
type input "120%"
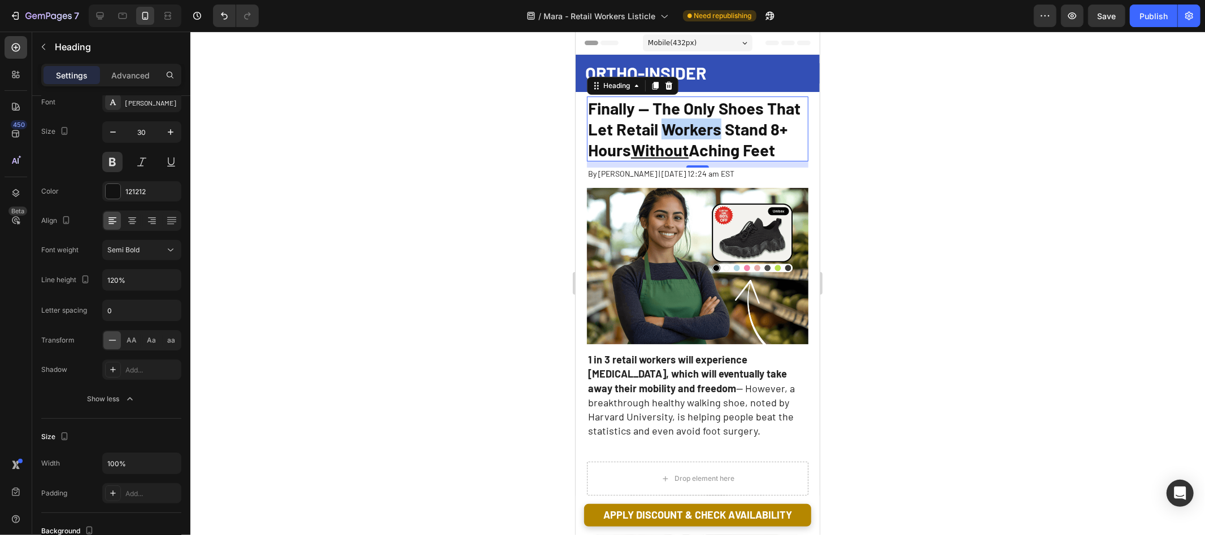
click at [682, 119] on span "Finally -- The Only Shoes That Let Retail Workers Stand 8+ Hours Without Aching…" at bounding box center [693, 129] width 212 height 62
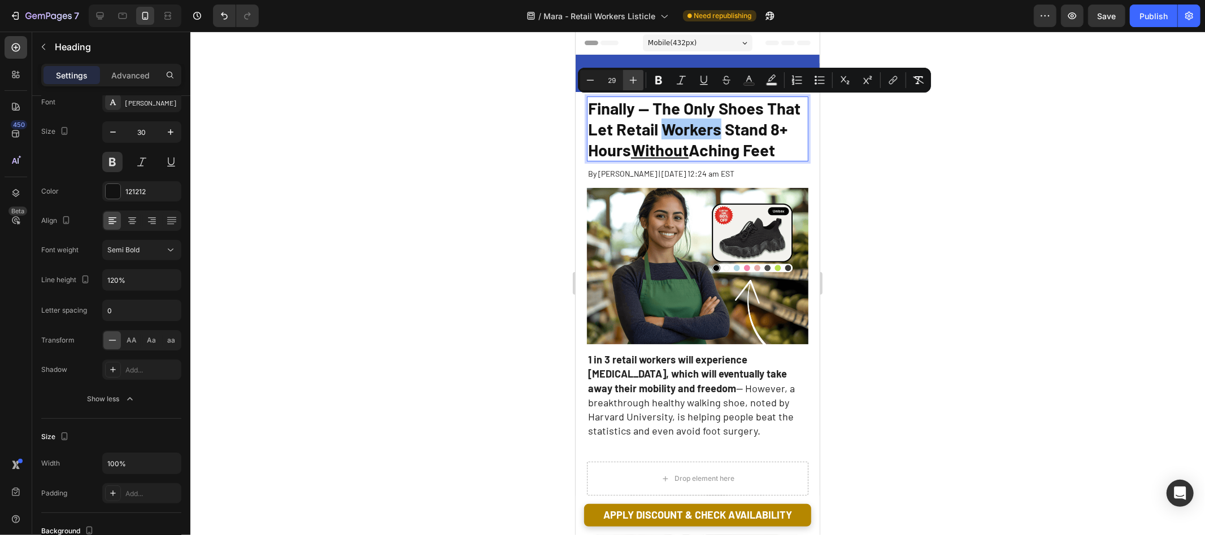
click at [636, 82] on icon "Editor contextual toolbar" at bounding box center [632, 80] width 11 height 11
type input "30"
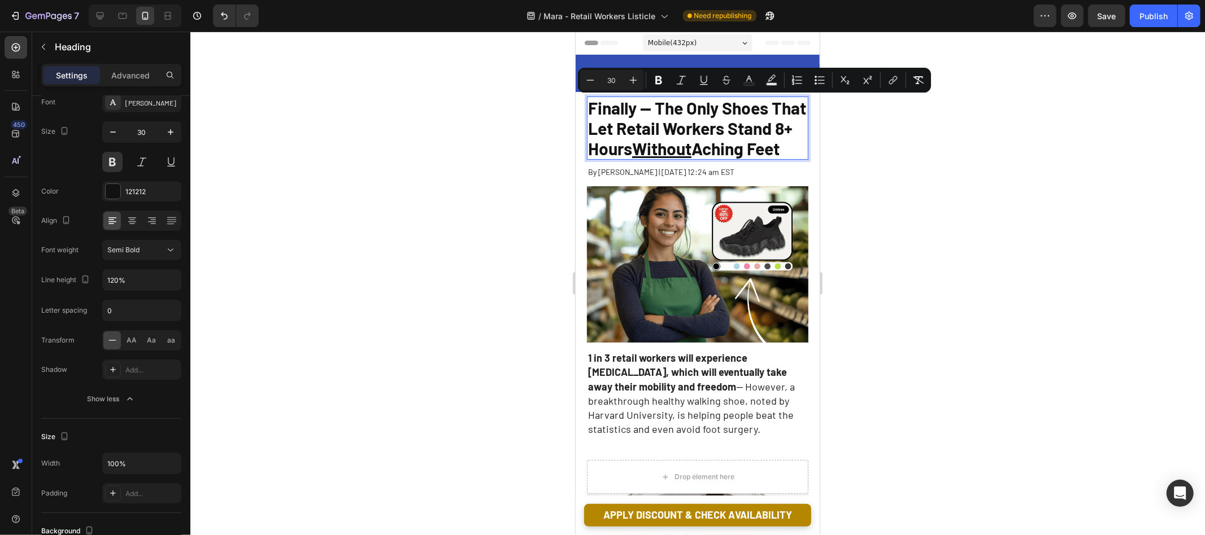
click at [989, 133] on div at bounding box center [697, 284] width 1014 height 504
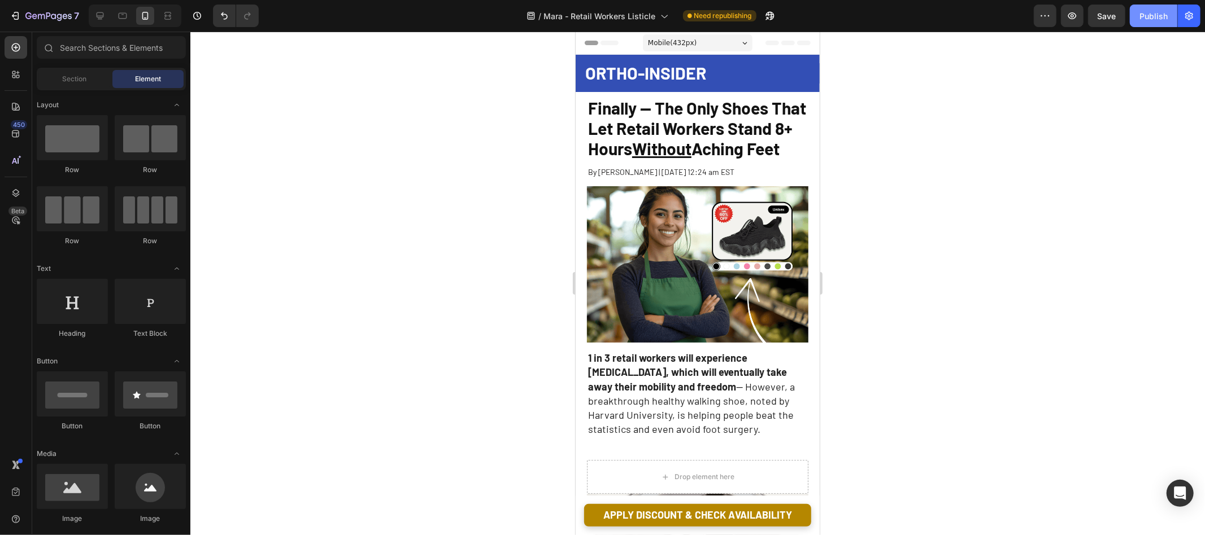
click at [1152, 10] on button "Publish" at bounding box center [1153, 16] width 47 height 23
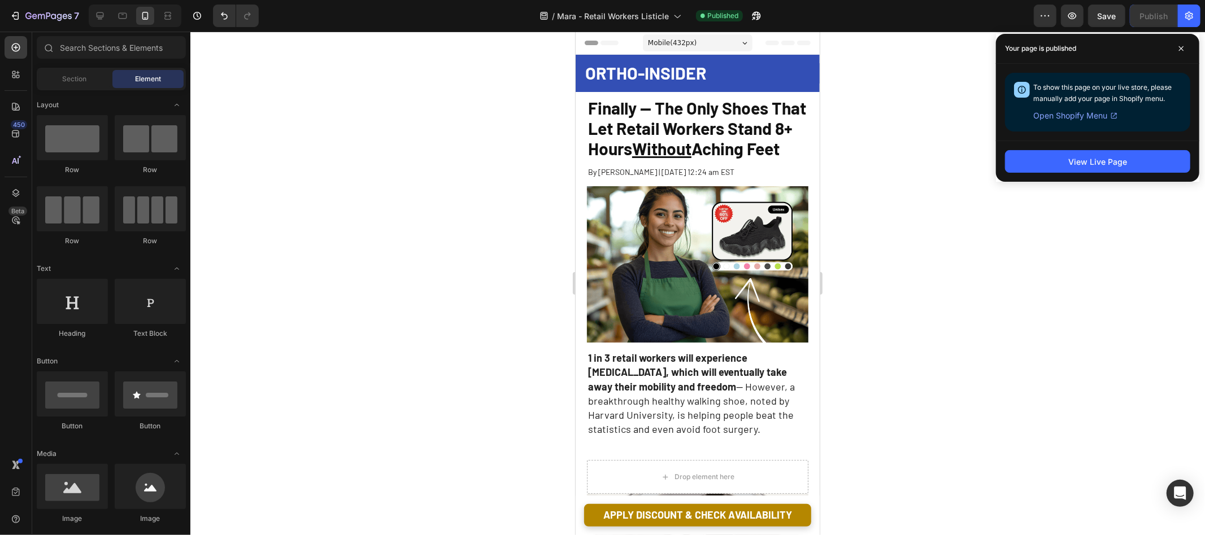
click at [695, 37] on span "Mobile ( 432 px)" at bounding box center [671, 42] width 49 height 11
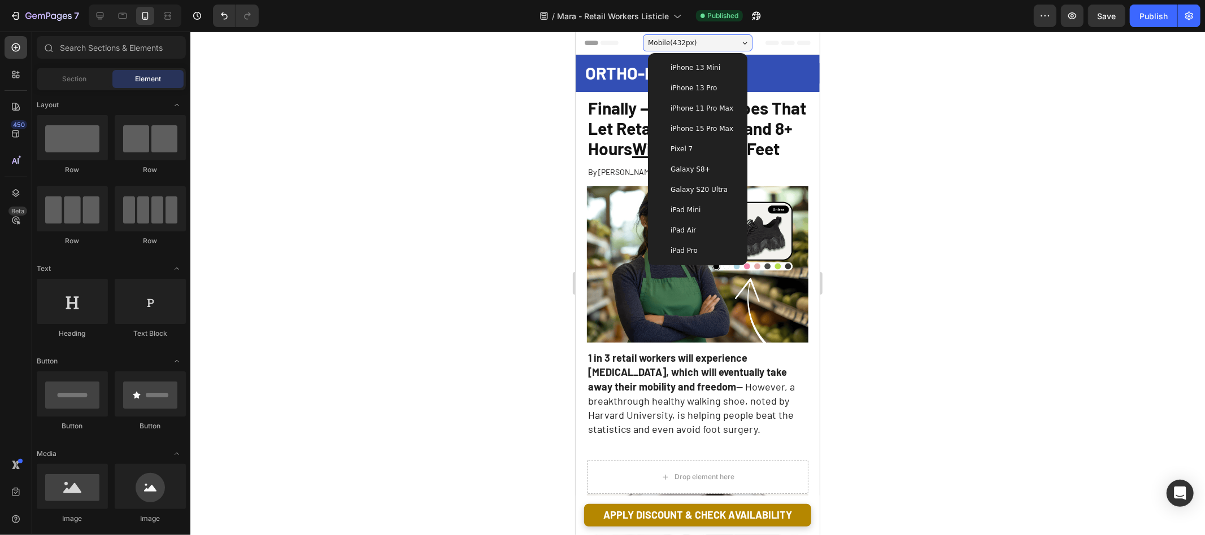
click at [688, 122] on div "iPhone 15 Pro Max" at bounding box center [697, 128] width 90 height 20
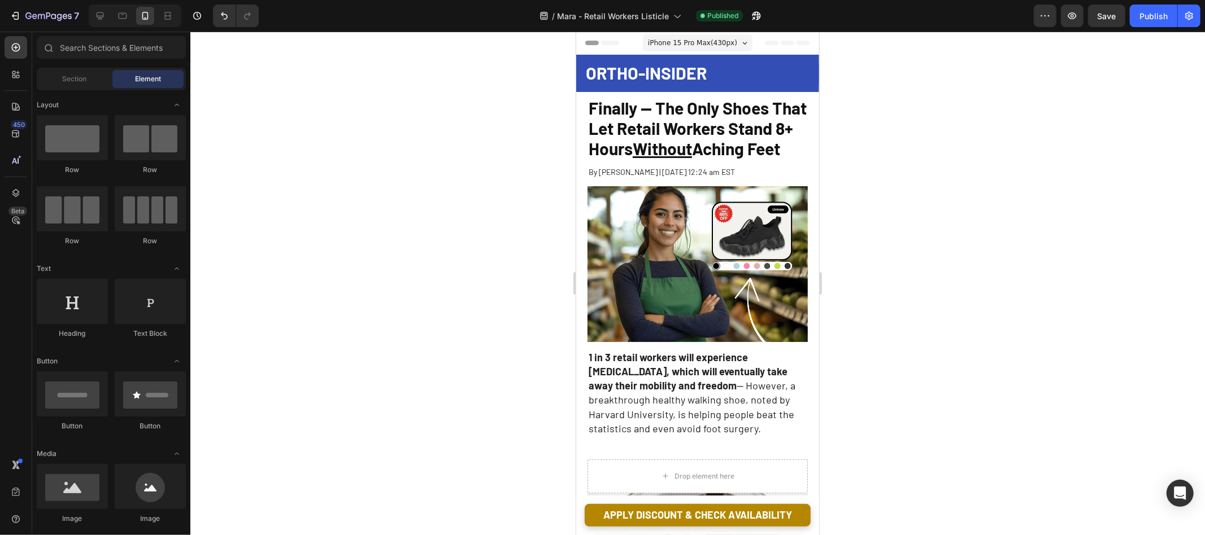
click at [695, 42] on span "iPhone 15 Pro Max ( 430 px)" at bounding box center [691, 42] width 89 height 11
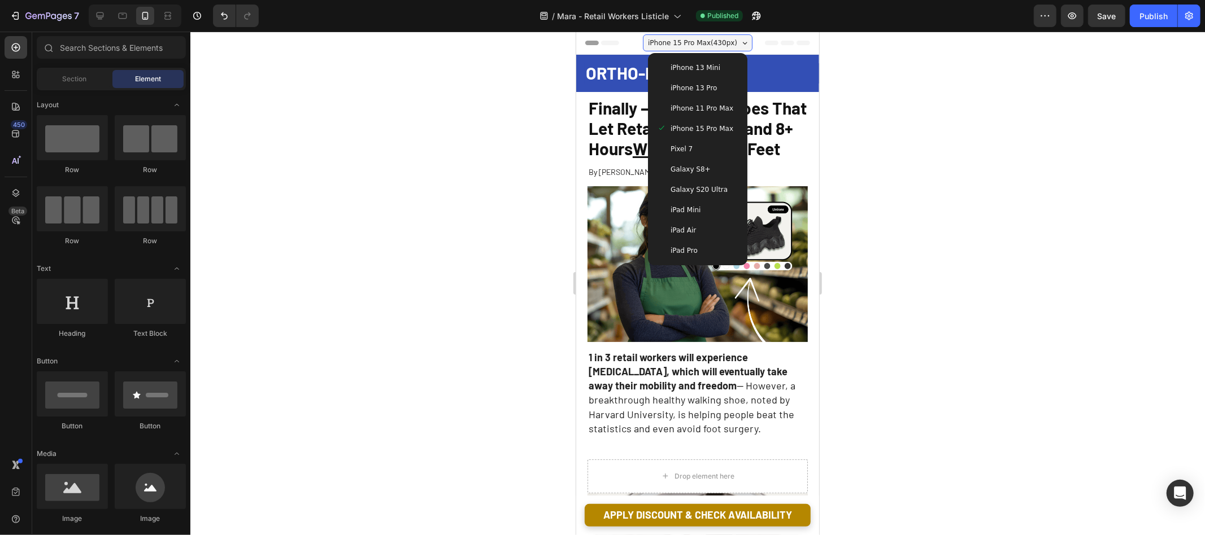
click at [691, 113] on span "iPhone 11 Pro Max" at bounding box center [701, 107] width 63 height 11
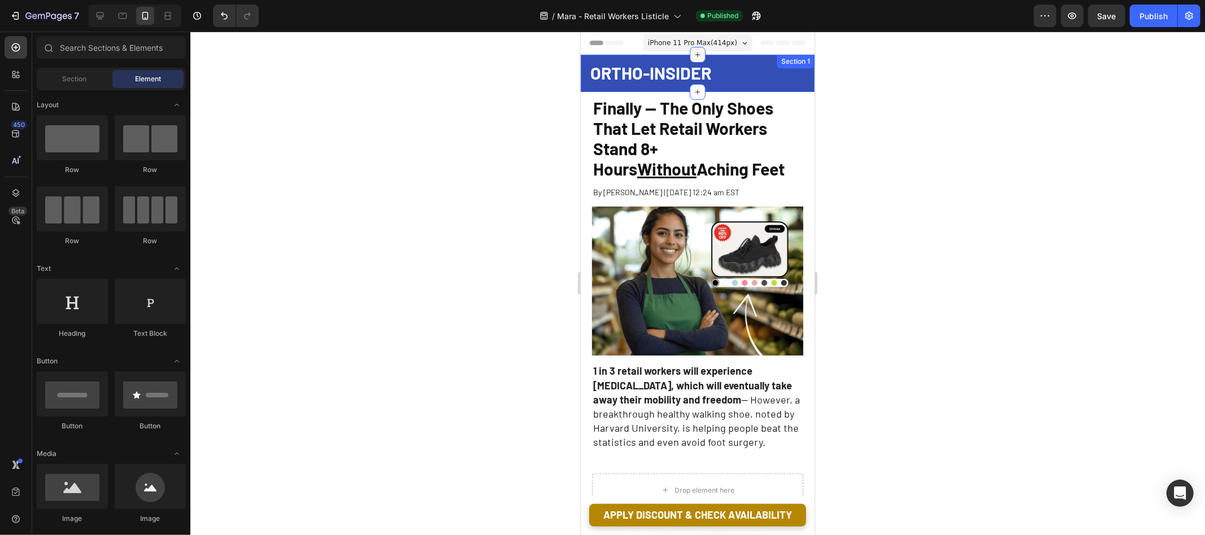
click at [697, 47] on div at bounding box center [697, 54] width 16 height 16
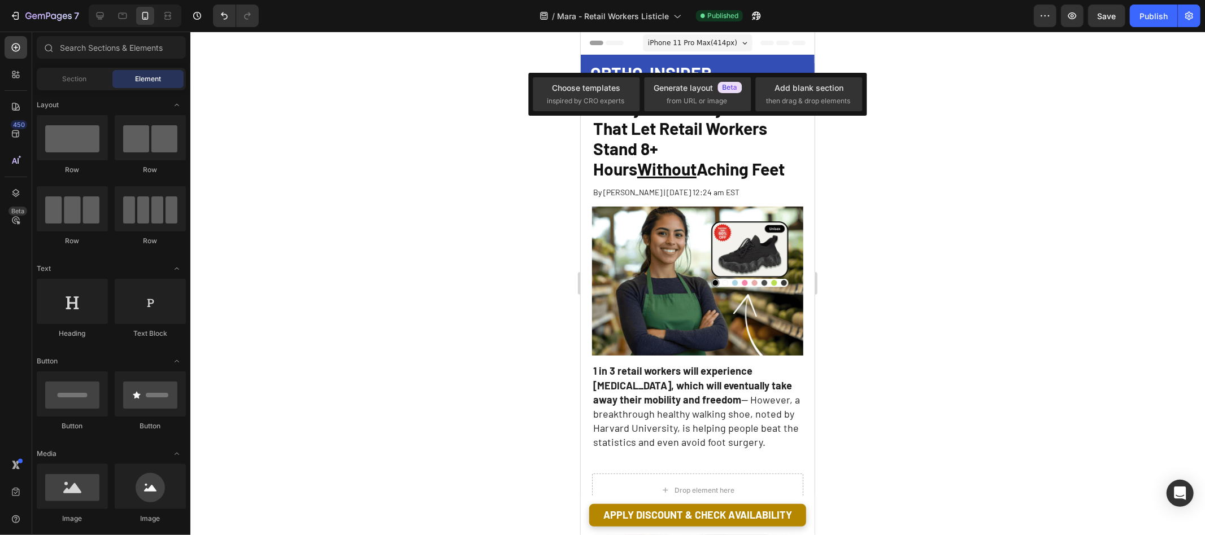
click at [720, 40] on span "iPhone 11 Pro Max ( 414 px)" at bounding box center [691, 42] width 89 height 11
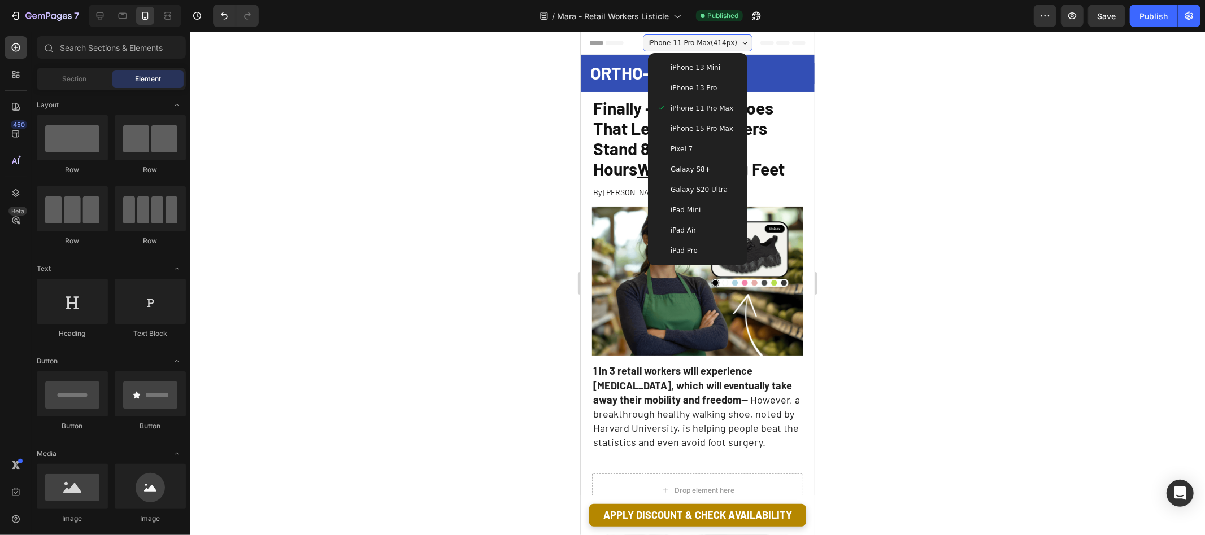
click at [989, 145] on div at bounding box center [697, 284] width 1014 height 504
click at [704, 94] on div "iPhone 13 Pro" at bounding box center [697, 87] width 90 height 20
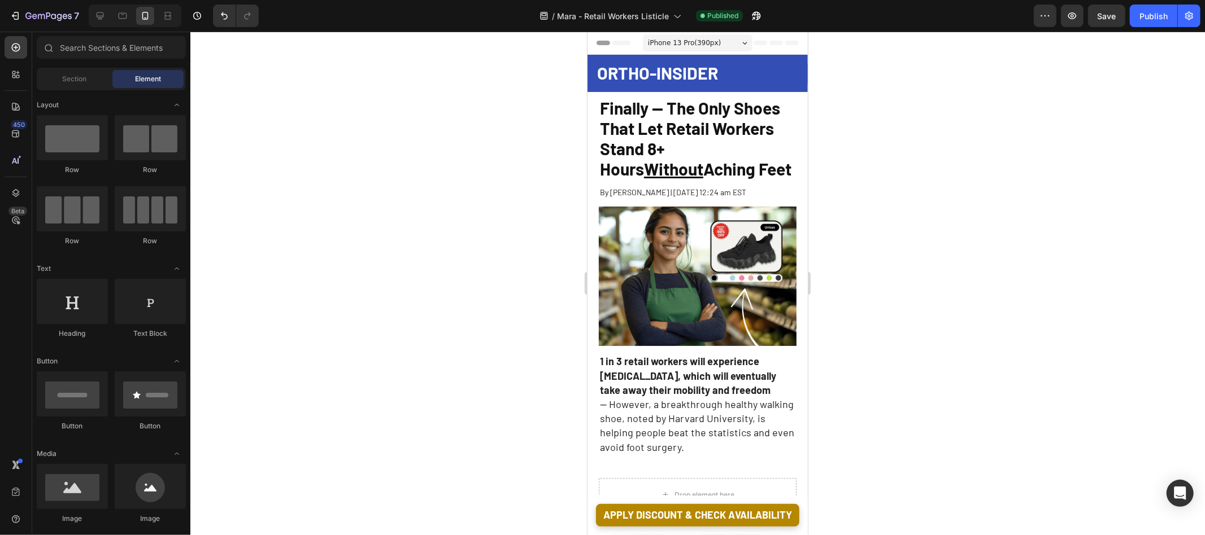
click at [714, 45] on span "iPhone 13 Pro ( 390 px)" at bounding box center [683, 42] width 73 height 11
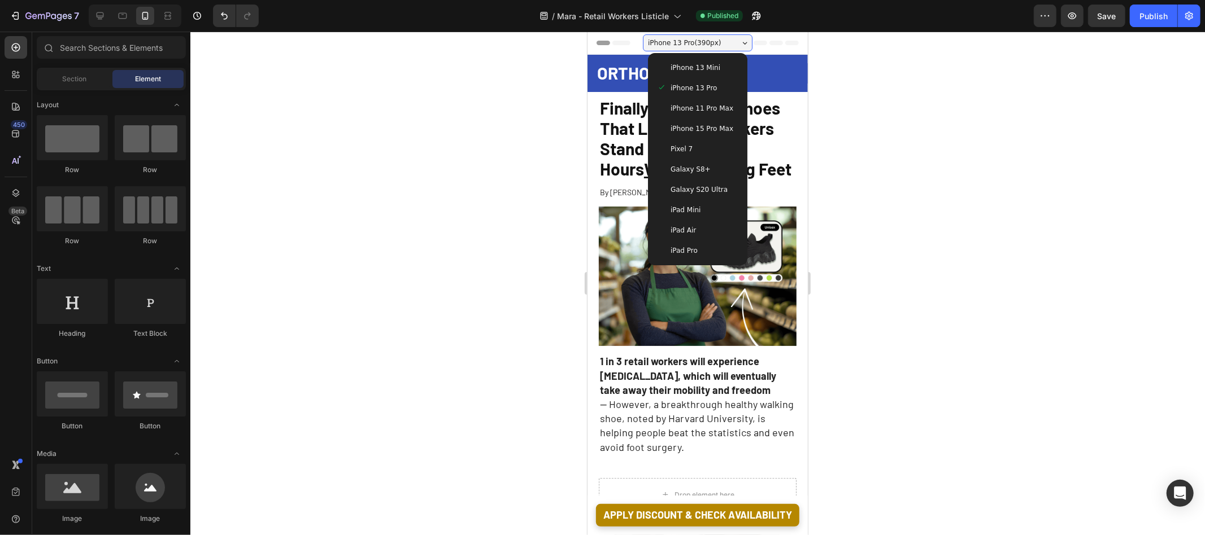
click at [714, 208] on div "iPad Mini" at bounding box center [696, 209] width 81 height 11
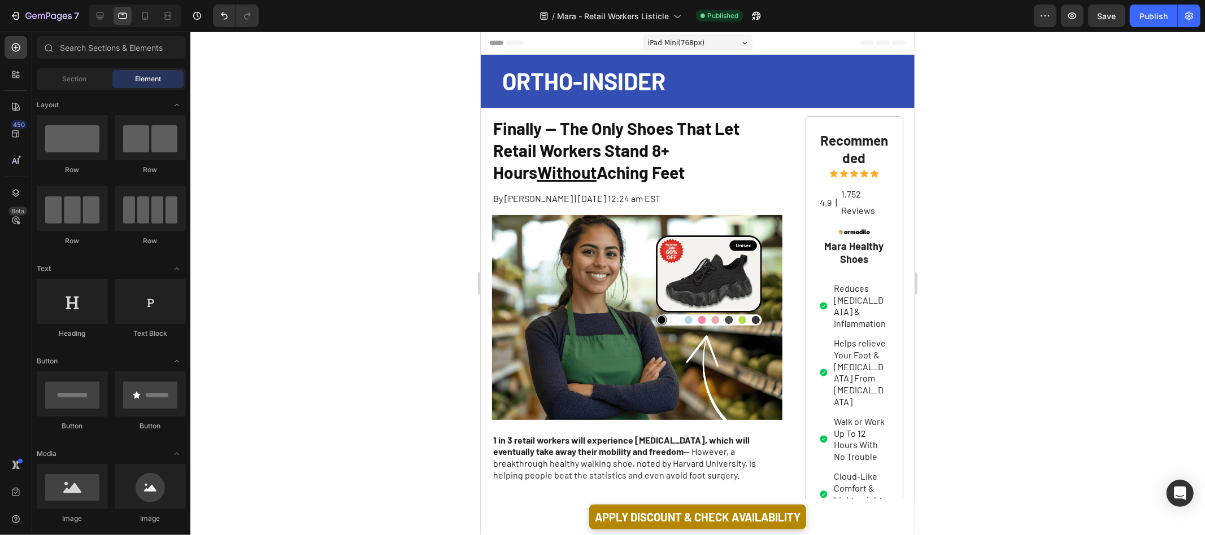
click at [700, 41] on span "iPad Mini ( 768 px)" at bounding box center [675, 42] width 56 height 11
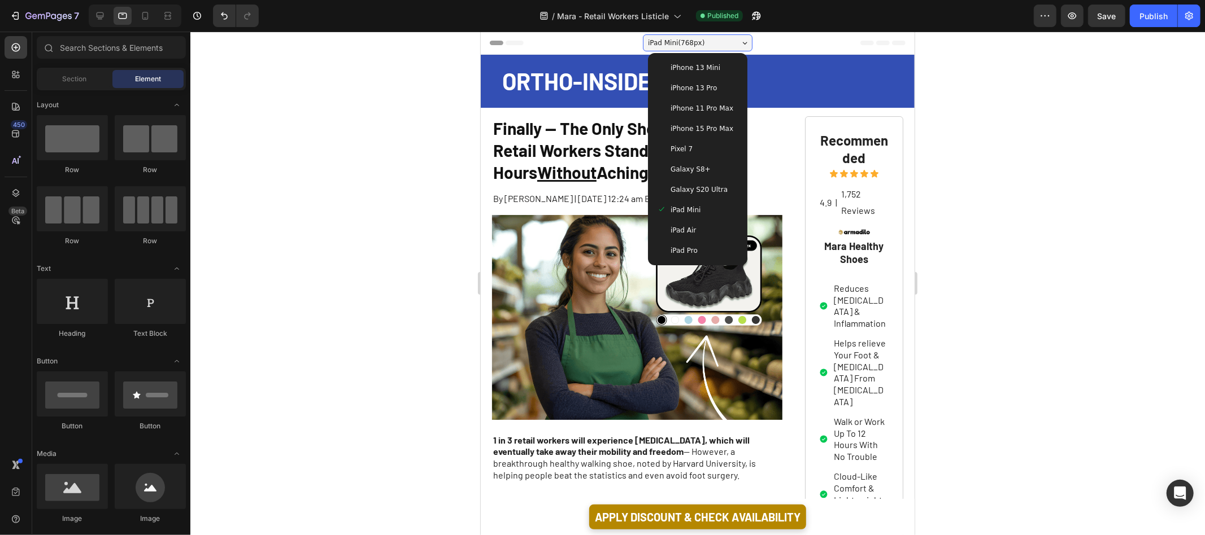
click at [692, 159] on div "Galaxy S8+" at bounding box center [697, 169] width 90 height 20
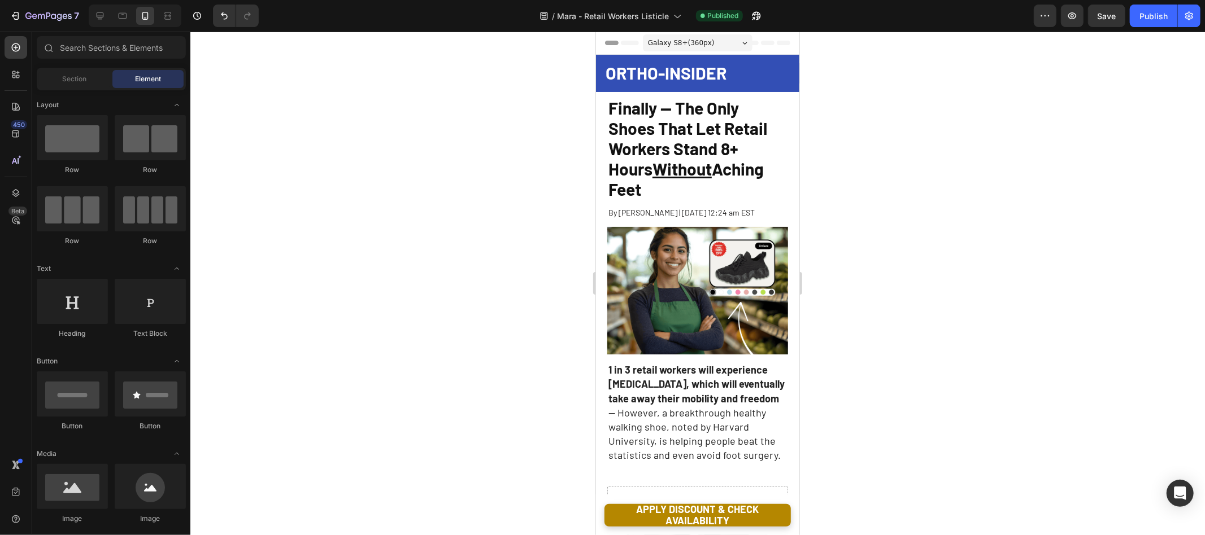
click at [716, 42] on div "Galaxy S8+ ( 360 px)" at bounding box center [697, 42] width 110 height 17
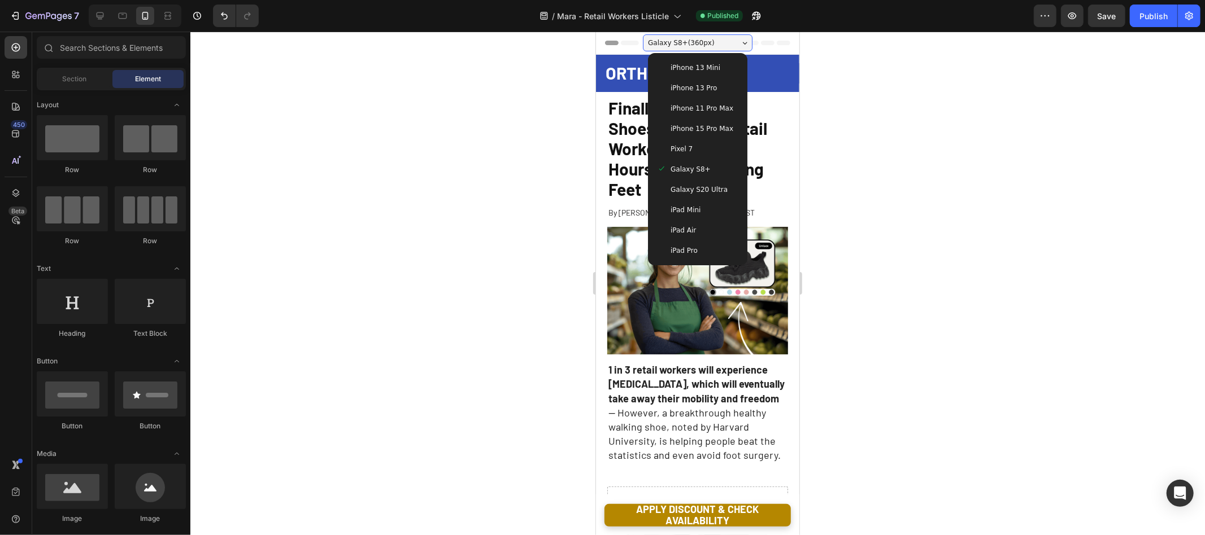
click at [939, 136] on div at bounding box center [697, 284] width 1014 height 504
click at [721, 137] on div "iPhone 15 Pro Max" at bounding box center [697, 128] width 90 height 20
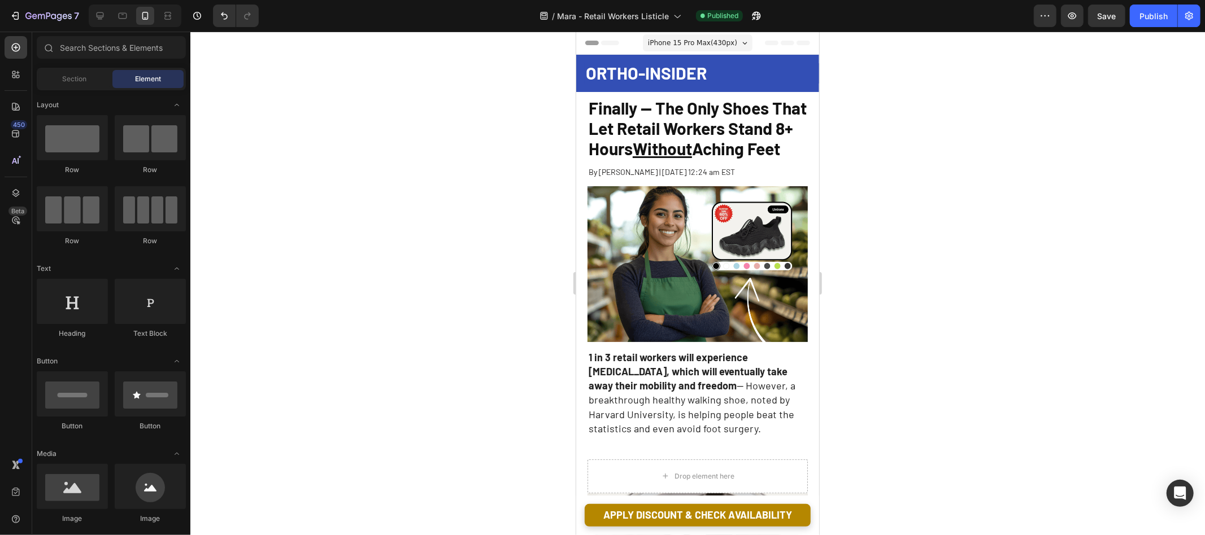
click at [906, 127] on div at bounding box center [697, 284] width 1014 height 504
click at [691, 150] on u "Without" at bounding box center [661, 148] width 59 height 20
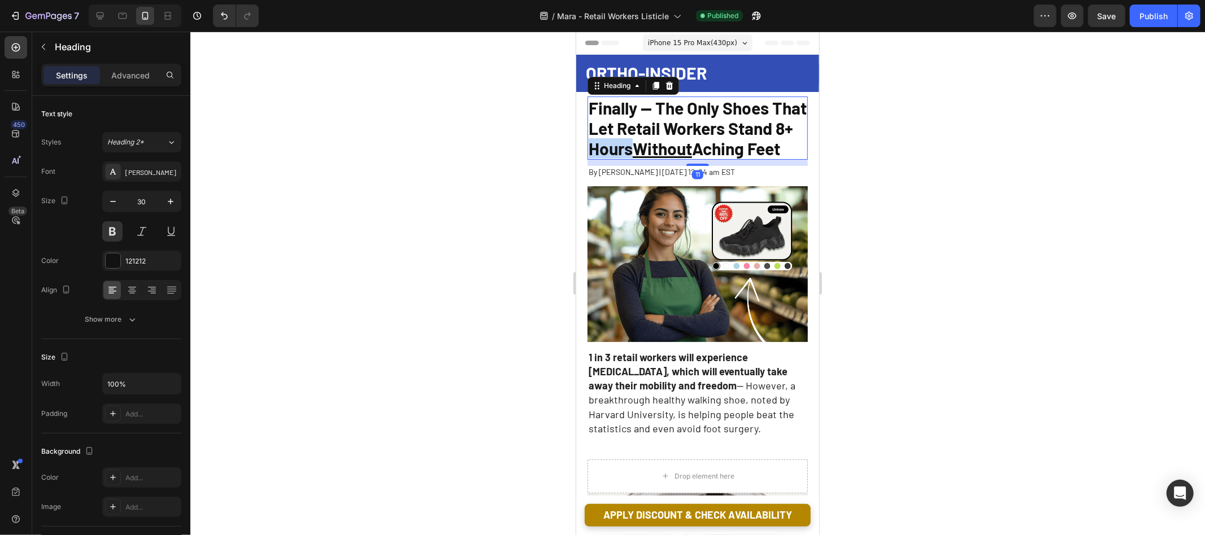
click at [657, 142] on span "Finally -- The Only Shoes That Let Retail Workers Stand 8+ Hours Without Aching…" at bounding box center [697, 127] width 218 height 61
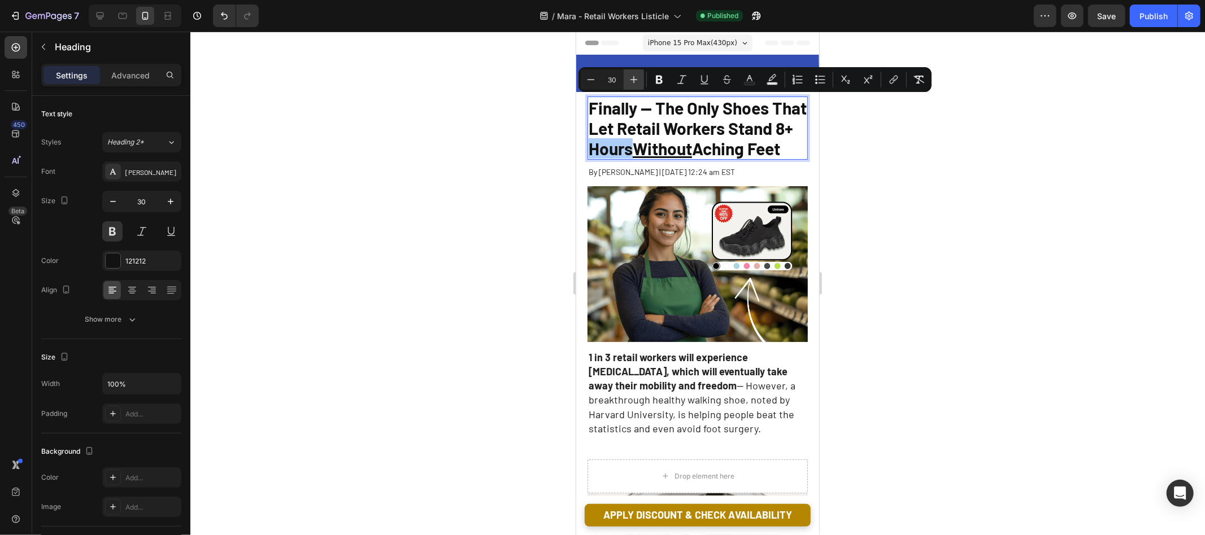
click at [634, 76] on icon "Editor contextual toolbar" at bounding box center [633, 79] width 11 height 11
type input "31"
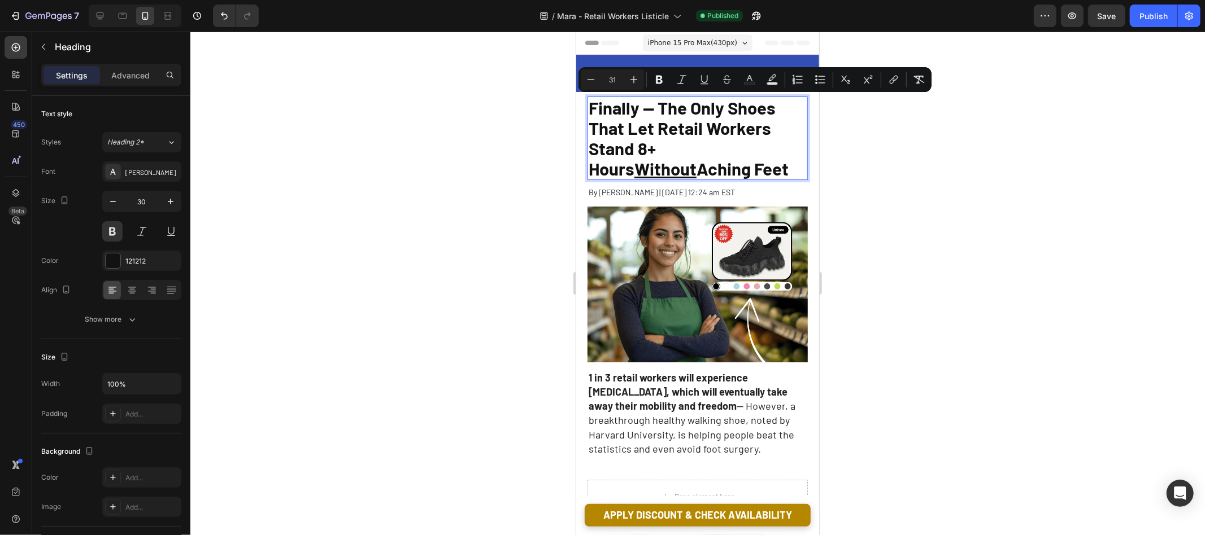
click at [525, 135] on div at bounding box center [697, 284] width 1014 height 504
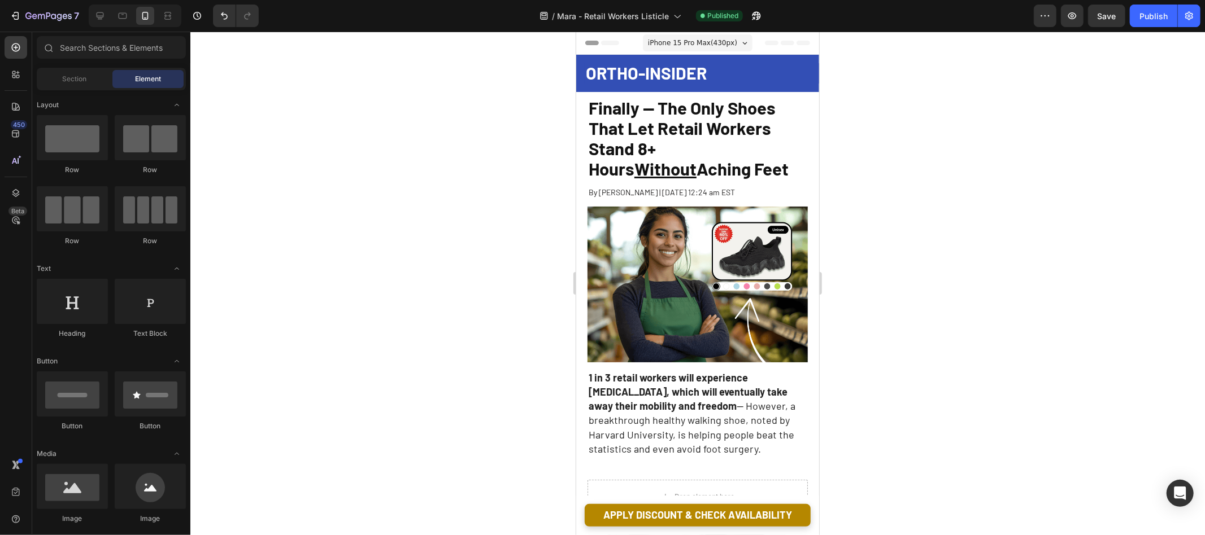
click at [1148, 27] on div "7 Version history / [PERSON_NAME] - Retail Workers Listicle Published Preview S…" at bounding box center [602, 16] width 1205 height 32
click at [1148, 24] on button "Publish" at bounding box center [1153, 16] width 47 height 23
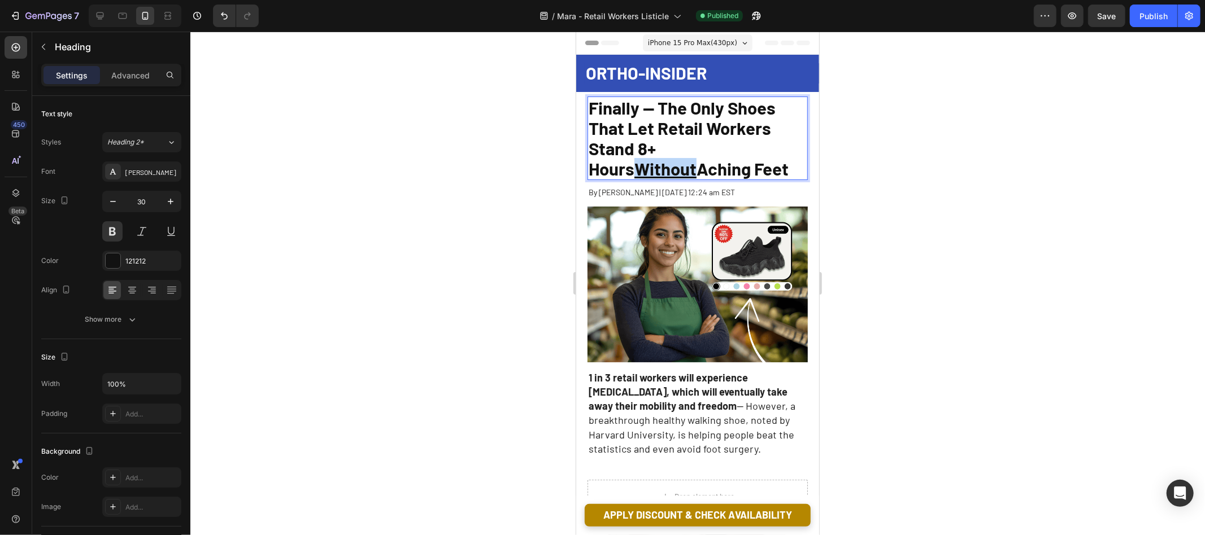
drag, startPoint x: 710, startPoint y: 149, endPoint x: 767, endPoint y: 149, distance: 56.5
click at [696, 158] on u "Without" at bounding box center [665, 168] width 62 height 21
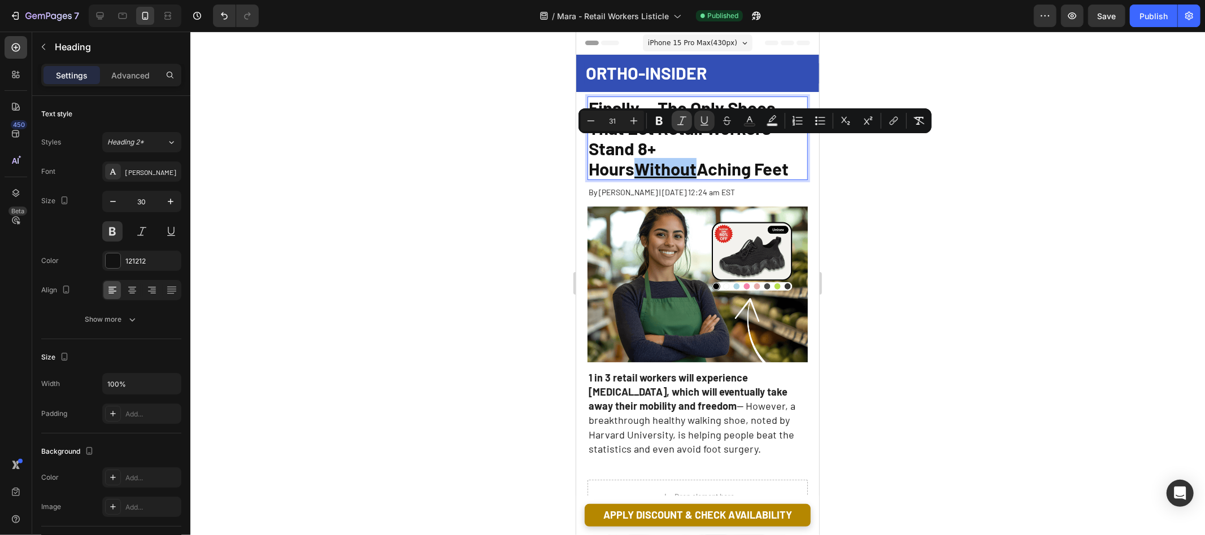
click at [688, 126] on button "Italic" at bounding box center [682, 121] width 20 height 20
click at [883, 172] on div at bounding box center [697, 284] width 1014 height 504
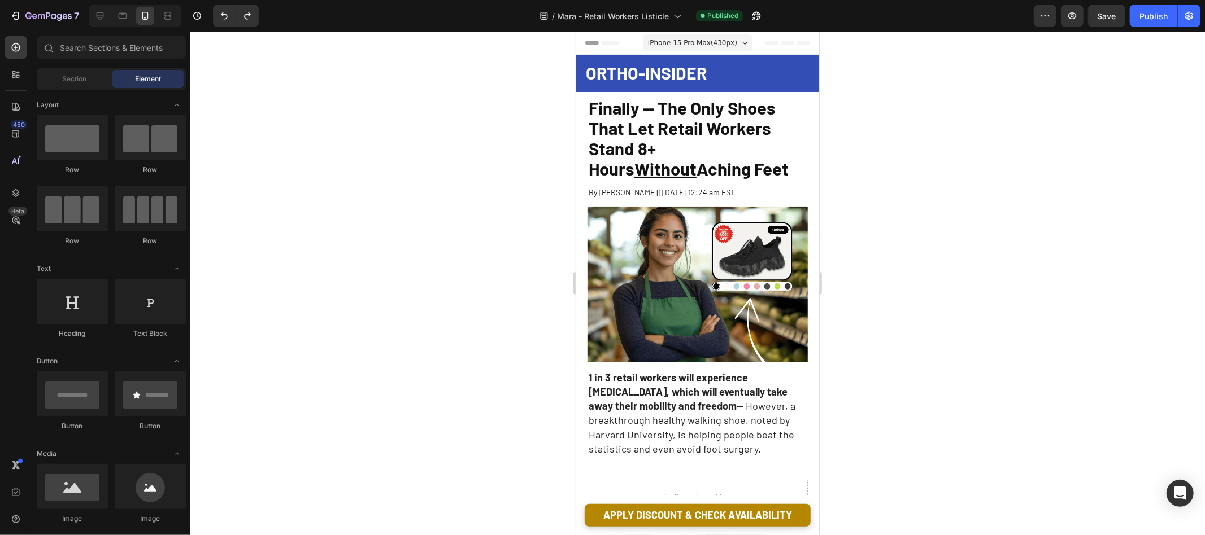
click at [908, 134] on div at bounding box center [697, 284] width 1014 height 504
click at [1167, 19] on div "Publish" at bounding box center [1153, 16] width 28 height 12
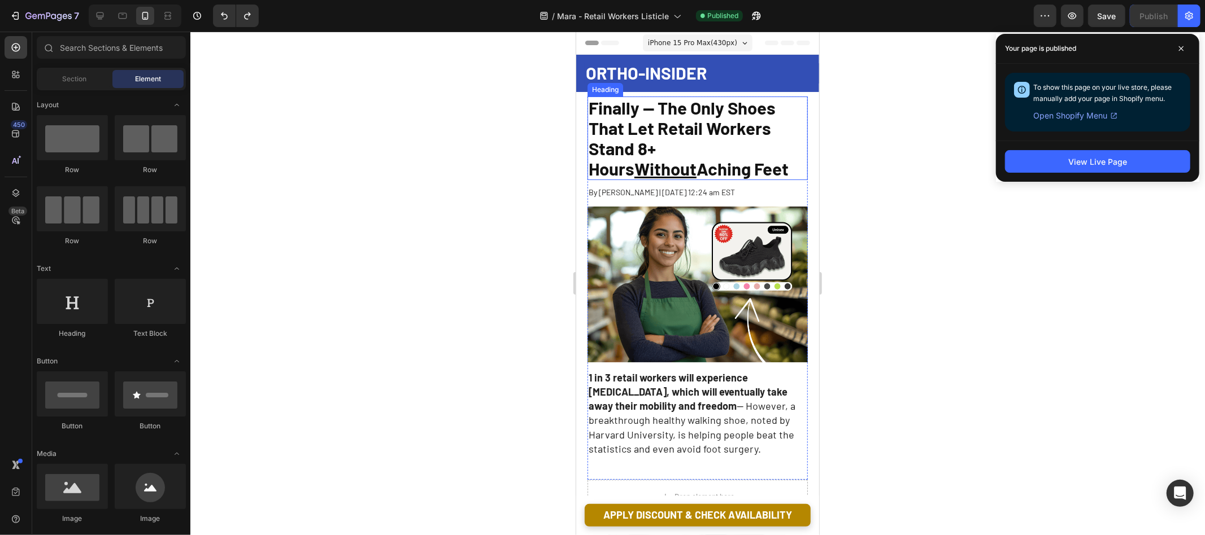
click at [692, 150] on span "Finally -- The Only Shoes That Let Retail Workers Stand 8+ Hours Without Aching…" at bounding box center [688, 138] width 200 height 82
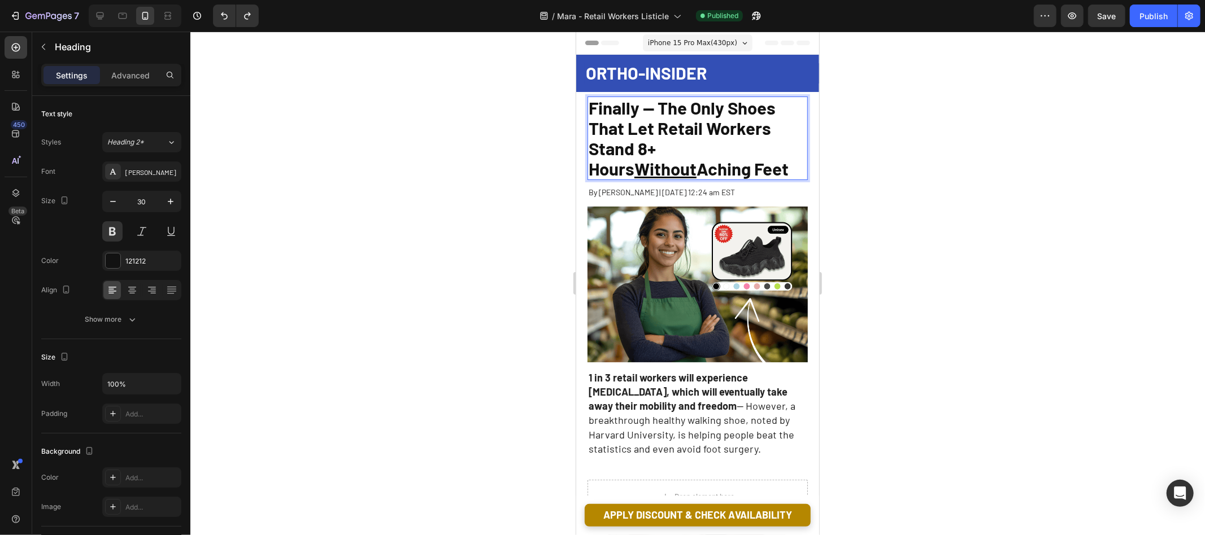
drag, startPoint x: 683, startPoint y: 168, endPoint x: 584, endPoint y: 171, distance: 98.9
click at [584, 171] on div "Finally -- The Only Shoes That Let Retail Workers Stand 8+ Hours Without Aching…" at bounding box center [696, 304] width 243 height 417
drag, startPoint x: 478, startPoint y: 166, endPoint x: 484, endPoint y: 165, distance: 6.2
click at [478, 166] on div at bounding box center [697, 284] width 1014 height 504
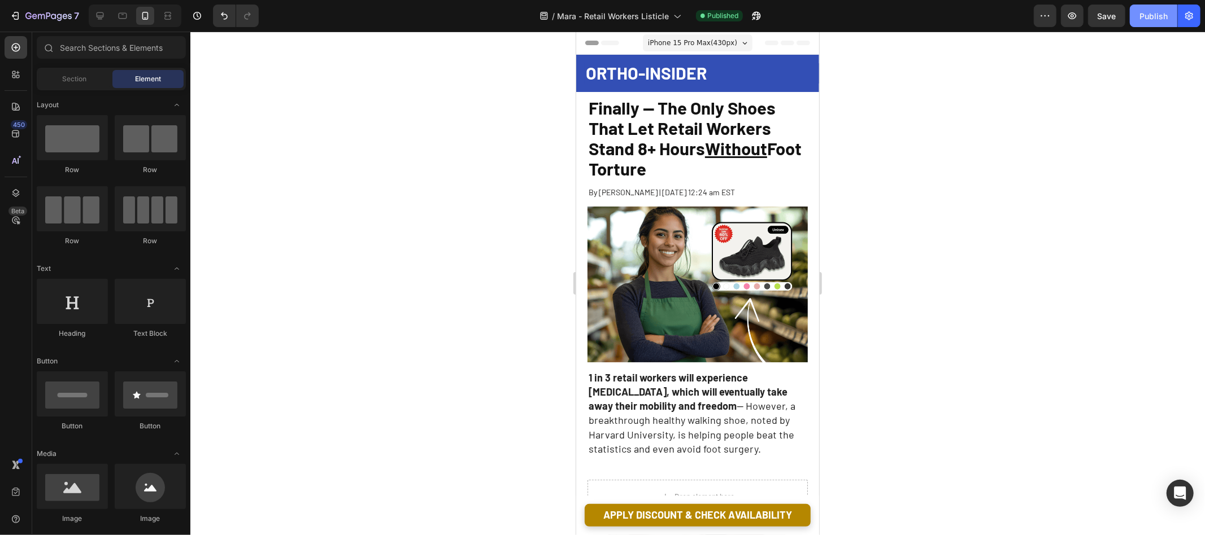
click at [1149, 7] on button "Publish" at bounding box center [1153, 16] width 47 height 23
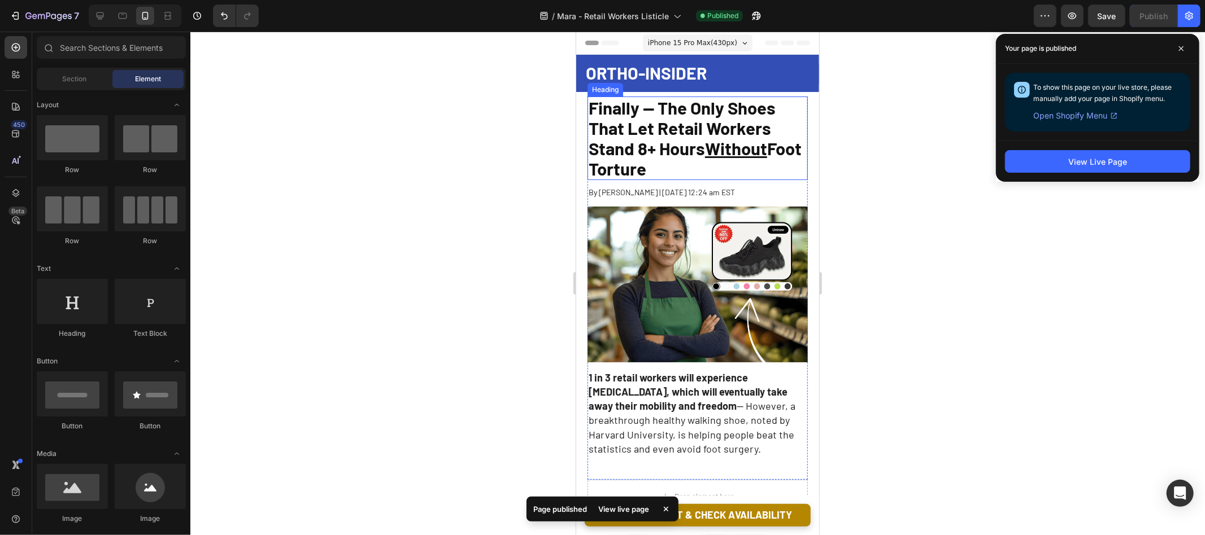
click at [670, 124] on span "Finally -- The Only Shoes That Let Retail Workers Stand 8+ Hours Without Foot T…" at bounding box center [694, 138] width 213 height 82
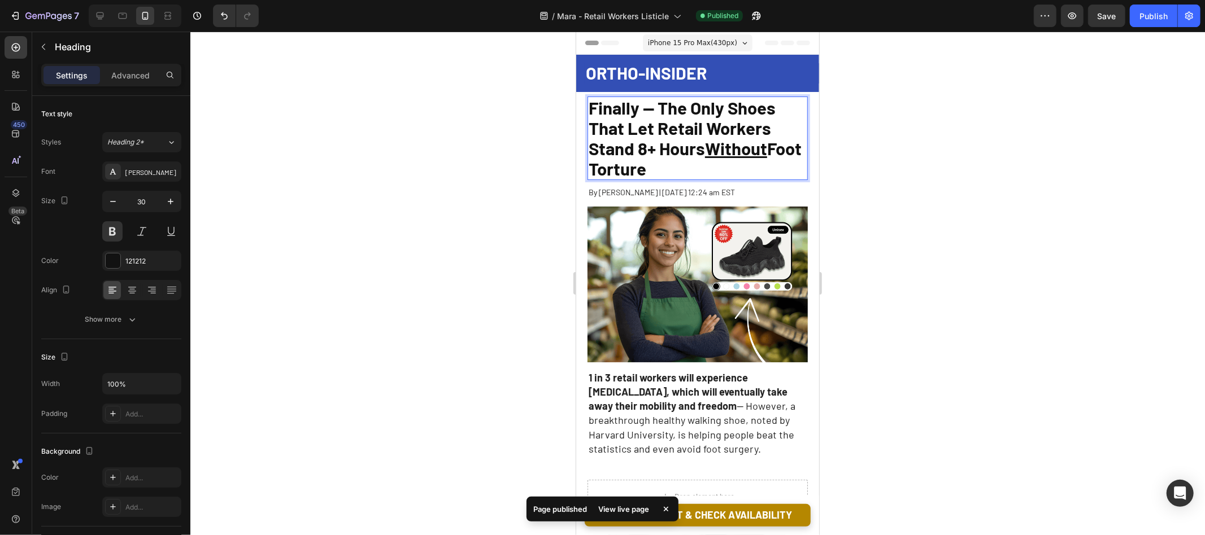
click at [670, 124] on span "Finally -- The Only Shoes That Let Retail Workers Stand 8+ Hours Without Foot T…" at bounding box center [694, 138] width 213 height 82
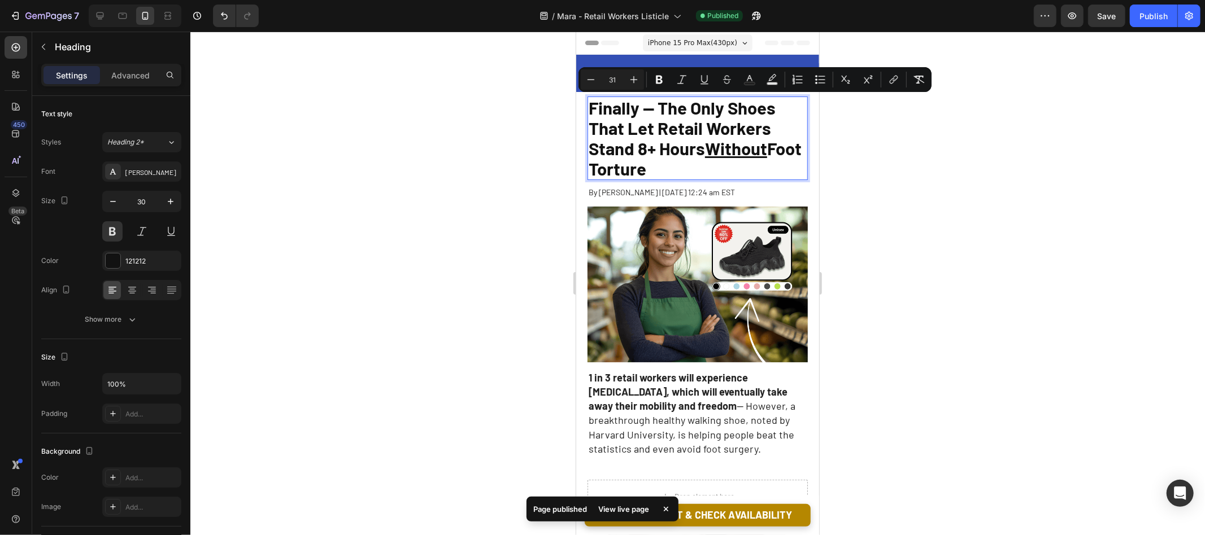
click at [472, 129] on div at bounding box center [697, 284] width 1014 height 504
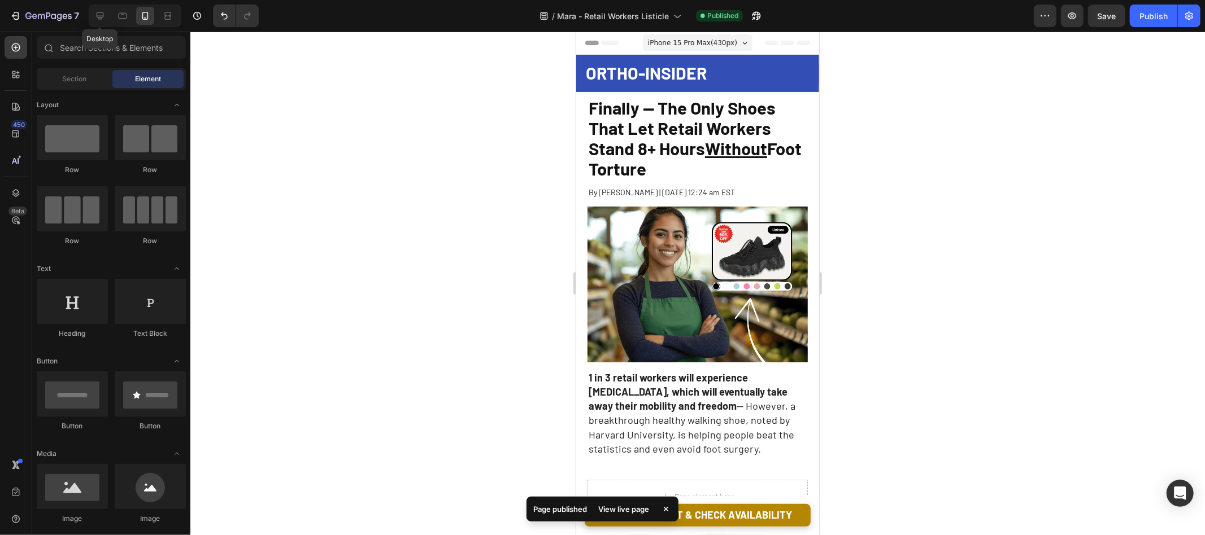
drag, startPoint x: 102, startPoint y: 10, endPoint x: 209, endPoint y: 31, distance: 109.3
click at [102, 10] on icon at bounding box center [99, 15] width 11 height 11
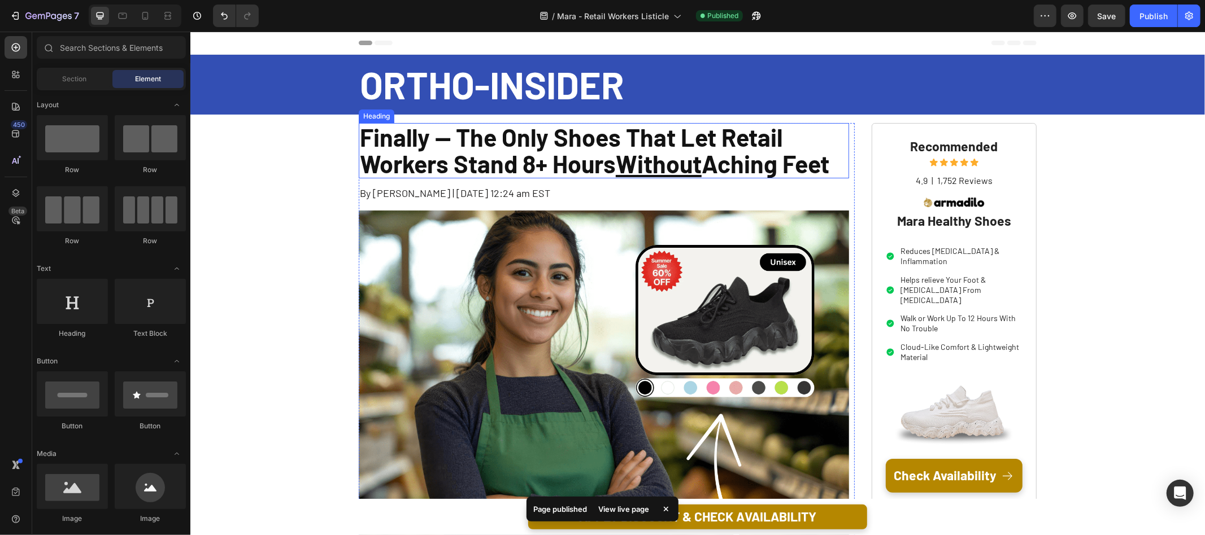
click at [499, 139] on p "Finally -- The Only Shoes That Let Retail Workers Stand 8+ Hours Without Aching…" at bounding box center [603, 151] width 488 height 54
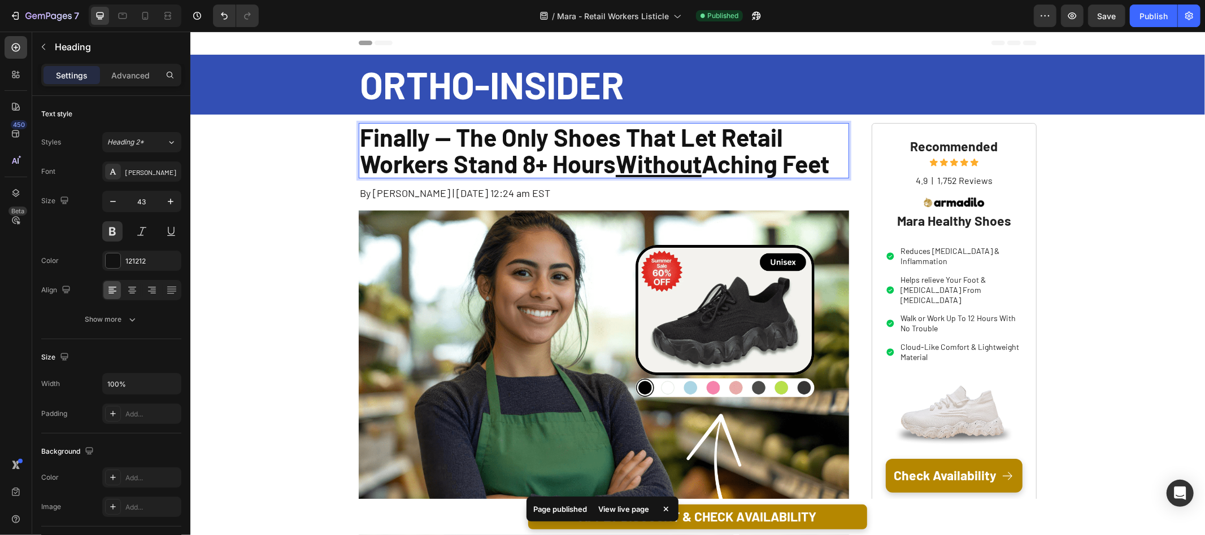
click at [681, 150] on u "Without" at bounding box center [658, 163] width 86 height 29
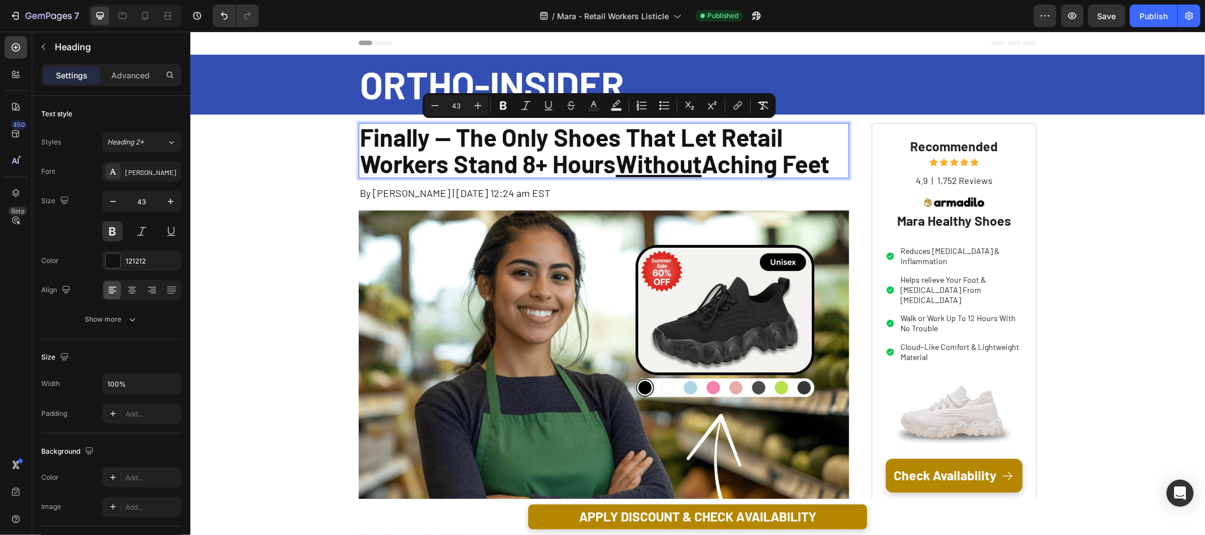
click at [710, 152] on p "Finally -- The Only Shoes That Let Retail Workers Stand 8+ Hours Without Aching…" at bounding box center [603, 151] width 488 height 54
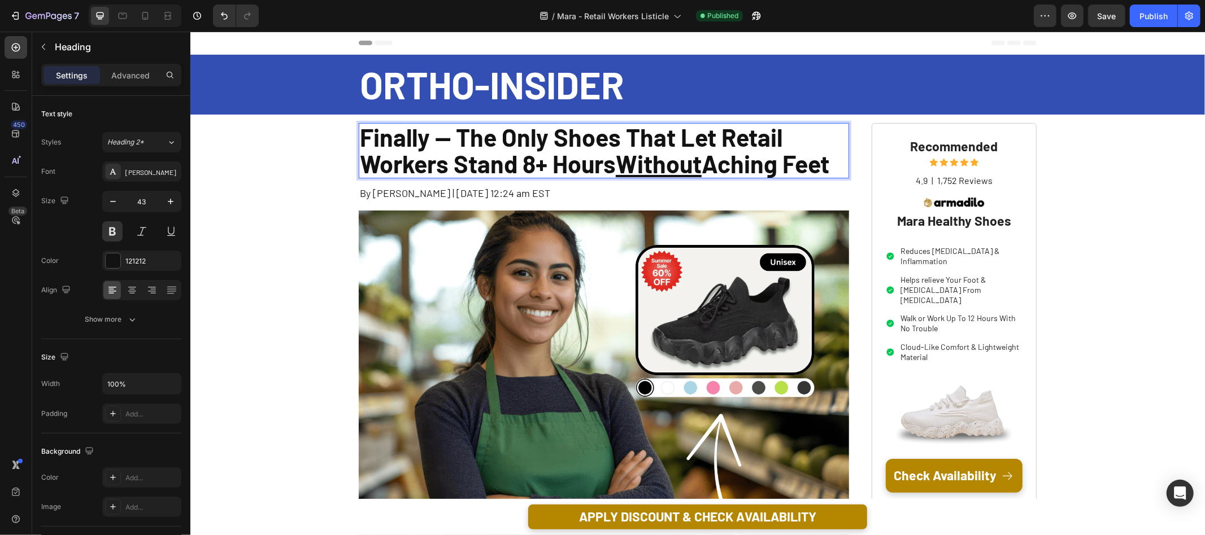
drag, startPoint x: 709, startPoint y: 162, endPoint x: 844, endPoint y: 158, distance: 134.5
click at [842, 161] on p "Finally -- The Only Shoes That Let Retail Workers Stand 8+ Hours Without Aching…" at bounding box center [603, 151] width 488 height 54
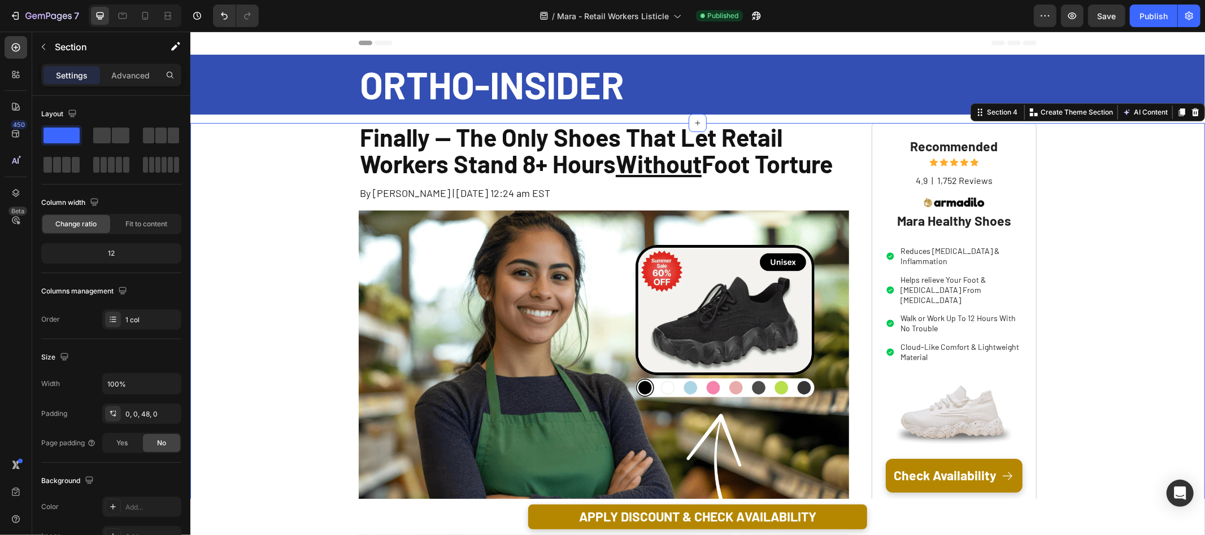
click at [492, 14] on div "/ Mara - Retail Workers Listicle Published" at bounding box center [651, 16] width 766 height 23
click at [1159, 11] on div "Publish" at bounding box center [1153, 16] width 28 height 12
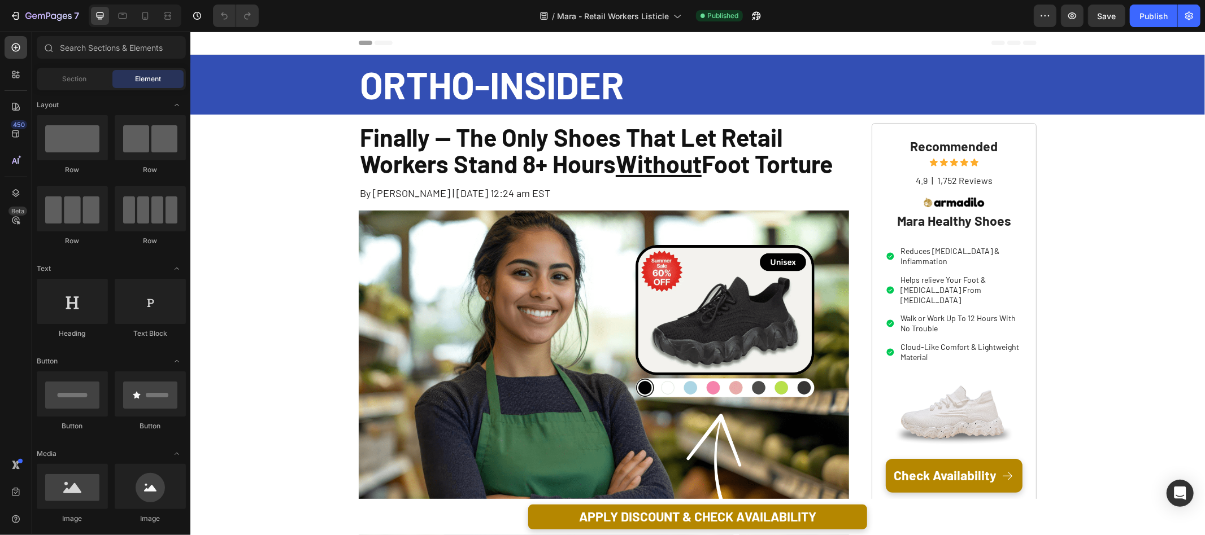
drag, startPoint x: 231, startPoint y: 45, endPoint x: 325, endPoint y: 50, distance: 94.5
click at [231, 45] on span "Header" at bounding box center [223, 42] width 25 height 11
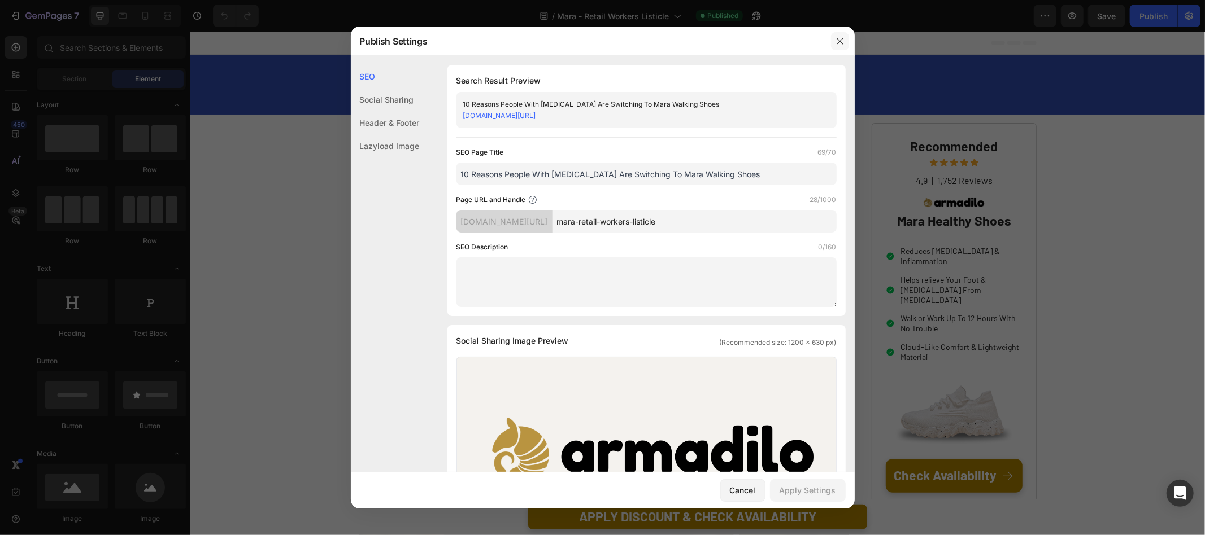
click at [848, 39] on button "button" at bounding box center [840, 41] width 18 height 18
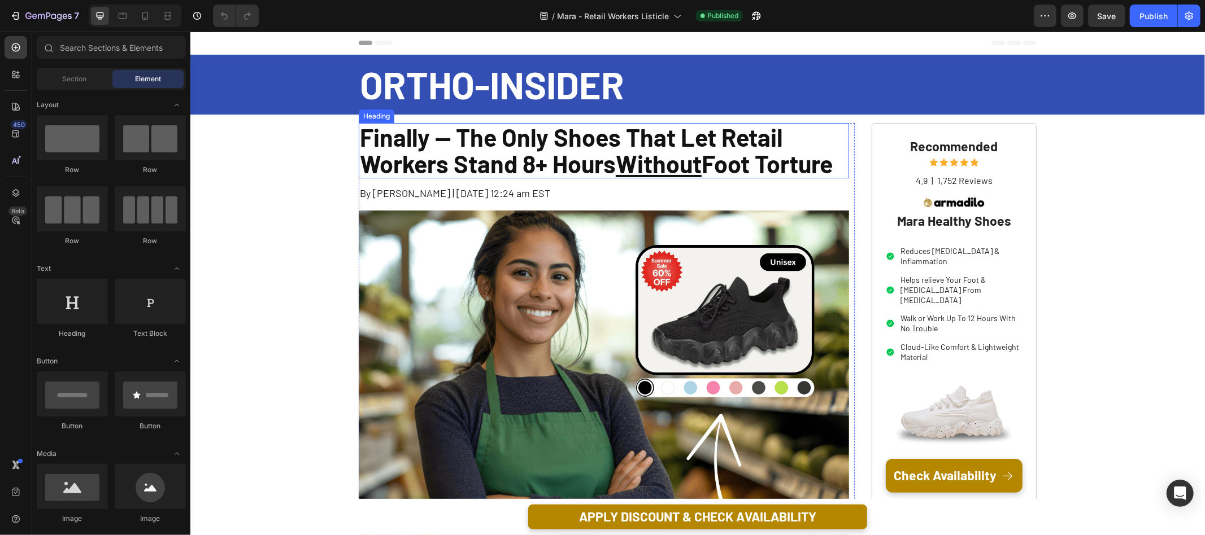
click at [604, 149] on h1 "Finally -- The Only Shoes That Let Retail Workers Stand 8+ Hours Without Foot T…" at bounding box center [603, 151] width 490 height 56
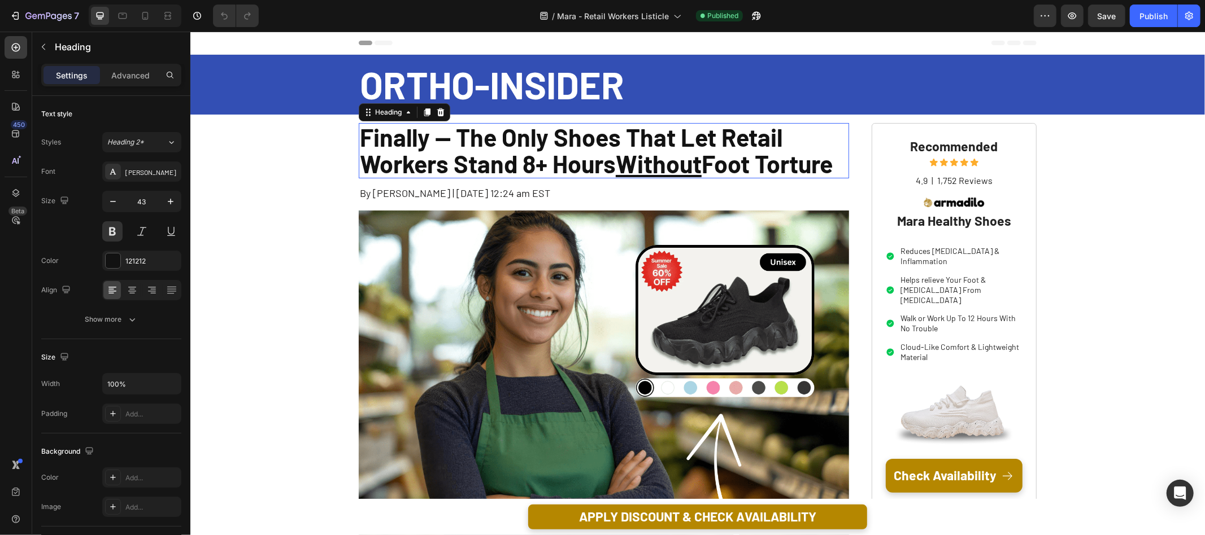
click at [604, 149] on h1 "Finally -- The Only Shoes That Let Retail Workers Stand 8+ Hours Without Foot T…" at bounding box center [603, 151] width 490 height 56
click at [604, 149] on p "Finally -- The Only Shoes That Let Retail Workers Stand 8+ Hours Without Foot T…" at bounding box center [603, 151] width 488 height 54
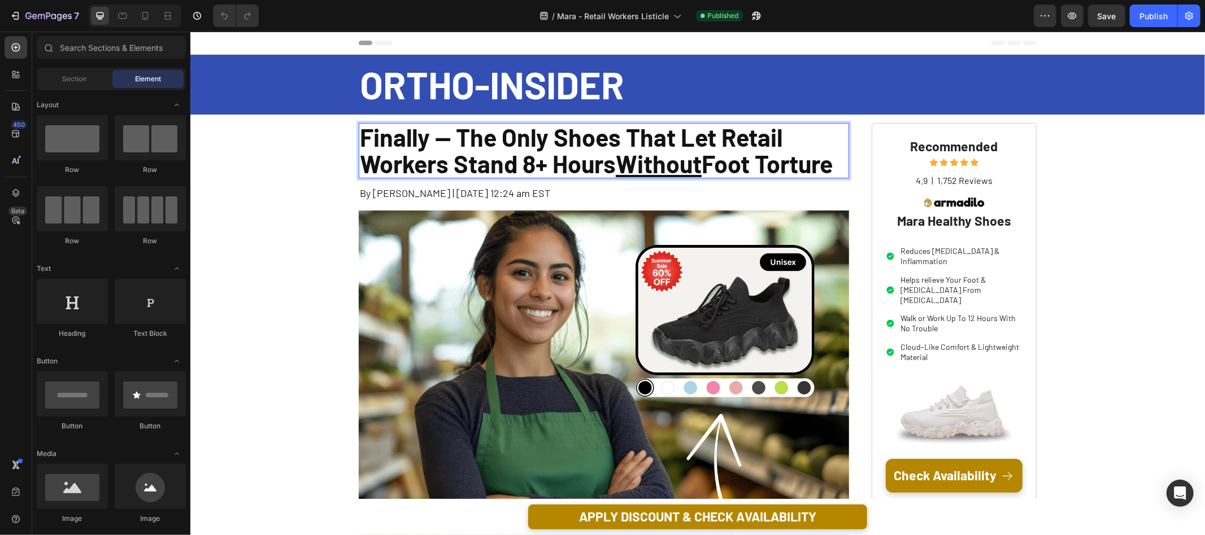
click at [229, 44] on span "Header" at bounding box center [223, 42] width 25 height 11
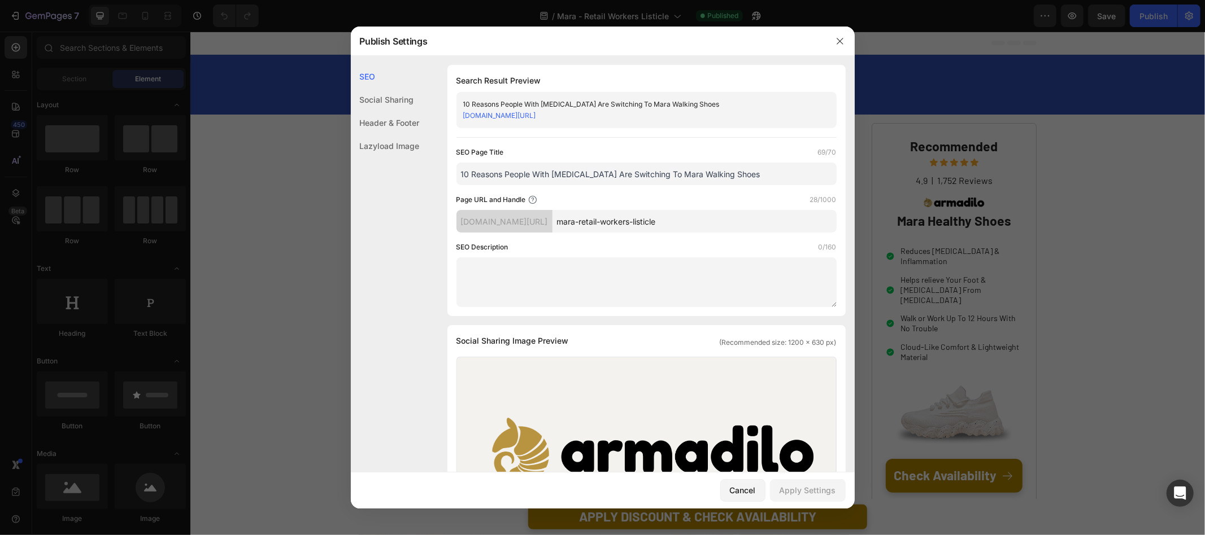
click at [516, 175] on input "10 Reasons People With Neuropathy Are Switching To Mara Walking Shoes" at bounding box center [646, 174] width 380 height 23
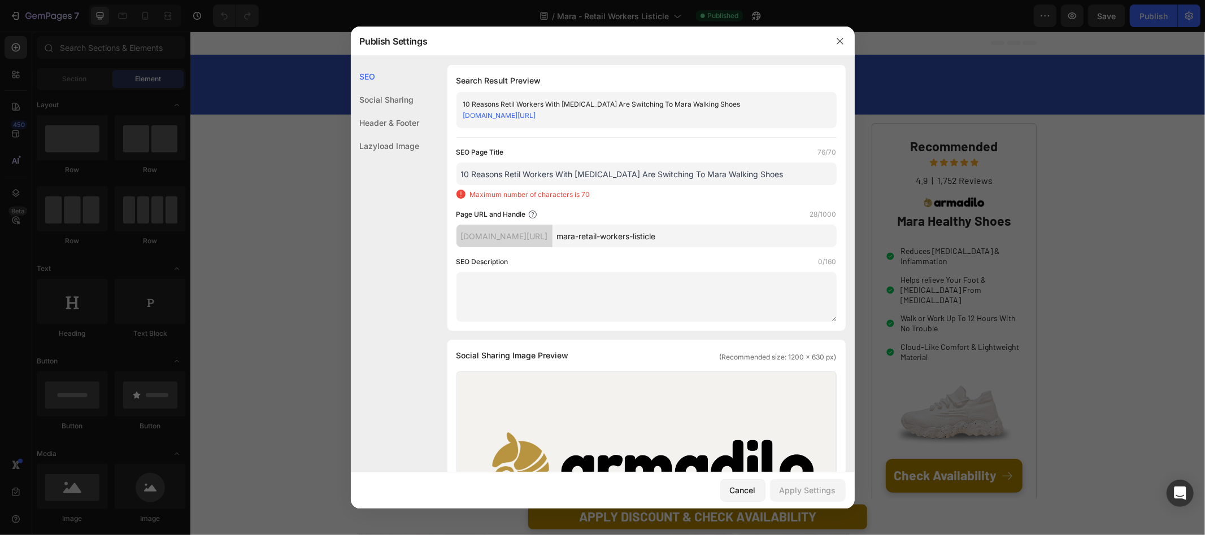
drag, startPoint x: 621, startPoint y: 176, endPoint x: 559, endPoint y: 177, distance: 62.1
click at [558, 177] on input "10 Reasons Retil Workers With Neuropathy Are Switching To Mara Walking Shoes" at bounding box center [646, 174] width 380 height 23
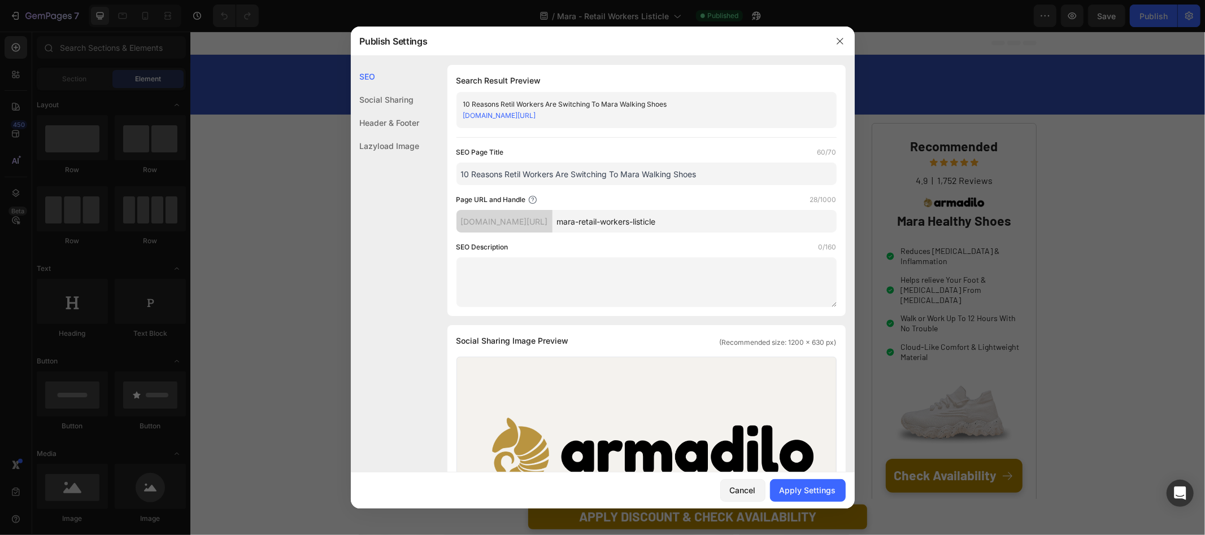
click at [519, 176] on input "10 Reasons Retil Workers Are Switching To Mara Walking Shoes" at bounding box center [646, 174] width 380 height 23
drag, startPoint x: 516, startPoint y: 176, endPoint x: 522, endPoint y: 177, distance: 6.2
click at [517, 176] on input "10 Reasons Retil Workers Are Switching To Mara Walking Shoes" at bounding box center [646, 174] width 380 height 23
click at [557, 143] on div "Search Result Preview 10 Reasons Retail Workers Are Switching To Mara Walking S…" at bounding box center [646, 190] width 398 height 251
click at [662, 177] on input "10 Reasons Retail Workers Are Switching To Mara Walking Shoes" at bounding box center [646, 174] width 380 height 23
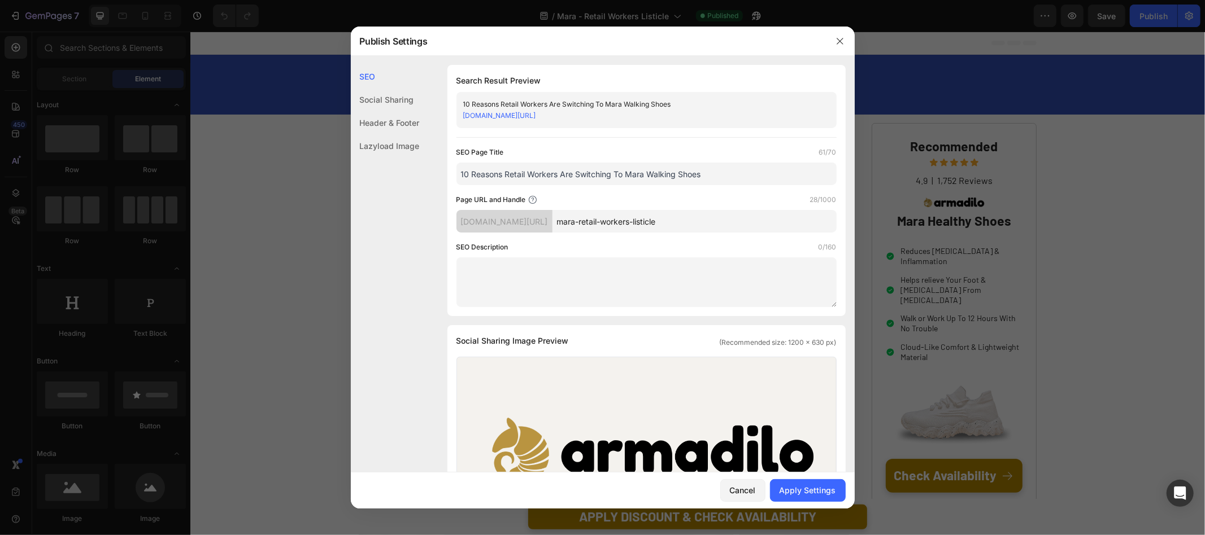
click at [662, 177] on input "10 Reasons Retail Workers Are Switching To Mara Walking Shoes" at bounding box center [646, 174] width 380 height 23
type input "10 Reasons Retail Workers Are Switching To Mara Healthy Shoes"
click at [450, 166] on div "Search Result Preview 10 Reasons Retail Workers Are Switching To Mara Healthy S…" at bounding box center [646, 190] width 398 height 251
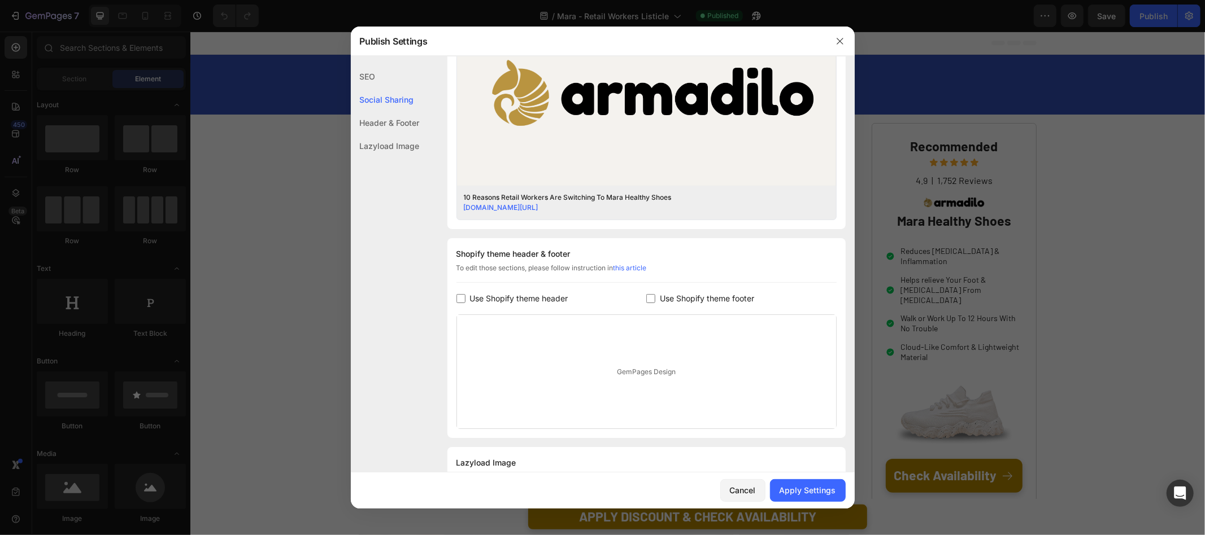
scroll to position [405, 0]
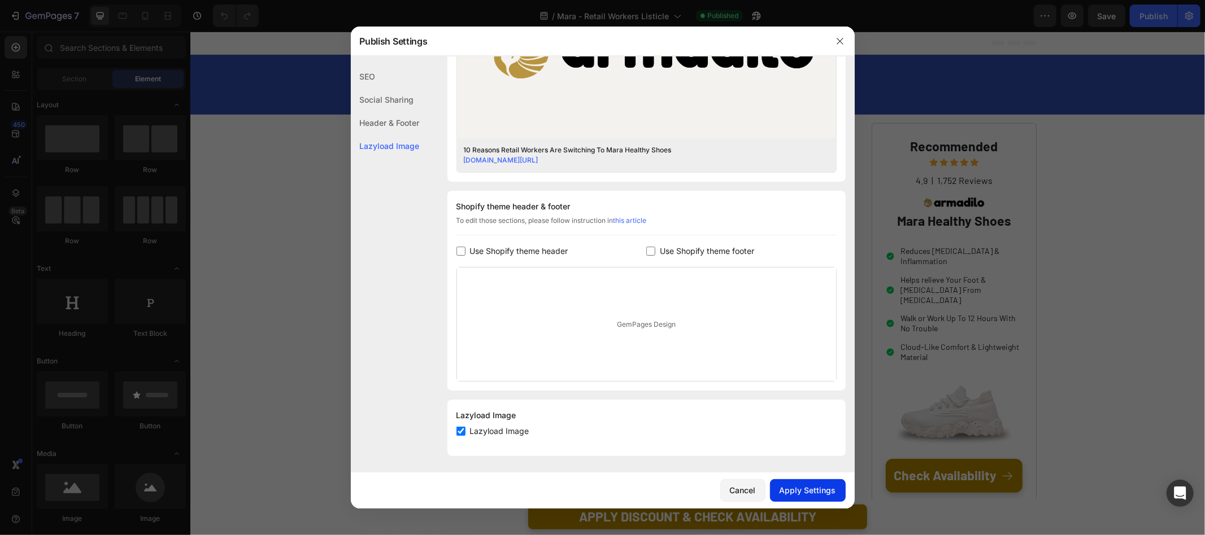
click at [814, 490] on div "Apply Settings" at bounding box center [807, 491] width 56 height 12
click at [844, 44] on button "button" at bounding box center [840, 41] width 18 height 18
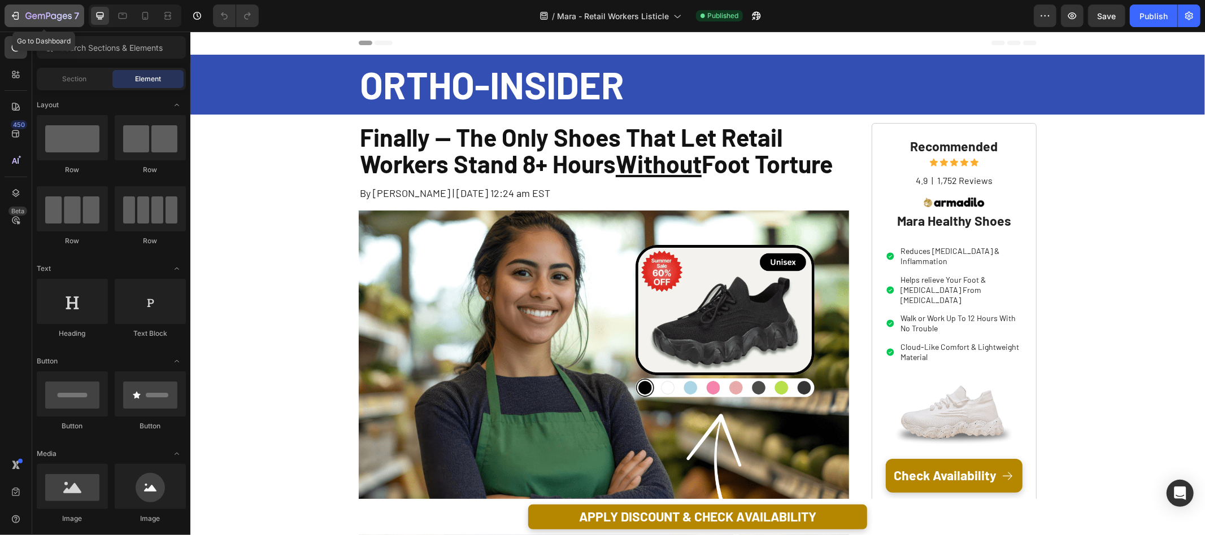
click at [28, 20] on icon "button" at bounding box center [48, 17] width 46 height 10
